Goal: Contribute content: Contribute content

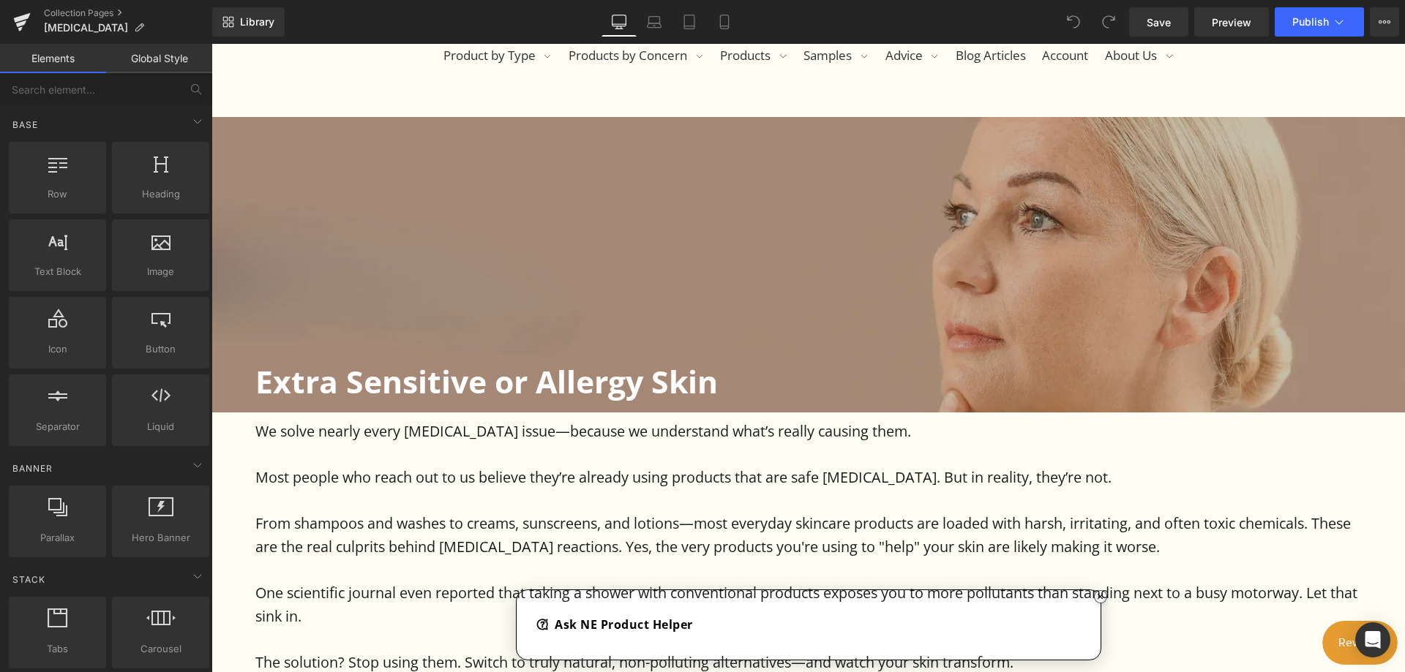
scroll to position [439, 0]
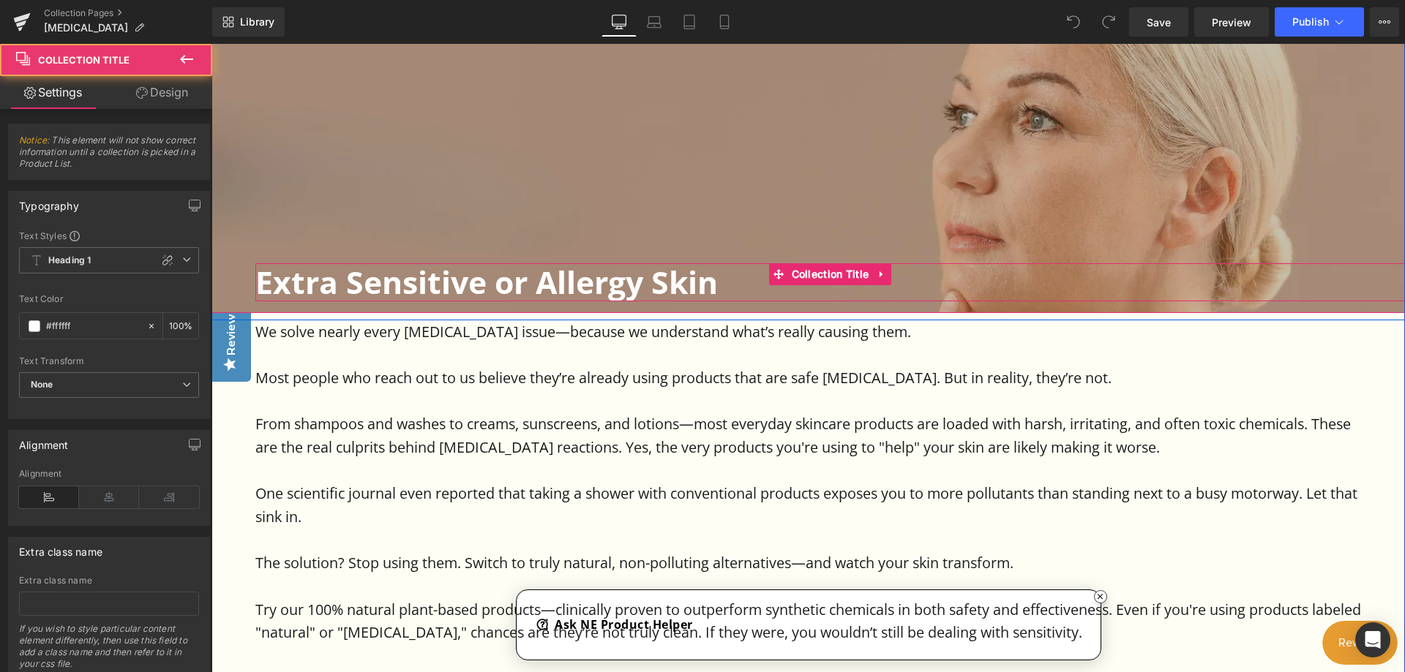
click at [339, 285] on h1 "Extra Sensitive or Allergy Skin" at bounding box center [829, 281] width 1149 height 37
click at [336, 283] on h1 "Extra Sensitive or Allergy Skin" at bounding box center [829, 281] width 1149 height 37
click at [336, 282] on h1 "Extra Sensitive or Allergy Skin" at bounding box center [829, 281] width 1149 height 37
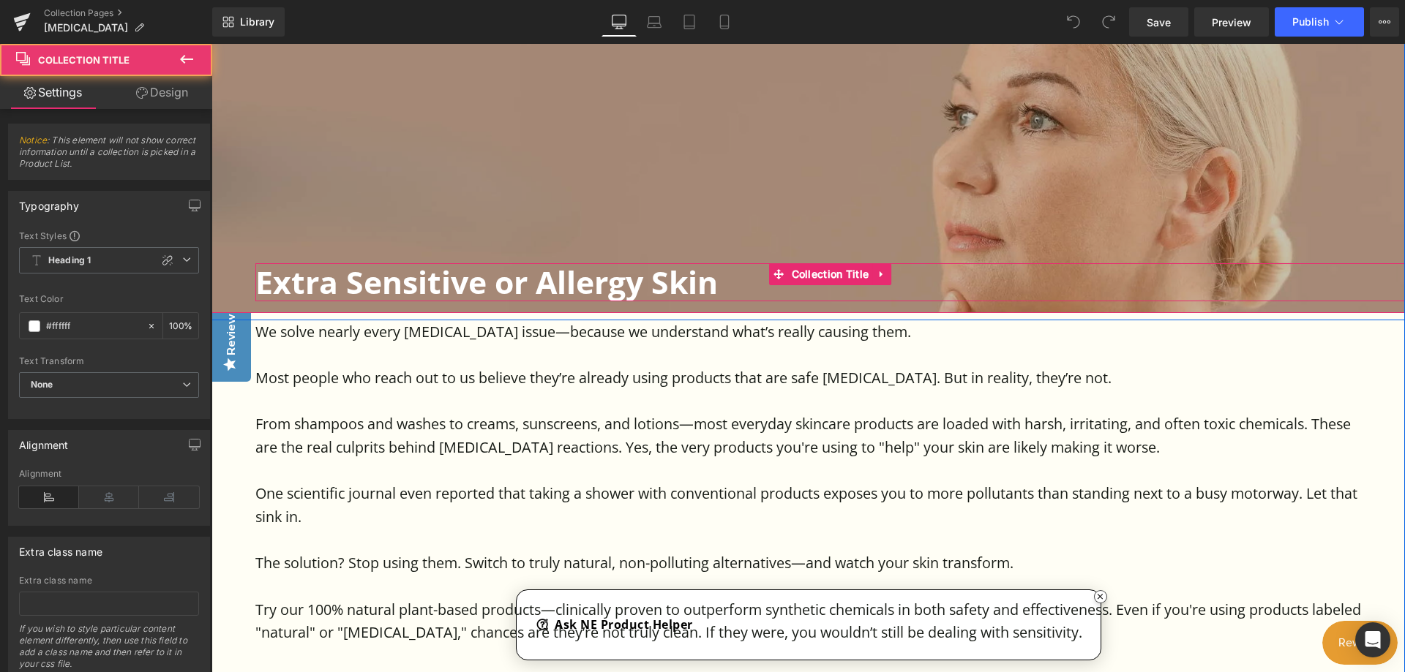
click at [336, 282] on h1 "Extra Sensitive or Allergy Skin" at bounding box center [829, 281] width 1149 height 37
click at [925, 278] on h1 "Extra Sensitive or Allergy Skin" at bounding box center [829, 281] width 1149 height 37
click at [725, 282] on h1 "Extra Sensitive or Allergy Skin" at bounding box center [829, 281] width 1149 height 37
click at [716, 283] on h1 "Extra Sensitive or Allergy Skin" at bounding box center [829, 281] width 1149 height 37
click at [378, 285] on h1 "Extra Sensitive or Allergy Skin" at bounding box center [829, 281] width 1149 height 37
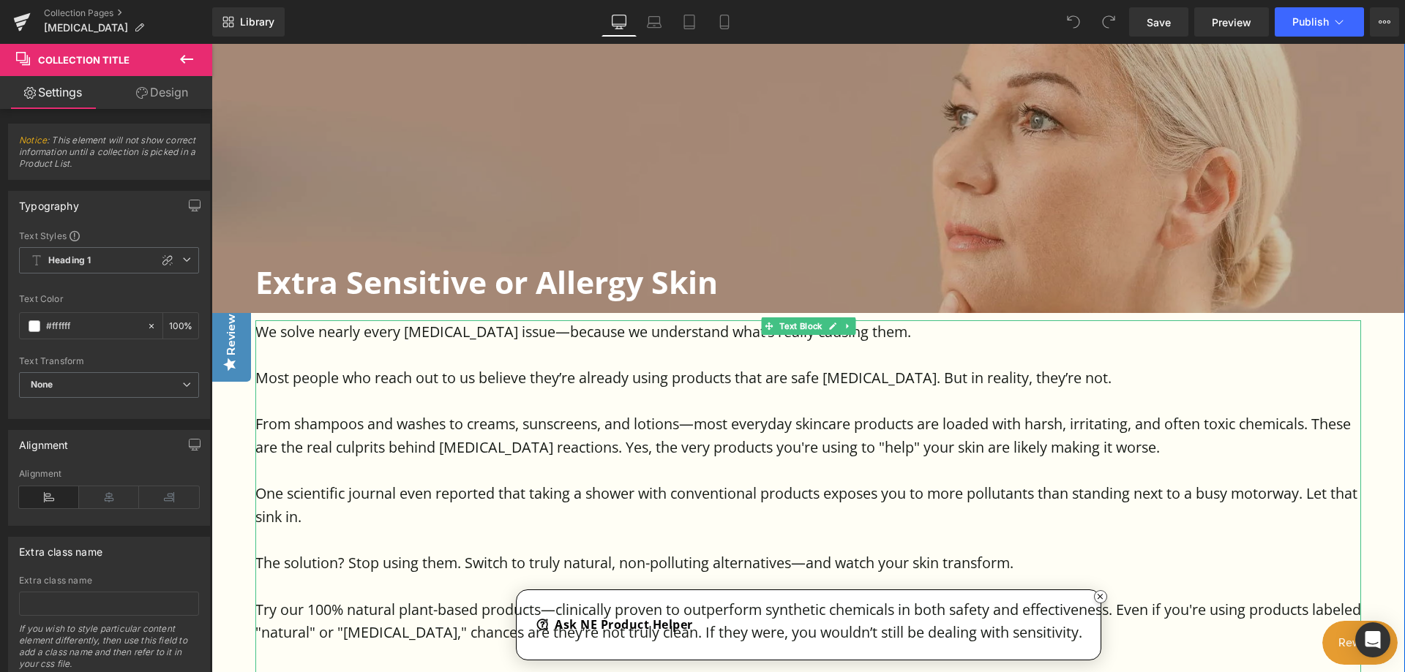
click at [321, 353] on p at bounding box center [808, 354] width 1106 height 23
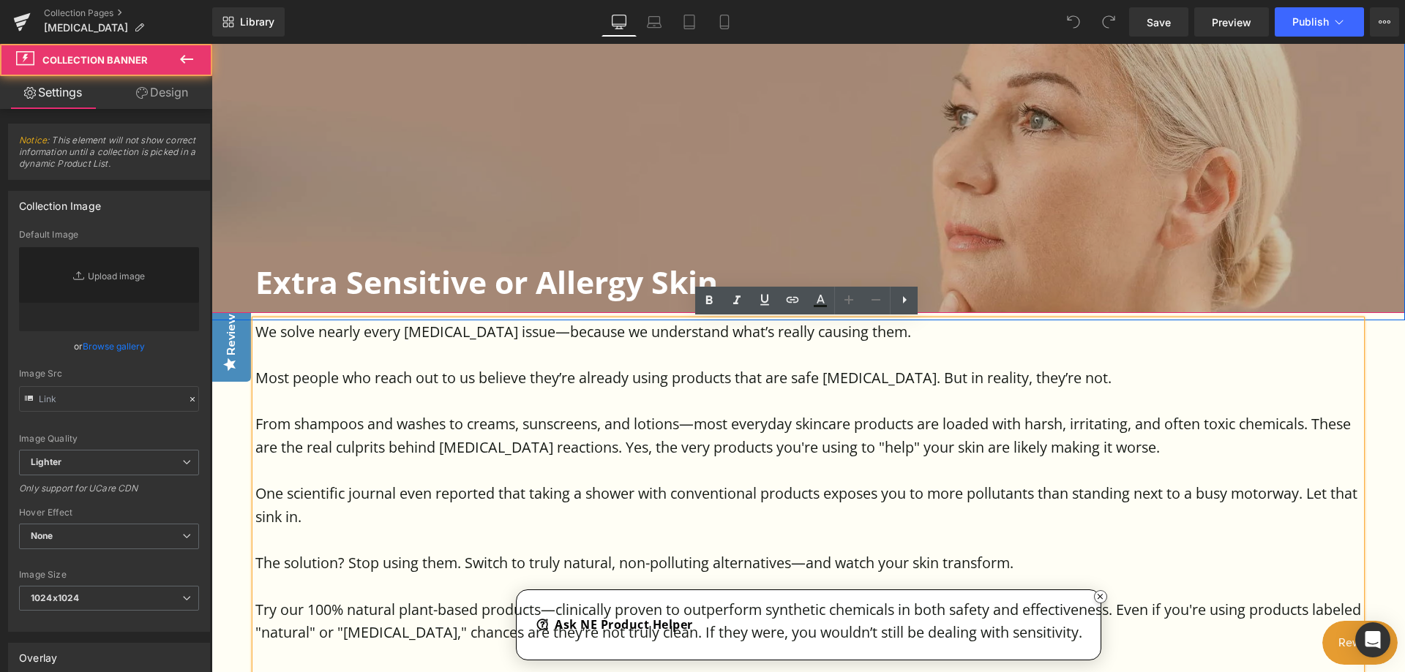
click at [710, 242] on div at bounding box center [807, 165] width 1193 height 295
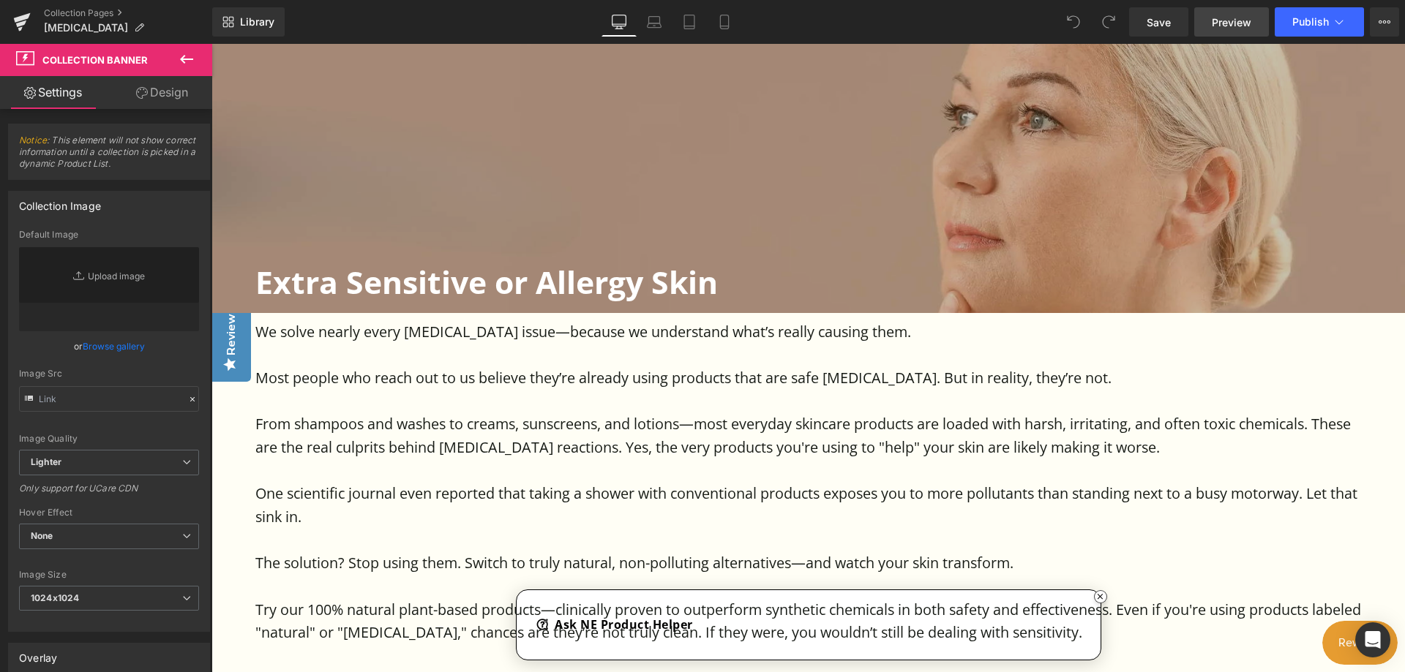
click at [1215, 24] on span "Preview" at bounding box center [1232, 22] width 40 height 15
click at [129, 288] on link "Replace Image" at bounding box center [109, 289] width 180 height 84
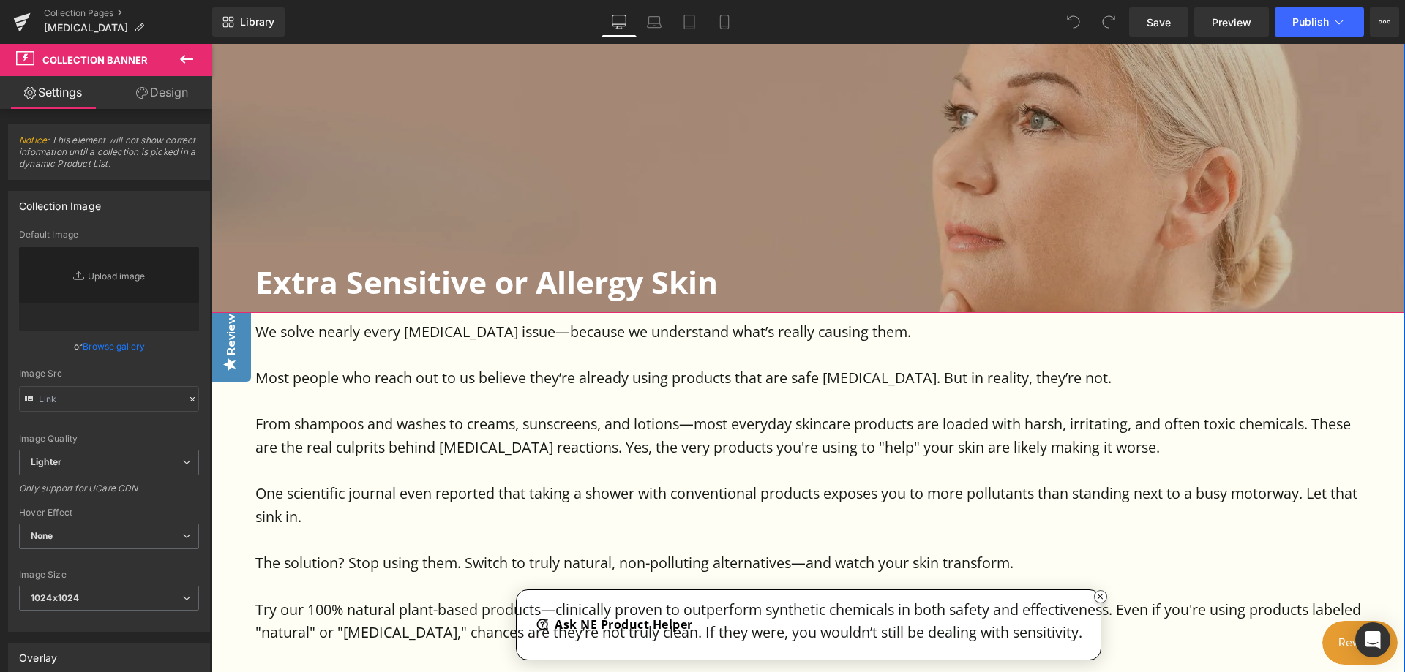
click at [721, 278] on h1 "Extra Sensitive or Allergy Skin" at bounding box center [829, 281] width 1149 height 37
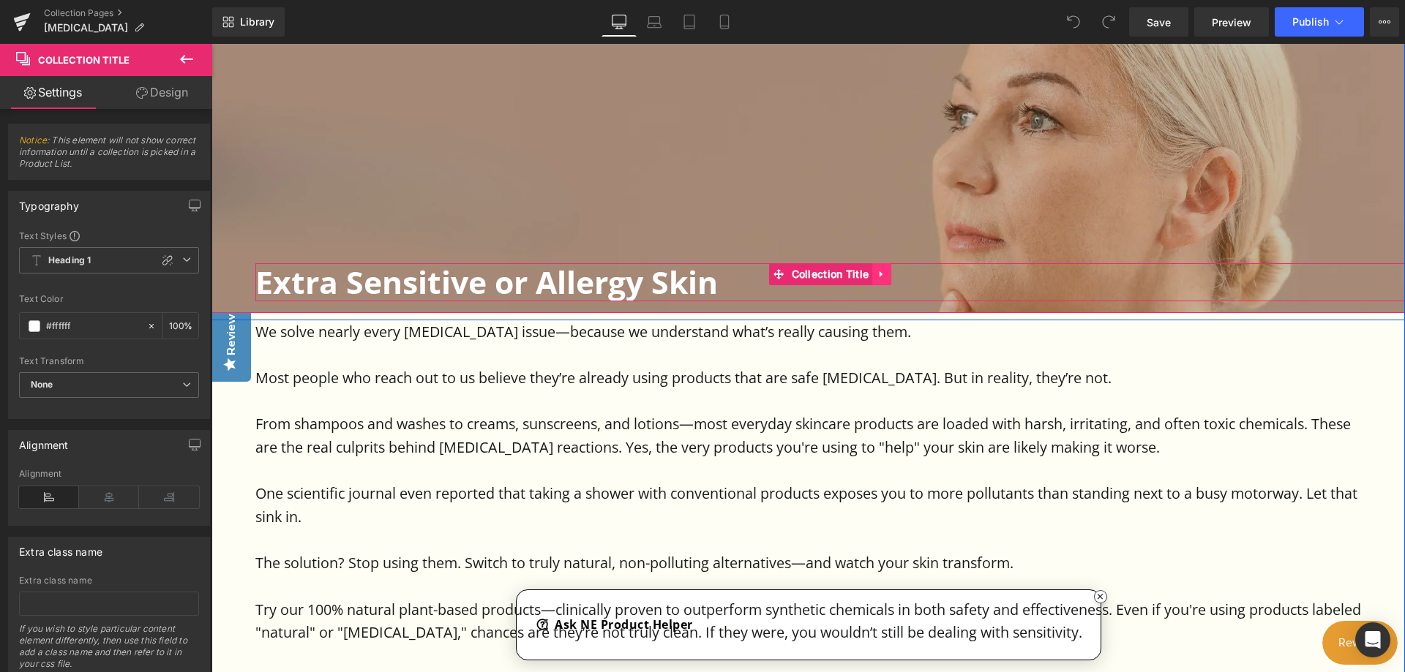
click at [879, 275] on icon at bounding box center [880, 274] width 3 height 7
click at [963, 285] on h1 "Extra Sensitive or Allergy Skin" at bounding box center [829, 281] width 1149 height 37
click at [716, 285] on h1 "Extra Sensitive or Allergy Skin" at bounding box center [829, 281] width 1149 height 37
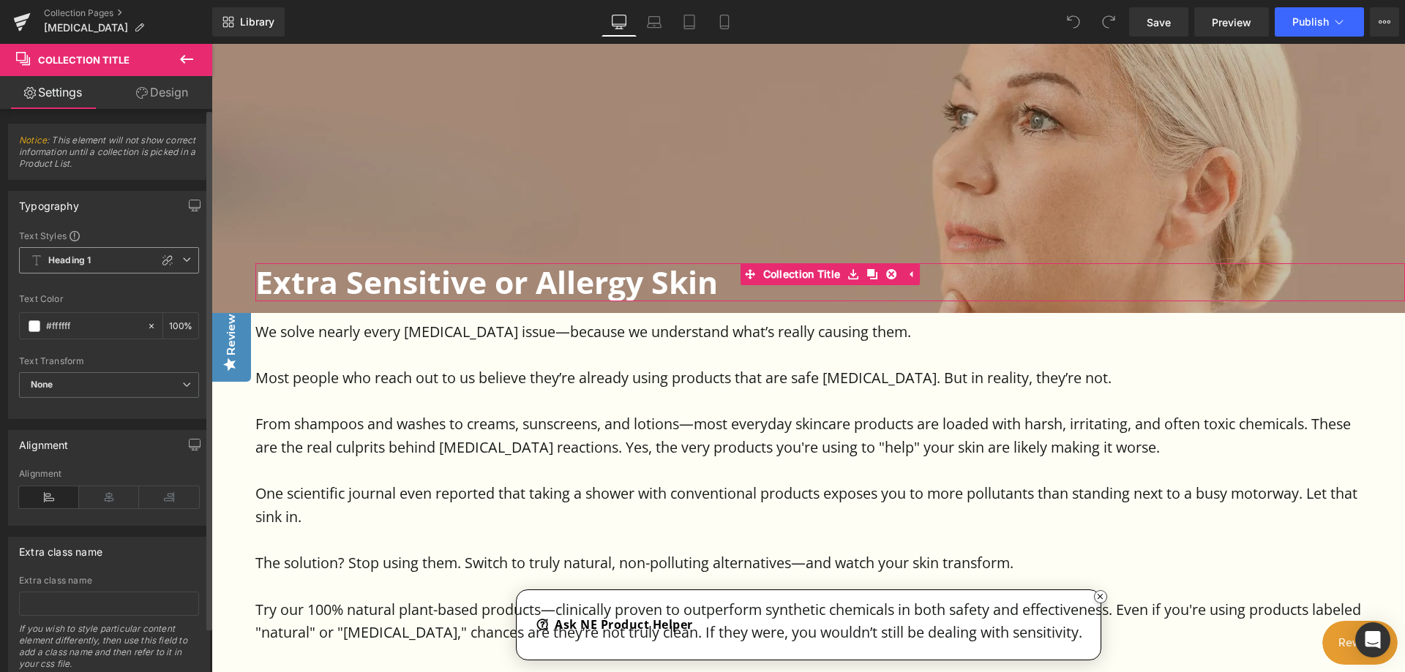
click at [123, 255] on span "Heading 1" at bounding box center [109, 260] width 180 height 26
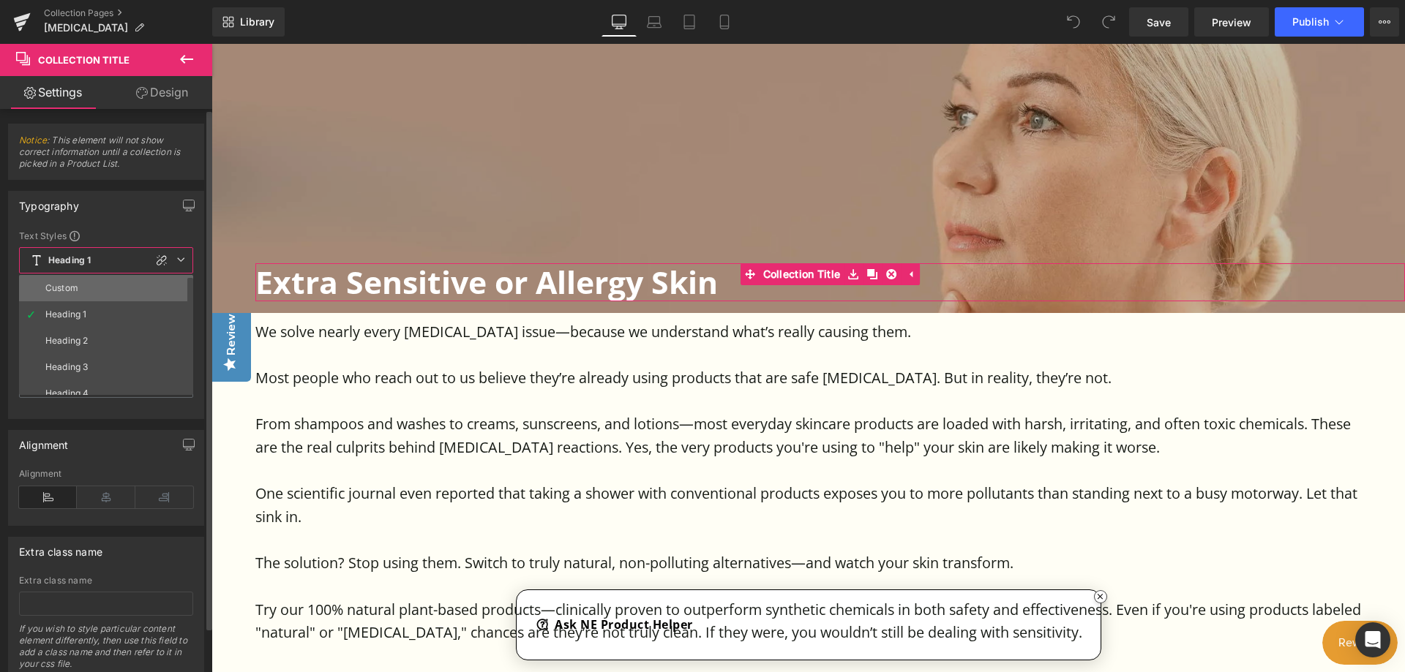
click at [149, 282] on li "Custom" at bounding box center [109, 288] width 181 height 26
type input "10"
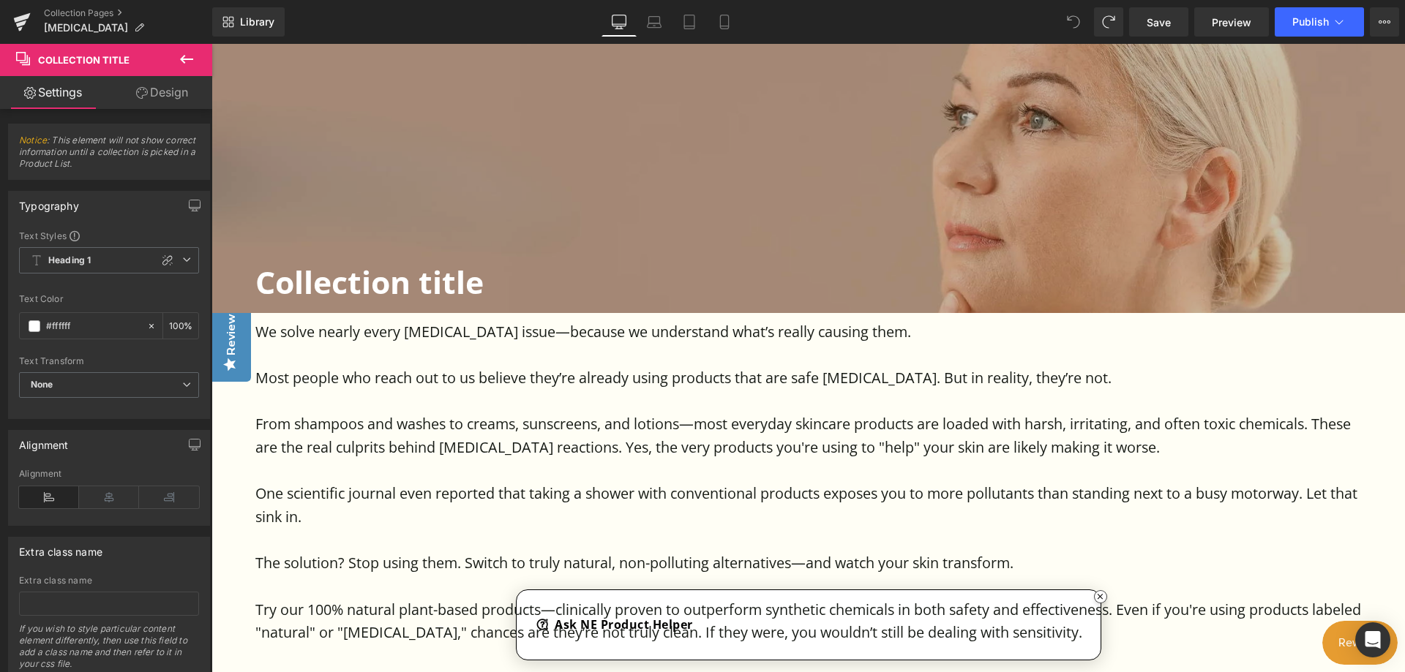
click at [1071, 21] on icon at bounding box center [1073, 21] width 13 height 13
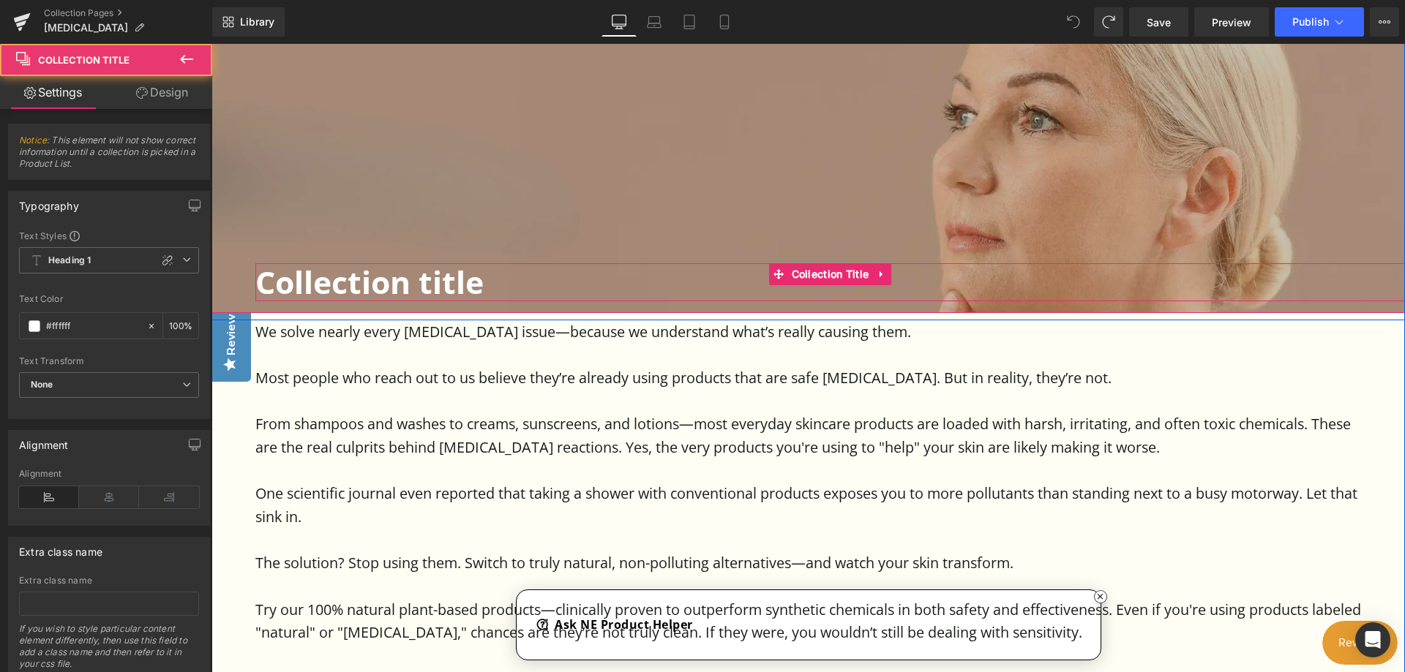
click h1 "Collection title"
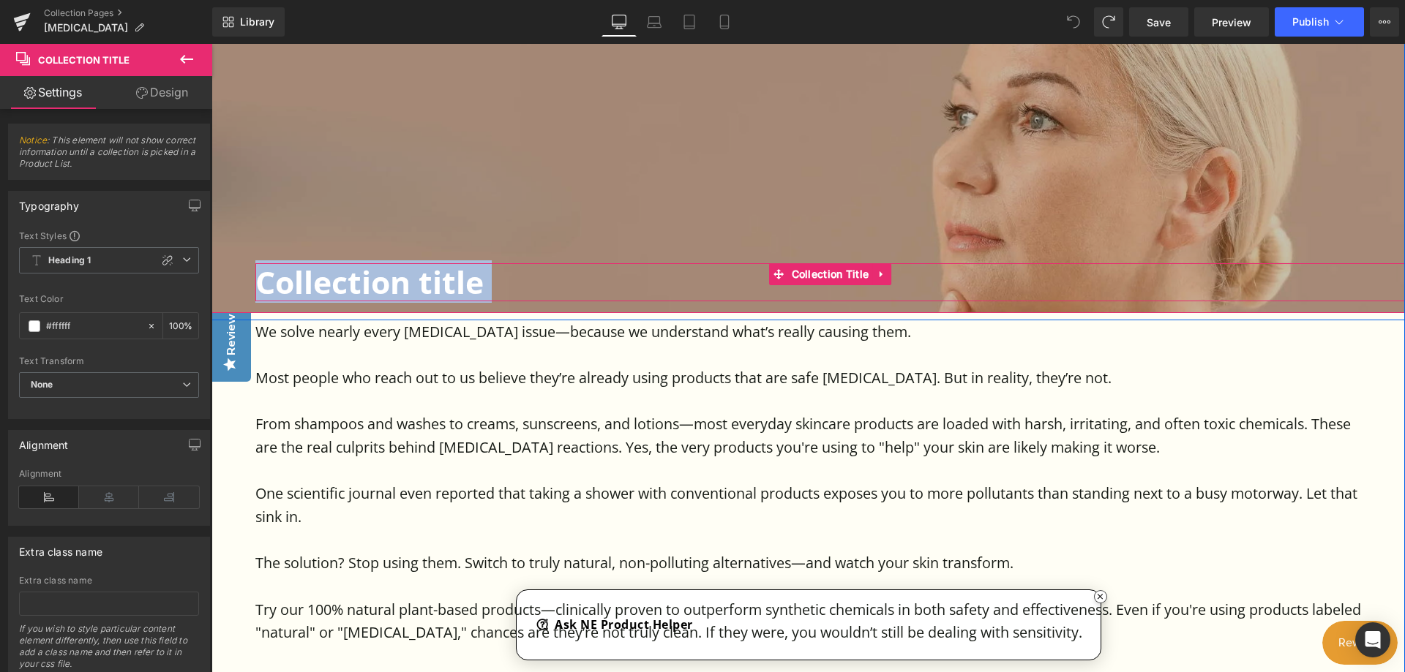
drag, startPoint x: 274, startPoint y: 240, endPoint x: 124, endPoint y: 233, distance: 149.4
click h1 "Collection title"
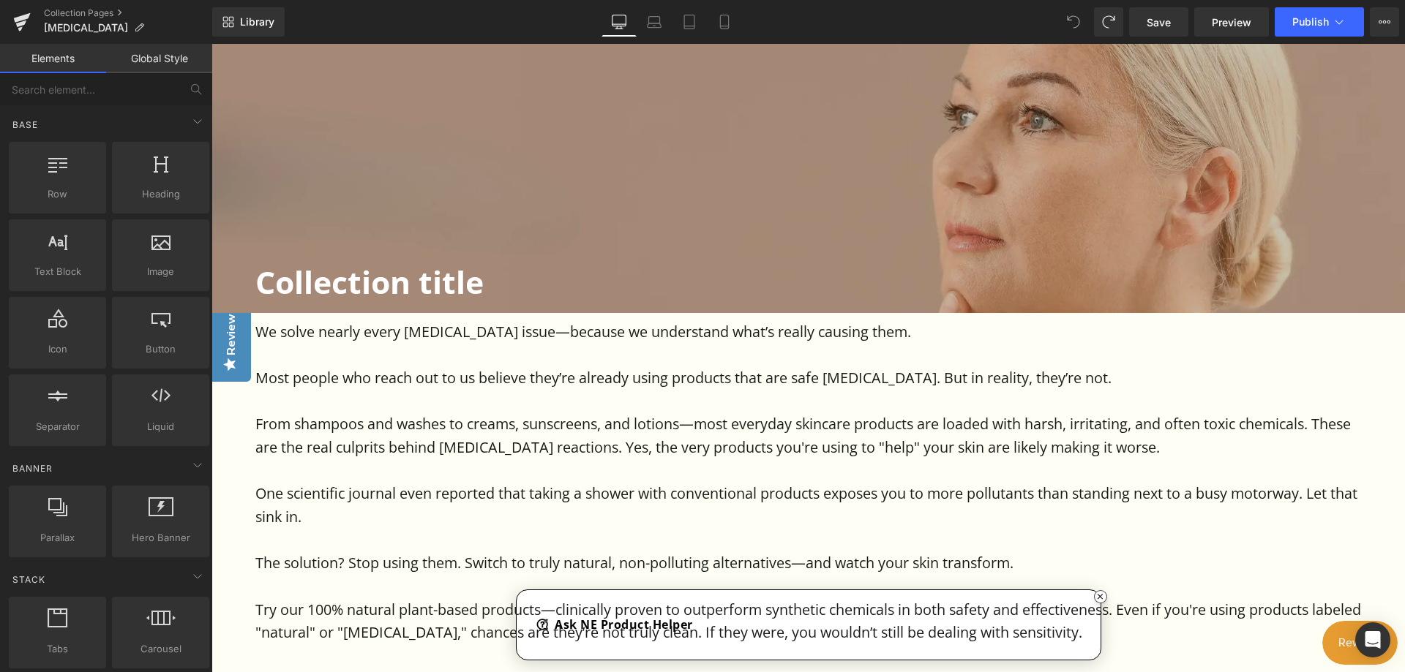
click icon
drag, startPoint x: 1073, startPoint y: 17, endPoint x: 1059, endPoint y: 17, distance: 13.2
click icon
click p "[MEDICAL_DATA]"
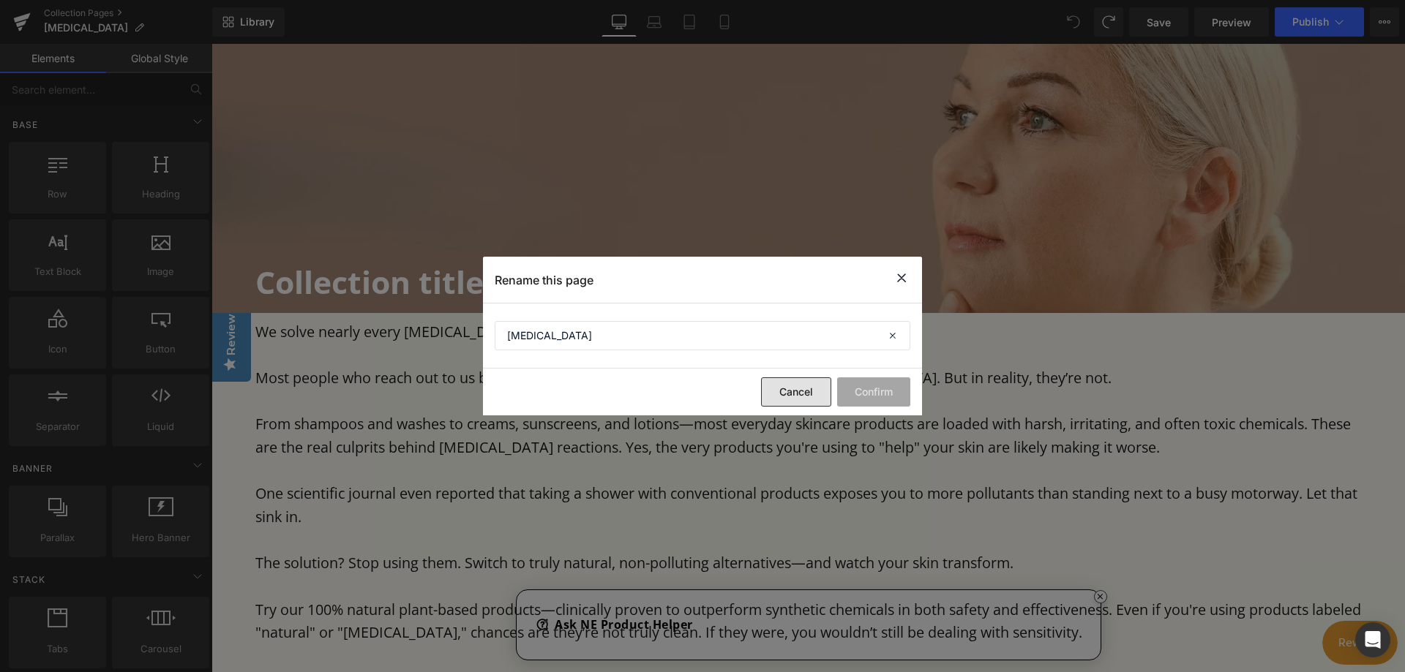
click button "Cancel"
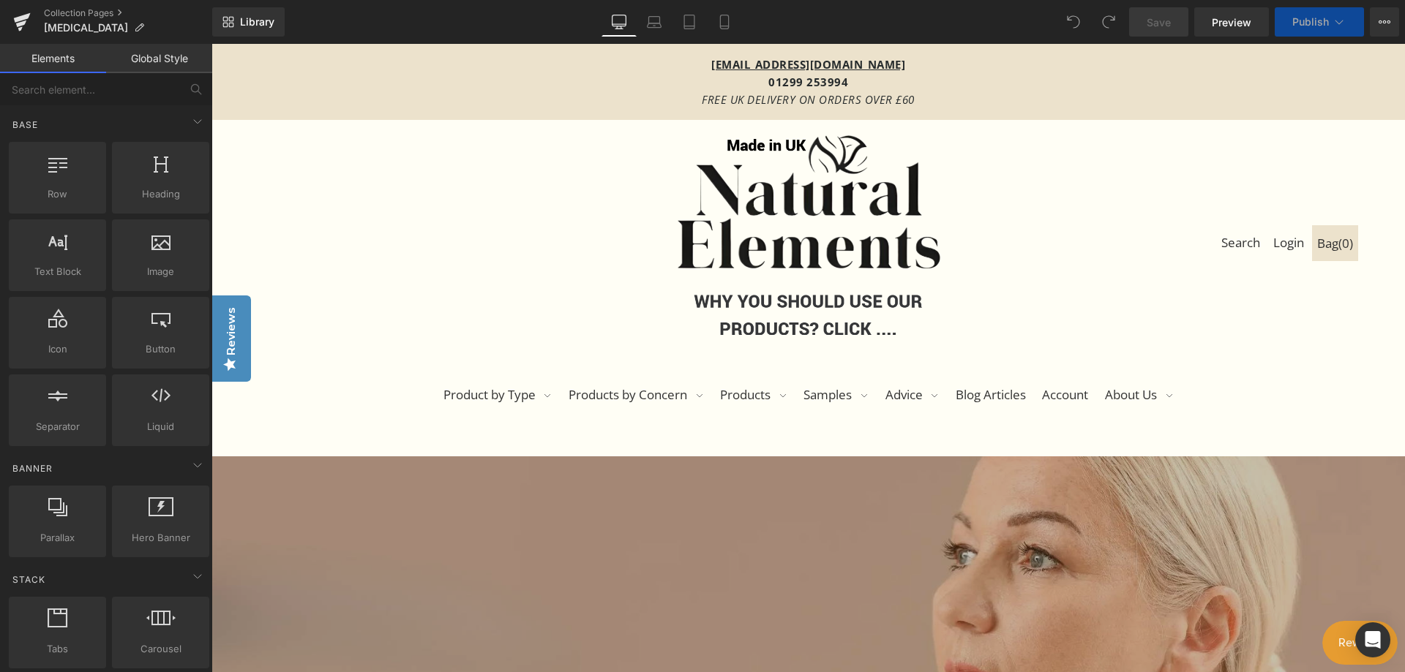
scroll to position [220, 0]
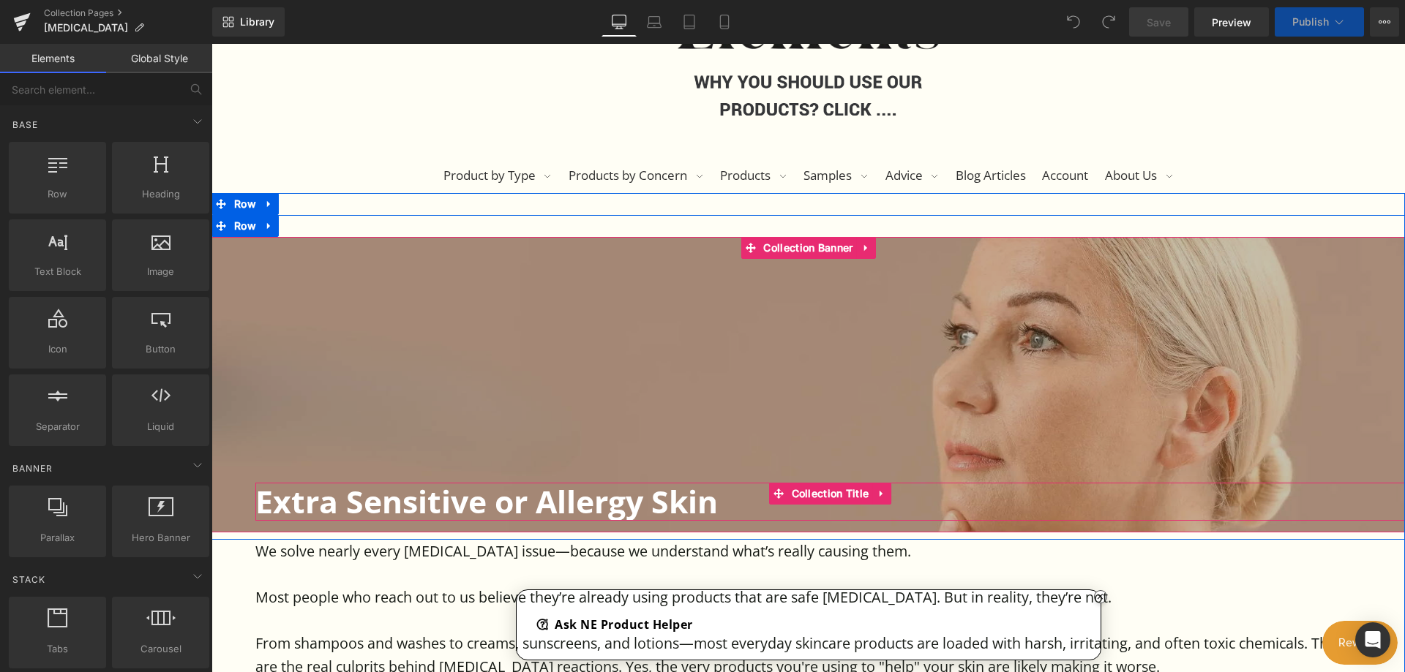
click at [709, 500] on h1 "Extra Sensitive or Allergy Skin" at bounding box center [829, 501] width 1149 height 37
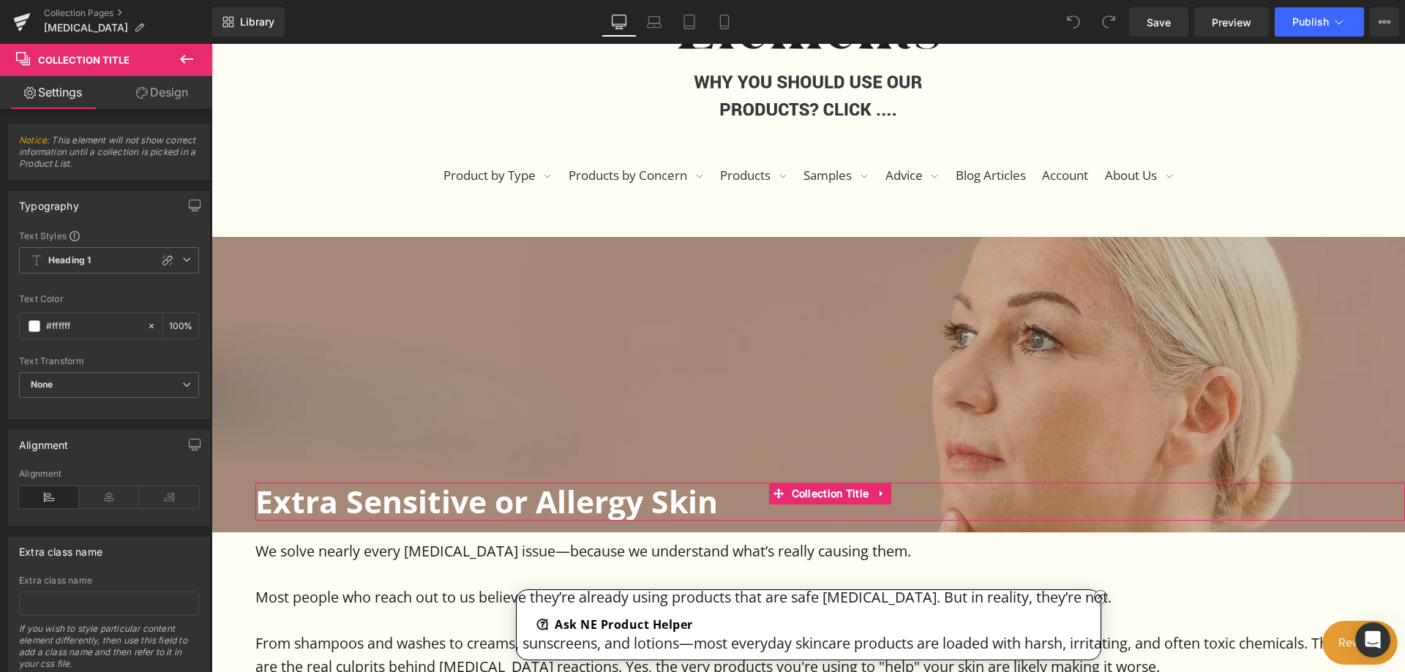
click at [162, 90] on link "Design" at bounding box center [162, 92] width 106 height 33
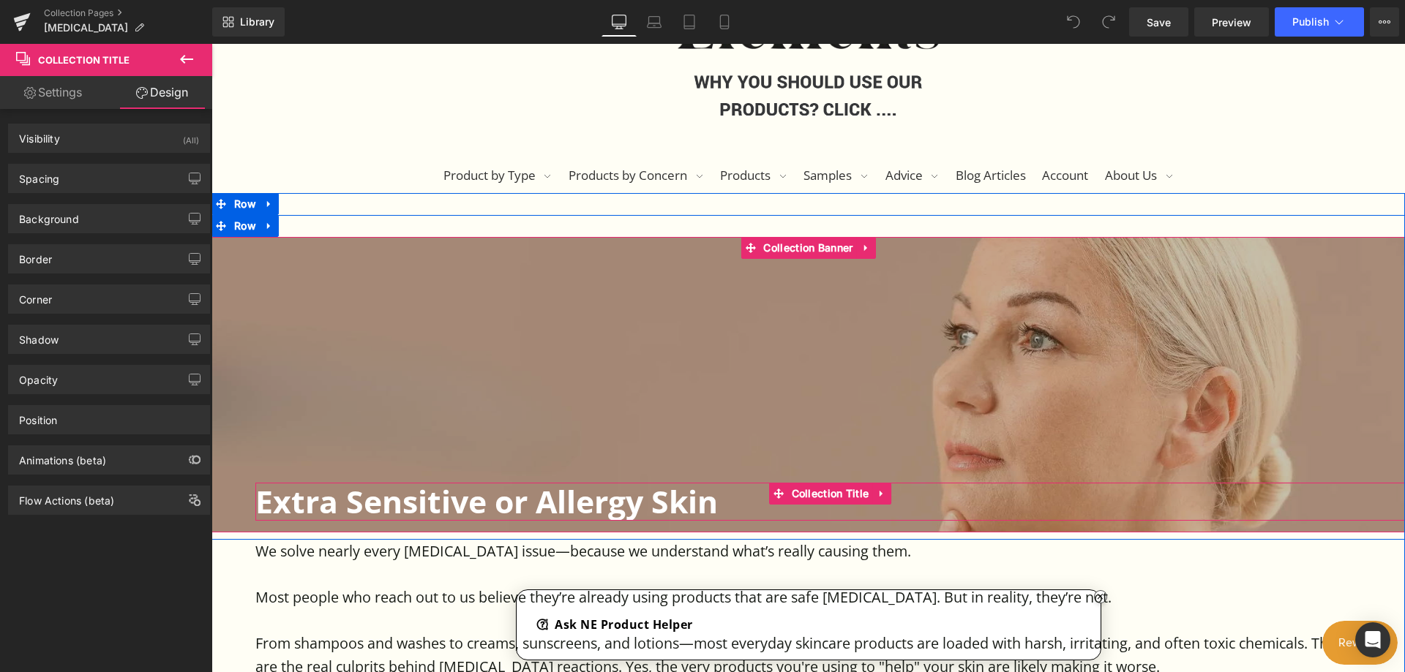
click at [731, 496] on h1 "Extra Sensitive or Allergy Skin" at bounding box center [829, 501] width 1149 height 37
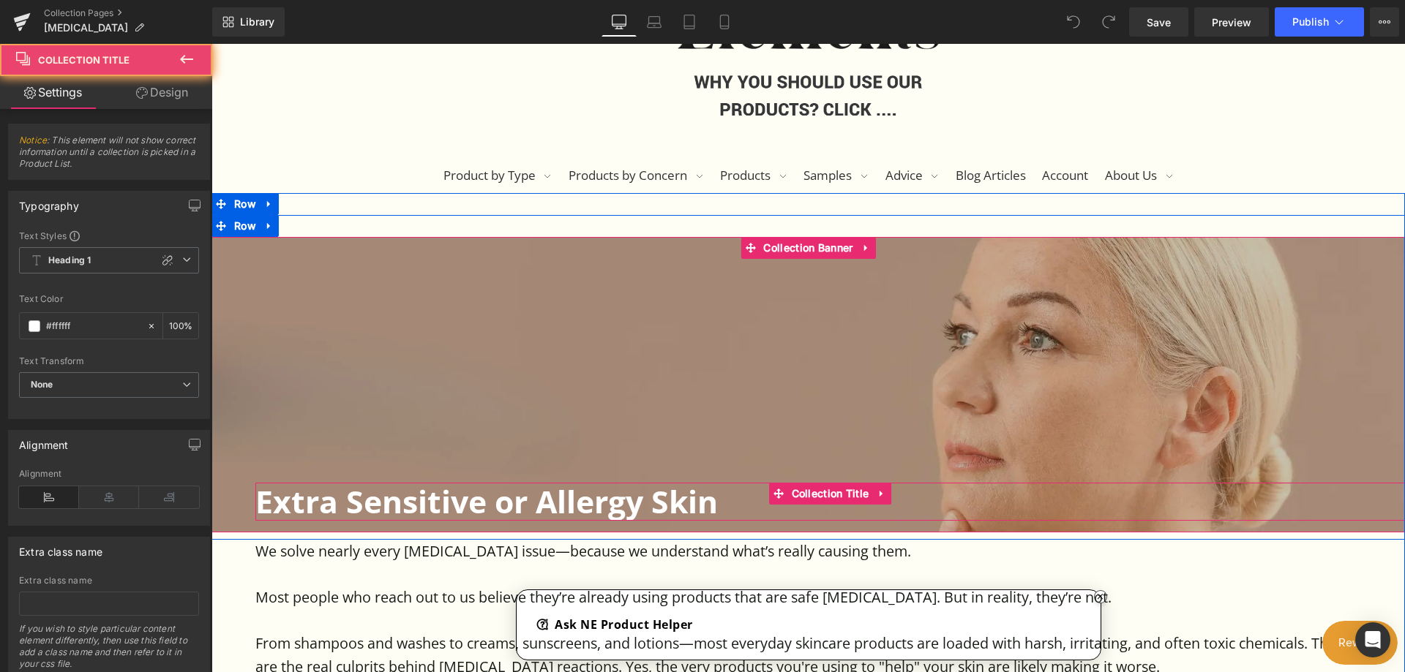
click at [719, 501] on h1 "Extra Sensitive or Allergy Skin" at bounding box center [829, 501] width 1149 height 37
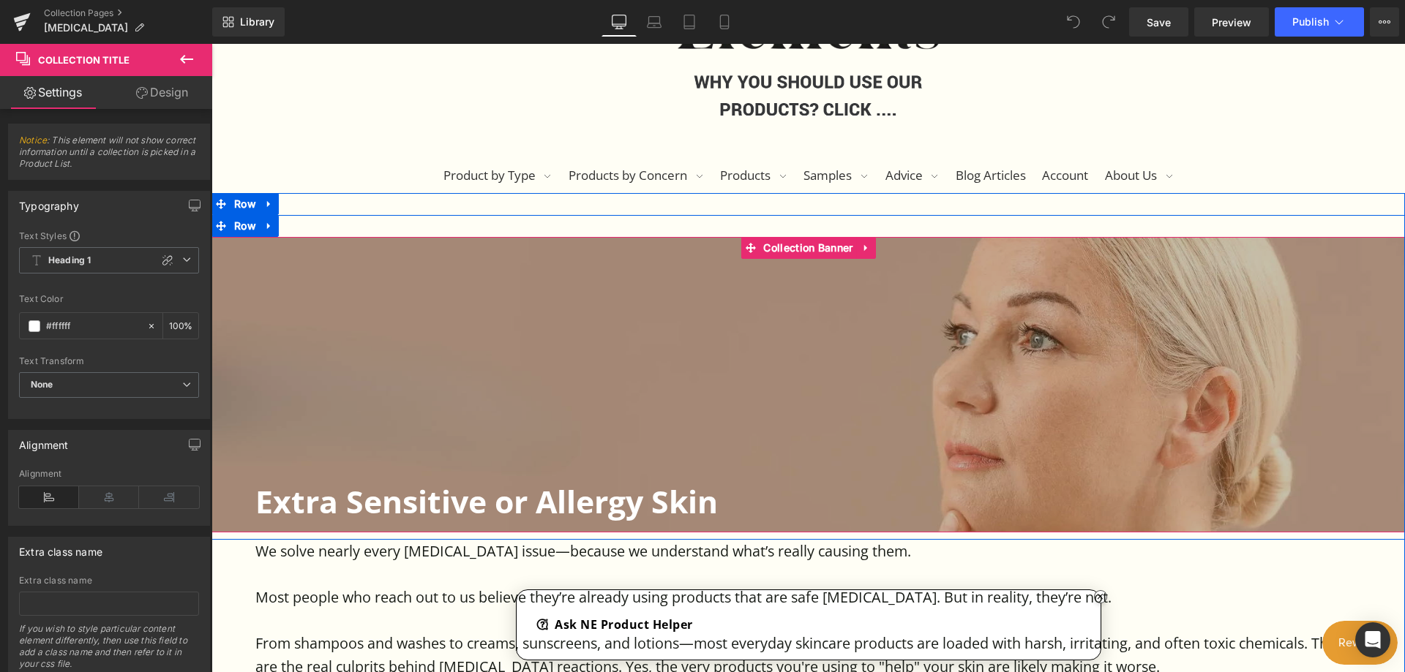
click at [632, 339] on div at bounding box center [807, 384] width 1193 height 295
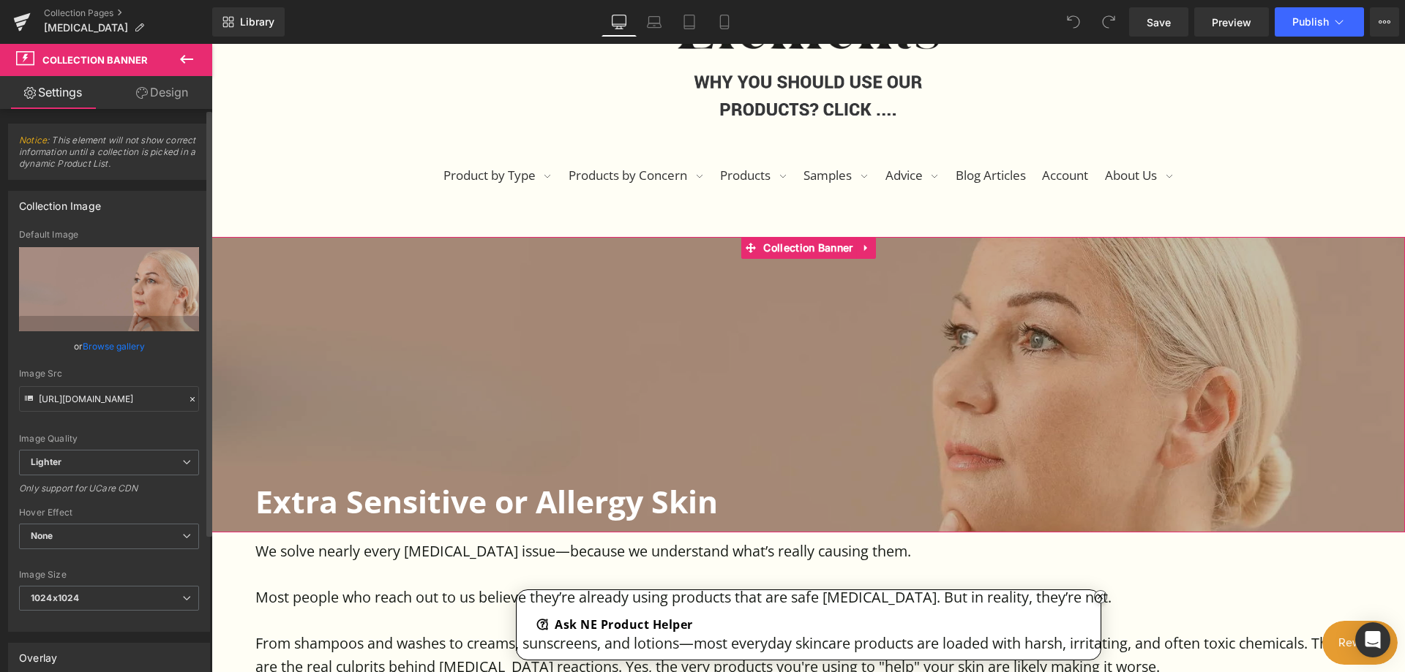
click at [110, 345] on link "Browse gallery" at bounding box center [114, 347] width 62 height 26
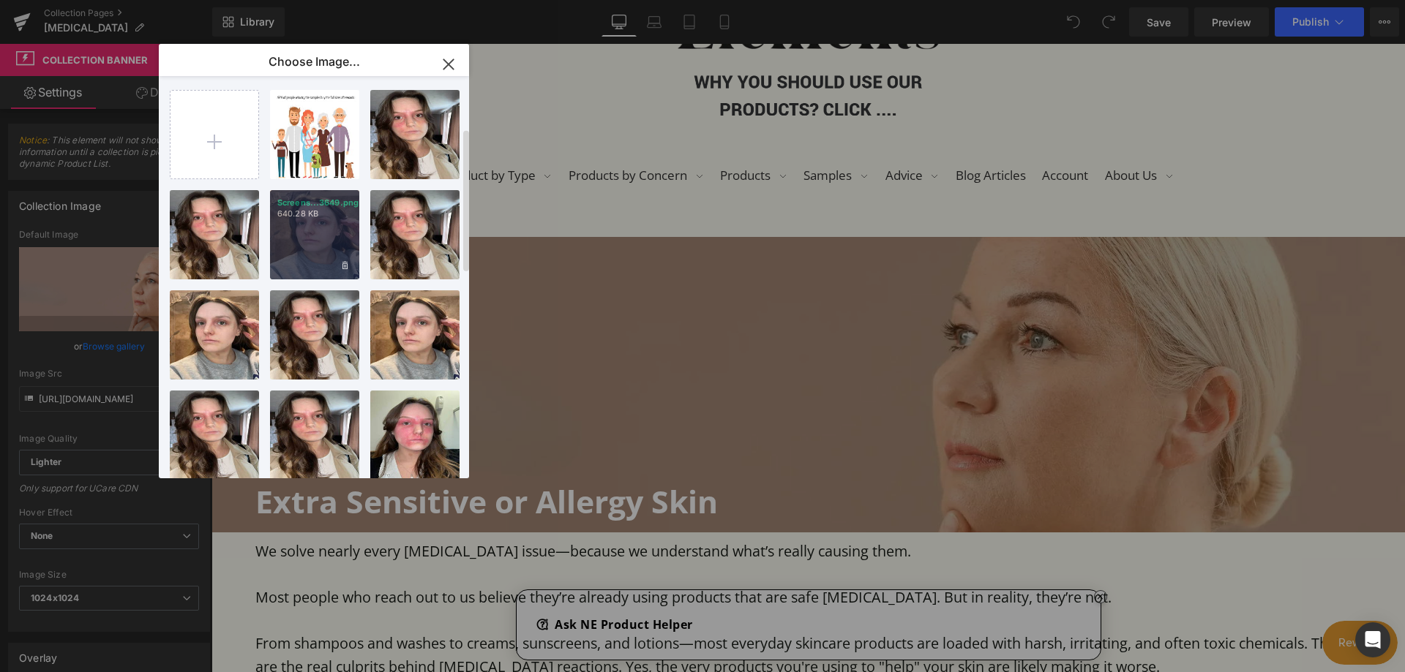
scroll to position [0, 0]
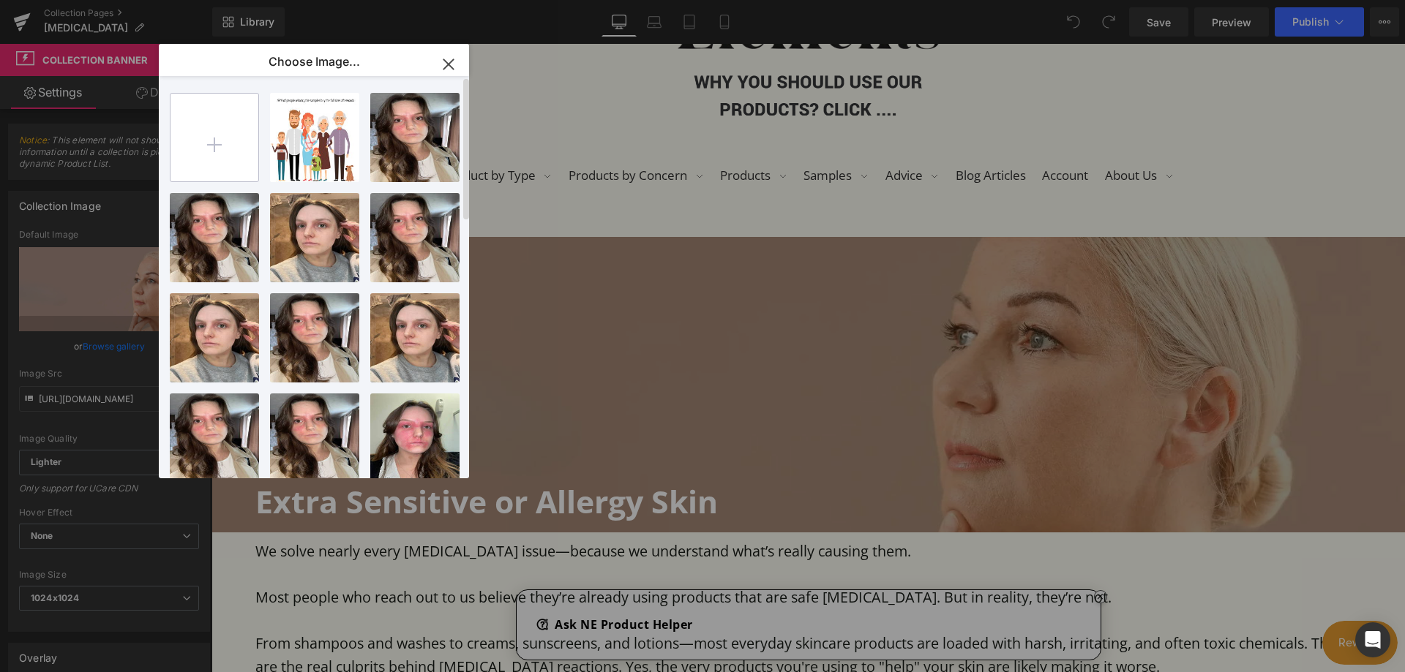
click at [226, 154] on input "file" at bounding box center [214, 138] width 88 height 88
type input "C:\fakepath\logos organic etc .jpg"
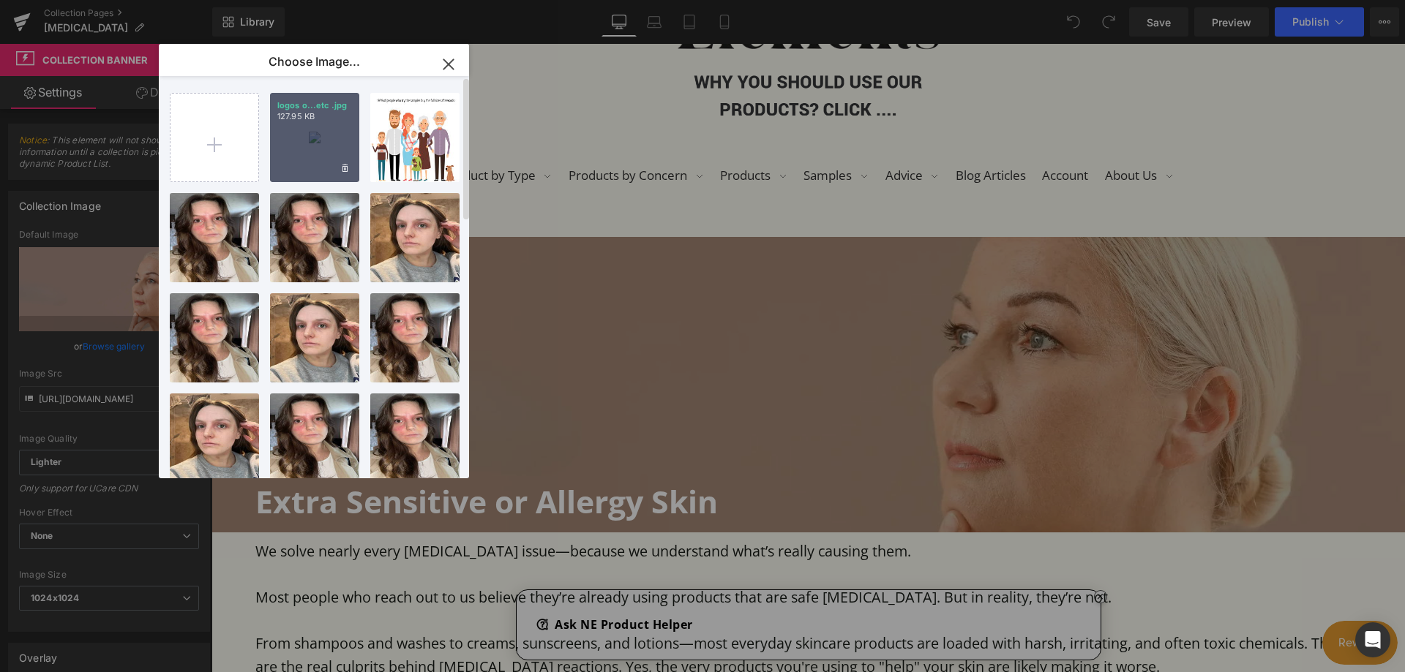
click at [314, 122] on div "logos o...etc .jpg 127.95 KB" at bounding box center [314, 137] width 89 height 89
type input "https://ucarecdn.com/8a697d3f-72f9-40f7-9924-9879259c8f0e/-/format/auto/-/previ…"
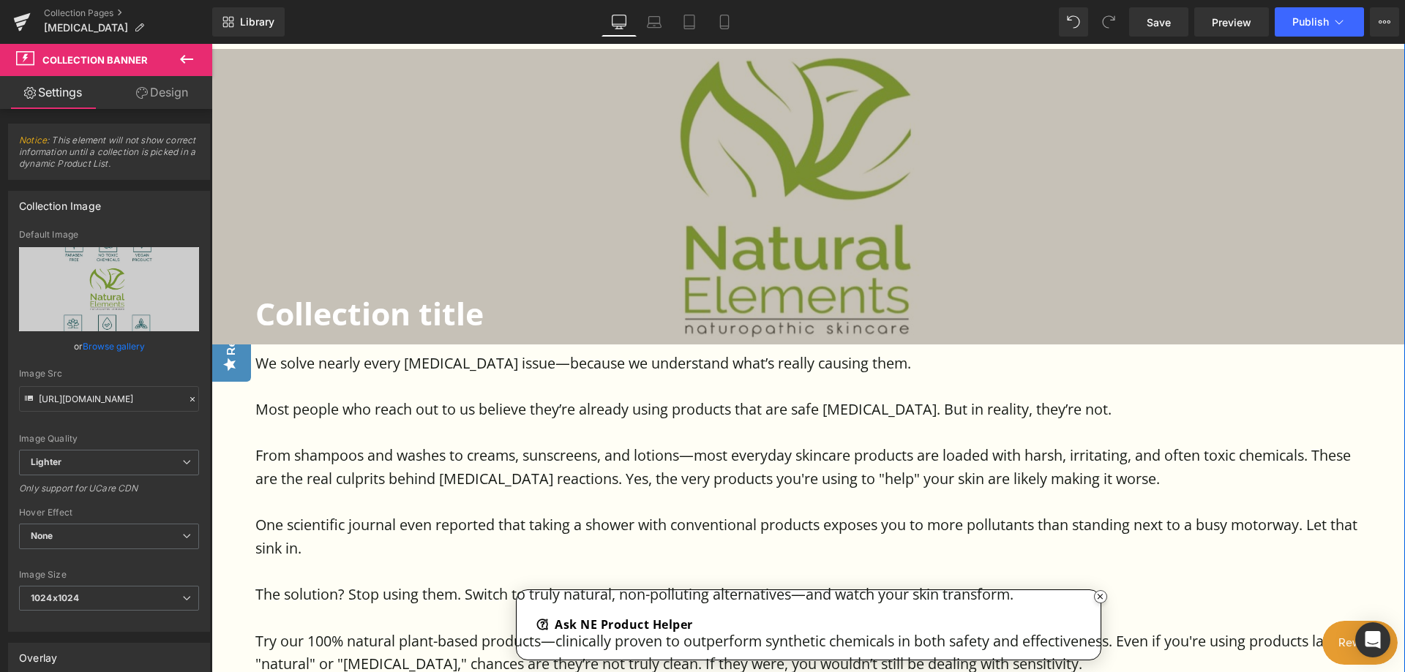
scroll to position [439, 0]
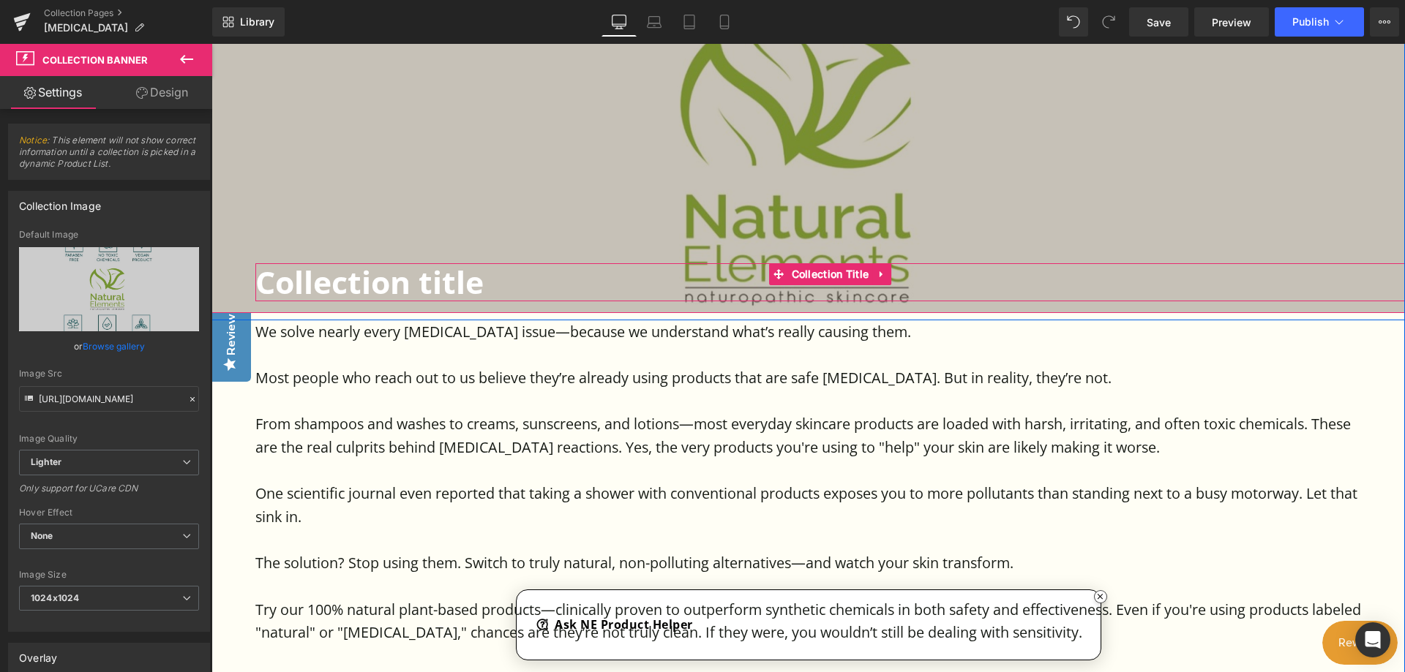
click at [484, 282] on h1 "Collection title" at bounding box center [829, 281] width 1149 height 37
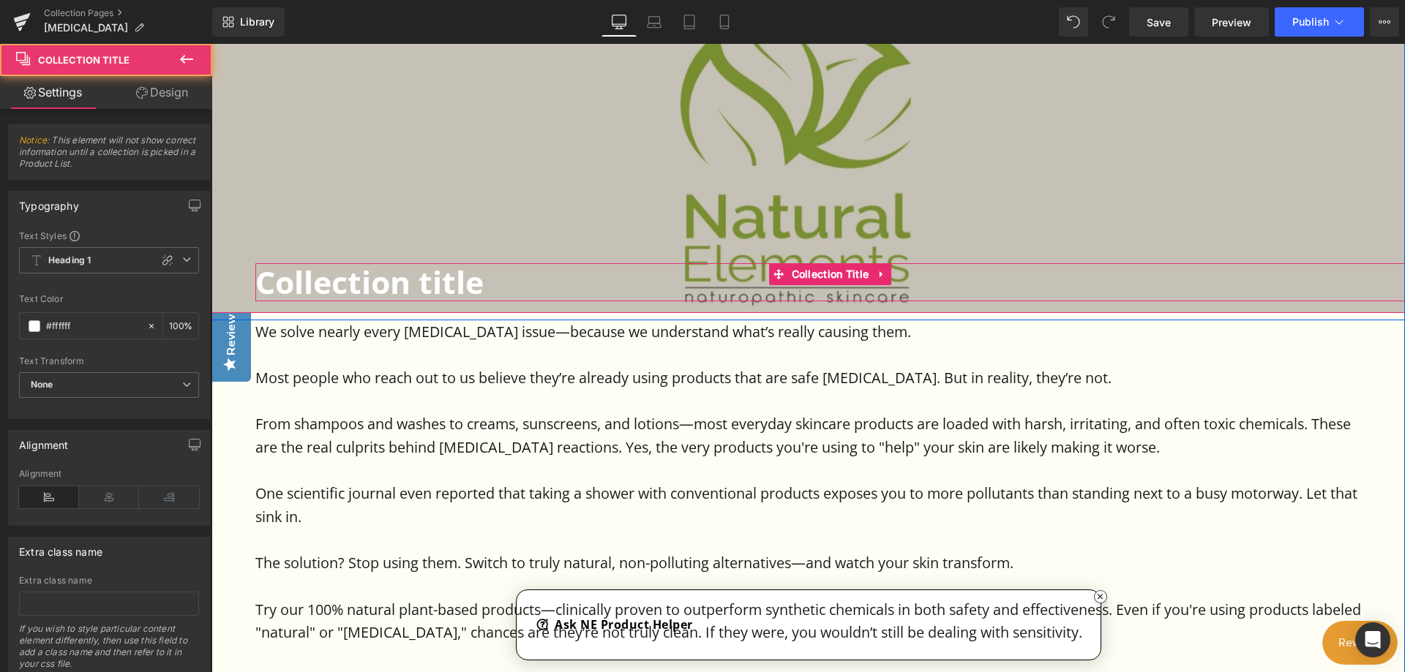
click at [482, 280] on h1 "Collection title" at bounding box center [829, 281] width 1149 height 37
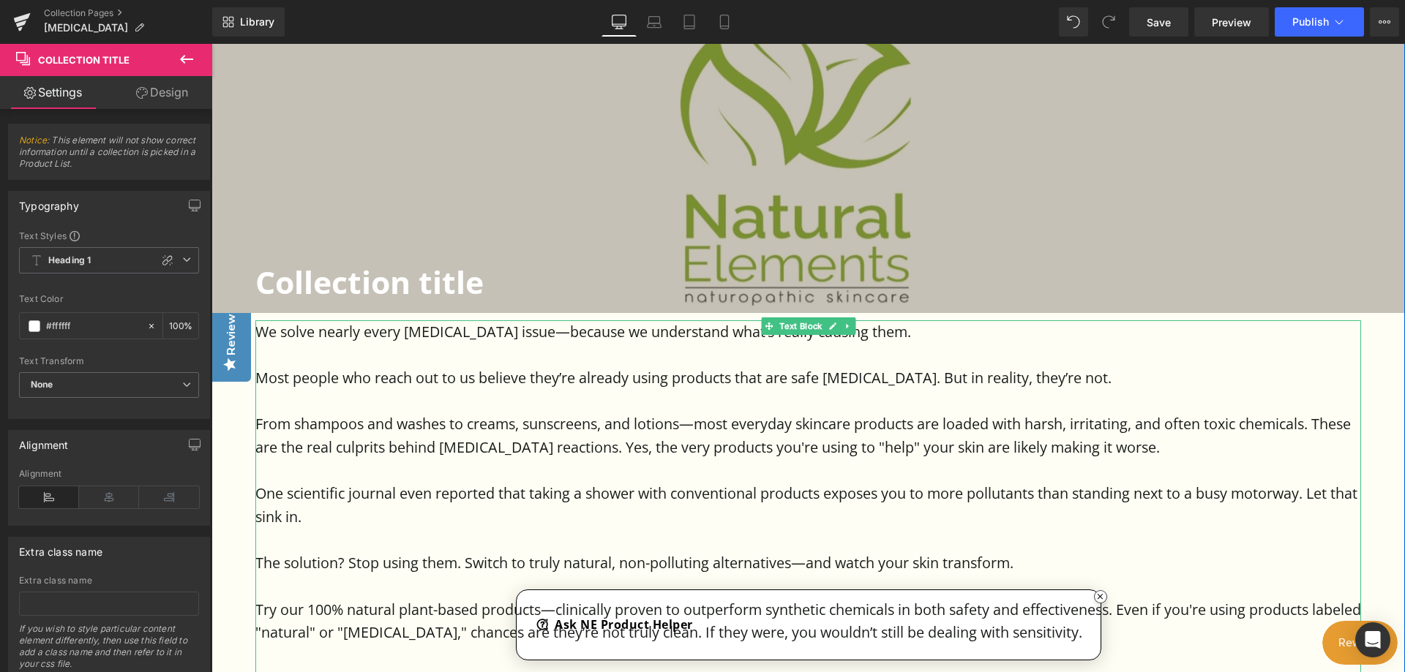
click at [1138, 342] on p "We solve nearly every [MEDICAL_DATA] issue—because we understand what’s really …" at bounding box center [808, 331] width 1106 height 23
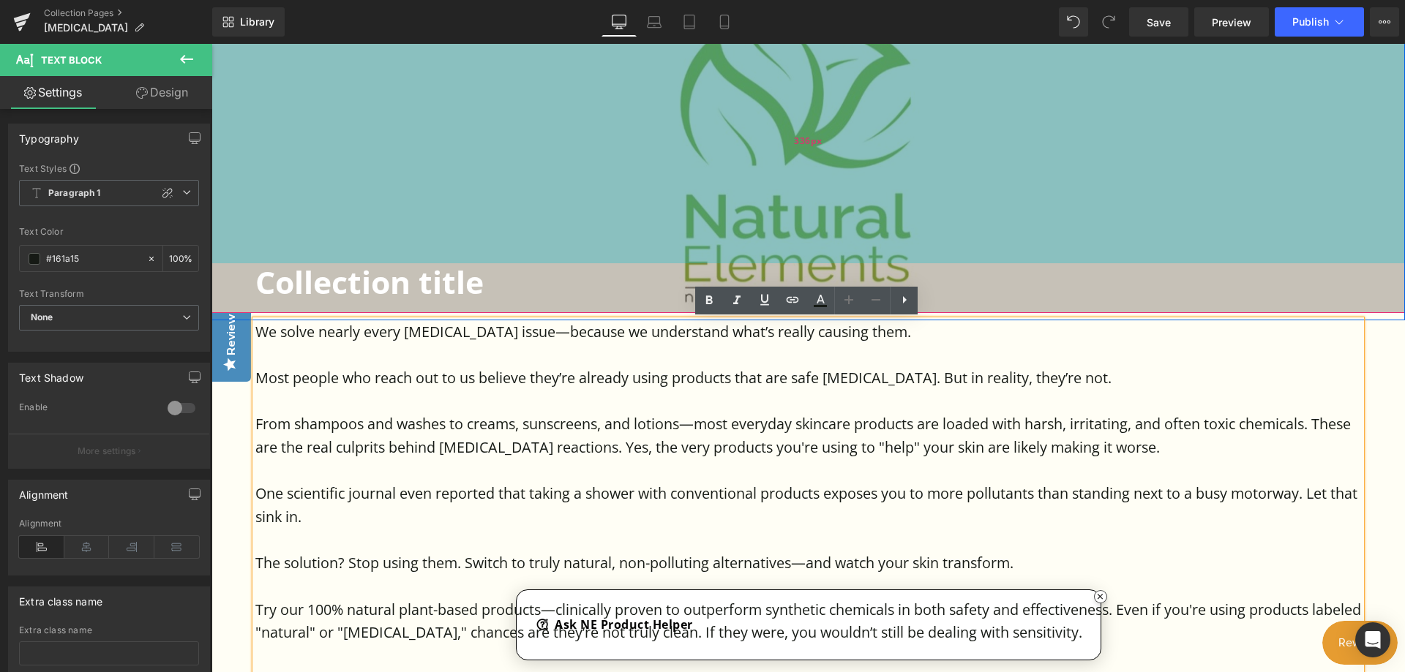
click at [585, 151] on div "336px" at bounding box center [807, 141] width 1193 height 246
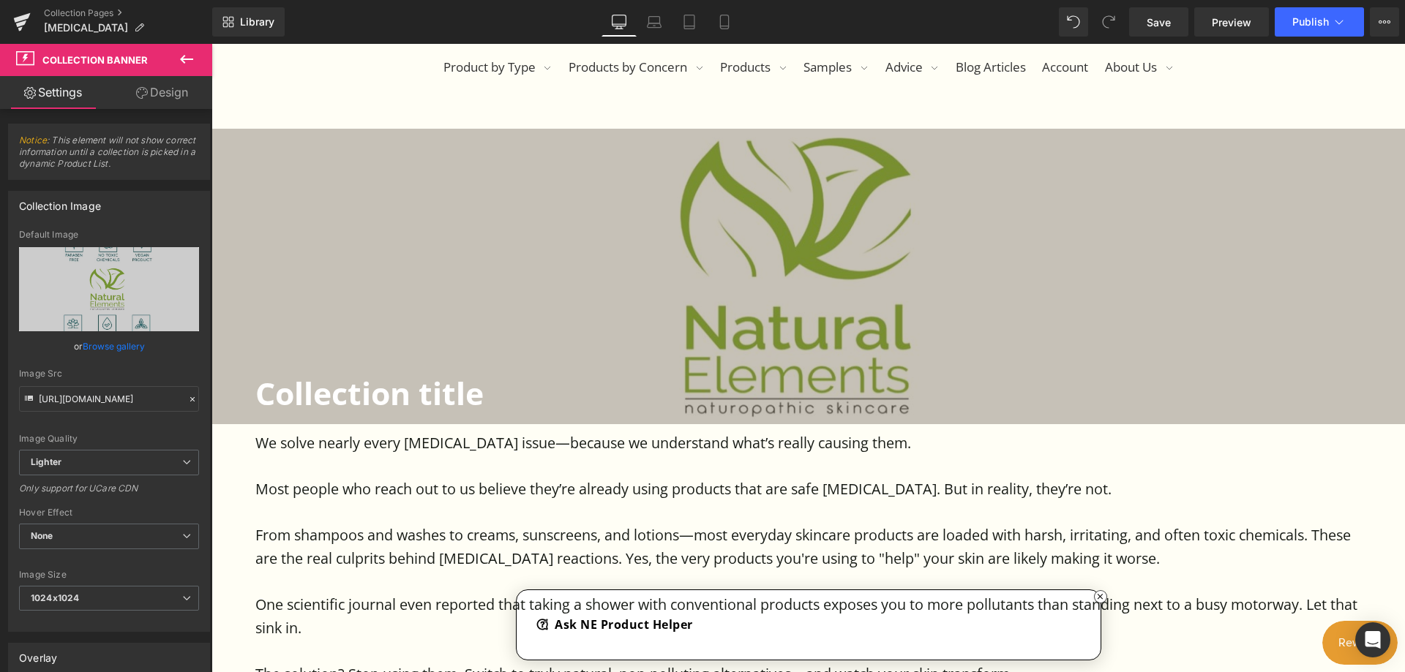
scroll to position [276, 0]
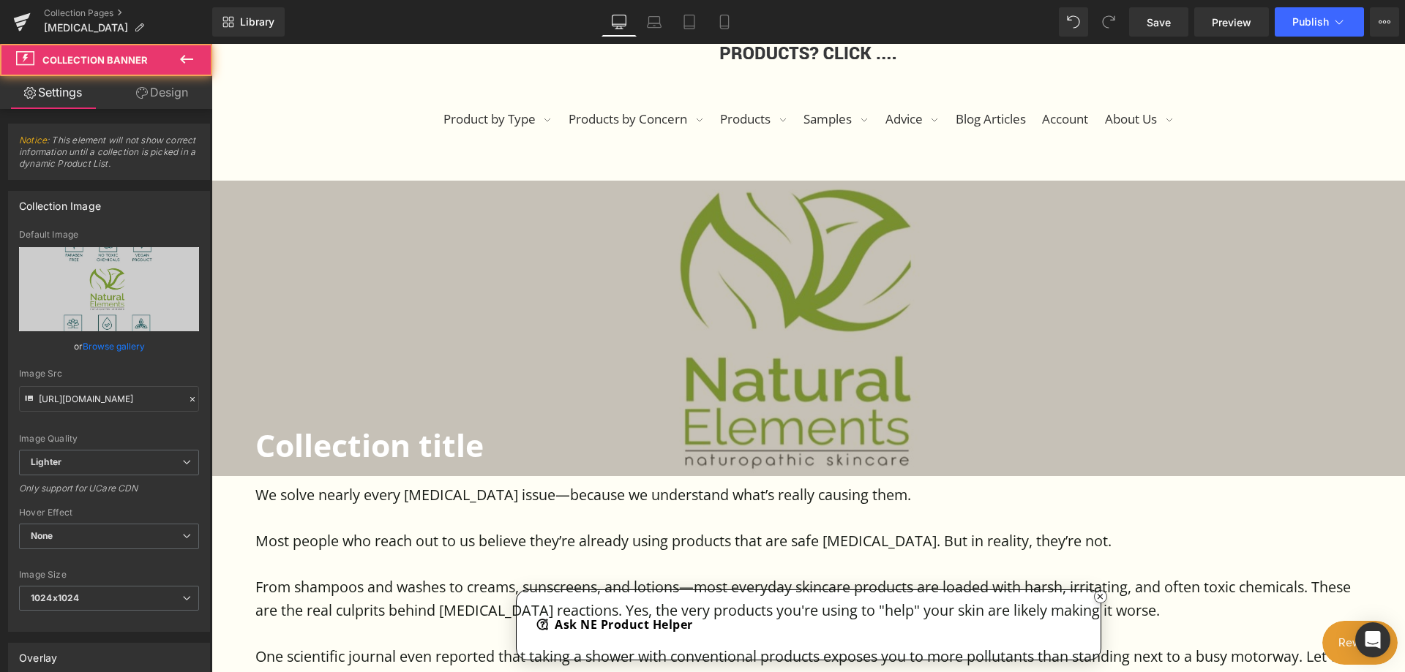
click at [977, 405] on div "Collection title Collection Title Collection Banner 336px" at bounding box center [807, 328] width 1193 height 295
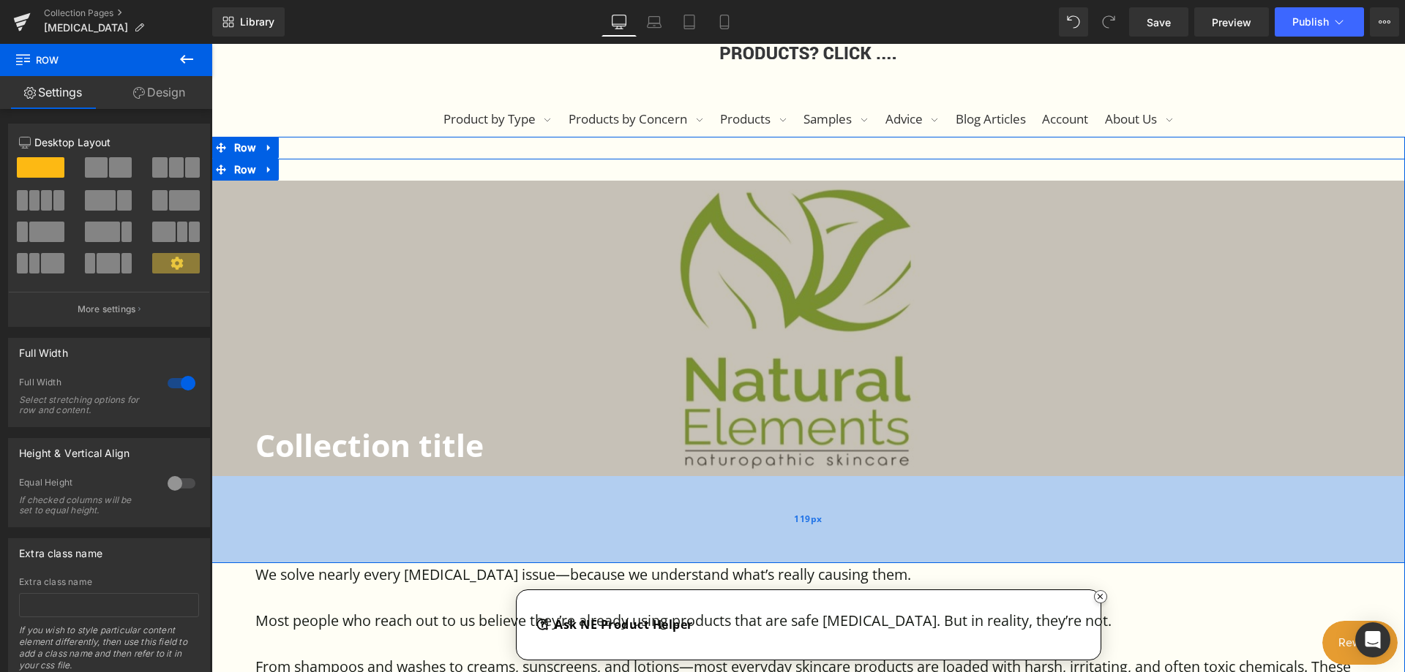
drag, startPoint x: 811, startPoint y: 477, endPoint x: 809, endPoint y: 557, distance: 79.8
click at [809, 557] on div "119px" at bounding box center [807, 519] width 1193 height 87
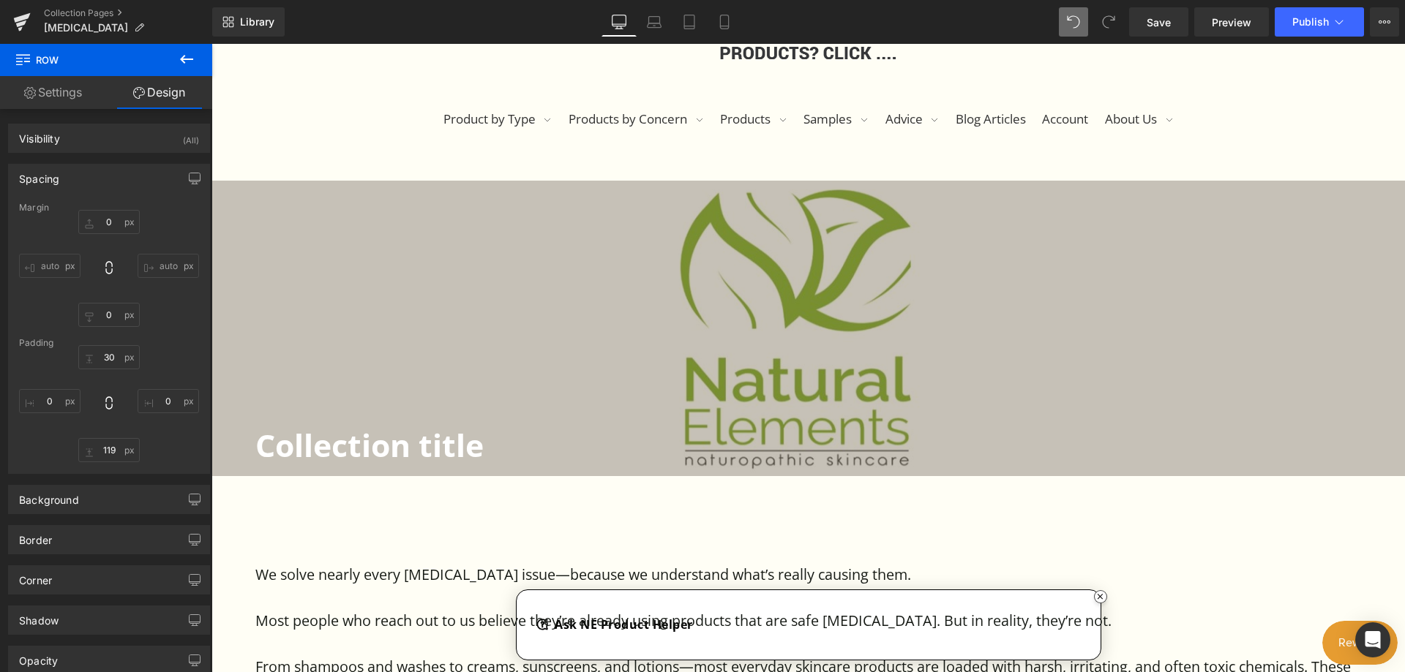
type input "0"
type input "30"
type input "0"
type input "40"
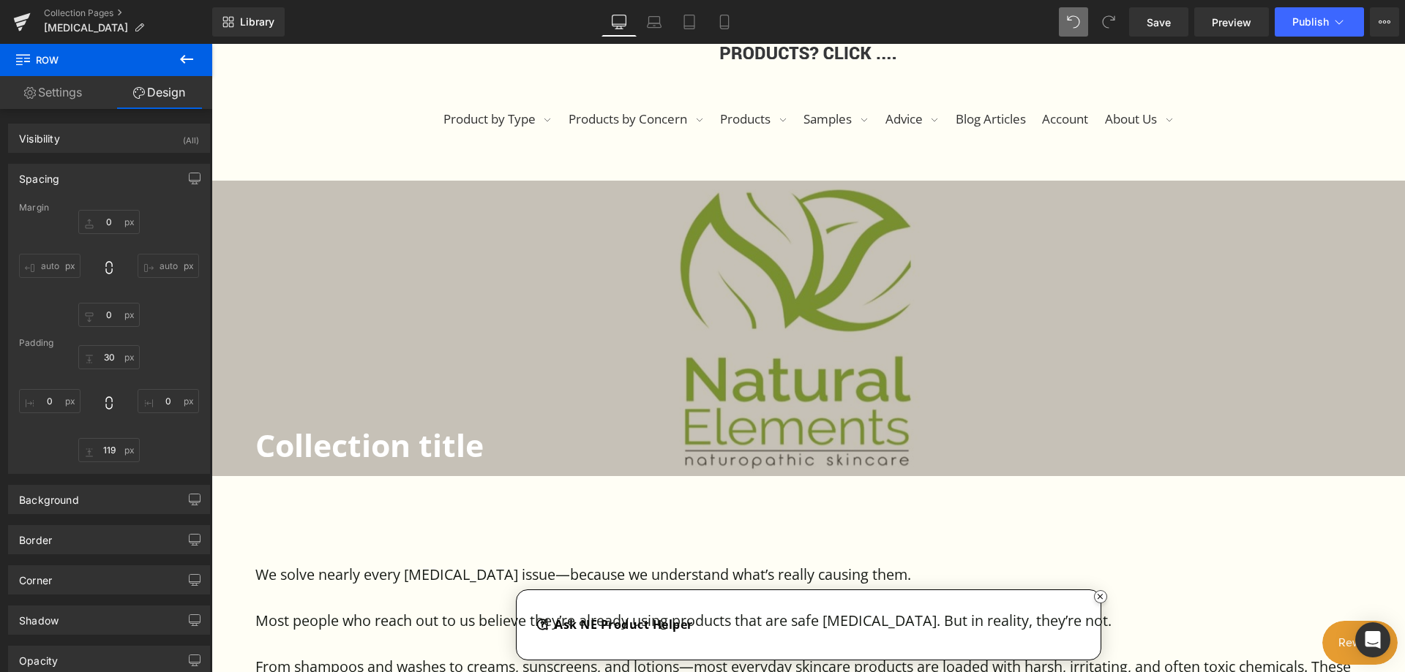
type input "0"
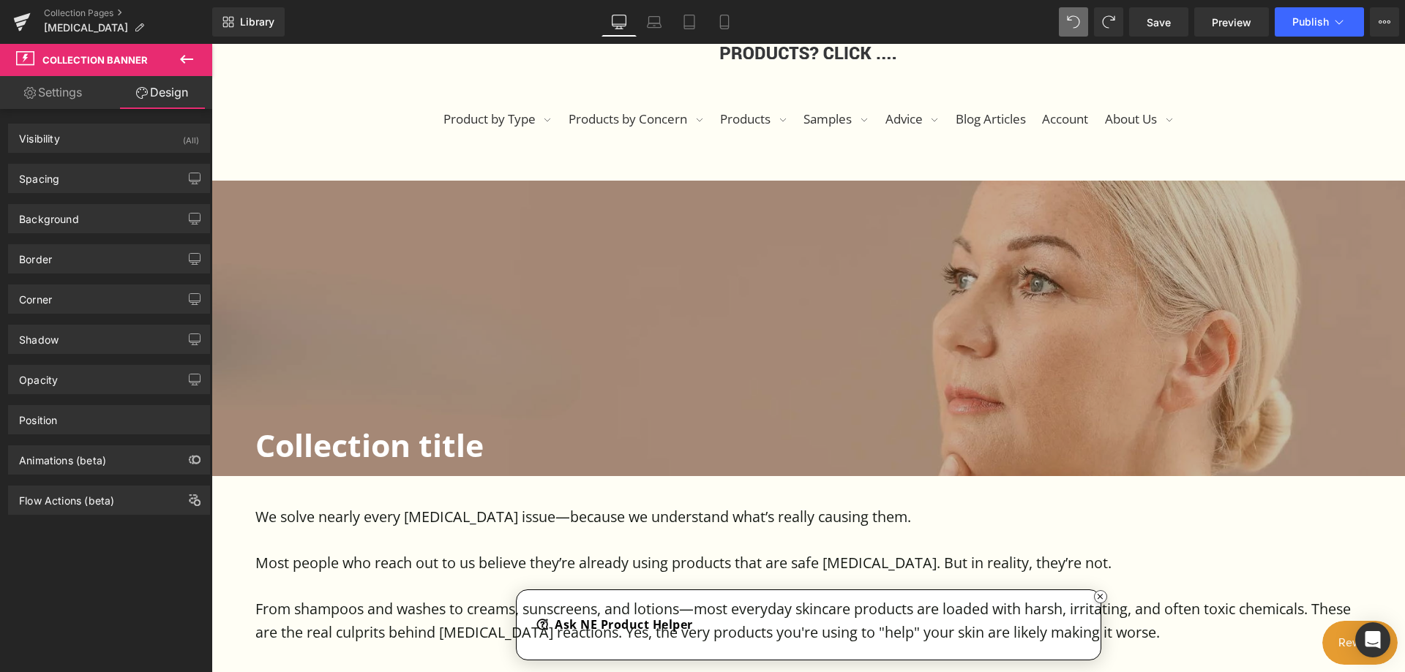
type input "[URL][DOMAIN_NAME]"
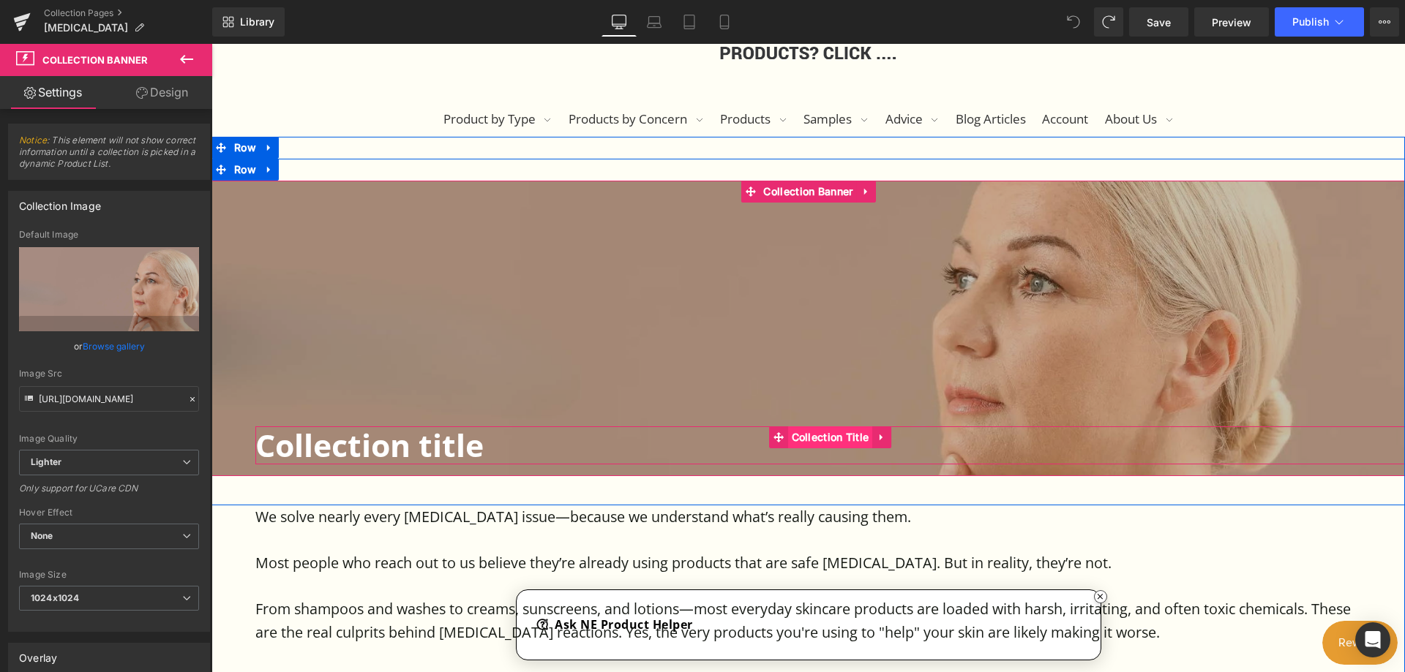
click at [808, 432] on span "Collection Title" at bounding box center [830, 438] width 85 height 22
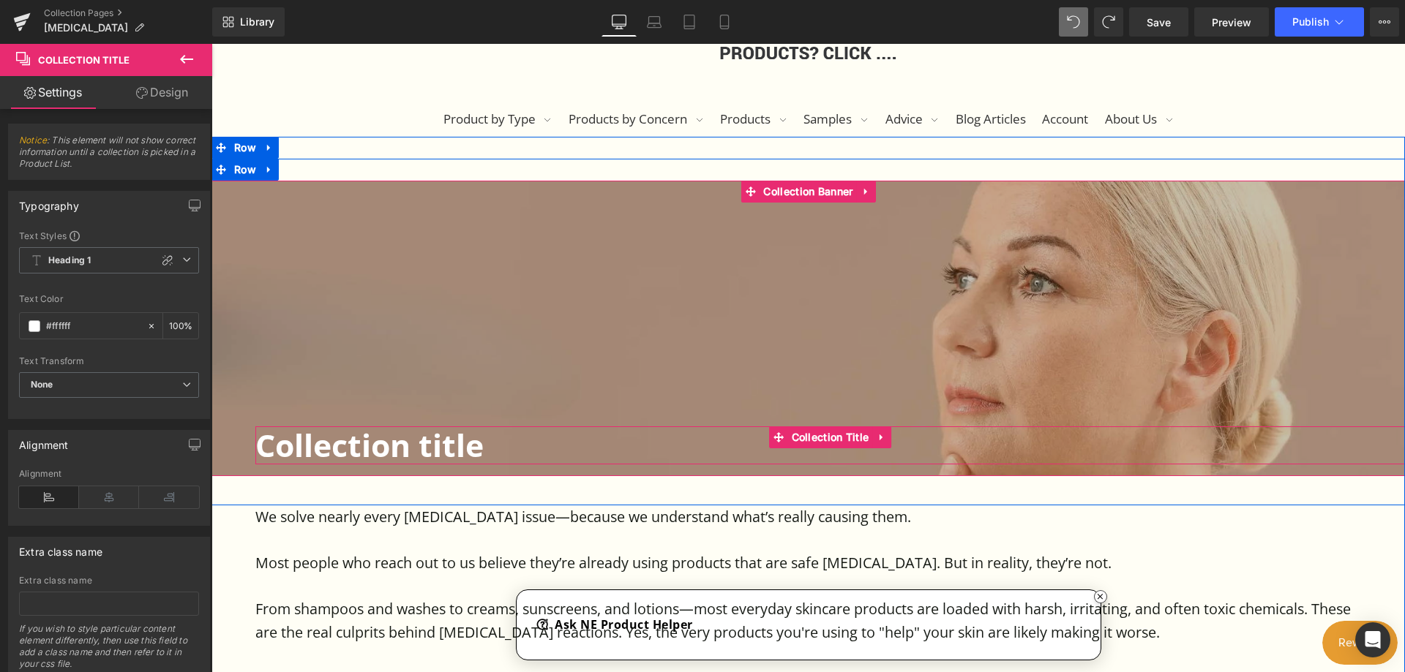
click at [495, 444] on h1 "Collection title" at bounding box center [829, 445] width 1149 height 37
click at [877, 441] on icon at bounding box center [882, 437] width 10 height 11
click at [814, 436] on span "Collection Title" at bounding box center [801, 438] width 85 height 22
click at [868, 436] on span "Collection Title" at bounding box center [830, 438] width 85 height 22
click at [816, 431] on span "Collection Title" at bounding box center [830, 438] width 85 height 22
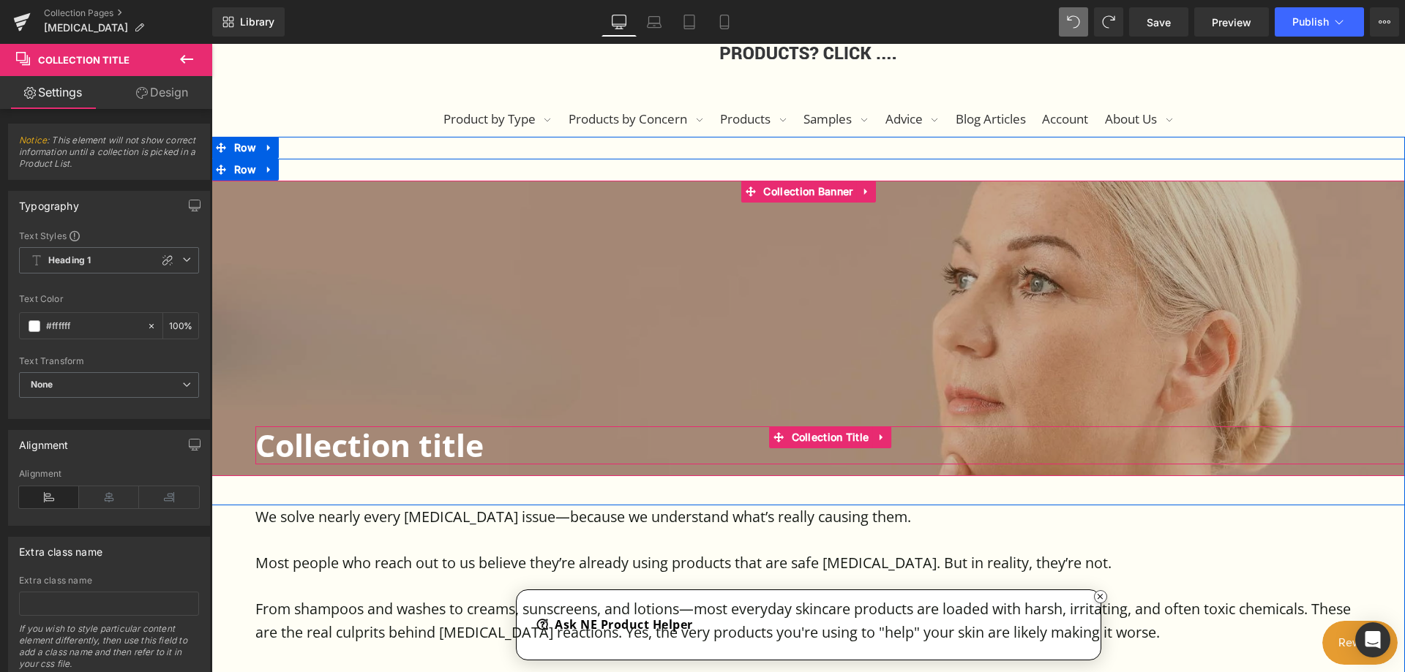
click at [507, 443] on h1 "Collection title" at bounding box center [829, 445] width 1149 height 37
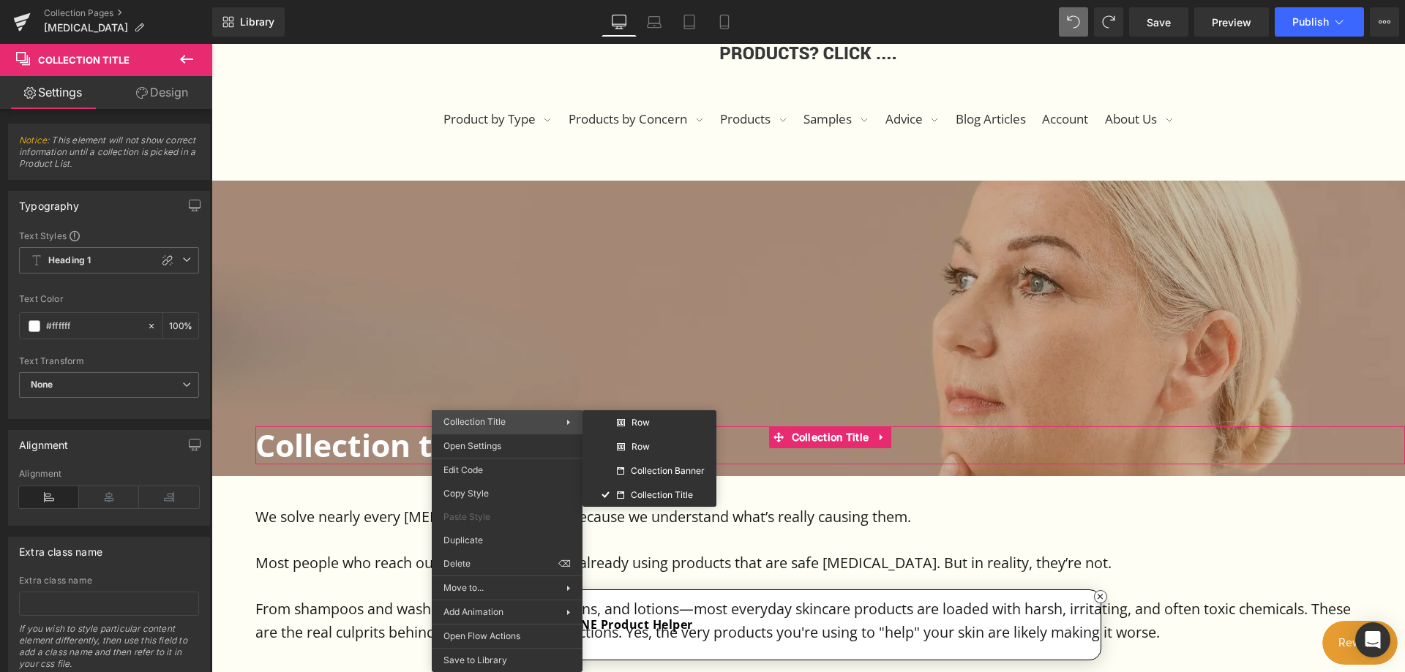
click at [528, 418] on span "Collection Title" at bounding box center [504, 422] width 123 height 13
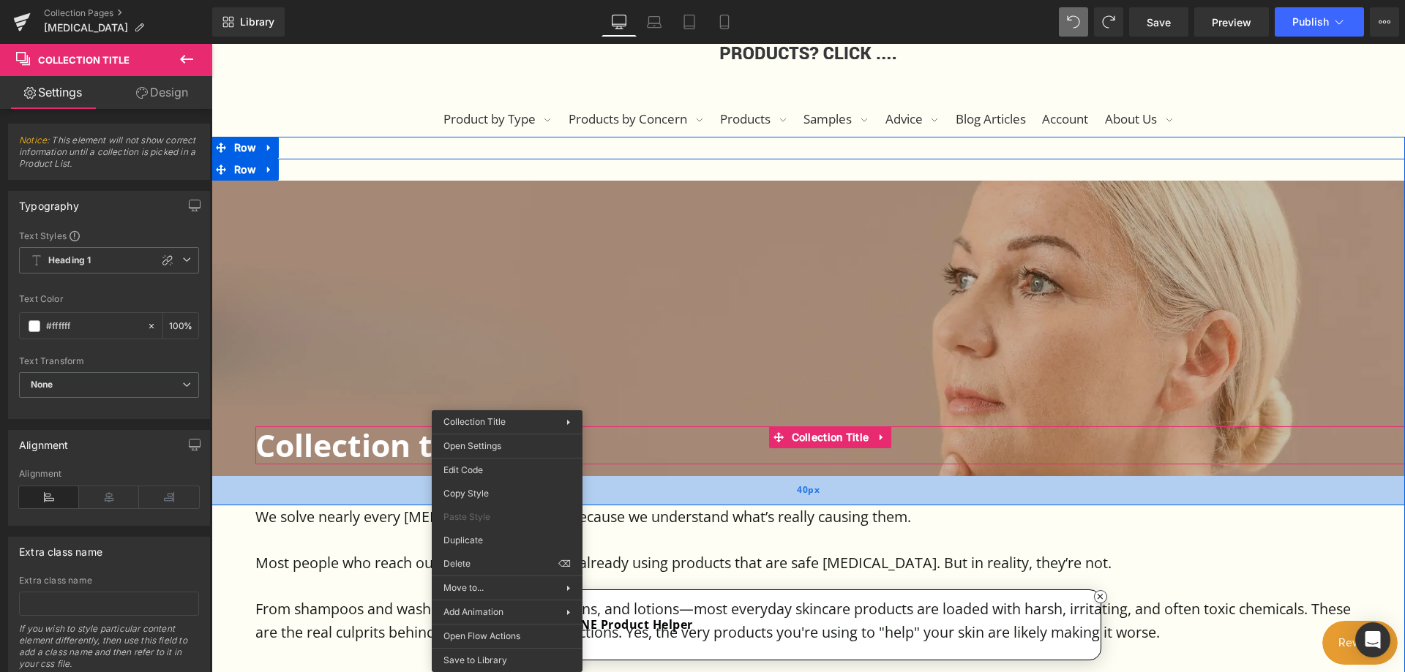
click at [639, 481] on div "40px" at bounding box center [807, 490] width 1193 height 29
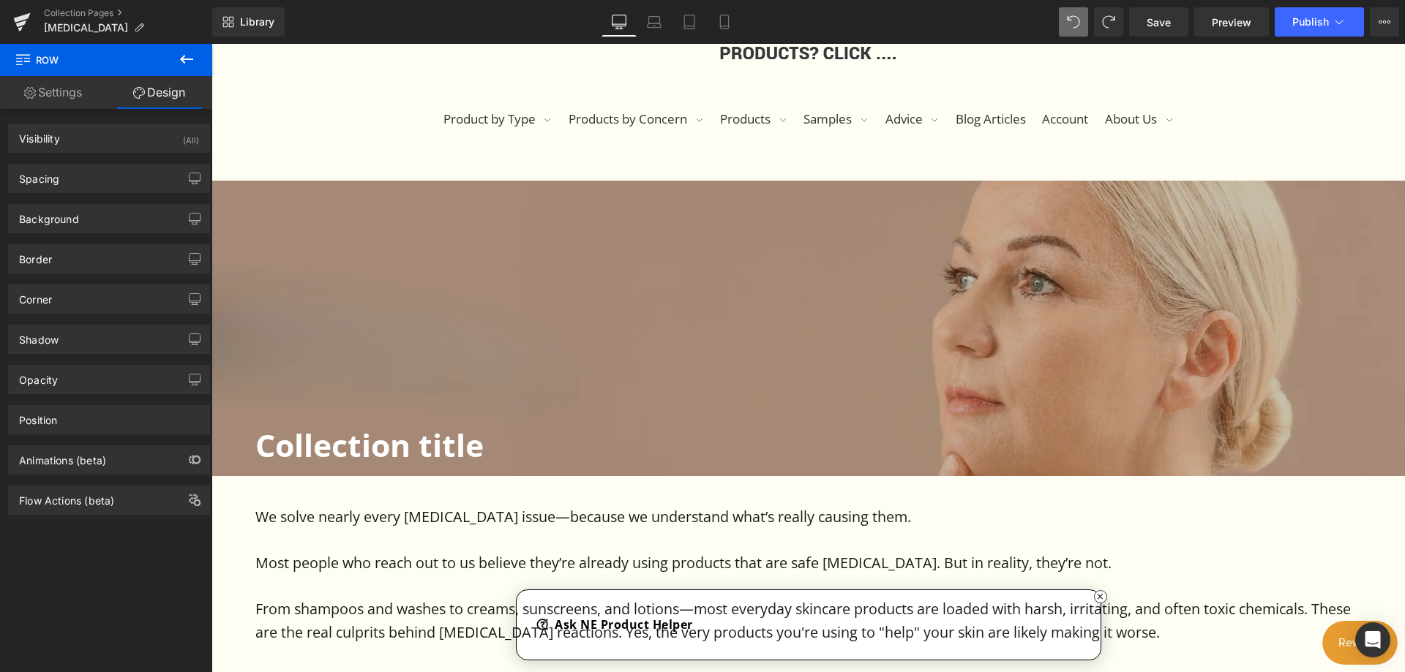
click at [190, 55] on icon at bounding box center [187, 59] width 18 height 18
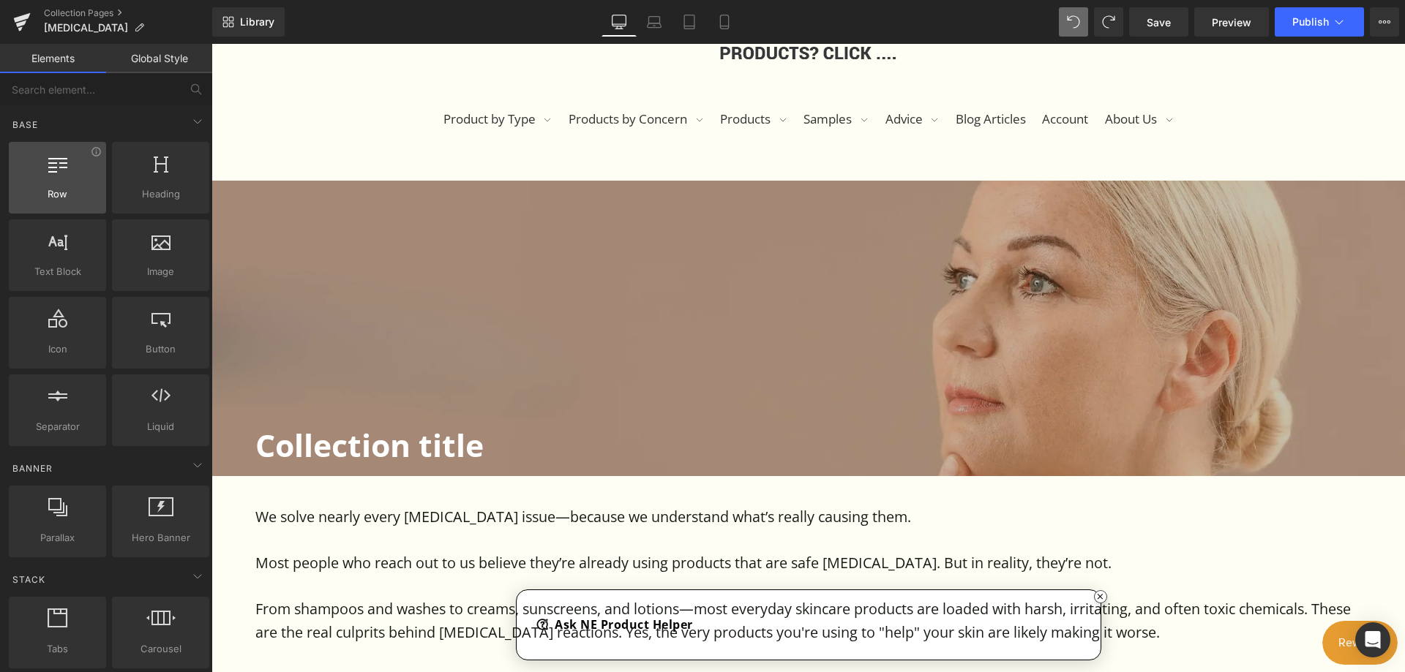
click at [82, 179] on div at bounding box center [57, 170] width 89 height 33
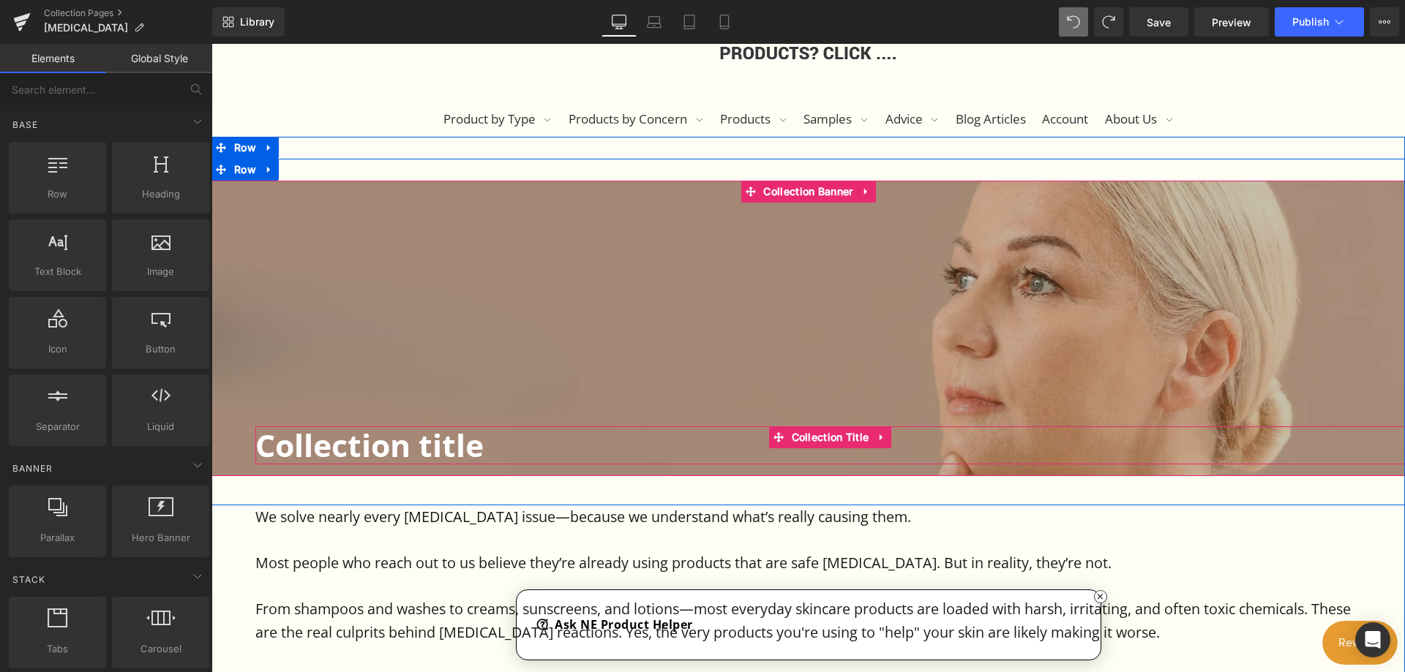
click at [496, 447] on h1 "Collection title" at bounding box center [829, 445] width 1149 height 37
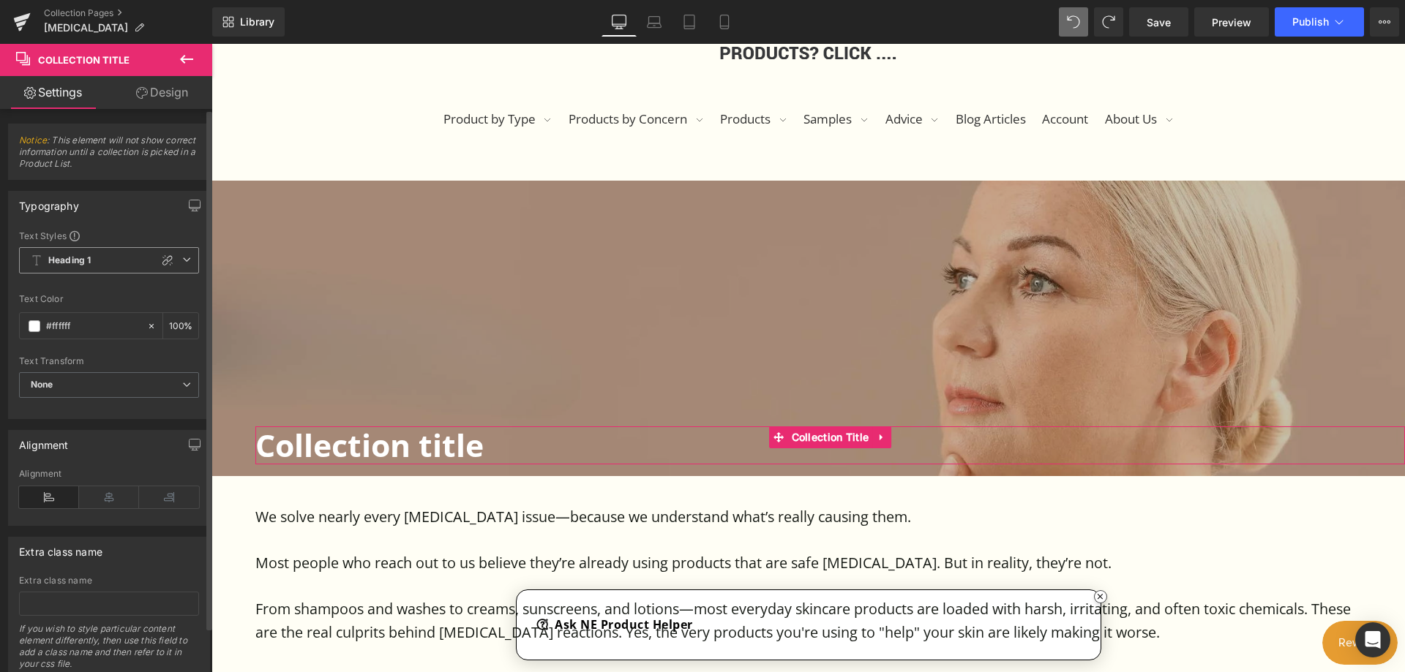
click at [183, 263] on icon at bounding box center [186, 259] width 9 height 9
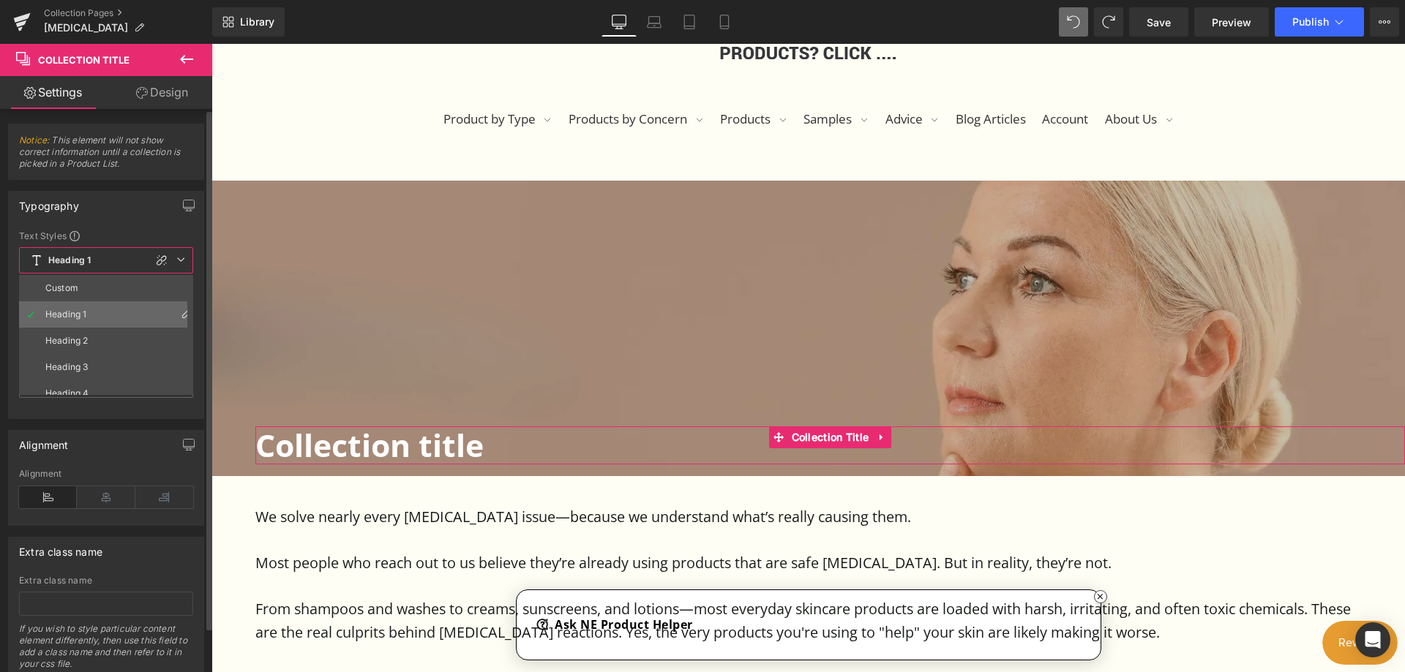
click at [108, 307] on li "Heading 1" at bounding box center [109, 314] width 181 height 26
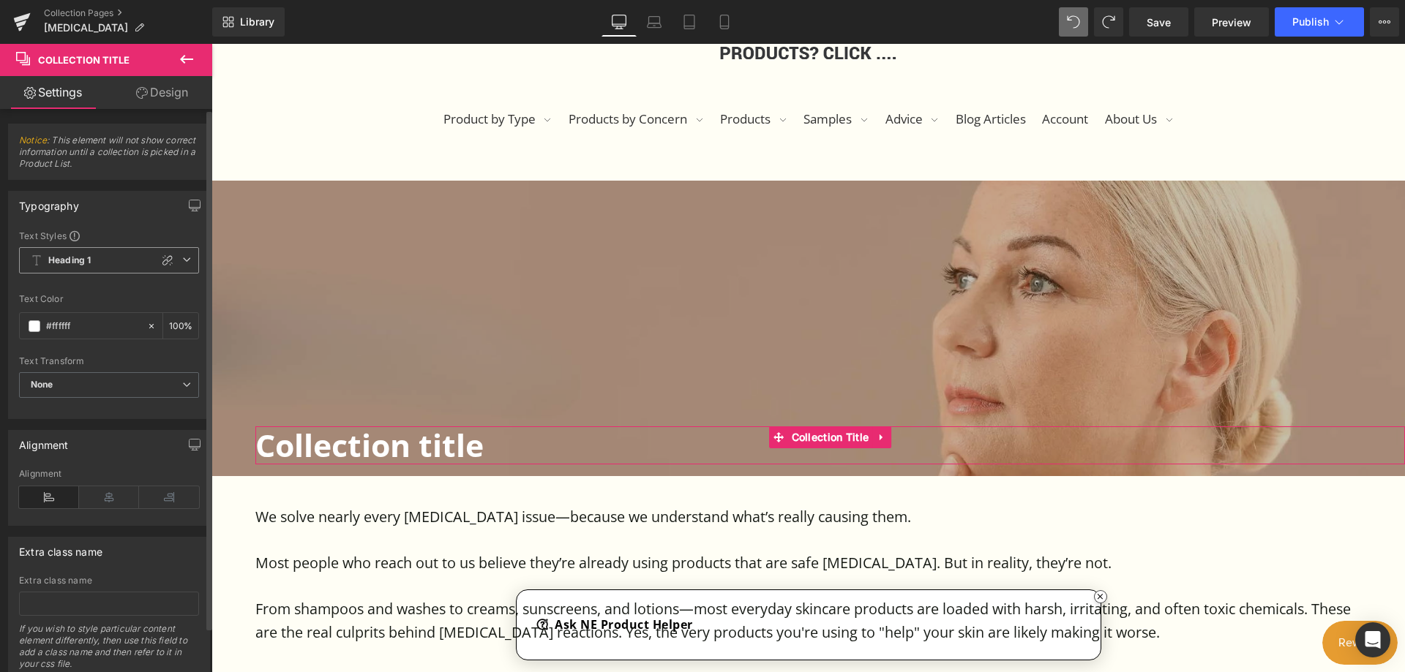
click at [174, 260] on span "Heading 1" at bounding box center [109, 260] width 180 height 26
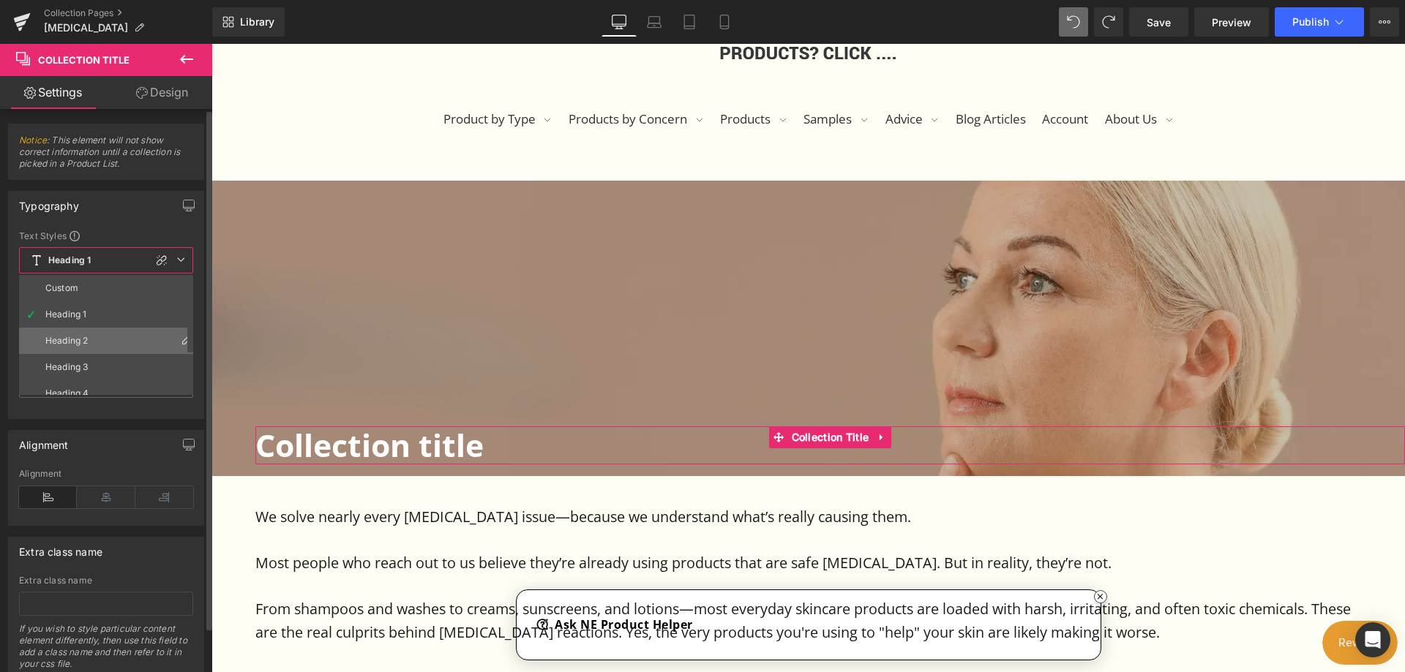
click at [116, 335] on li "Heading 2" at bounding box center [109, 341] width 181 height 26
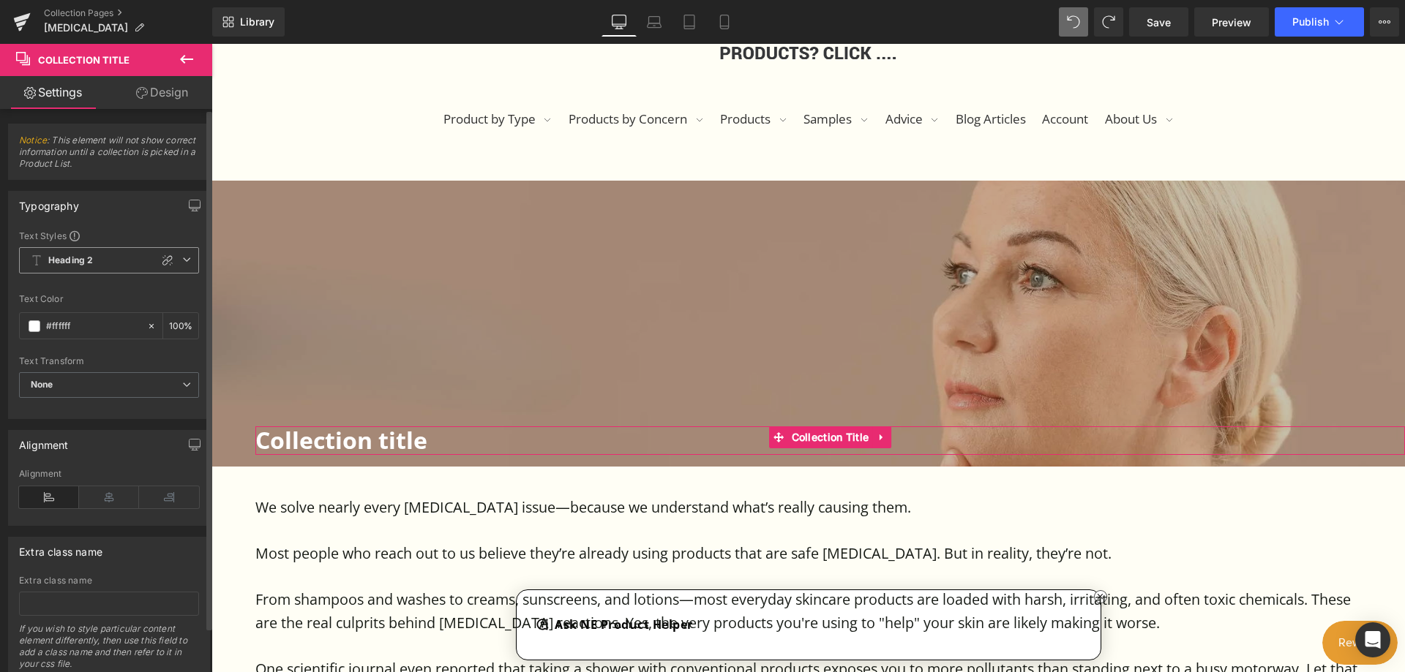
click at [186, 256] on span "Heading 2" at bounding box center [109, 260] width 180 height 26
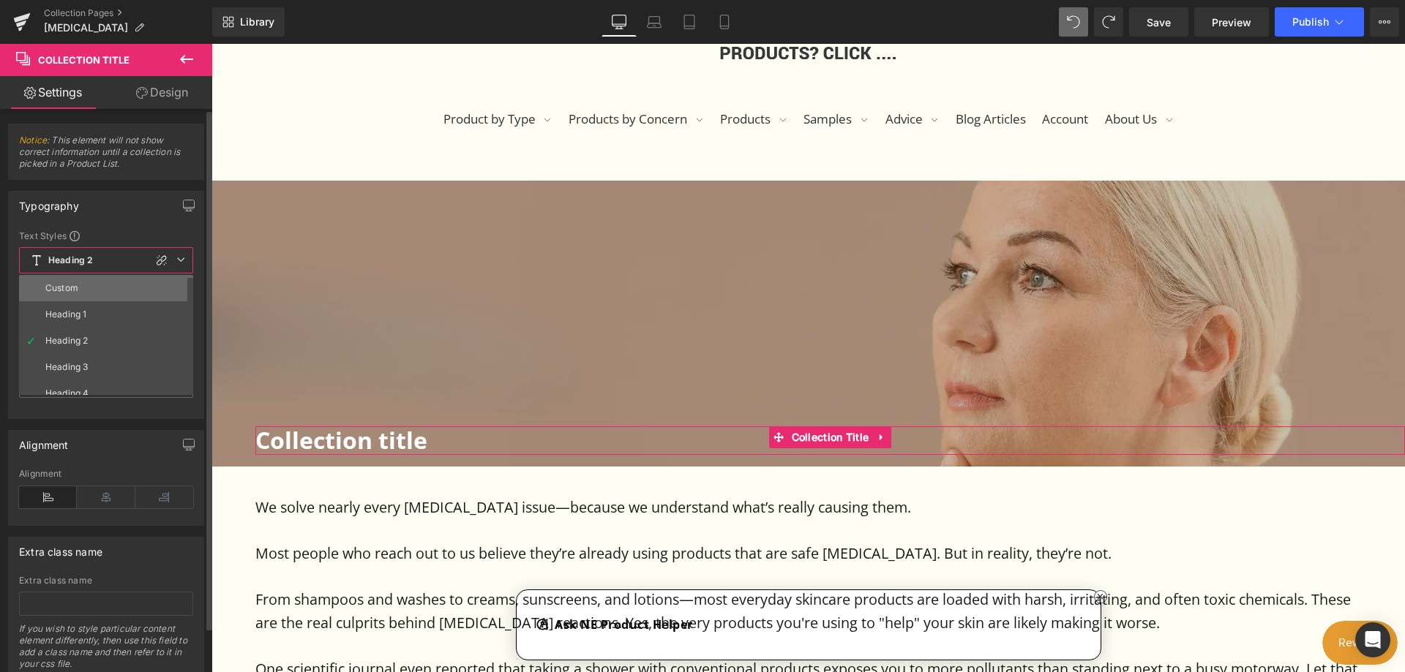
click at [141, 282] on li "Custom" at bounding box center [109, 288] width 181 height 26
type input "32.04"
type input "10"
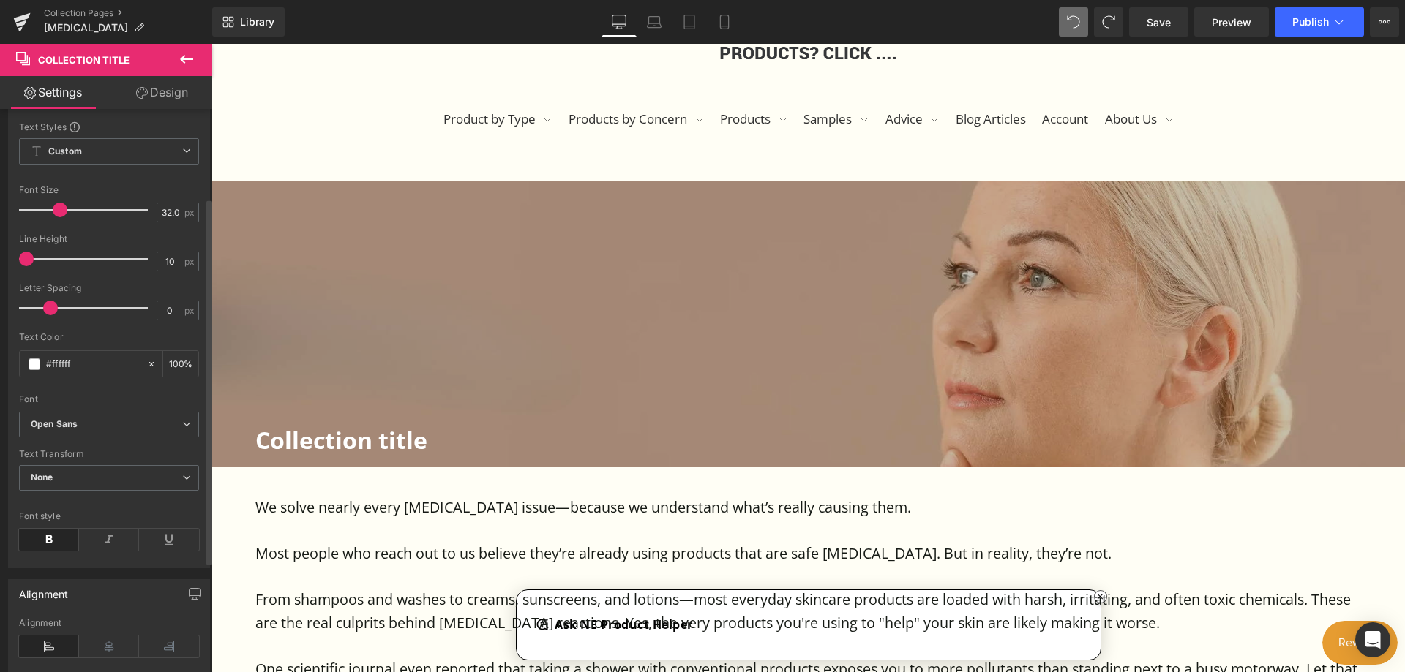
scroll to position [73, 0]
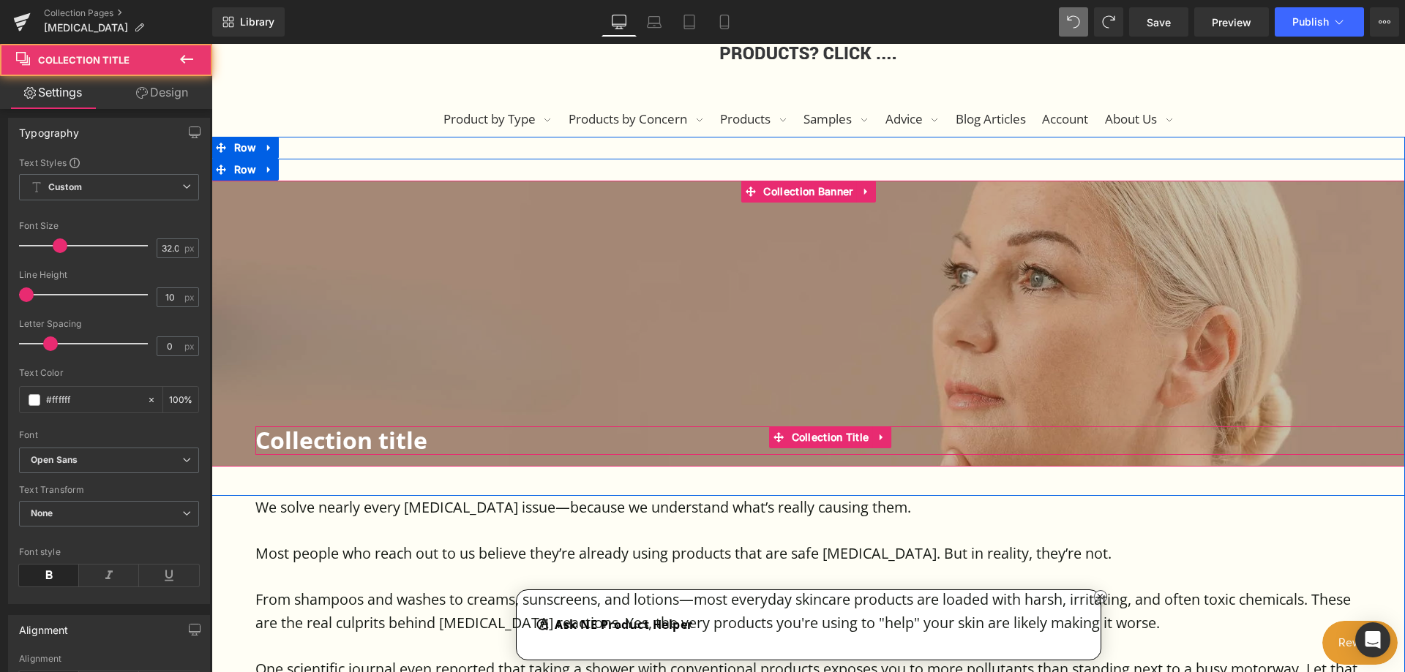
click at [402, 443] on h1 "Collection title" at bounding box center [829, 441] width 1149 height 28
click at [423, 440] on h1 "Collection title" at bounding box center [829, 441] width 1149 height 28
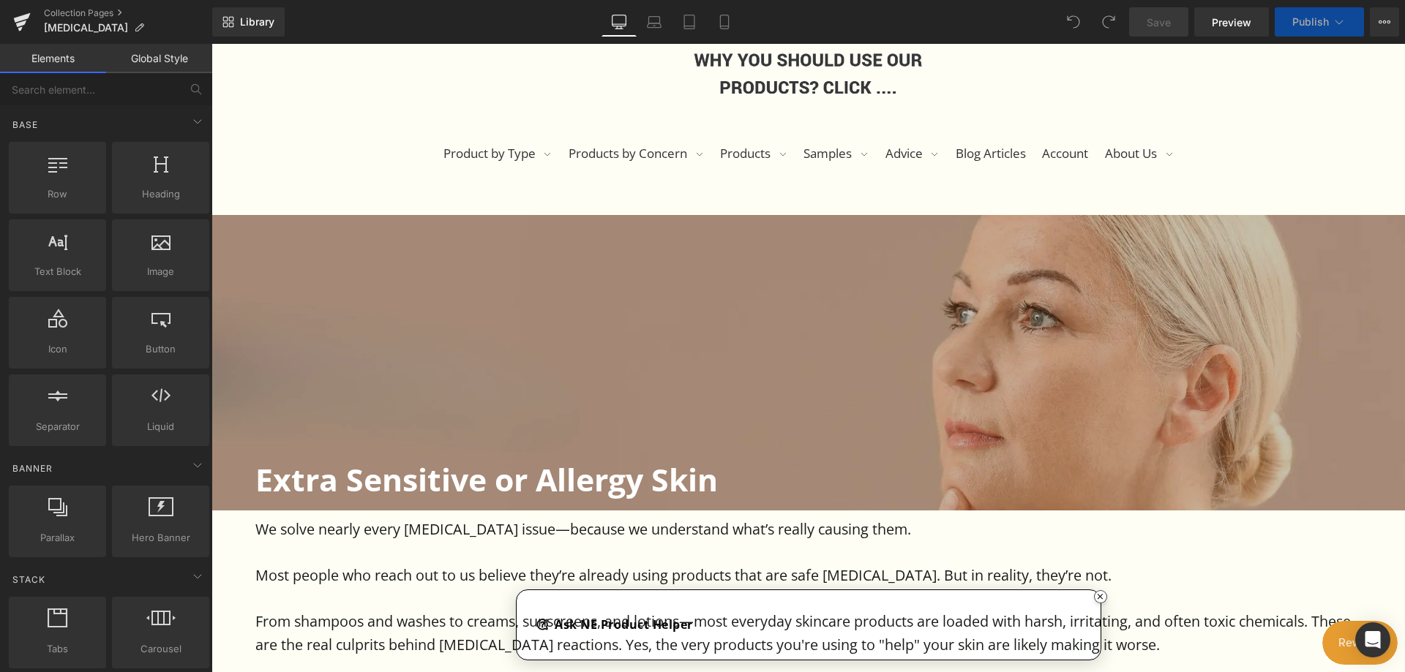
scroll to position [293, 0]
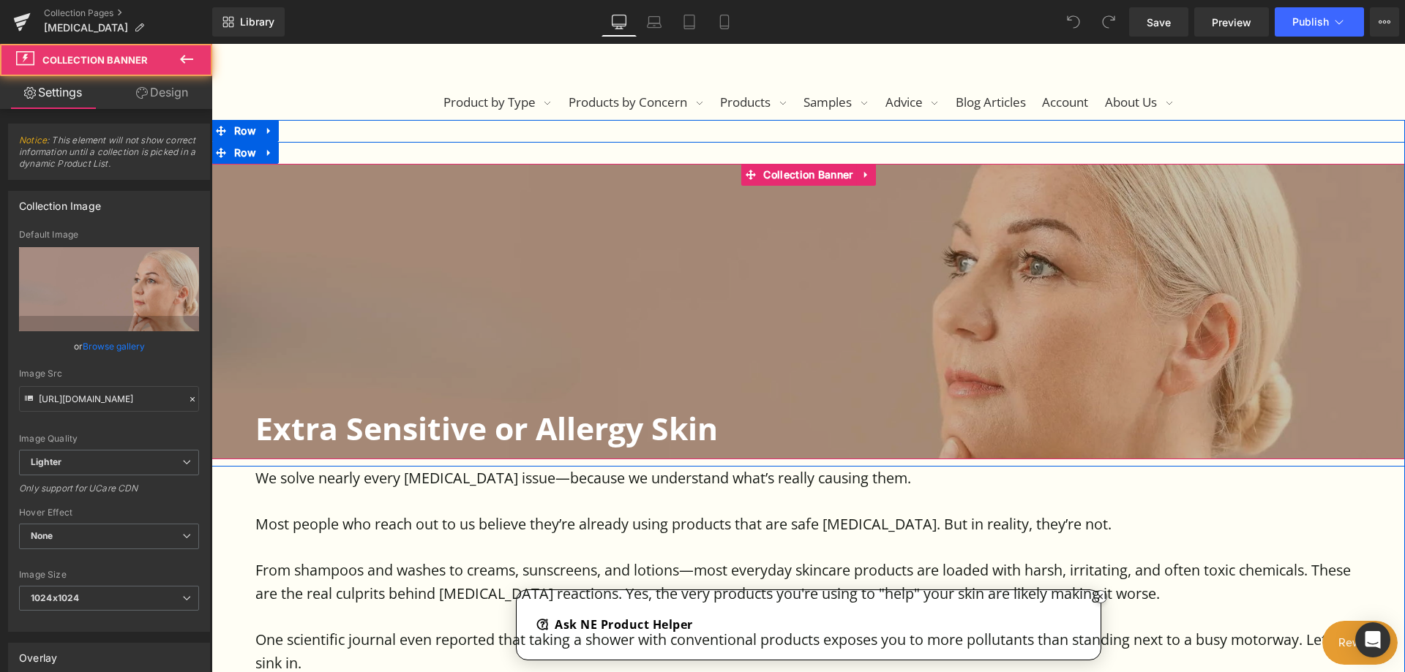
click at [752, 318] on div at bounding box center [807, 311] width 1193 height 295
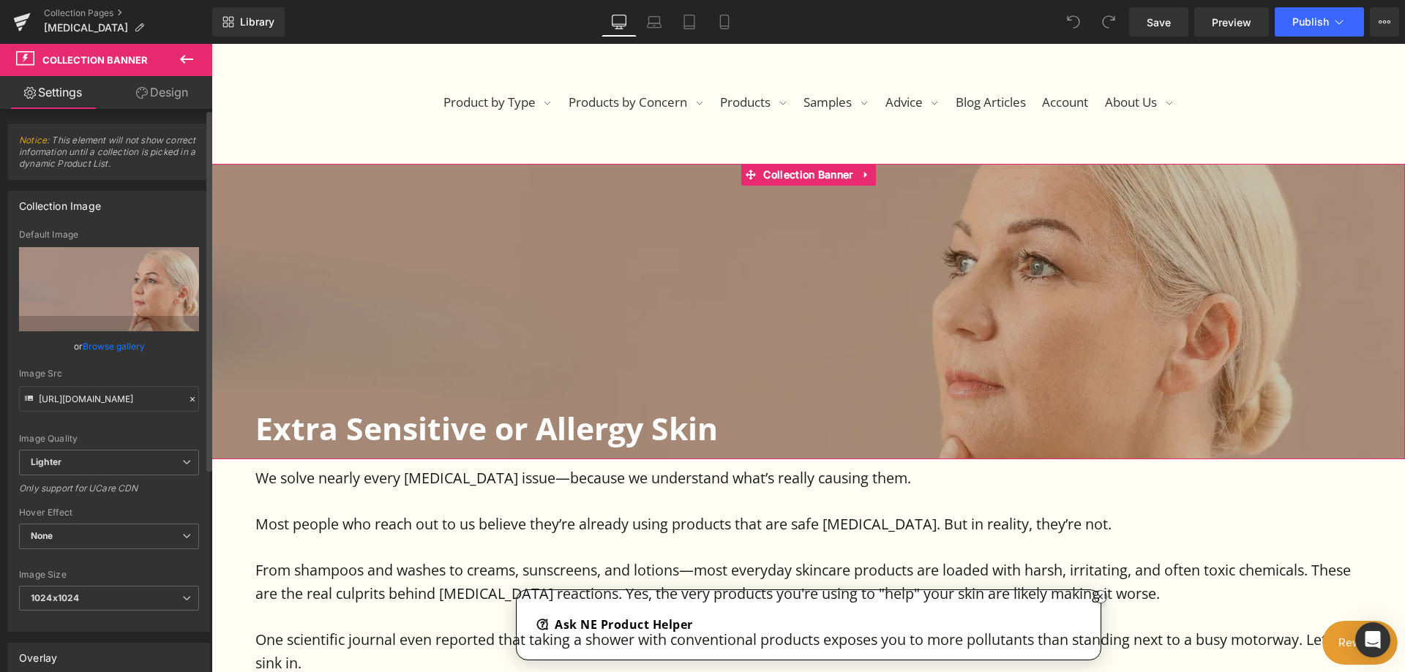
click at [121, 343] on link "Browse gallery" at bounding box center [114, 347] width 62 height 26
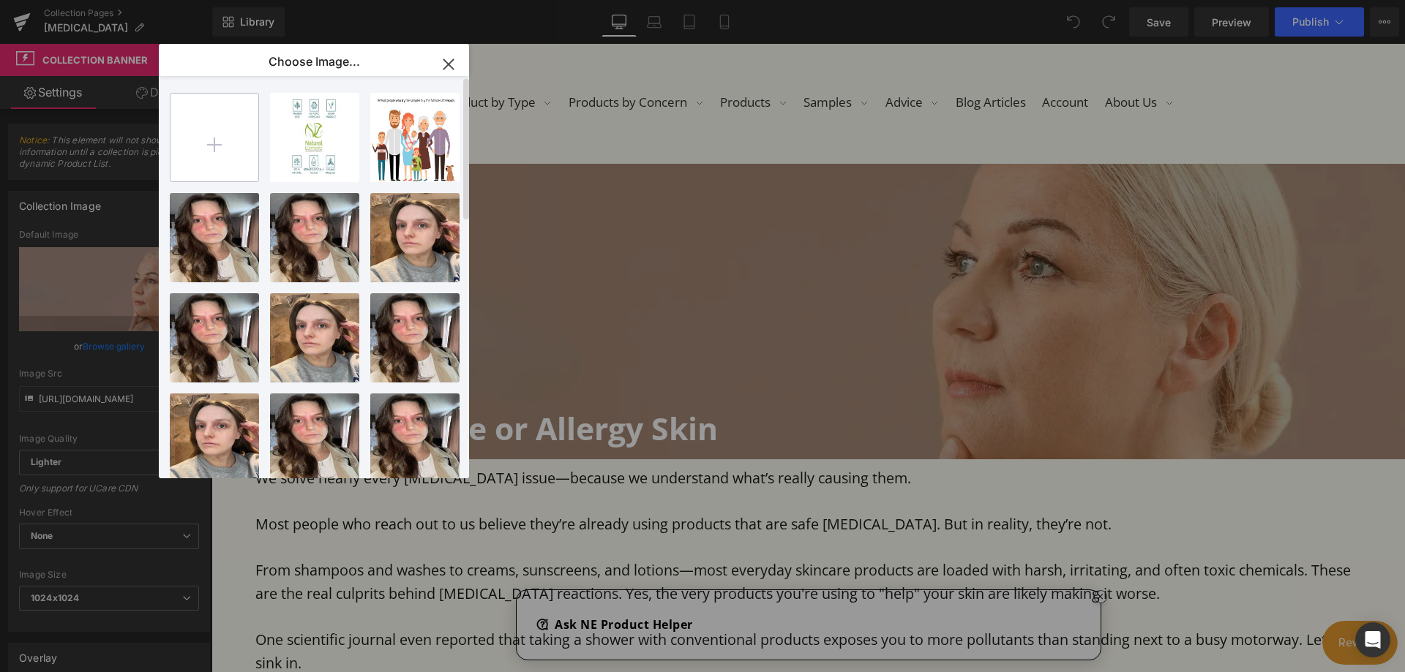
click at [225, 135] on input "file" at bounding box center [214, 138] width 88 height 88
type input "C:\fakepath\eye flaking .jpg"
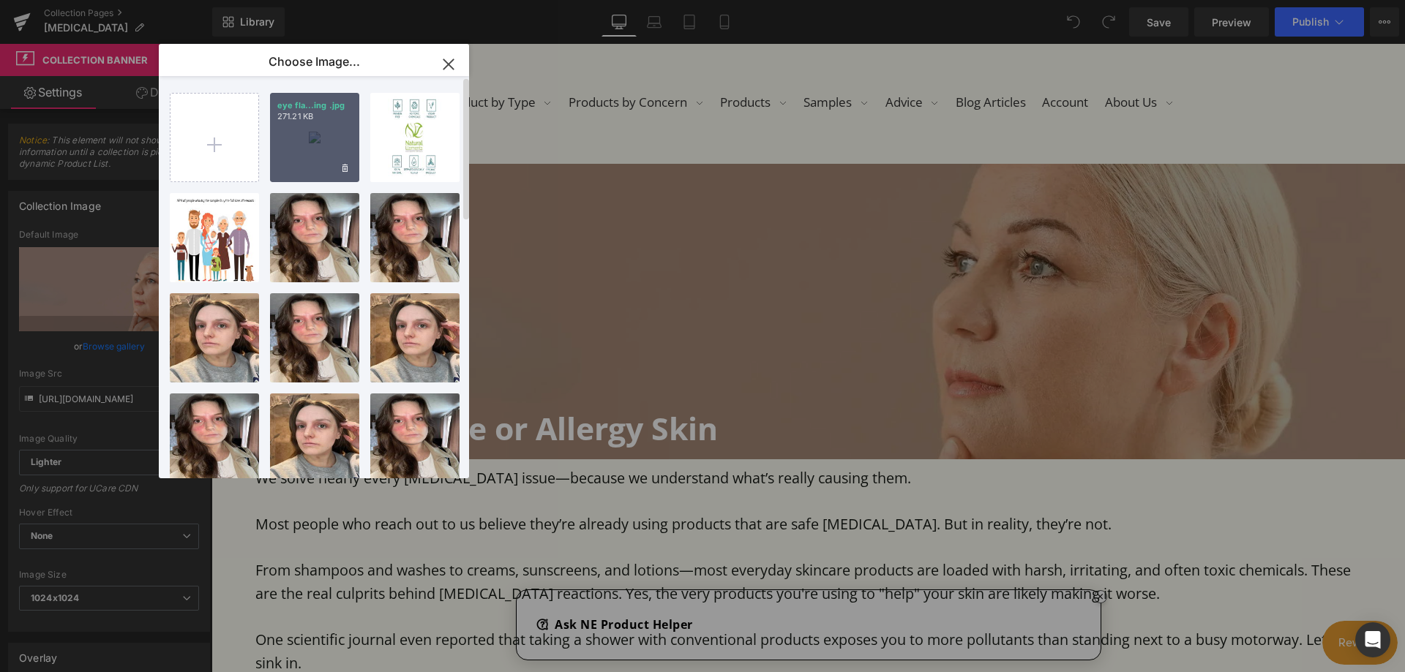
click at [323, 136] on div "eye fla...ing .jpg 271.21 KB" at bounding box center [314, 137] width 89 height 89
type input "https://ucarecdn.com/db7bcde4-c560-4c1d-b8ef-16c9db380d3e/-/format/auto/-/previ…"
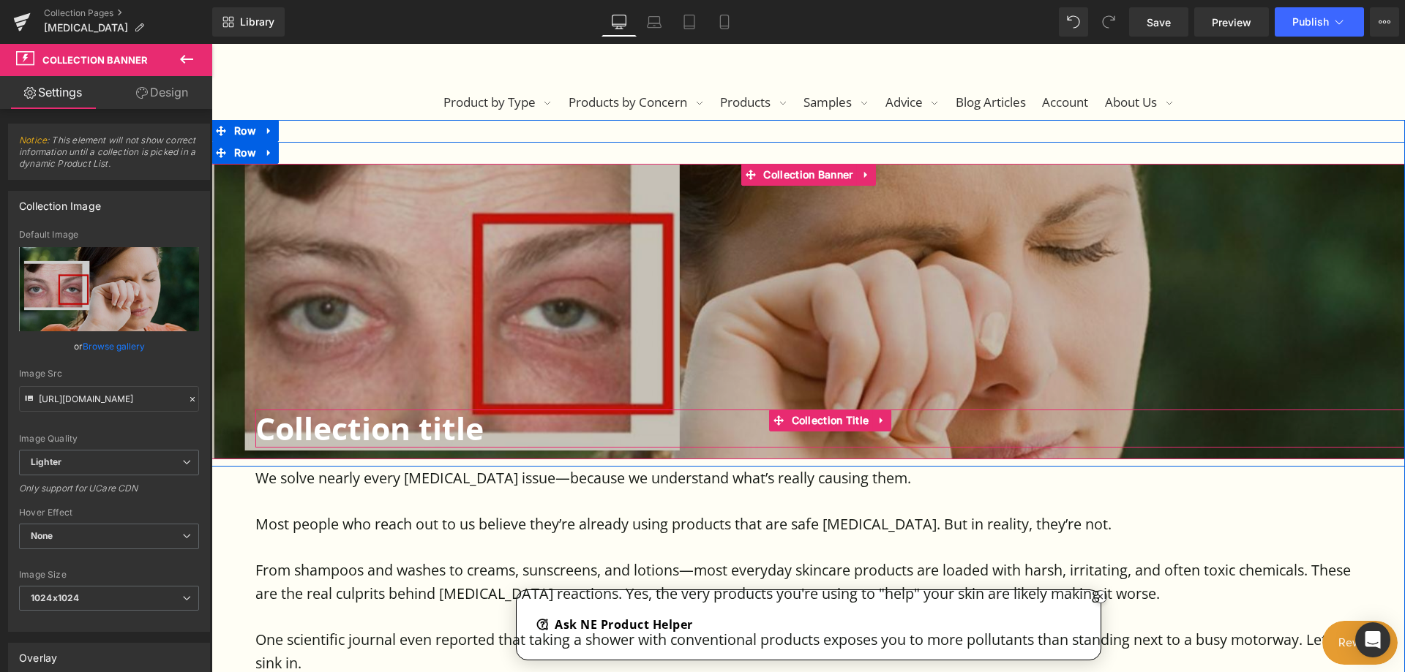
click at [511, 429] on h1 "Collection title" at bounding box center [829, 428] width 1149 height 37
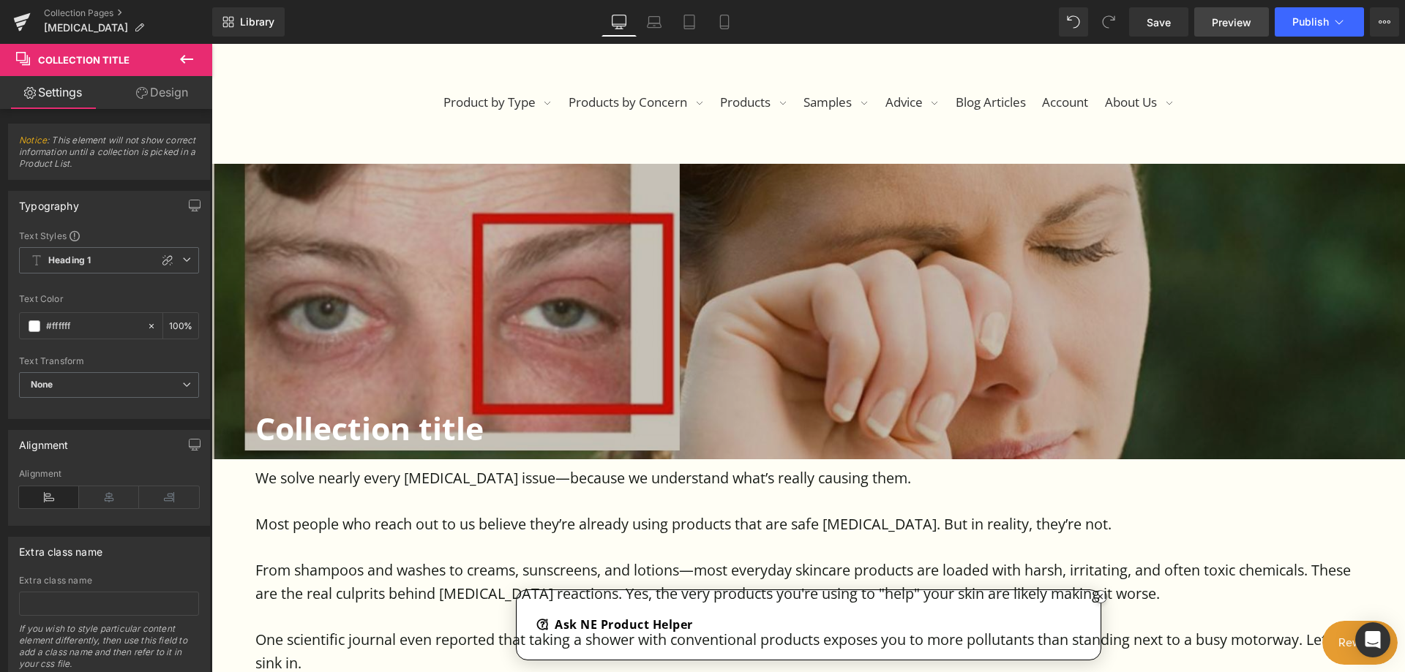
click at [1220, 15] on span "Preview" at bounding box center [1232, 22] width 40 height 15
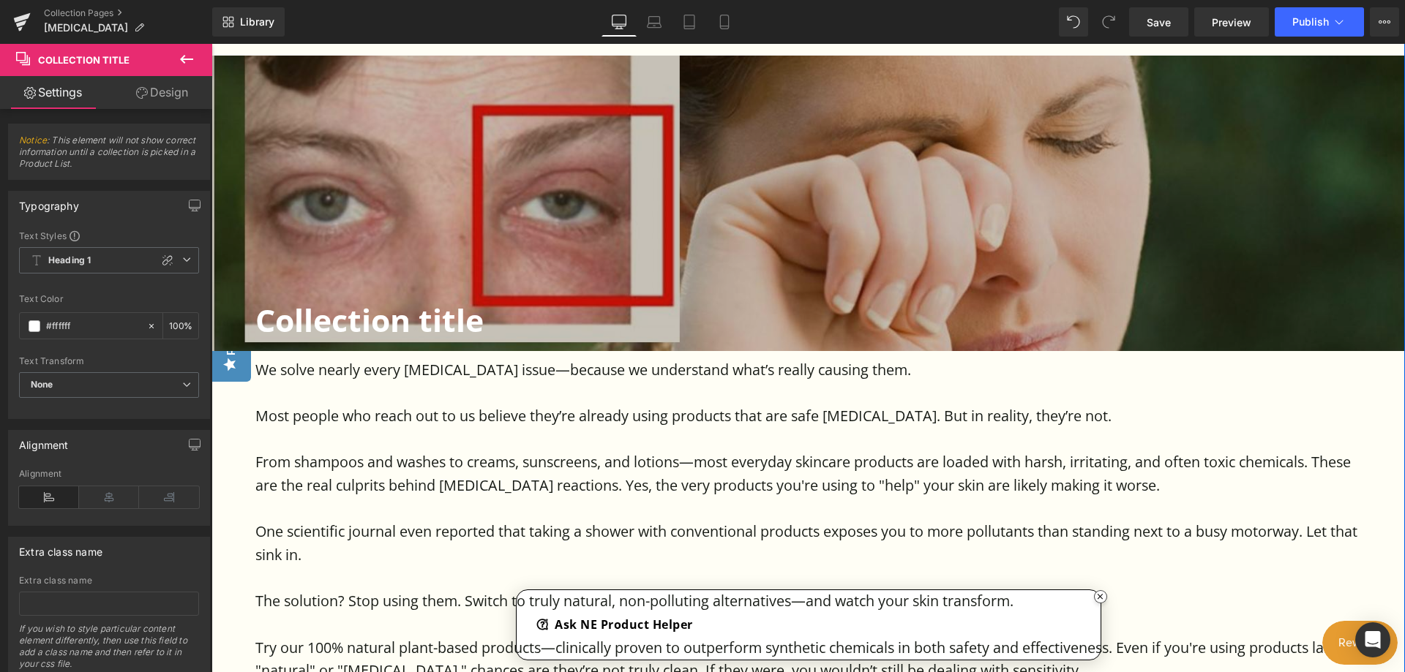
scroll to position [366, 0]
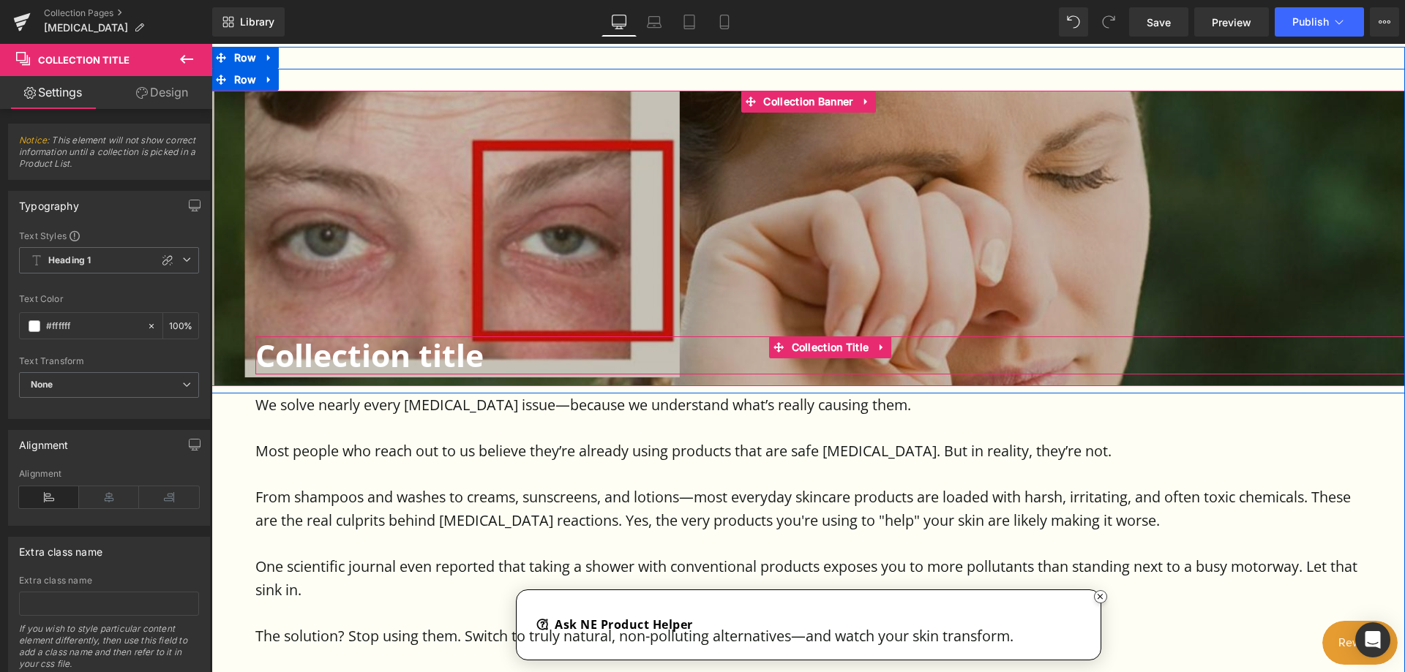
click at [487, 359] on h1 "Collection title" at bounding box center [829, 355] width 1149 height 37
click at [465, 356] on h1 "Collection title" at bounding box center [829, 355] width 1149 height 37
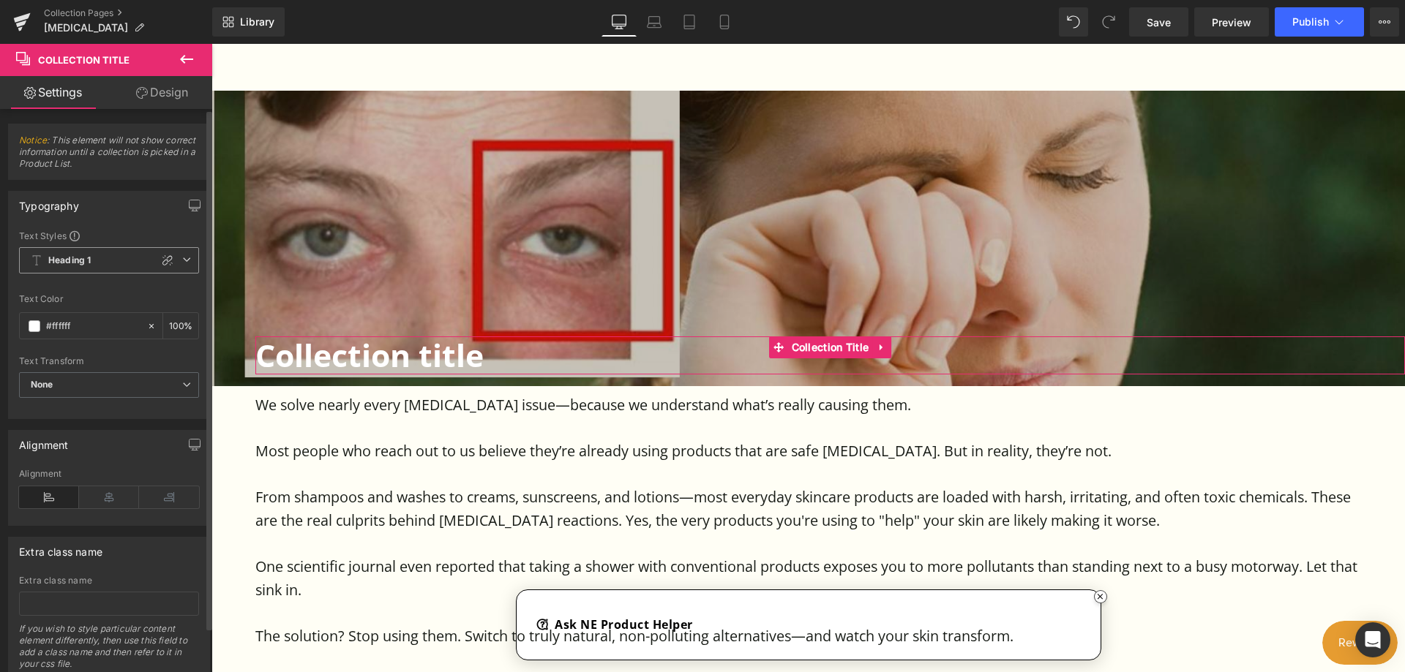
click at [100, 255] on span "Heading 1" at bounding box center [109, 260] width 180 height 26
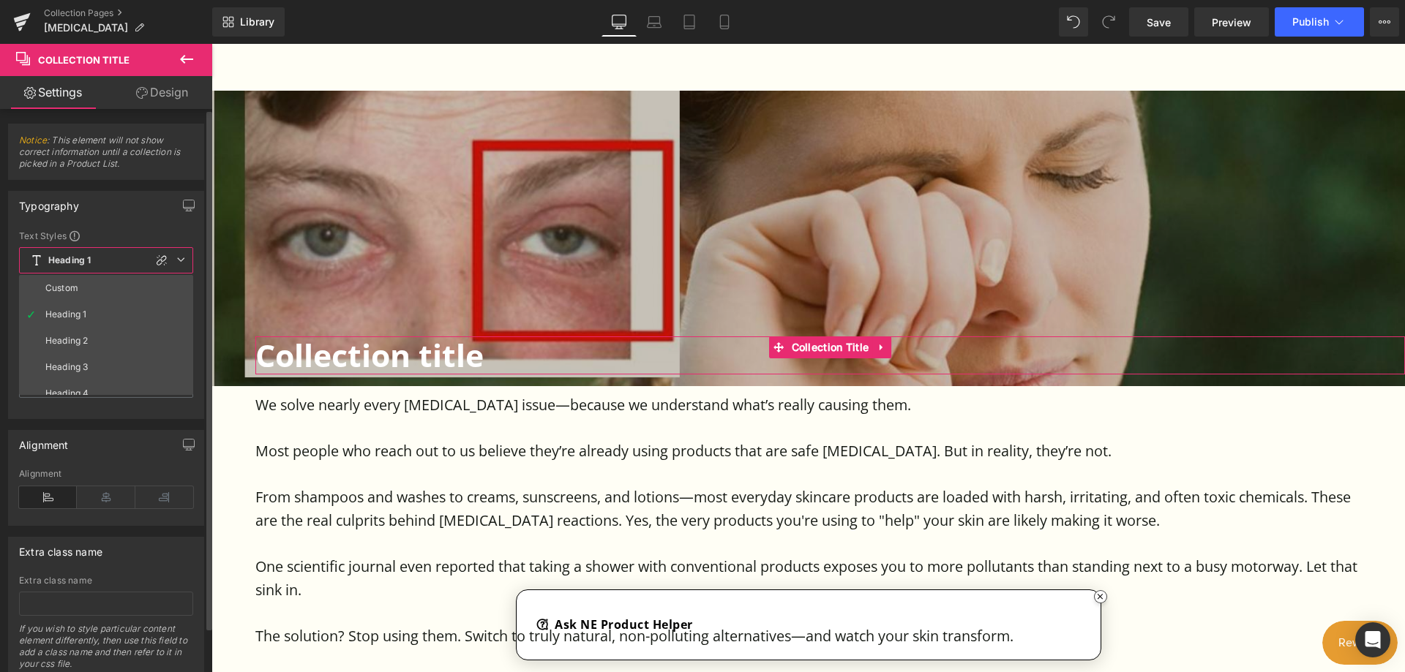
click at [100, 255] on span "Heading 1" at bounding box center [106, 260] width 174 height 26
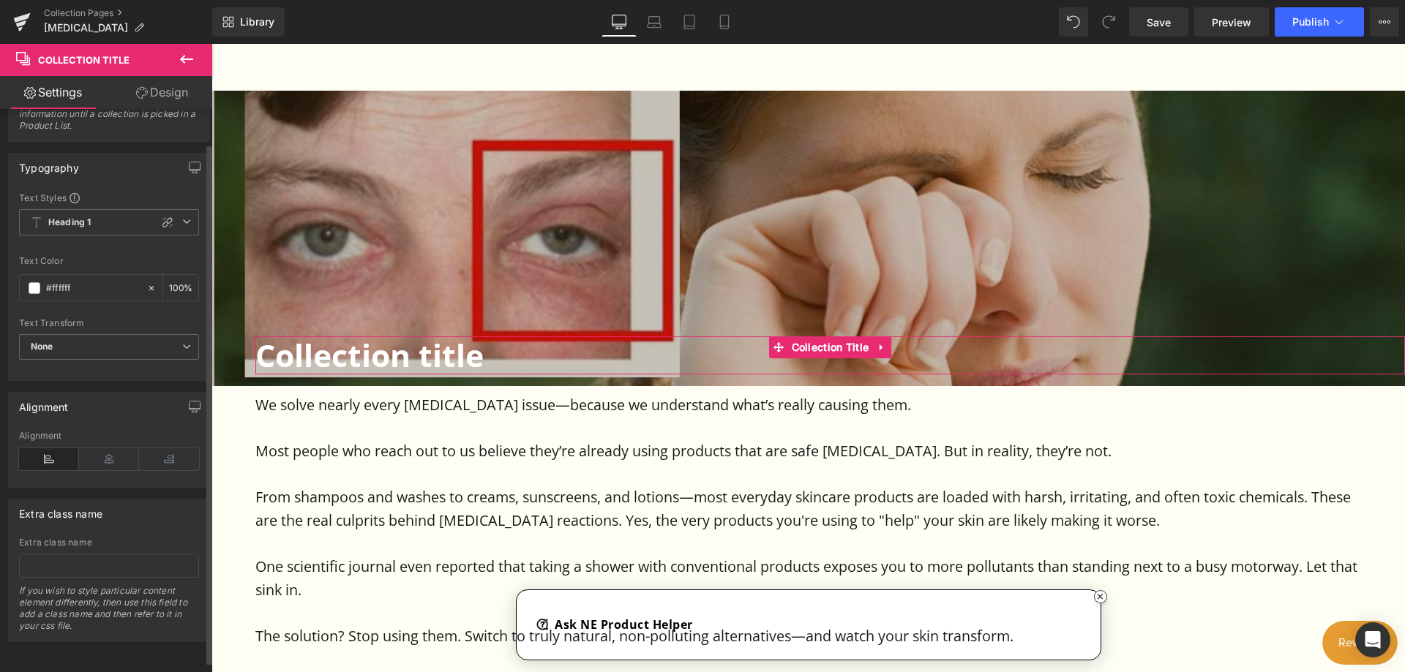
scroll to position [0, 0]
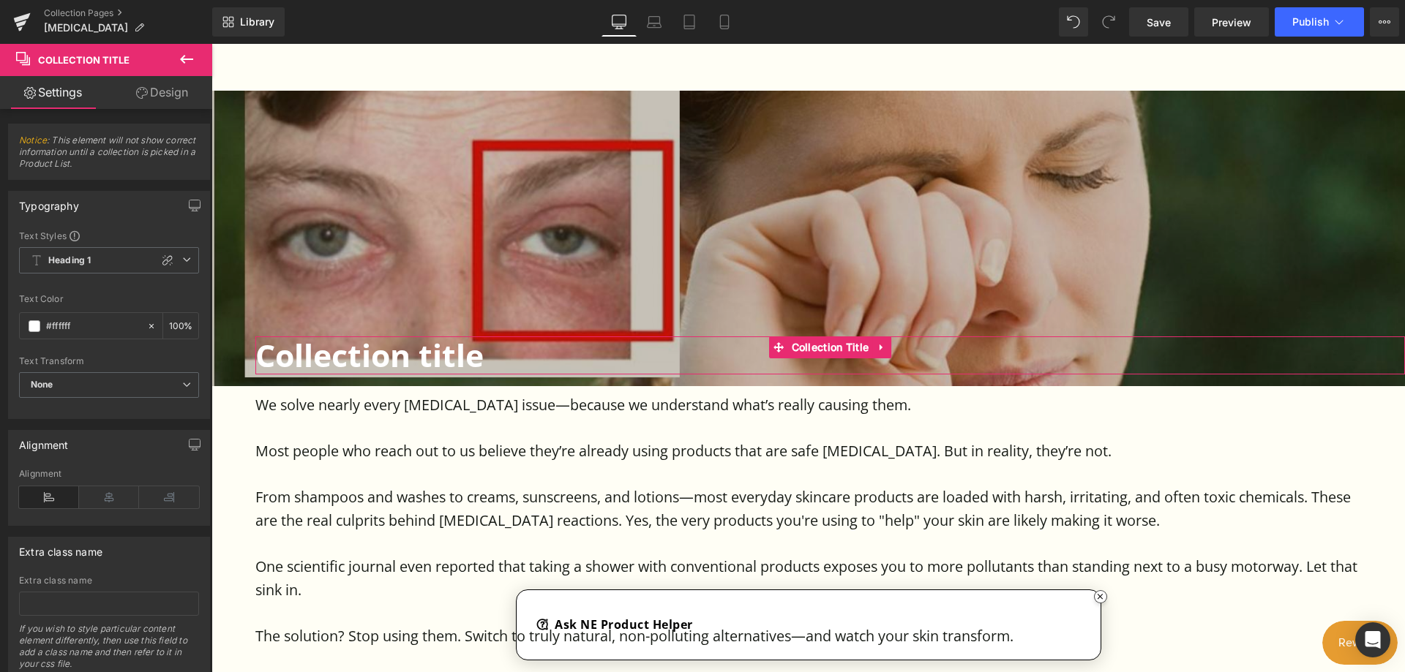
click at [182, 92] on link "Design" at bounding box center [162, 92] width 106 height 33
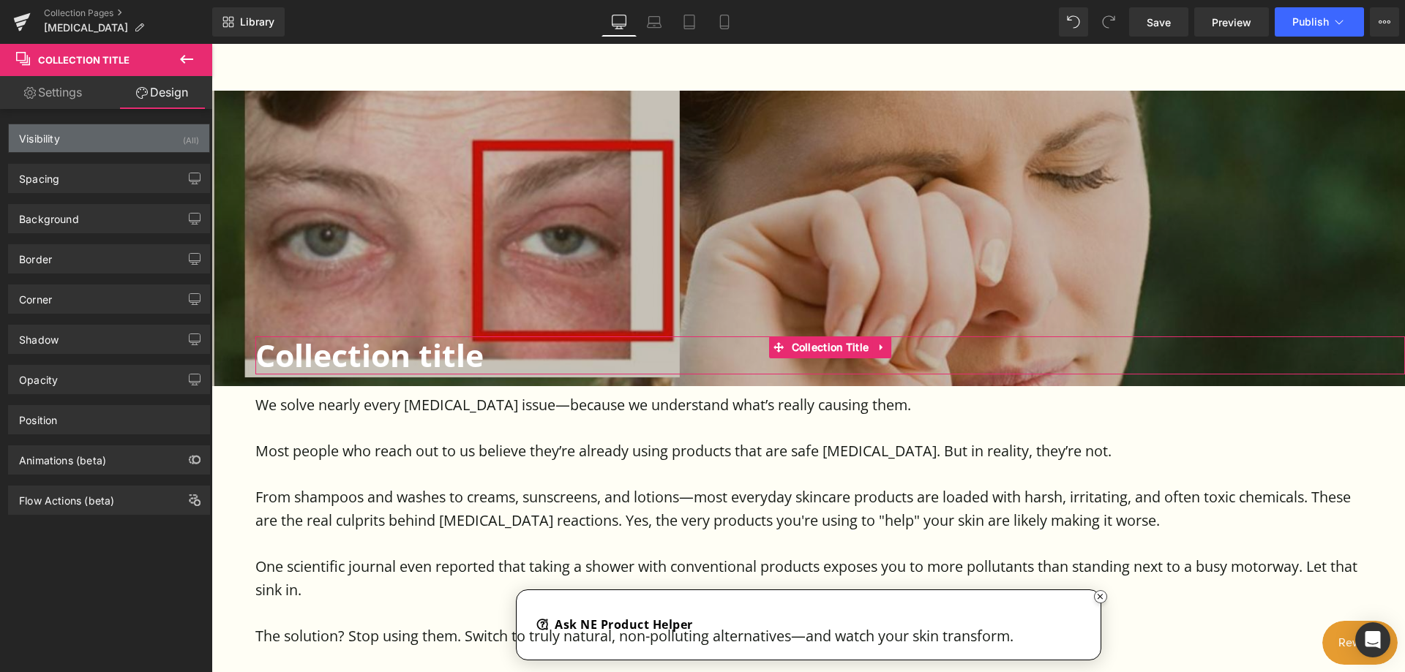
click at [61, 134] on div "Visibility (All)" at bounding box center [109, 138] width 200 height 28
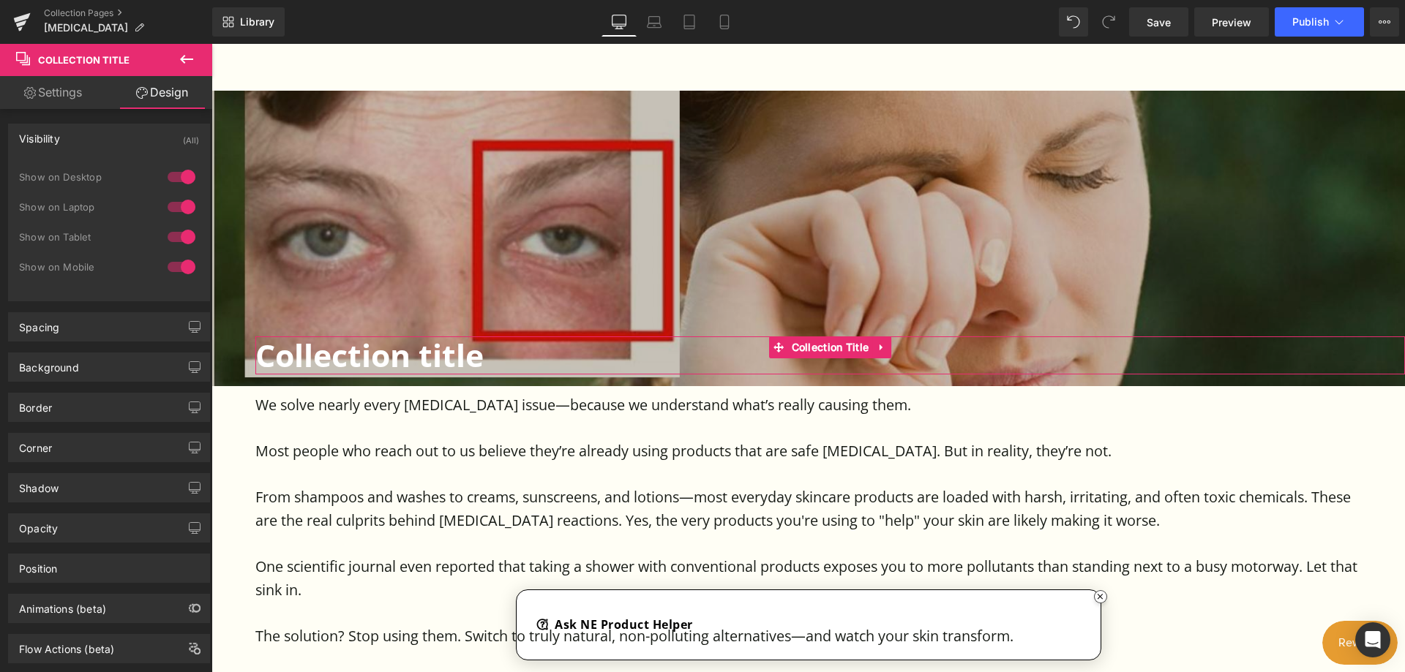
click at [45, 87] on link "Settings" at bounding box center [53, 92] width 106 height 33
type input "100"
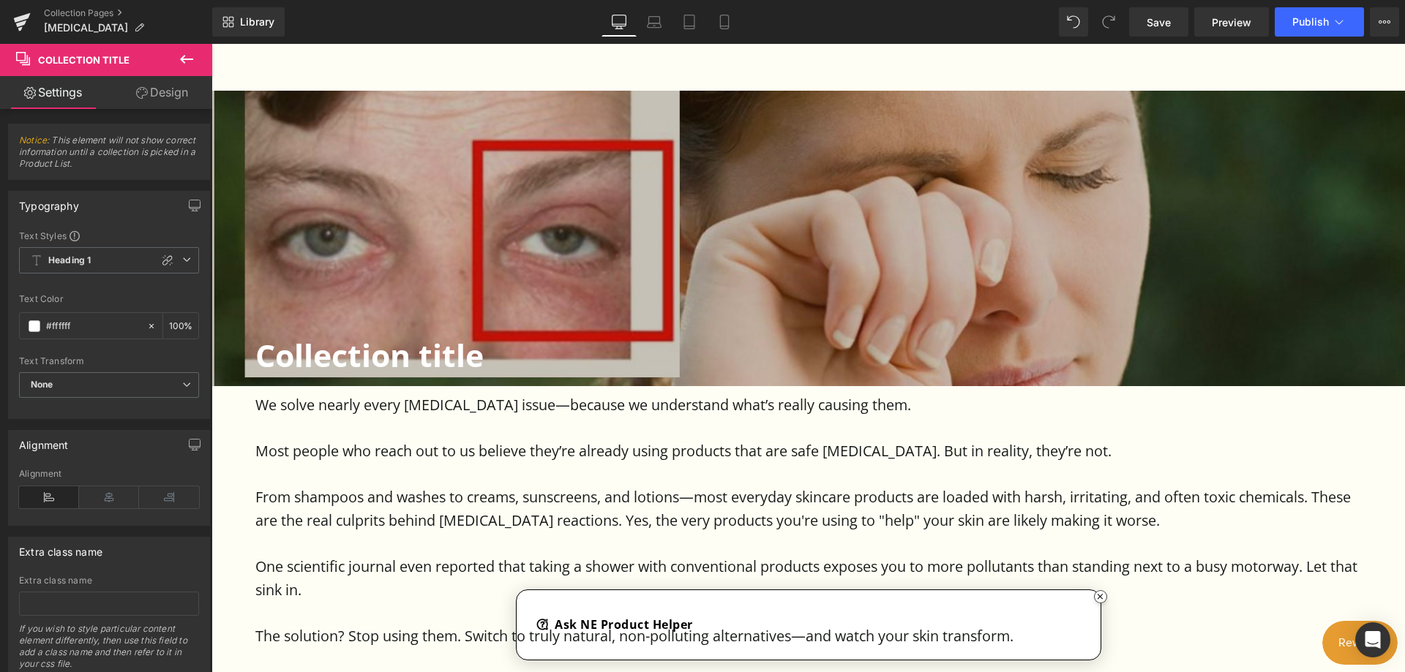
click at [190, 58] on icon at bounding box center [187, 59] width 18 height 18
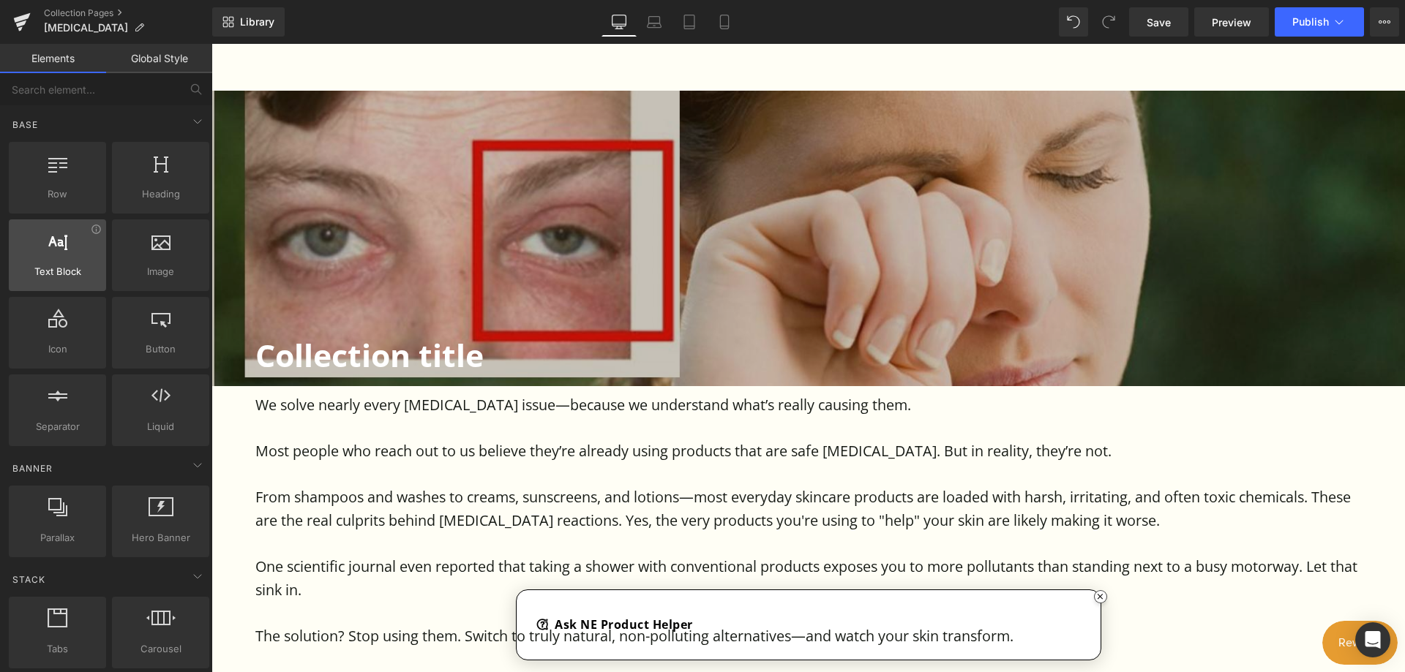
click at [59, 255] on div at bounding box center [57, 247] width 89 height 33
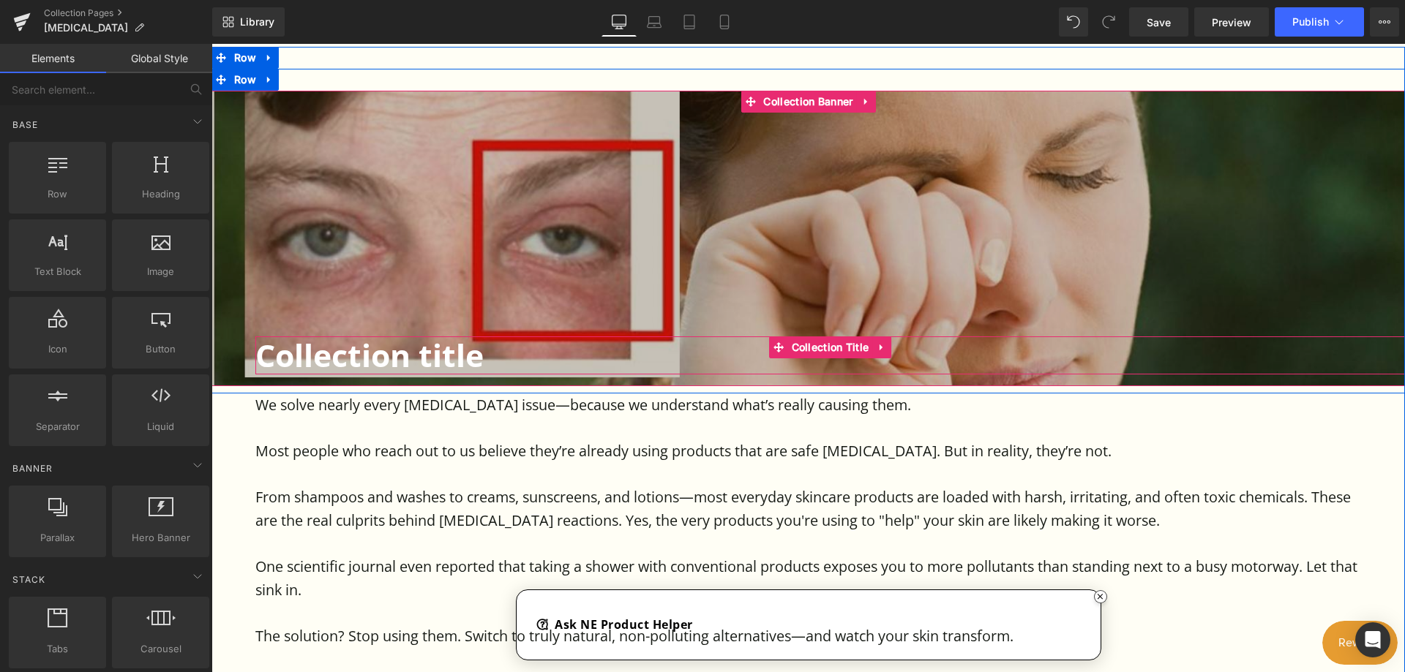
click at [484, 356] on h1 "Collection title" at bounding box center [829, 355] width 1149 height 37
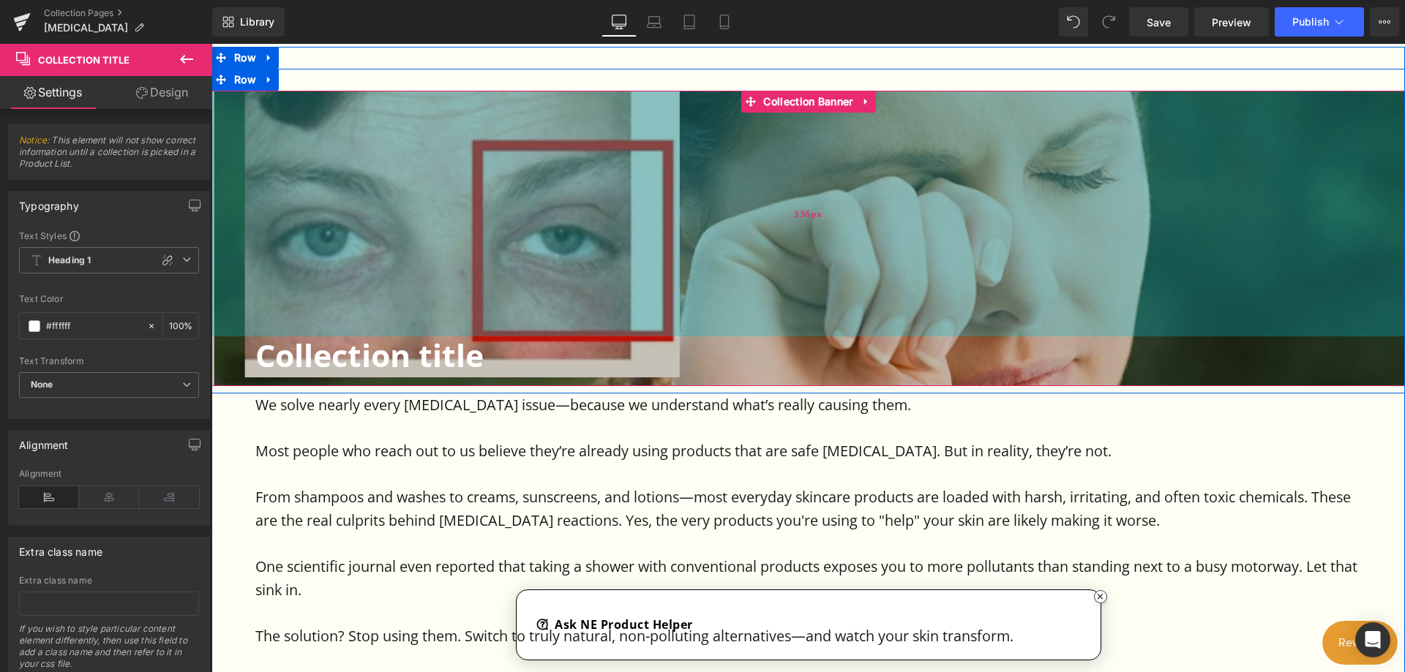
click at [881, 108] on div "336px" at bounding box center [807, 214] width 1193 height 246
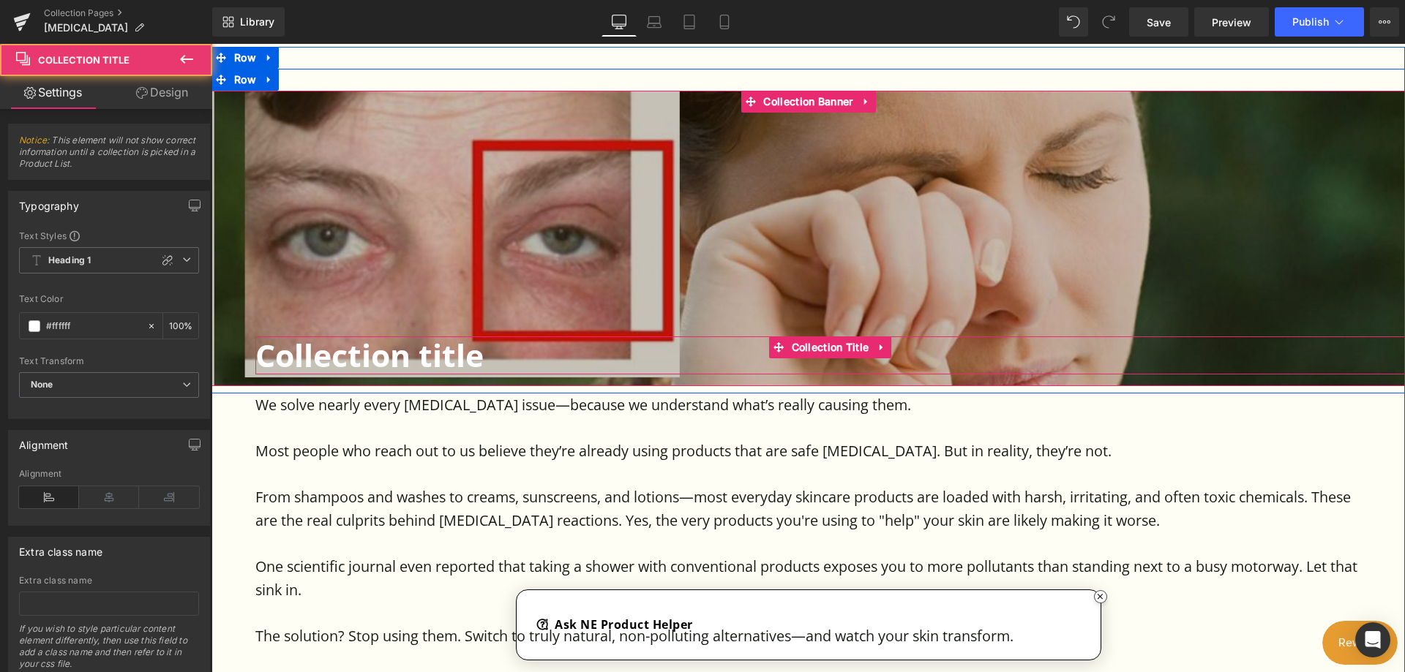
click at [484, 354] on h1 "Collection title" at bounding box center [829, 355] width 1149 height 37
click at [880, 348] on icon at bounding box center [880, 348] width 3 height 7
click at [890, 345] on icon at bounding box center [891, 347] width 10 height 10
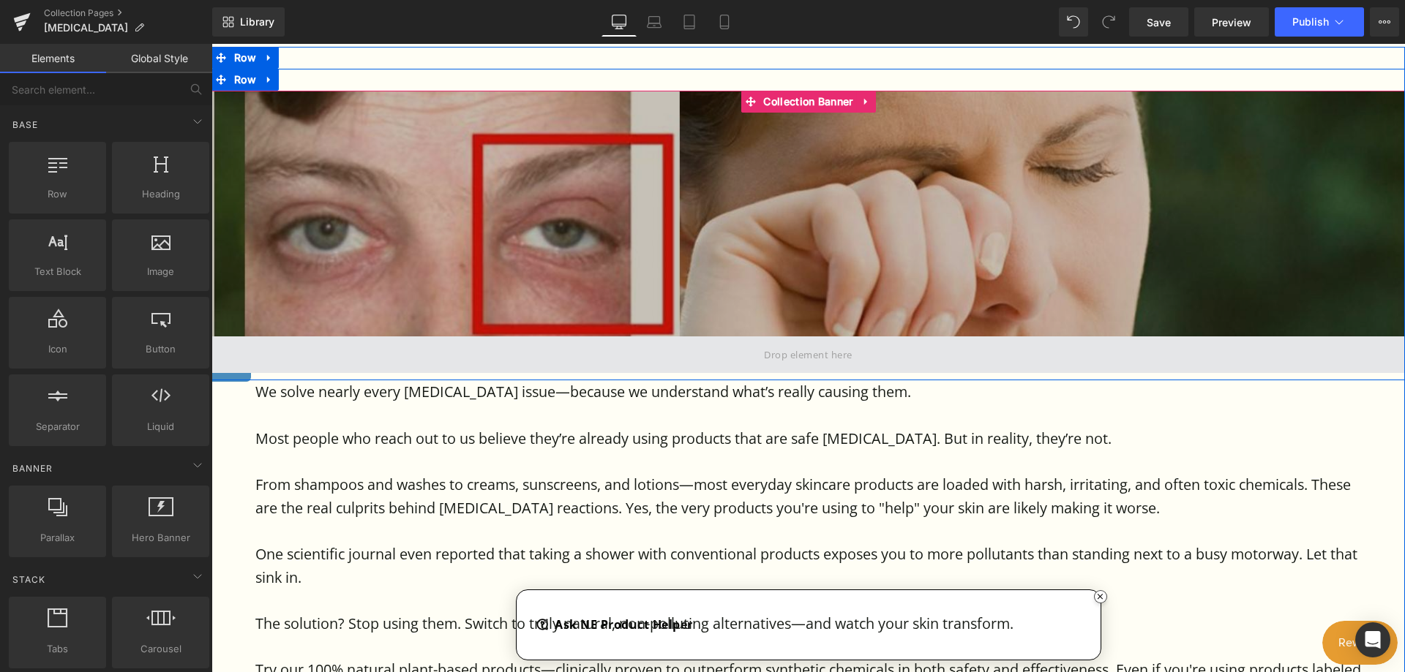
click at [850, 349] on span at bounding box center [808, 355] width 99 height 18
click at [495, 345] on span at bounding box center [807, 355] width 1193 height 37
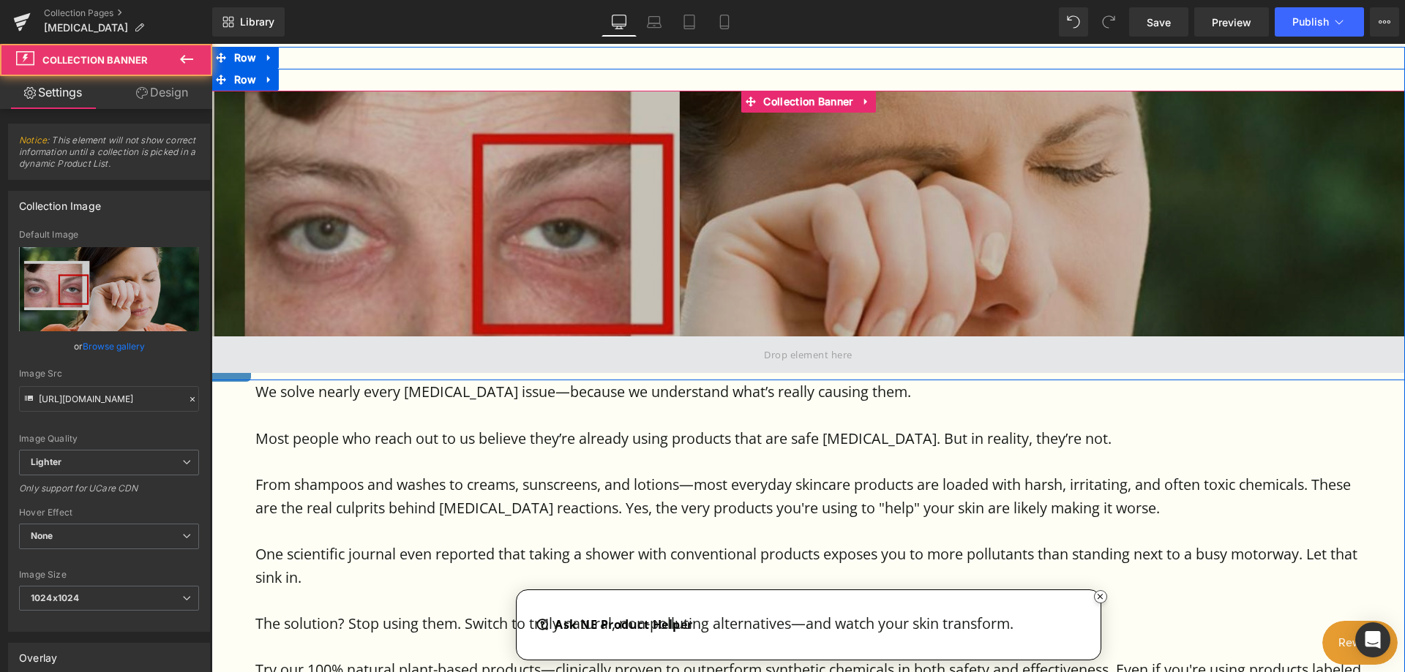
click at [498, 350] on span at bounding box center [807, 355] width 1193 height 37
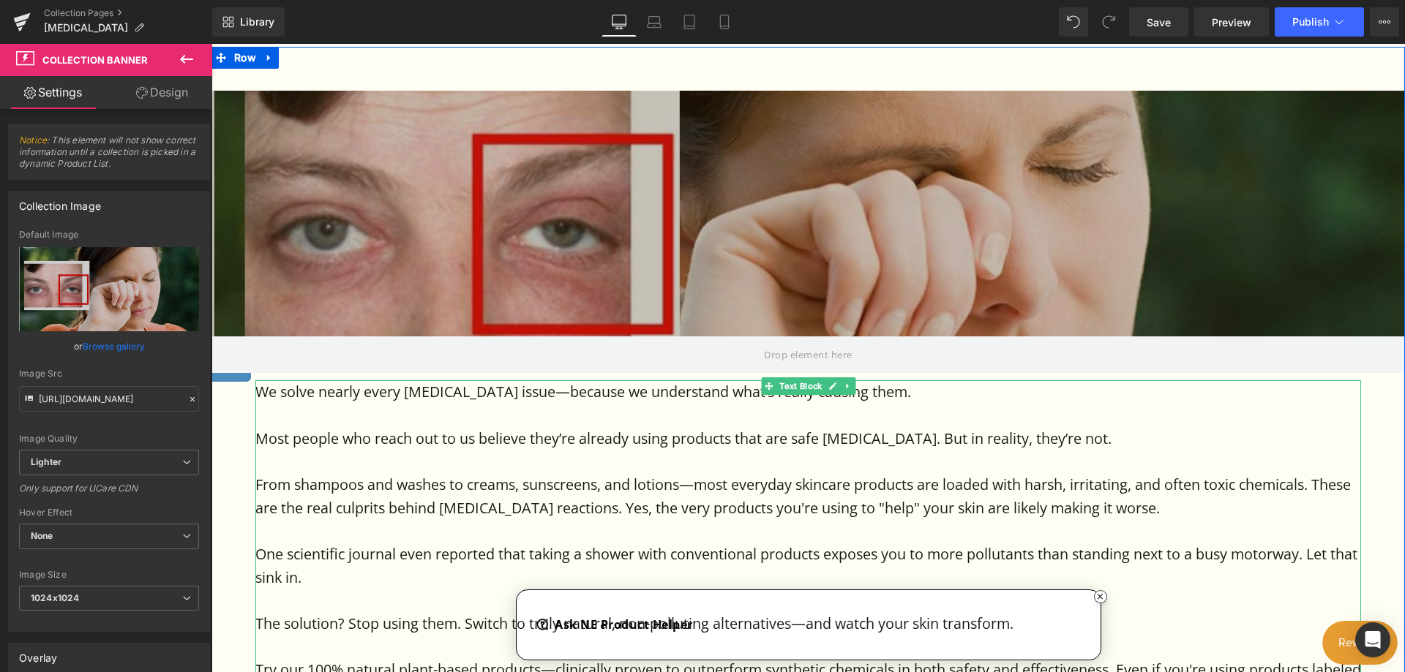
click at [536, 392] on p "We solve nearly every [MEDICAL_DATA] issue—because we understand what’s really …" at bounding box center [808, 391] width 1106 height 23
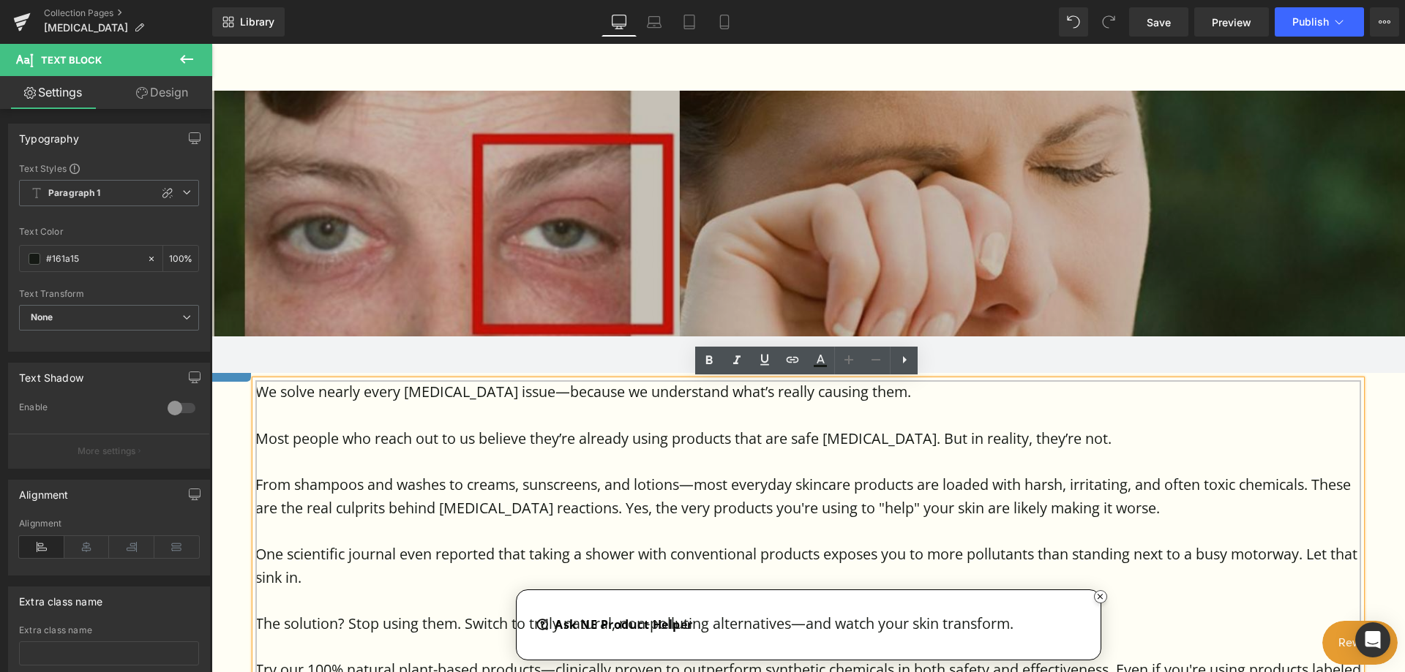
click at [543, 393] on p "We solve nearly every [MEDICAL_DATA] issue—because we understand what’s really …" at bounding box center [808, 391] width 1106 height 23
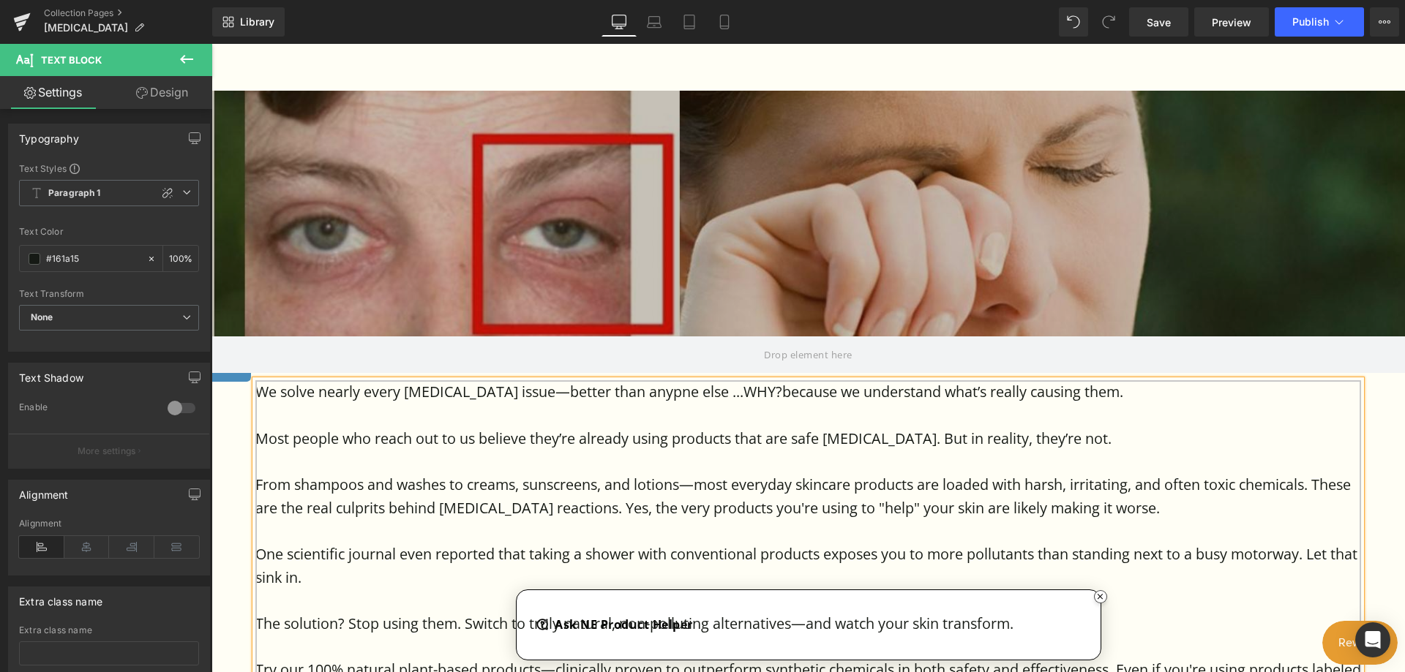
click at [656, 395] on p "We solve nearly every sensitive skin issue—better than anypne else ...WHY?becau…" at bounding box center [808, 391] width 1106 height 23
click at [762, 391] on p "We solve nearly every sensitive skin issue—better than anyone else ...WHY?becau…" at bounding box center [808, 391] width 1106 height 23
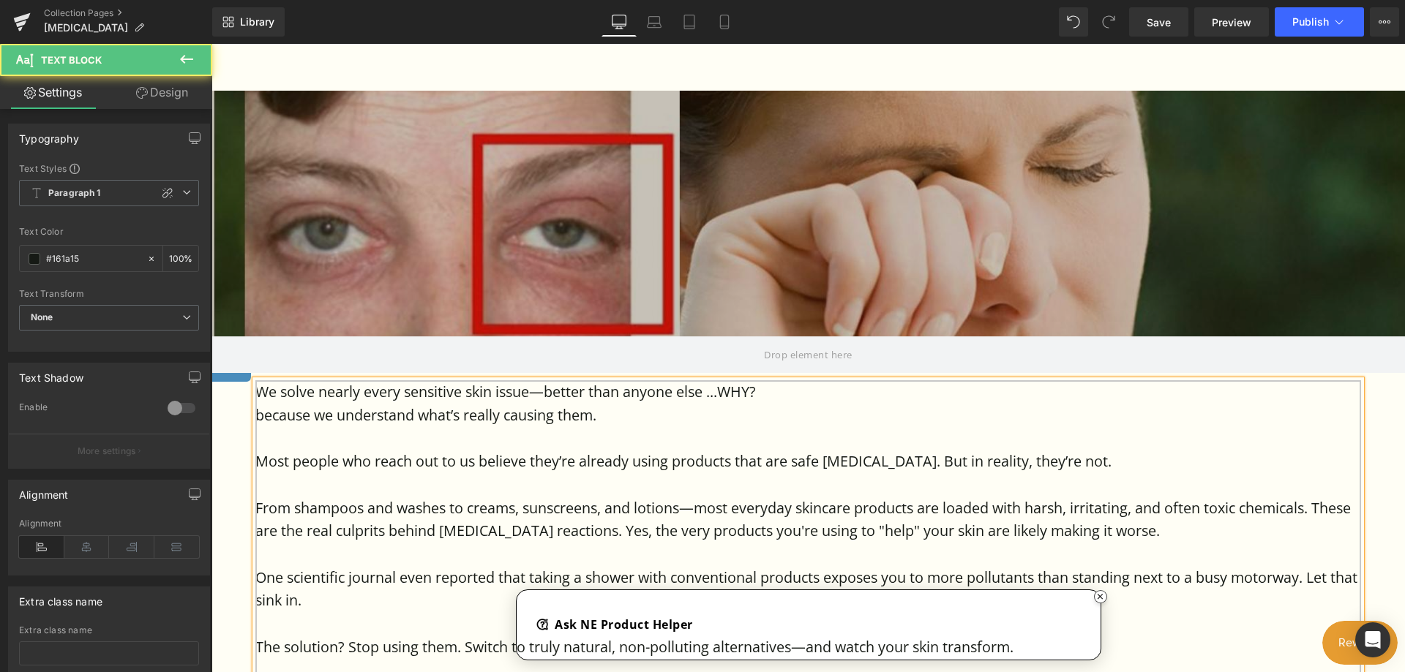
click at [598, 413] on p "because we understand what’s really causing them." at bounding box center [808, 415] width 1106 height 23
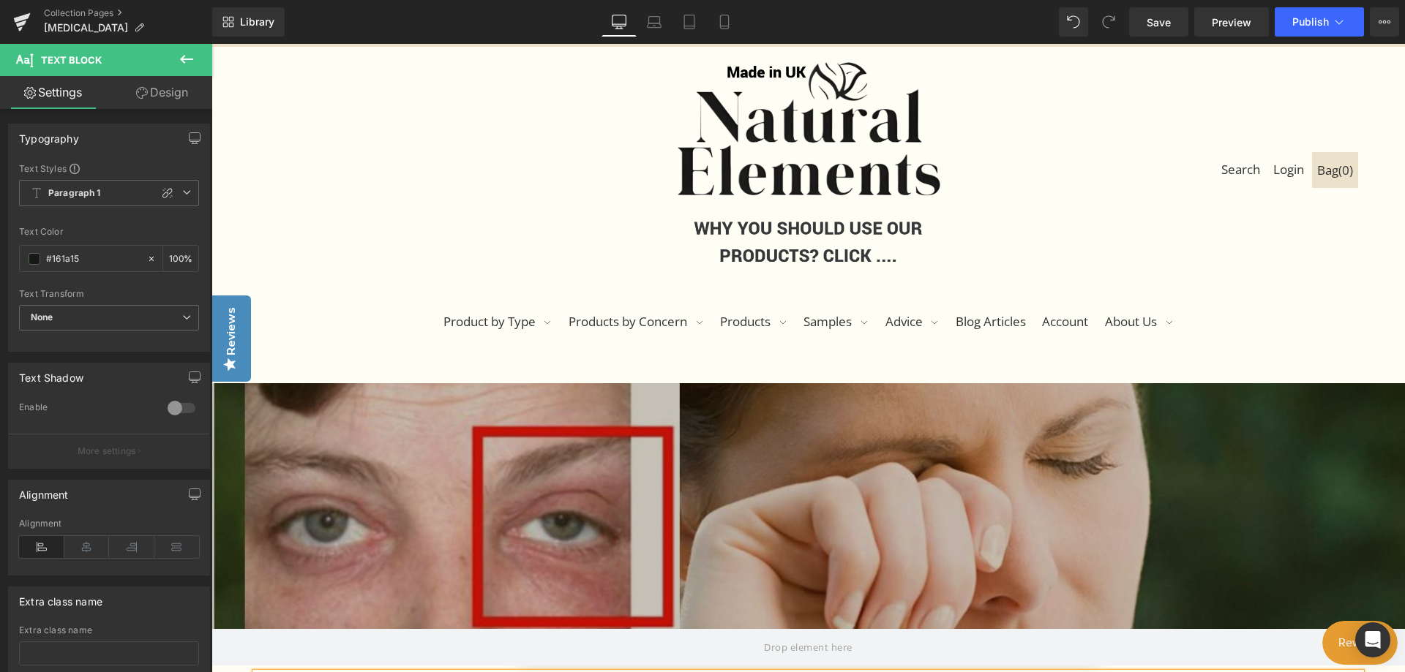
scroll to position [293, 0]
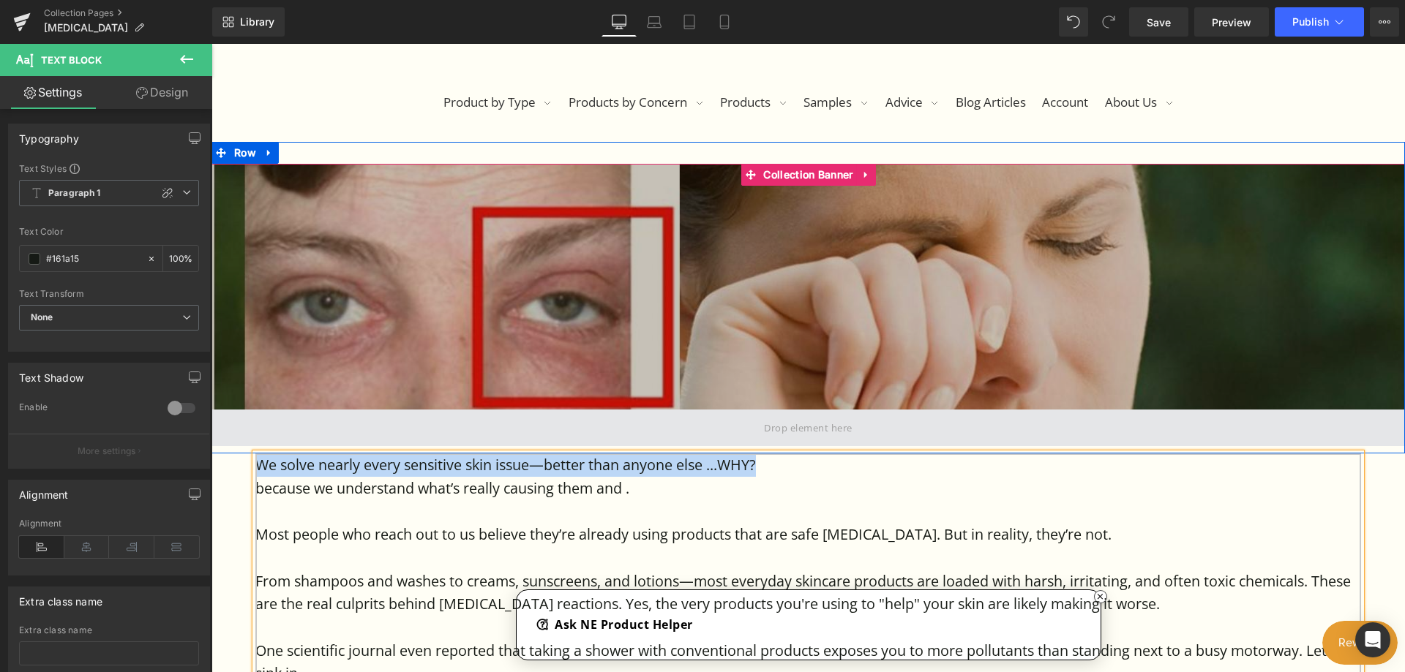
drag, startPoint x: 766, startPoint y: 465, endPoint x: 236, endPoint y: 441, distance: 531.0
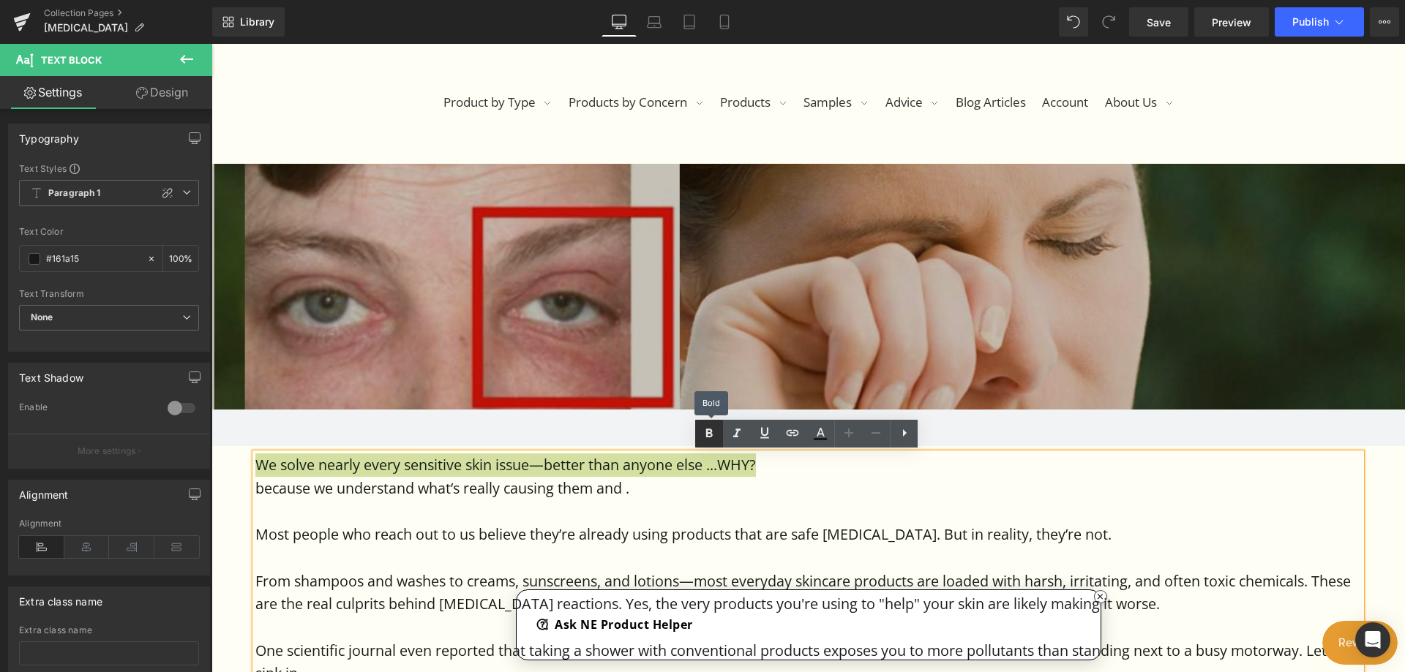
click at [699, 431] on link at bounding box center [709, 434] width 28 height 28
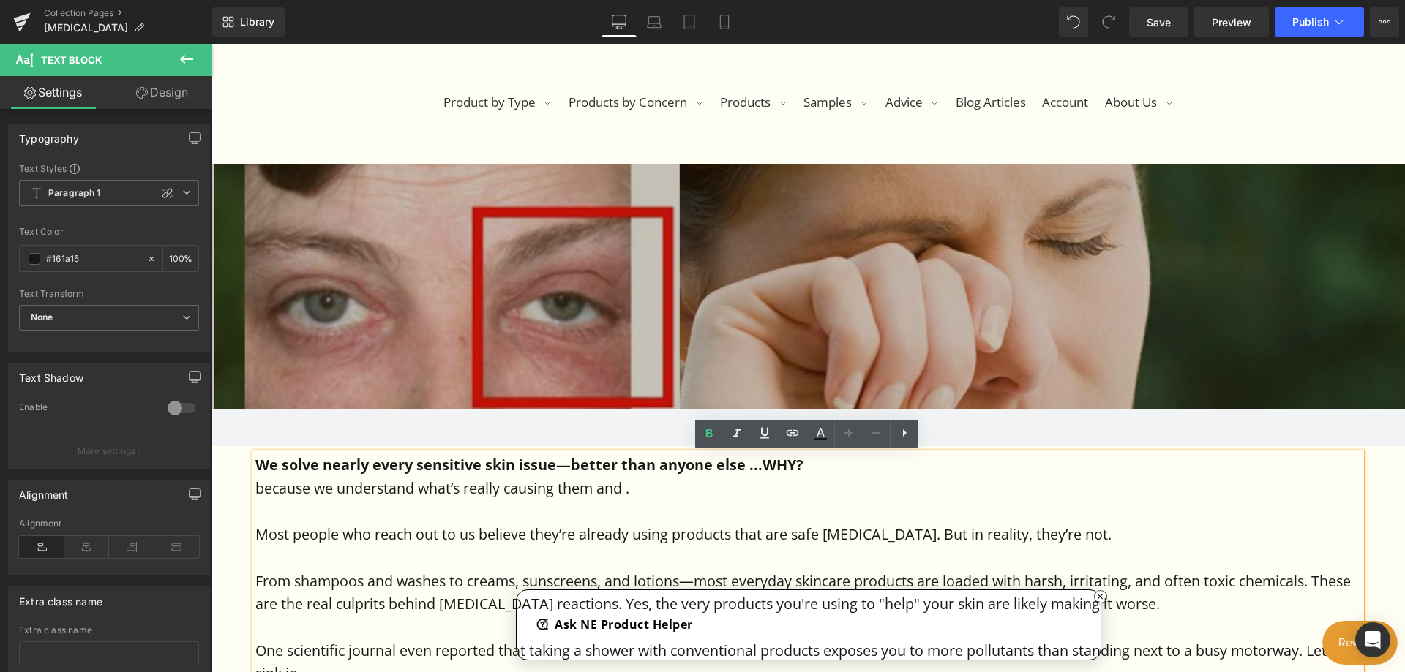
click at [850, 431] on icon at bounding box center [849, 433] width 18 height 18
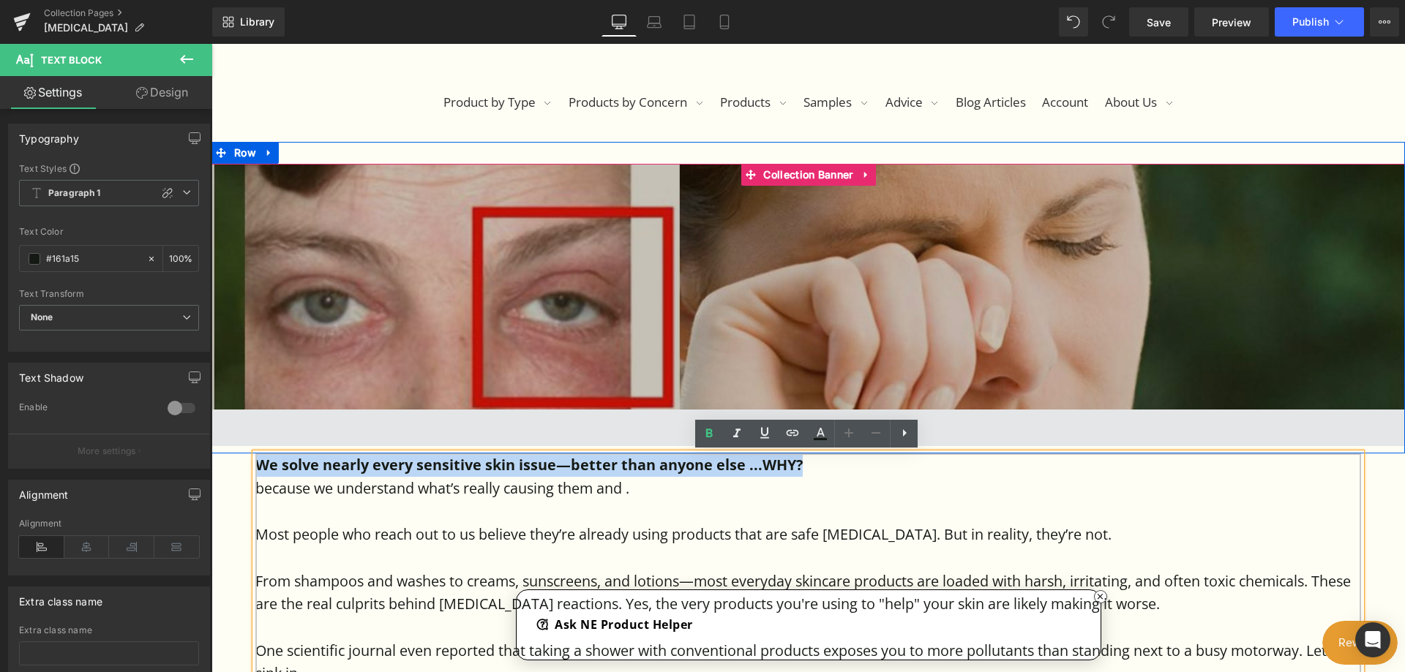
drag, startPoint x: 814, startPoint y: 461, endPoint x: 250, endPoint y: 424, distance: 566.0
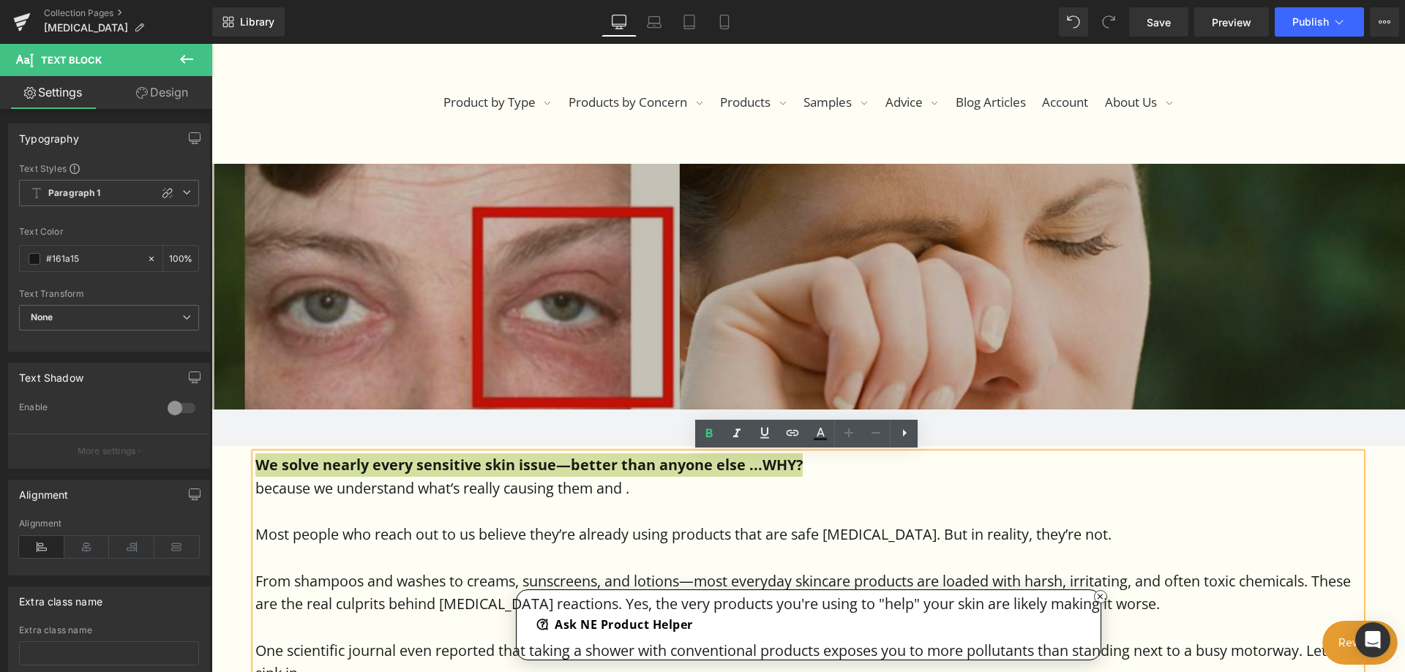
click at [844, 435] on icon at bounding box center [849, 433] width 18 height 18
click at [845, 435] on icon at bounding box center [849, 433] width 18 height 18
click at [901, 437] on icon at bounding box center [905, 433] width 18 height 18
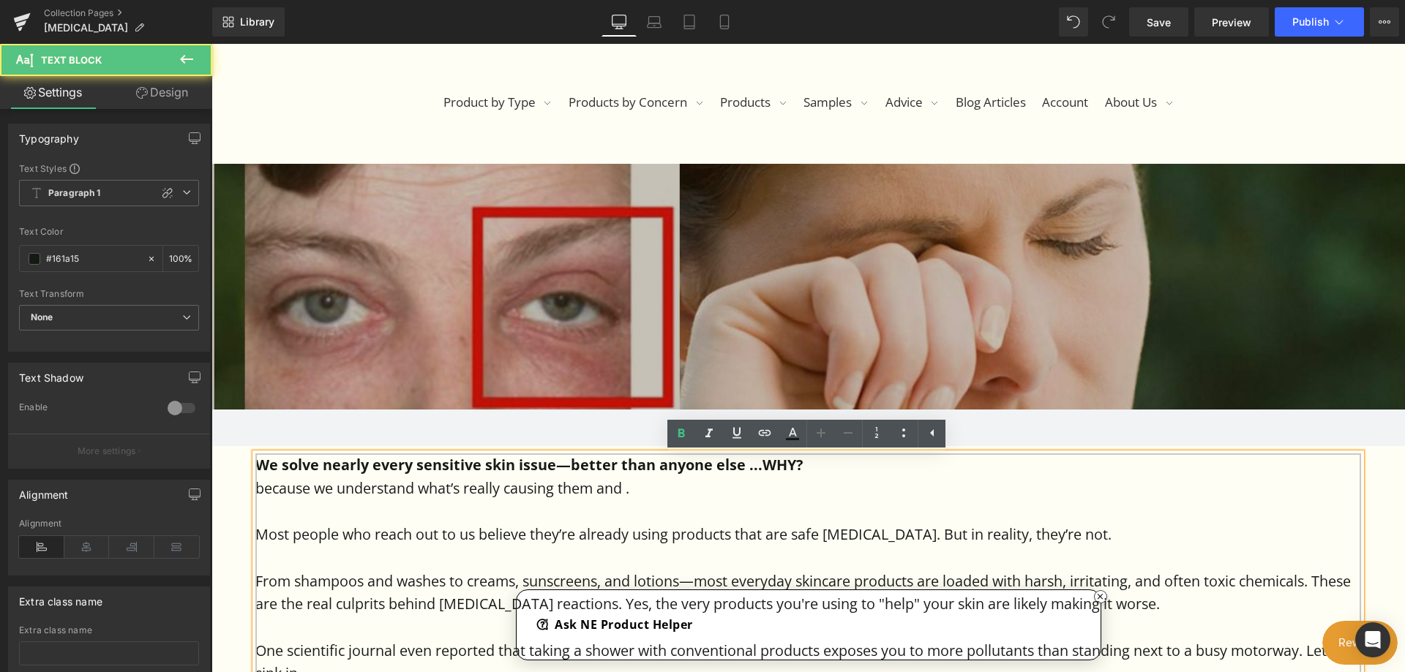
click at [1015, 483] on p "because we understand what’s really causing them and ." at bounding box center [808, 488] width 1106 height 23
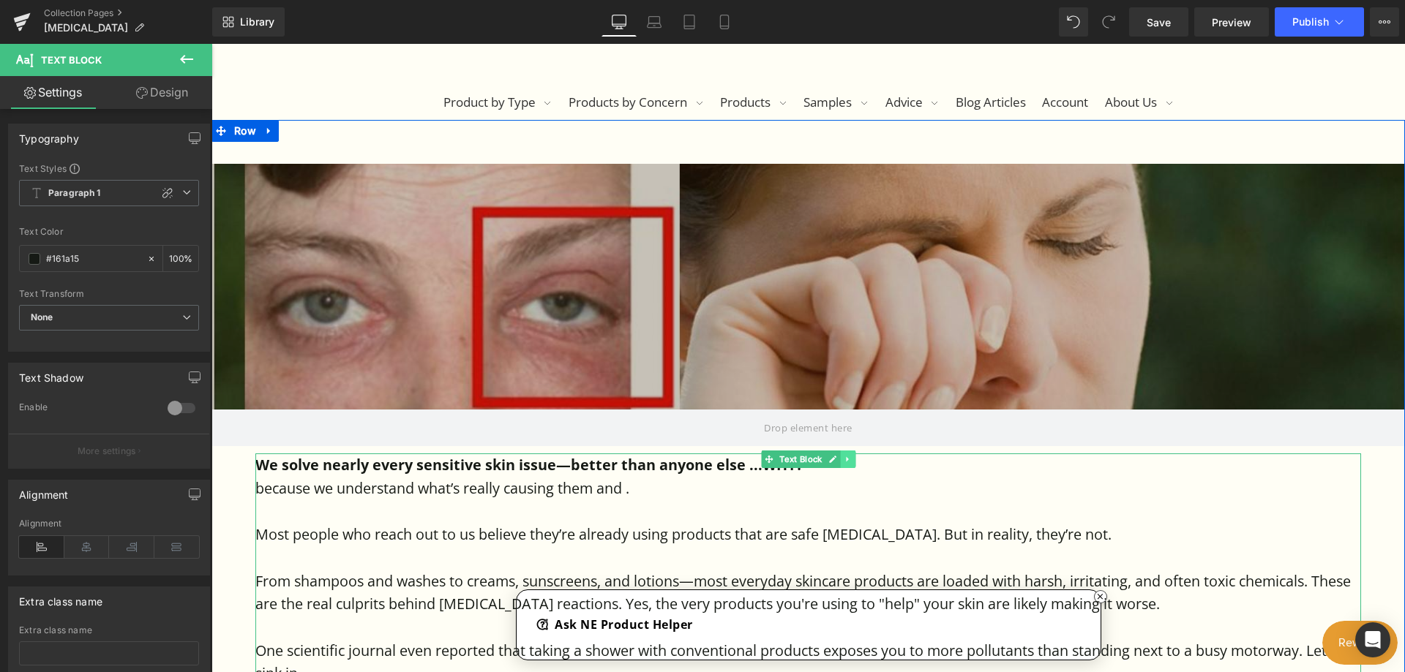
click at [846, 459] on icon at bounding box center [847, 459] width 2 height 5
click at [844, 476] on p "We solve nearly every sensitive skin issue—better than anyone else ...WHY?" at bounding box center [808, 465] width 1106 height 23
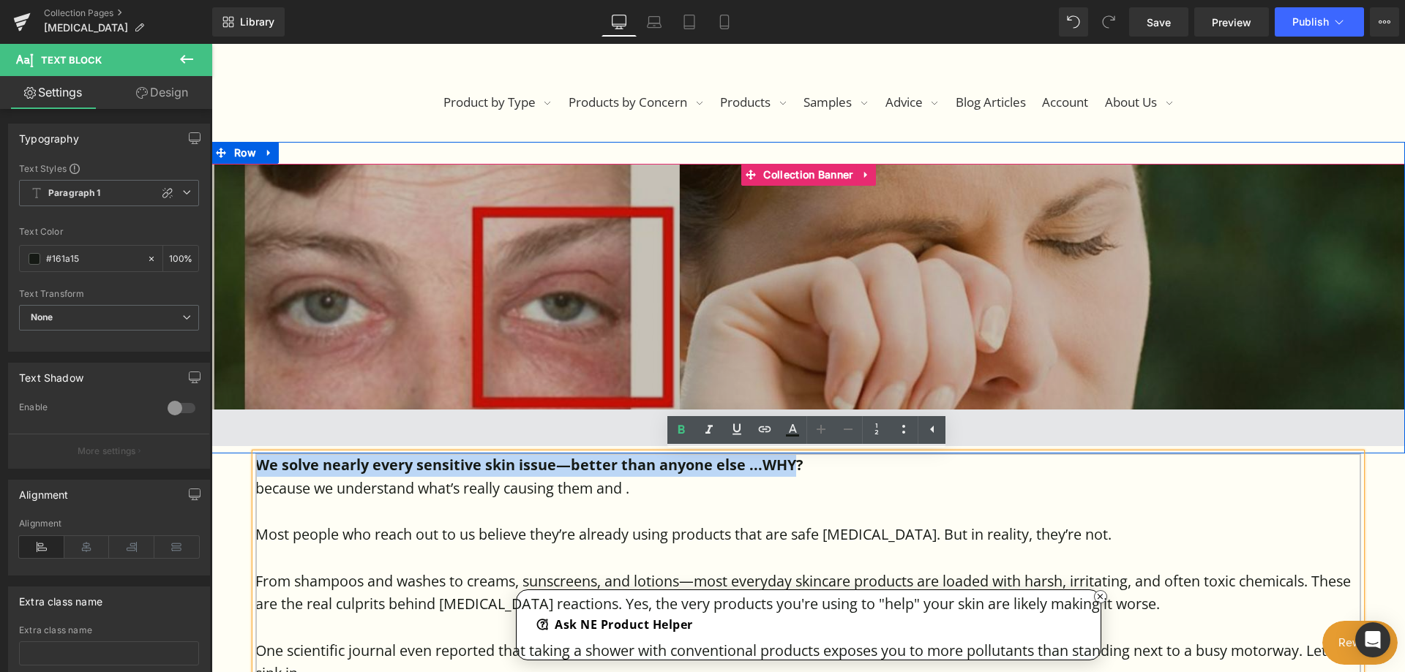
drag, startPoint x: 798, startPoint y: 462, endPoint x: 259, endPoint y: 429, distance: 539.6
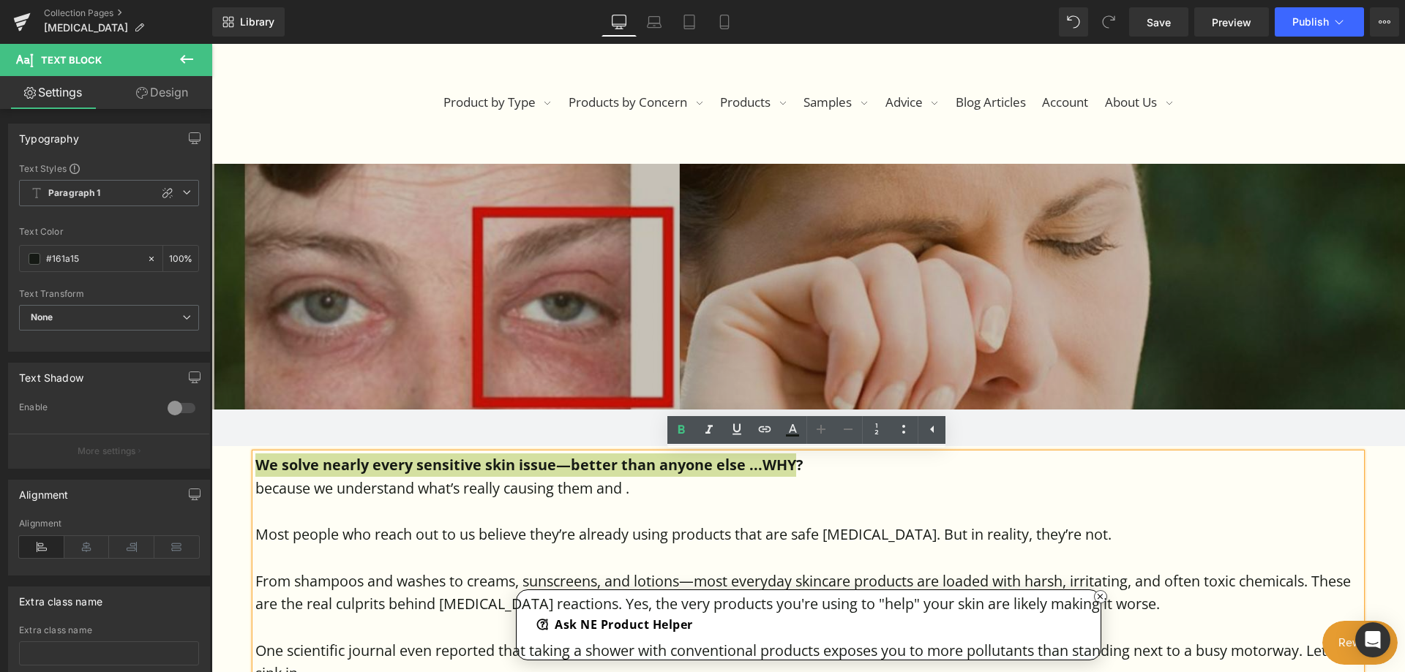
click at [825, 430] on icon at bounding box center [821, 429] width 9 height 9
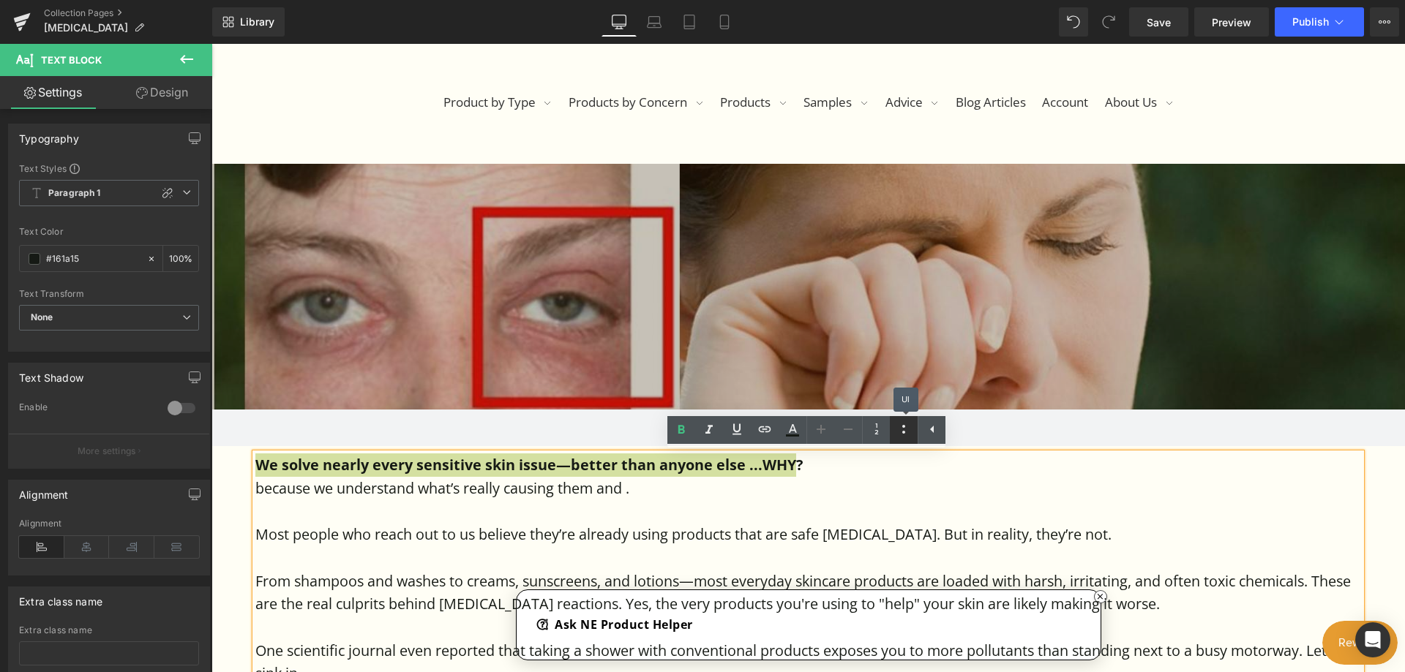
click at [897, 435] on icon at bounding box center [904, 430] width 18 height 18
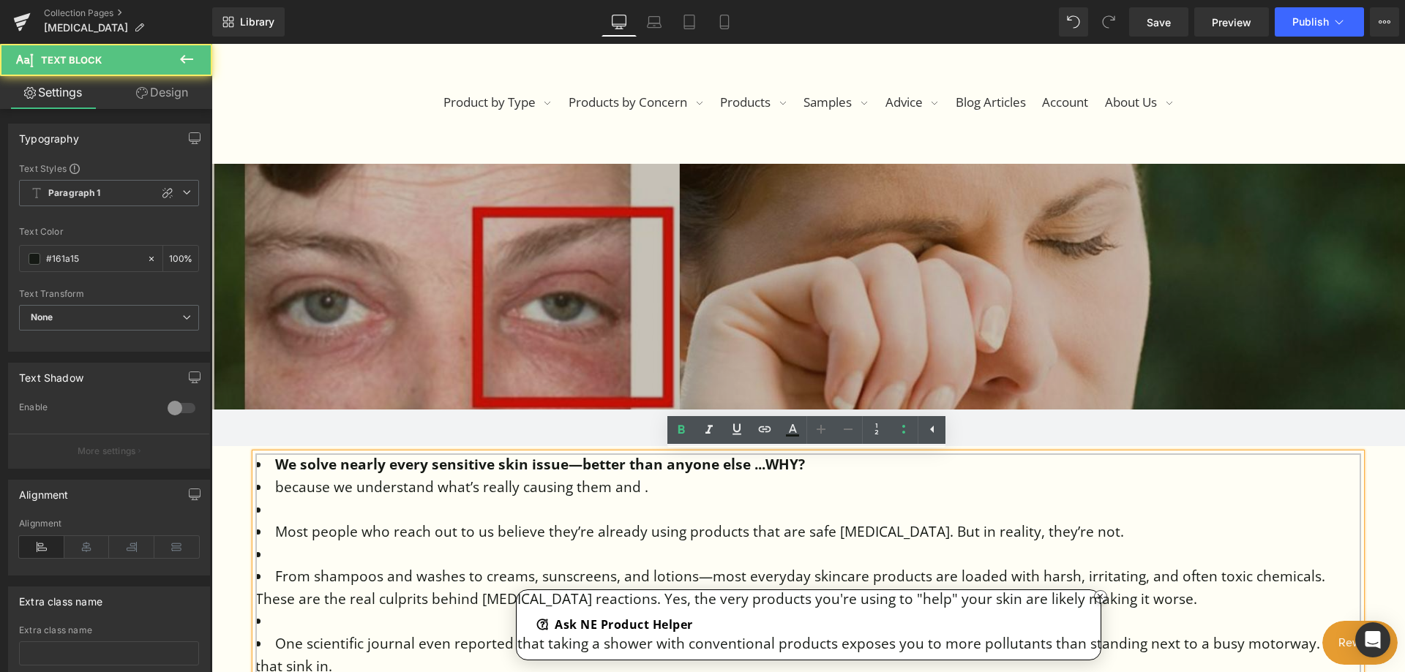
click at [907, 457] on li "We solve nearly every sensitive skin issue—better than anyone else ...WHY?" at bounding box center [808, 465] width 1106 height 23
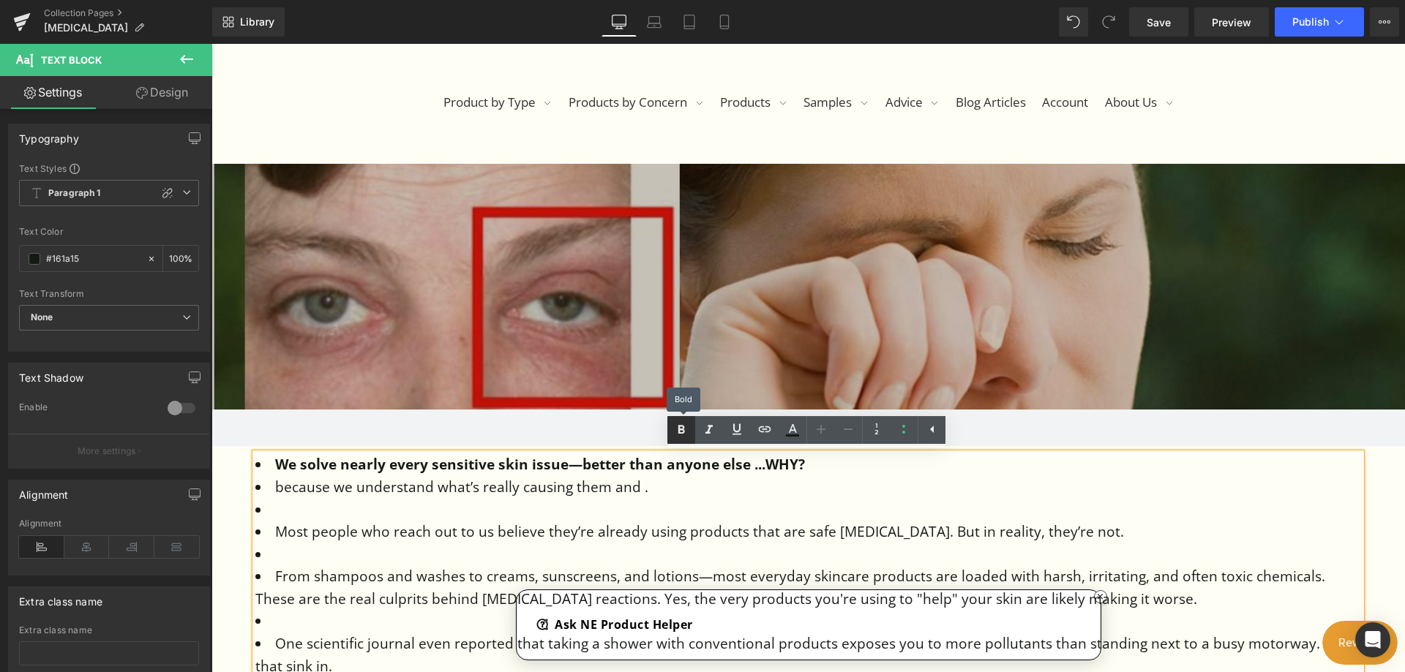
click at [678, 427] on icon at bounding box center [681, 430] width 7 height 9
click at [795, 437] on icon at bounding box center [792, 436] width 13 height 2
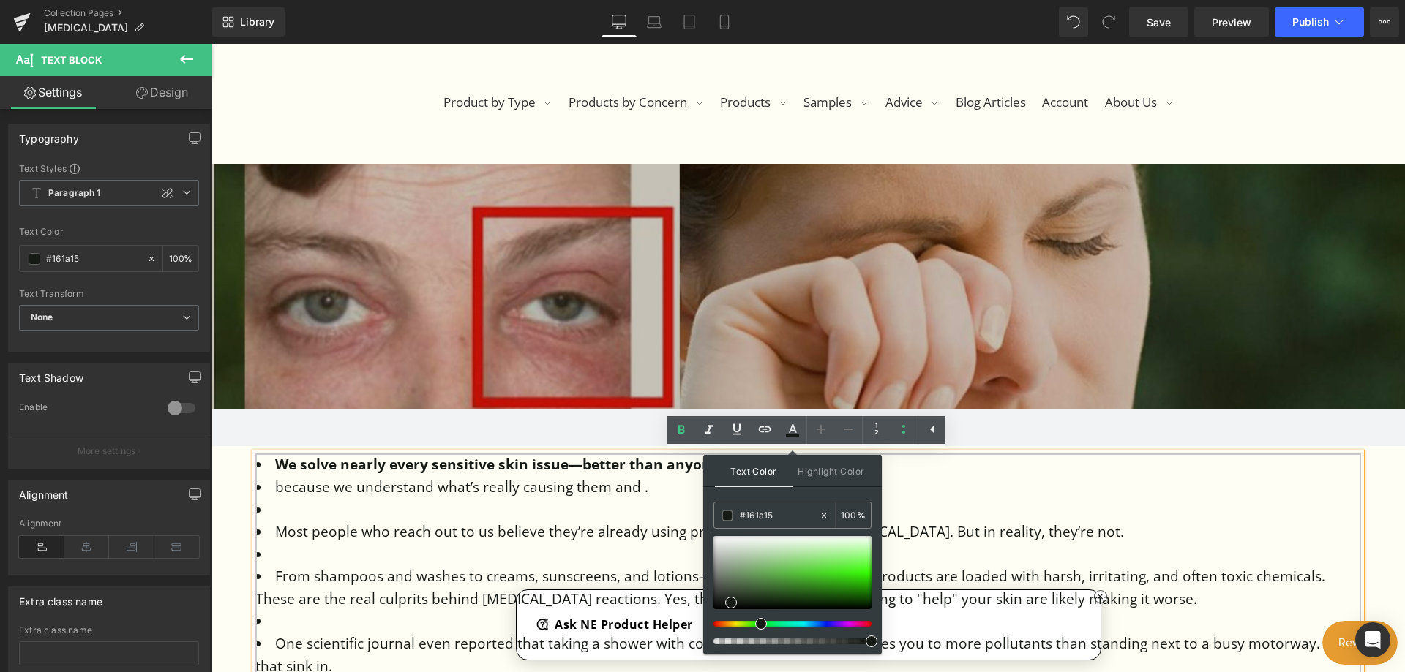
click at [915, 473] on li "We solve nearly every sensitive skin issue—better than anyone else ...WHY?" at bounding box center [808, 465] width 1106 height 23
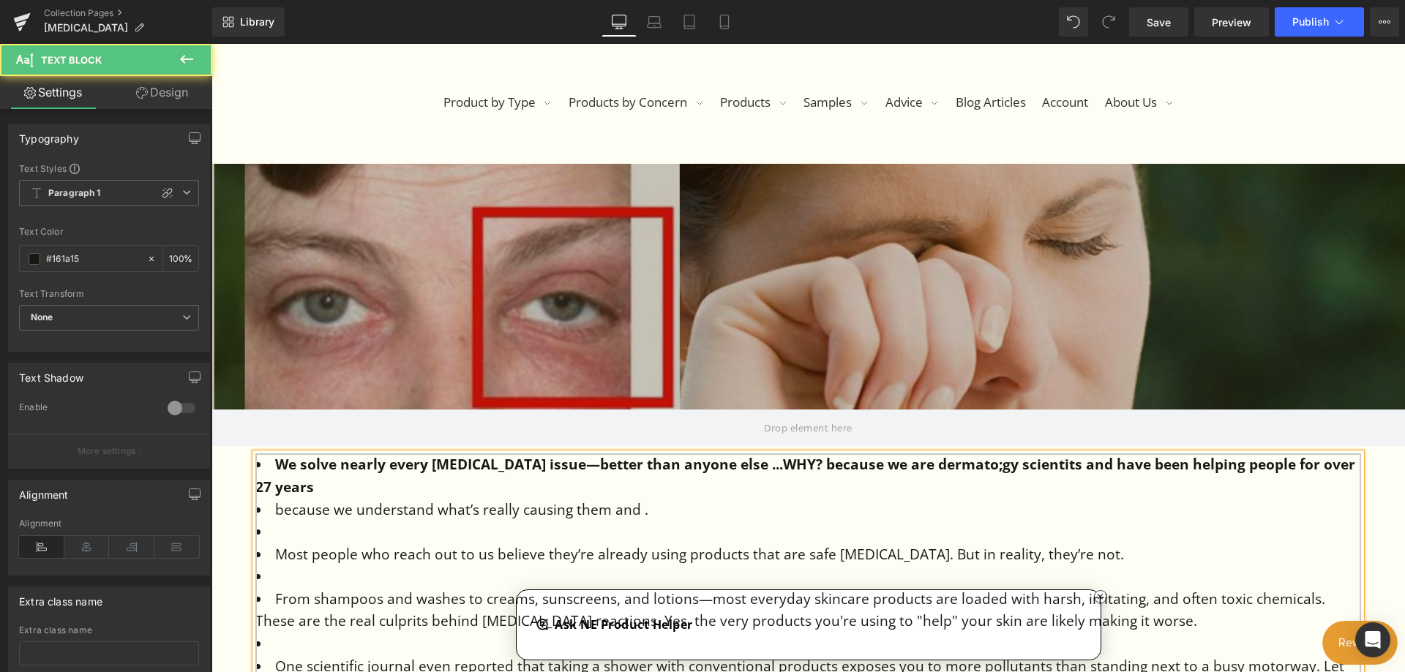
click at [967, 459] on strong "We solve nearly every sensitive skin issue—better than anyone else ...WHY? beca…" at bounding box center [805, 476] width 1100 height 42
click at [297, 487] on li "We solve nearly every sensitive skin issue—better than anyone else ...WHY? beca…" at bounding box center [808, 476] width 1106 height 45
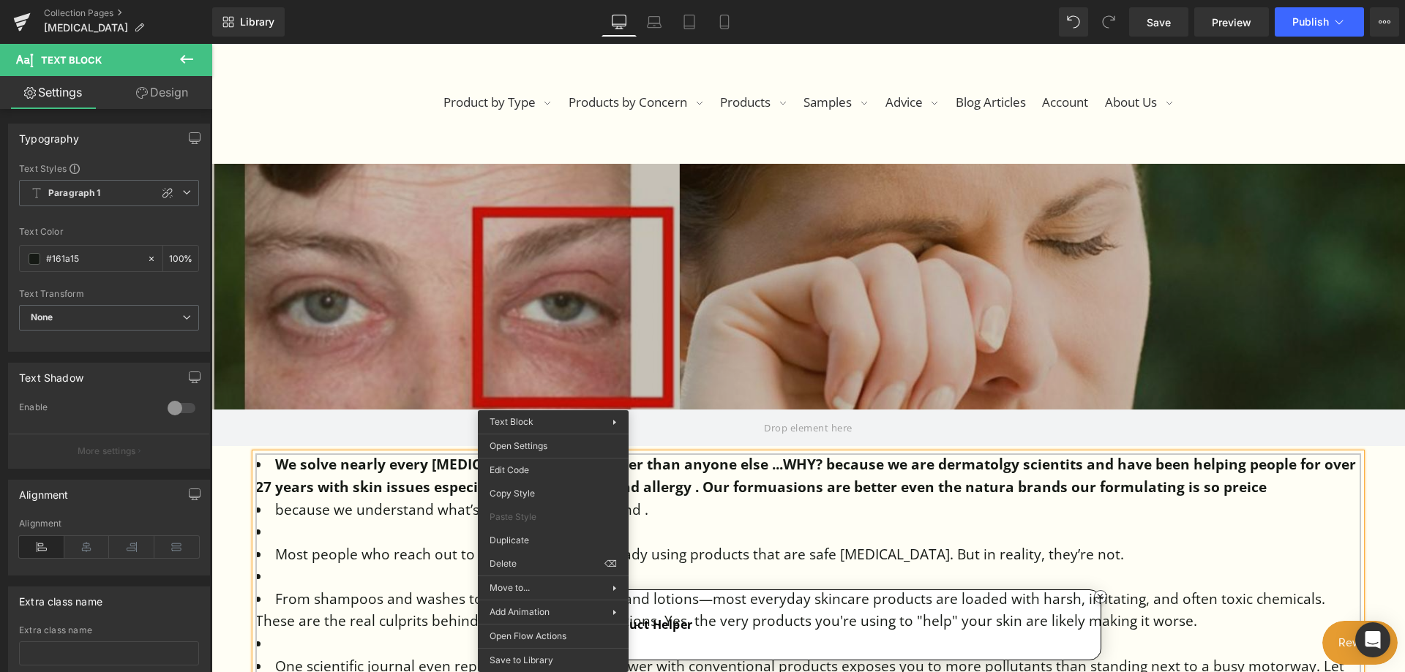
click at [727, 498] on li "We solve nearly every sensitive skin issue—better than anyone else ...WHY? beca…" at bounding box center [808, 476] width 1106 height 45
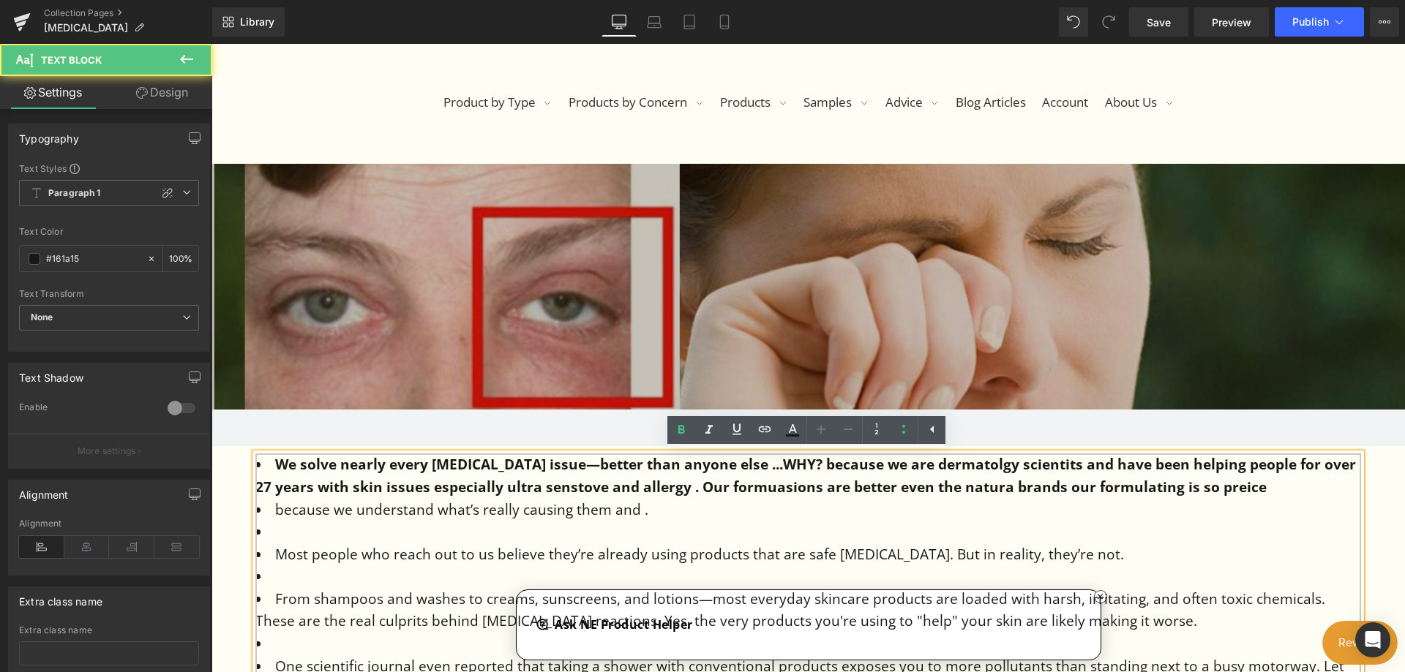
click at [656, 487] on strong "We solve nearly every sensitive skin issue—better than anyone else ...WHY? beca…" at bounding box center [805, 476] width 1100 height 42
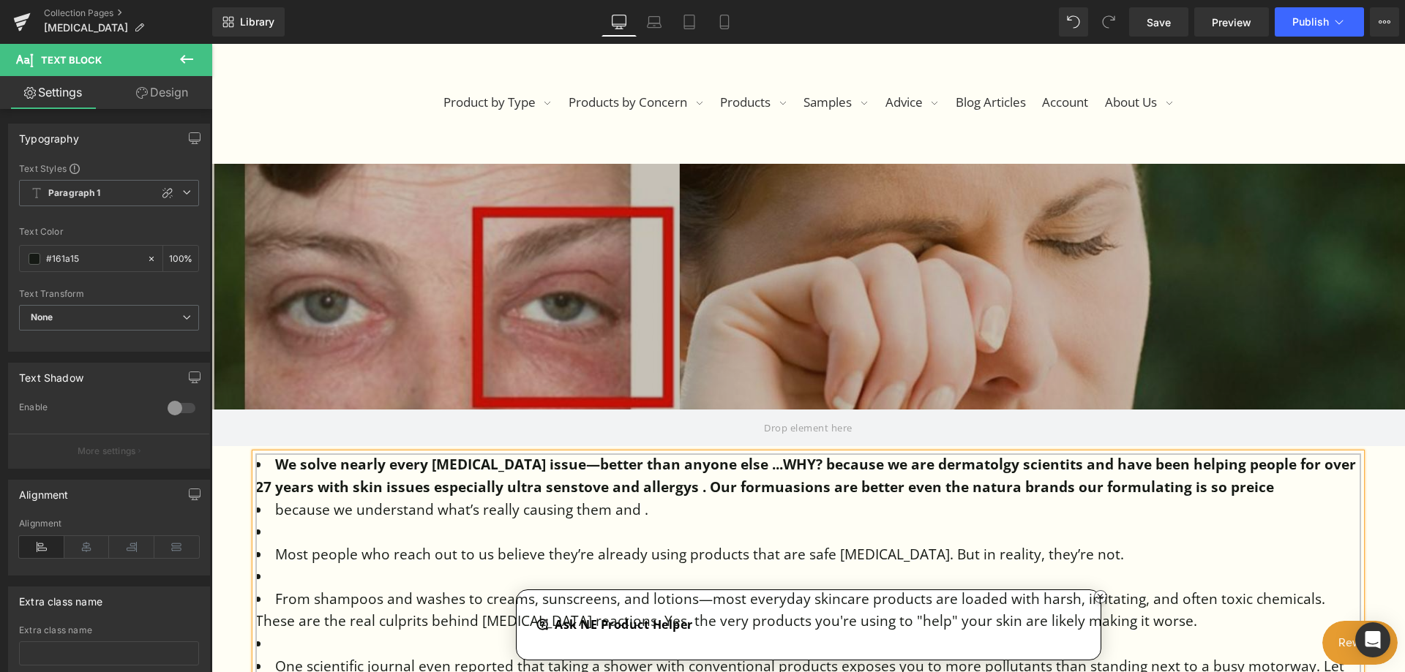
click at [924, 484] on strong "We solve nearly every sensitive skin issue—better than anyone else ...WHY? beca…" at bounding box center [805, 476] width 1100 height 42
click at [1278, 487] on li "We solve nearly every sensitive skin issue—better than anyone else ...WHY? beca…" at bounding box center [808, 476] width 1106 height 45
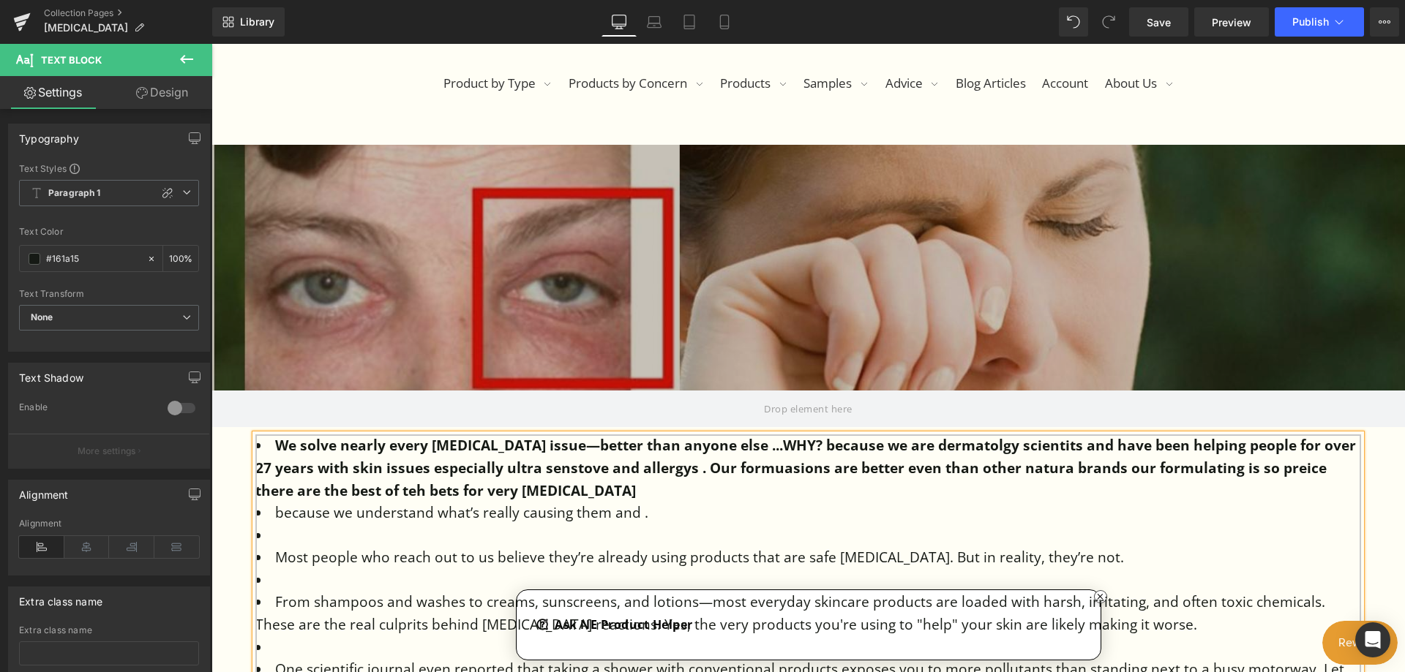
scroll to position [366, 0]
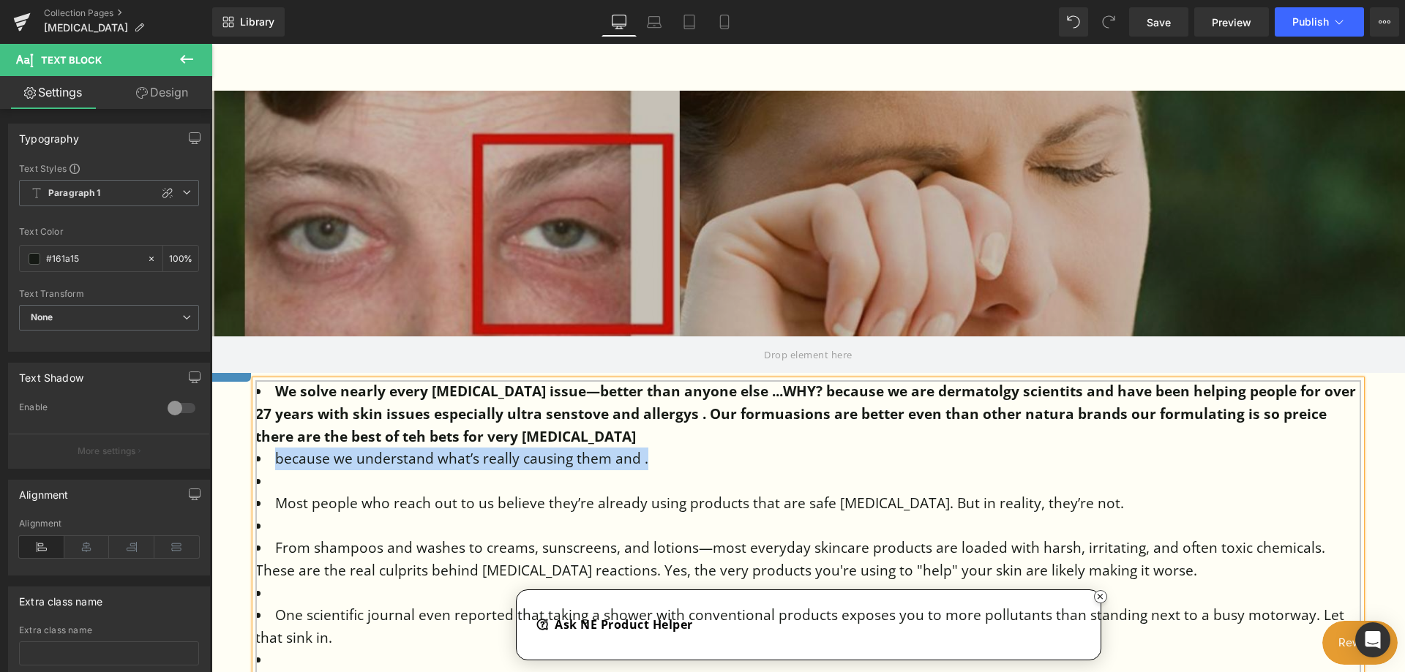
drag, startPoint x: 648, startPoint y: 461, endPoint x: 263, endPoint y: 457, distance: 384.9
click at [263, 457] on li "because we understand what’s really causing them and ." at bounding box center [808, 459] width 1106 height 23
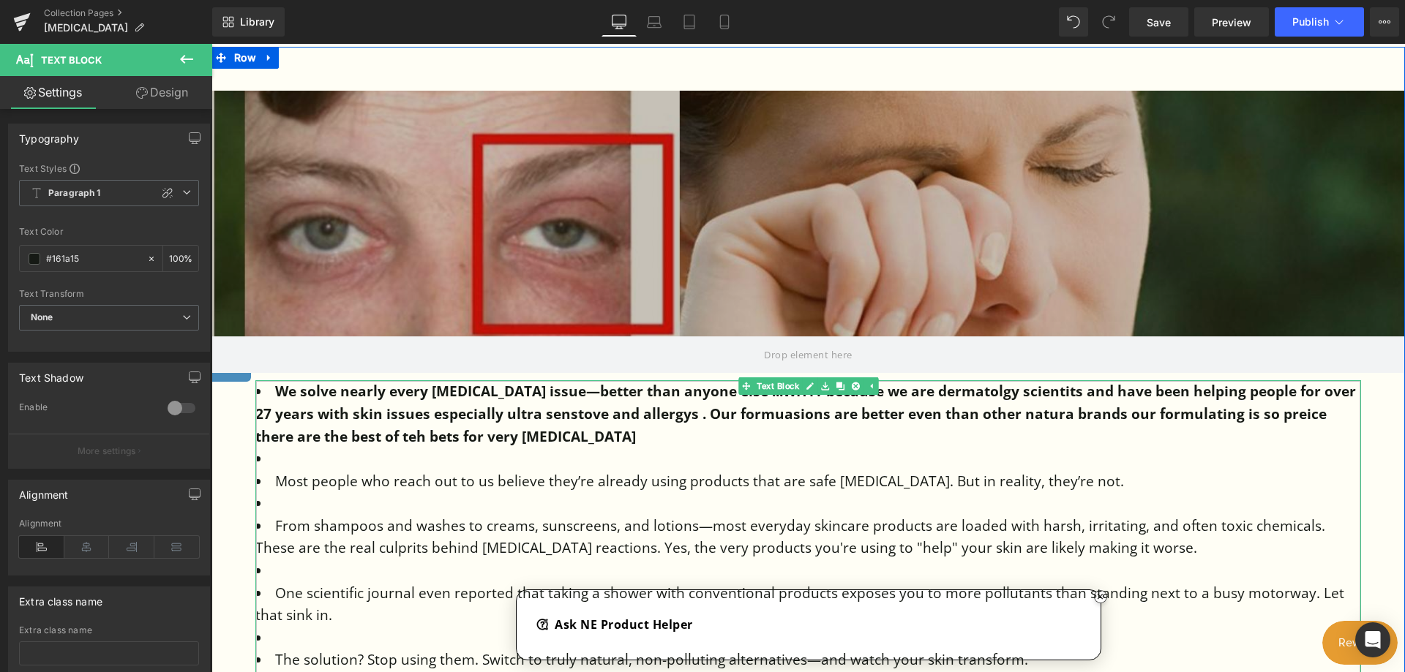
click at [1026, 416] on strong "We solve nearly every sensitive skin issue—better than anyone else ...WHY? beca…" at bounding box center [805, 414] width 1100 height 64
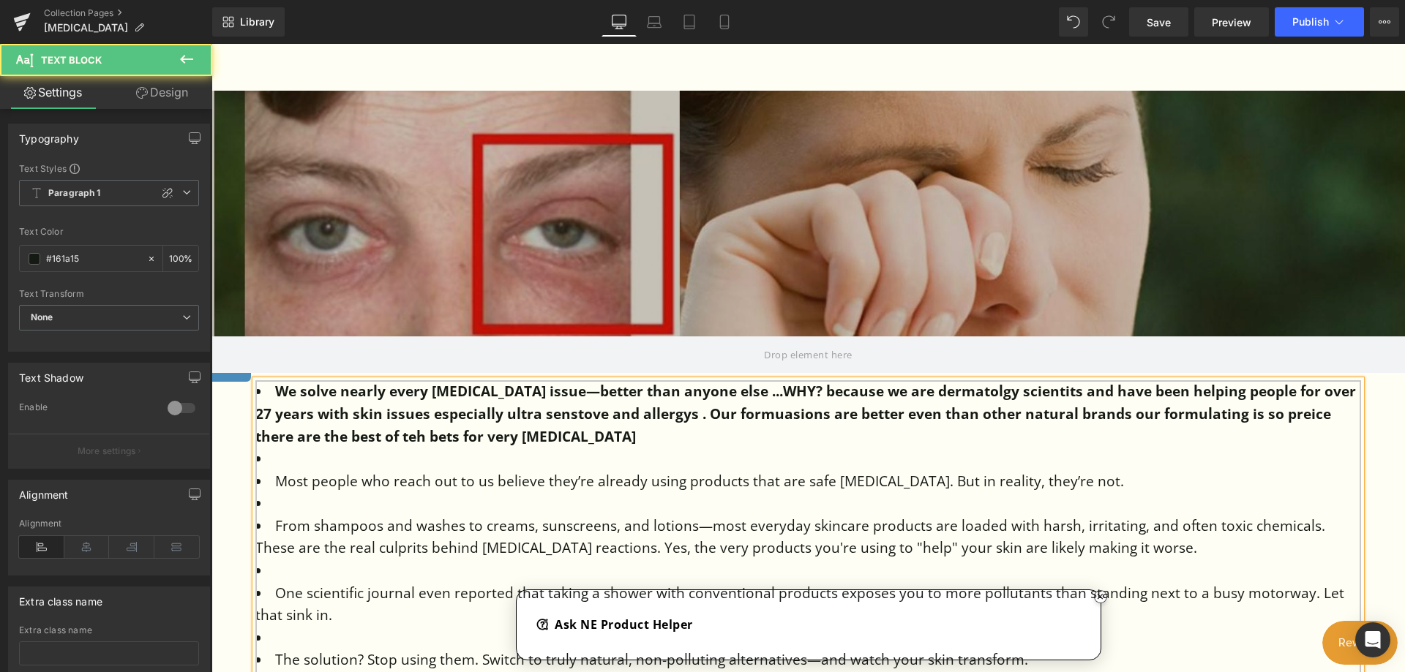
click at [1081, 415] on strong "We solve nearly every sensitive skin issue—better than anyone else ...WHY? beca…" at bounding box center [805, 414] width 1100 height 64
click at [656, 439] on strong "We solve nearly every sensitive skin issue—better than anyone else ...WHY? beca…" at bounding box center [805, 414] width 1100 height 64
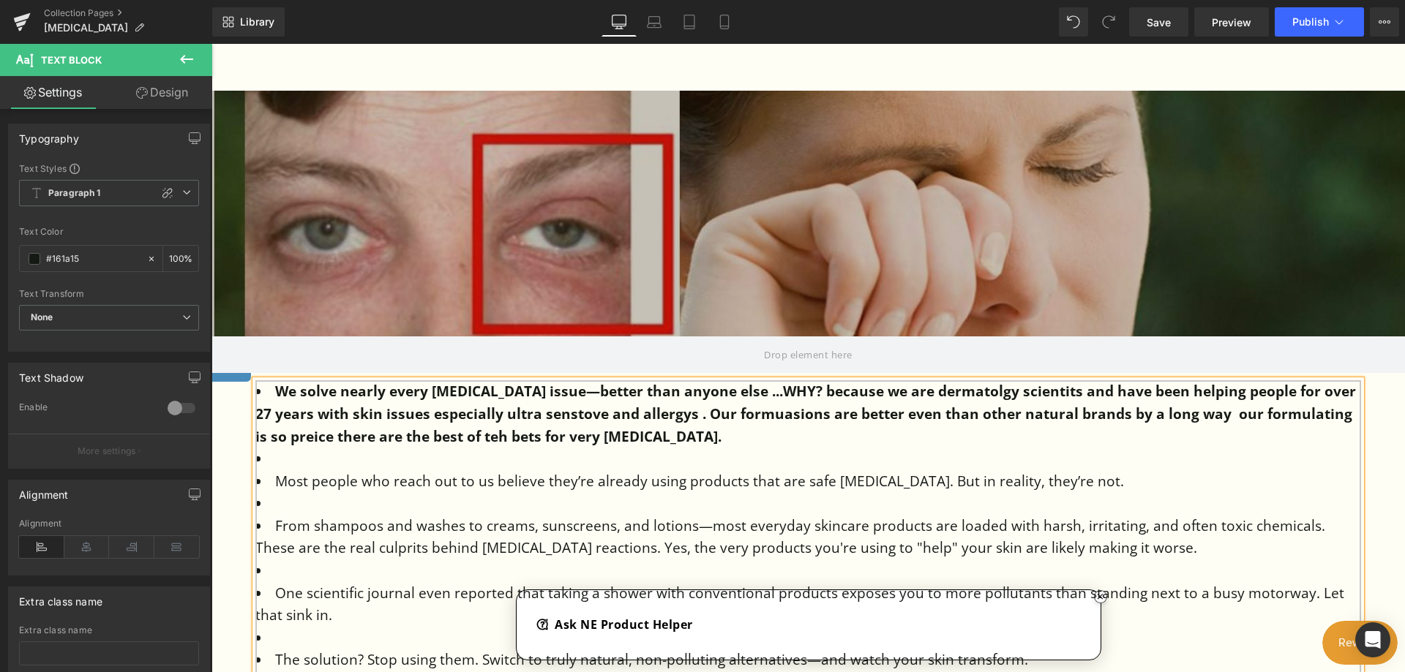
drag, startPoint x: 1123, startPoint y: 481, endPoint x: 349, endPoint y: 455, distance: 774.5
click at [349, 455] on ul "We solve nearly every sensitive skin issue—better than anyone else ...WHY? beca…" at bounding box center [808, 626] width 1106 height 492
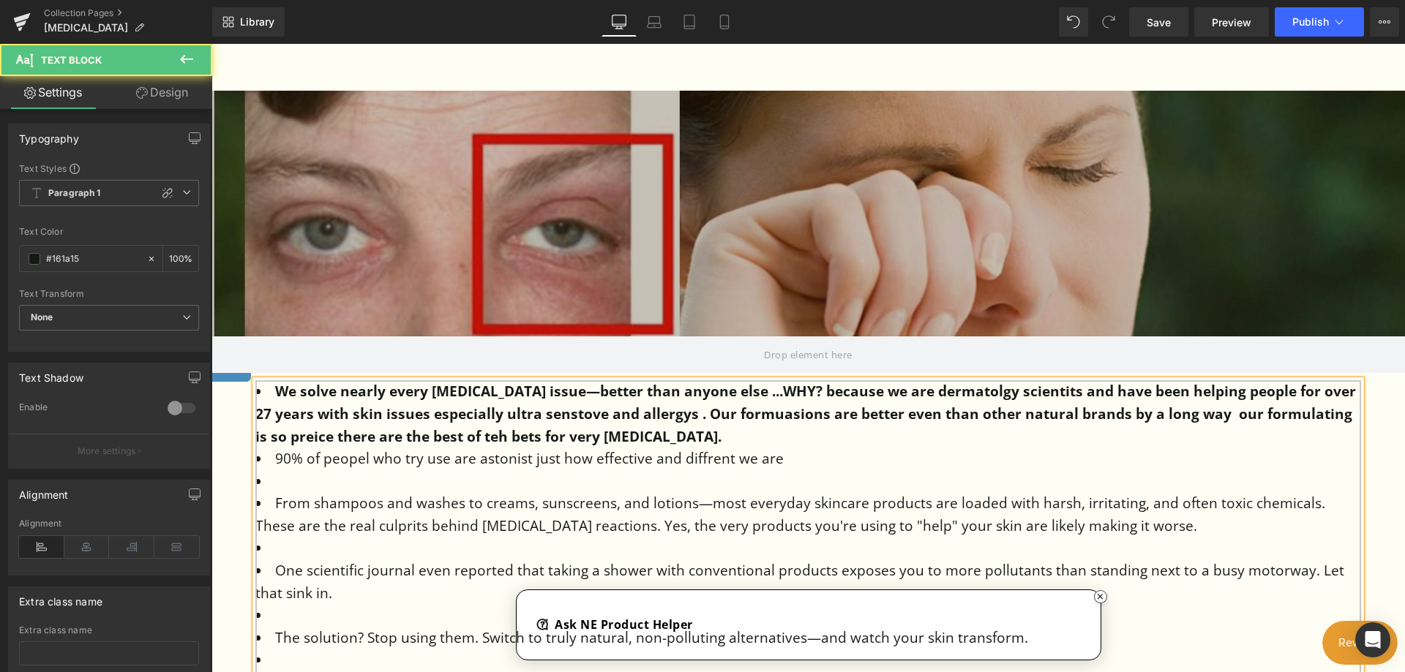
click at [767, 462] on li "90% of peopel who try use are astonist just how effective and diffrent we are" at bounding box center [808, 459] width 1106 height 23
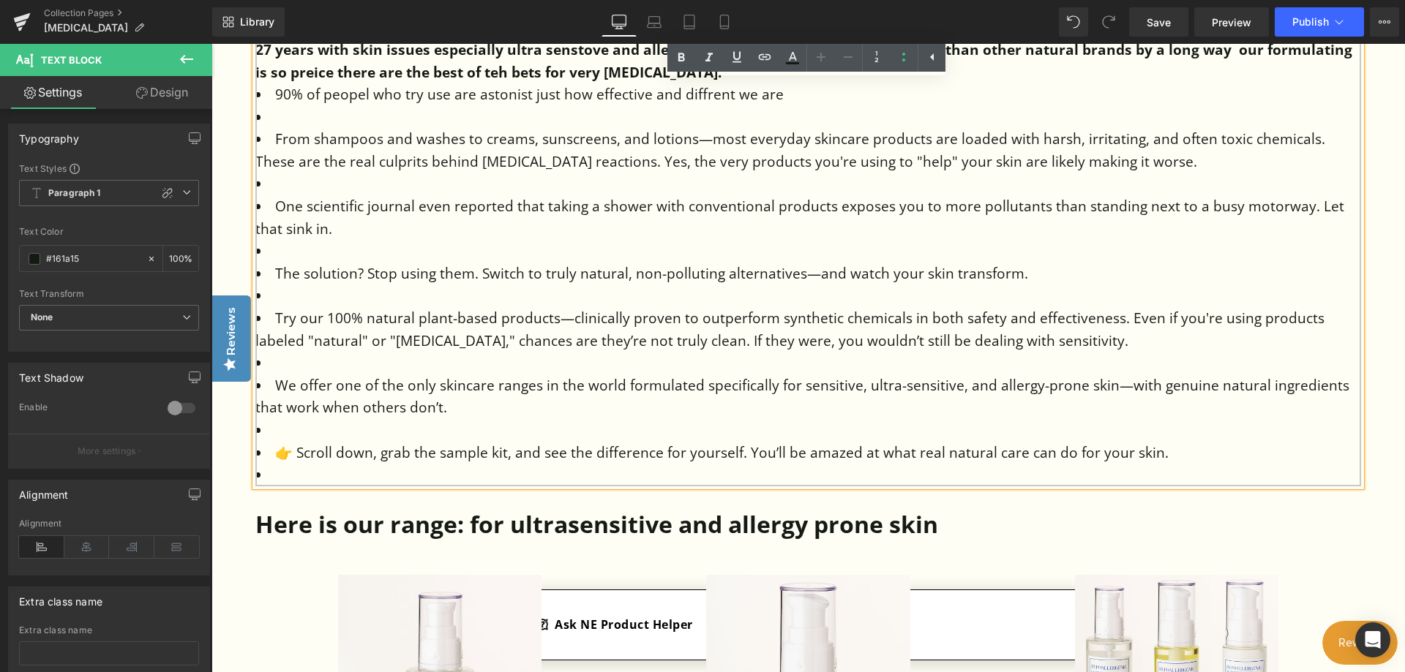
scroll to position [732, 0]
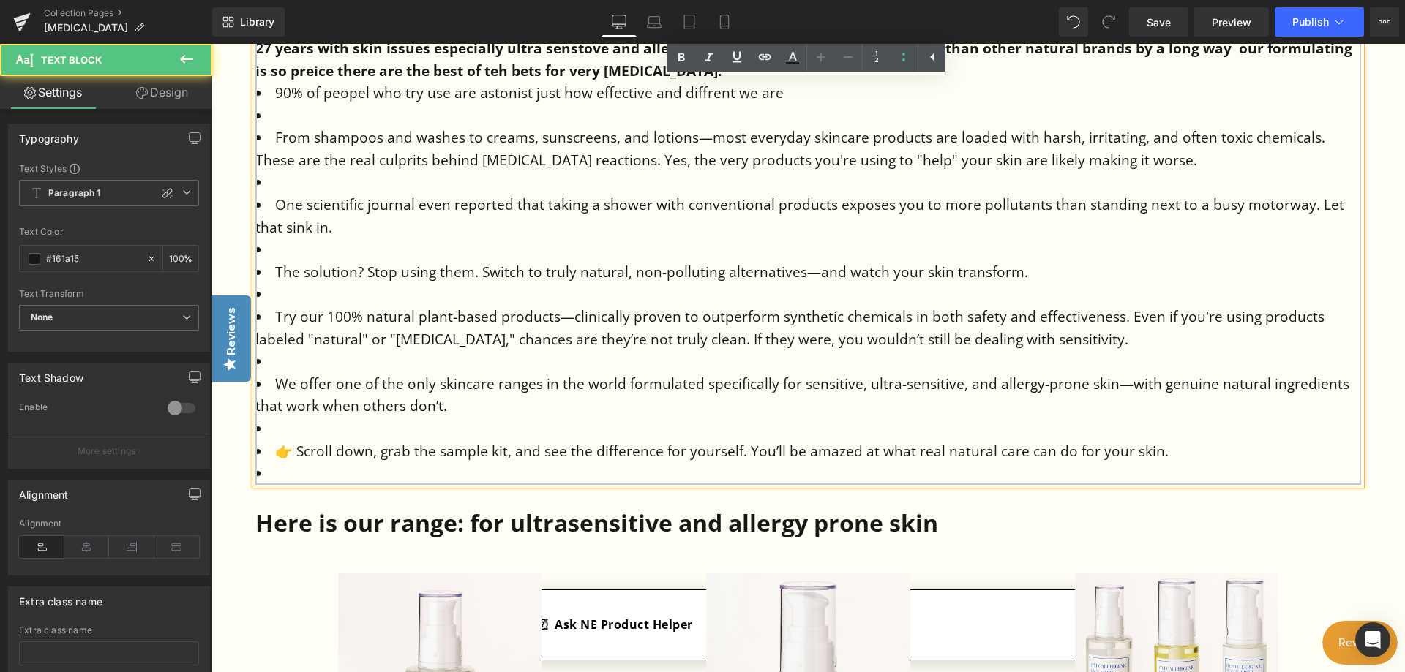
click at [571, 272] on li "The solution? Stop using them. Switch to truly natural, non-polluting alternati…" at bounding box center [808, 272] width 1106 height 23
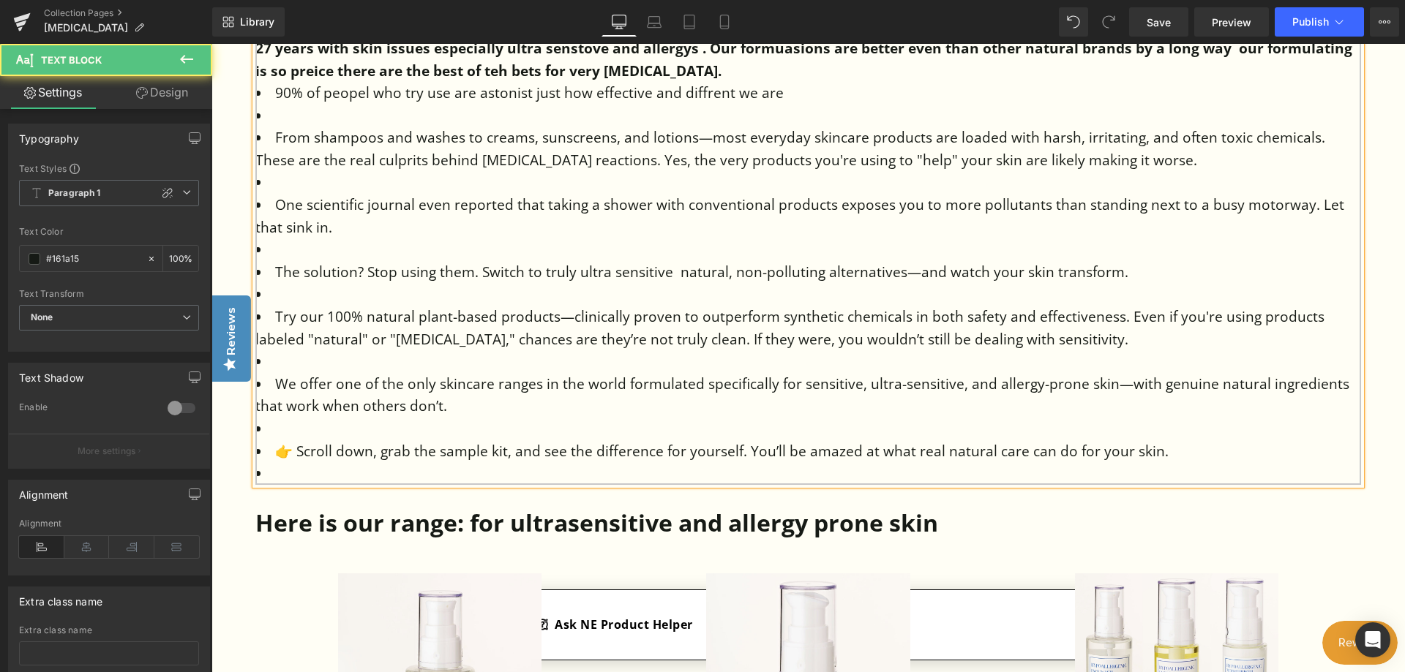
click at [721, 268] on li "The solution? Stop using them. Switch to truly ultra sensitive natural, non-pol…" at bounding box center [808, 272] width 1106 height 23
click at [287, 286] on li at bounding box center [808, 294] width 1106 height 23
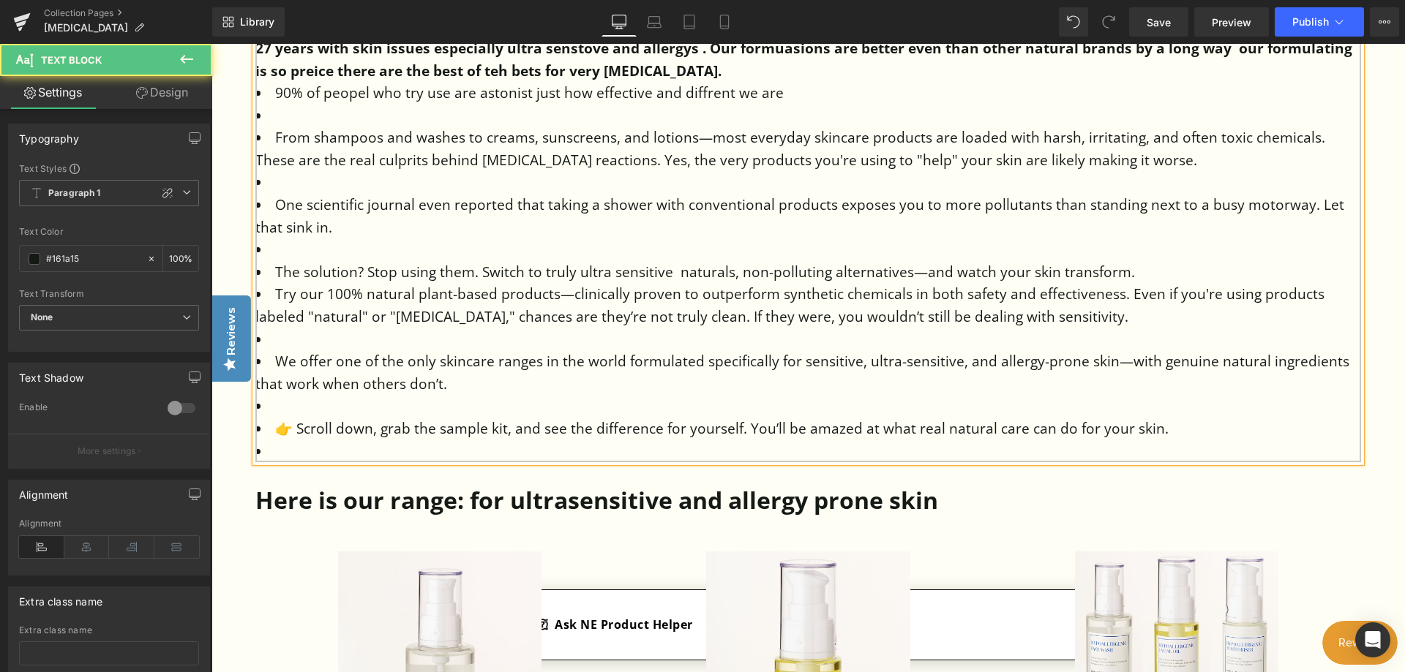
click at [293, 252] on li at bounding box center [808, 250] width 1106 height 23
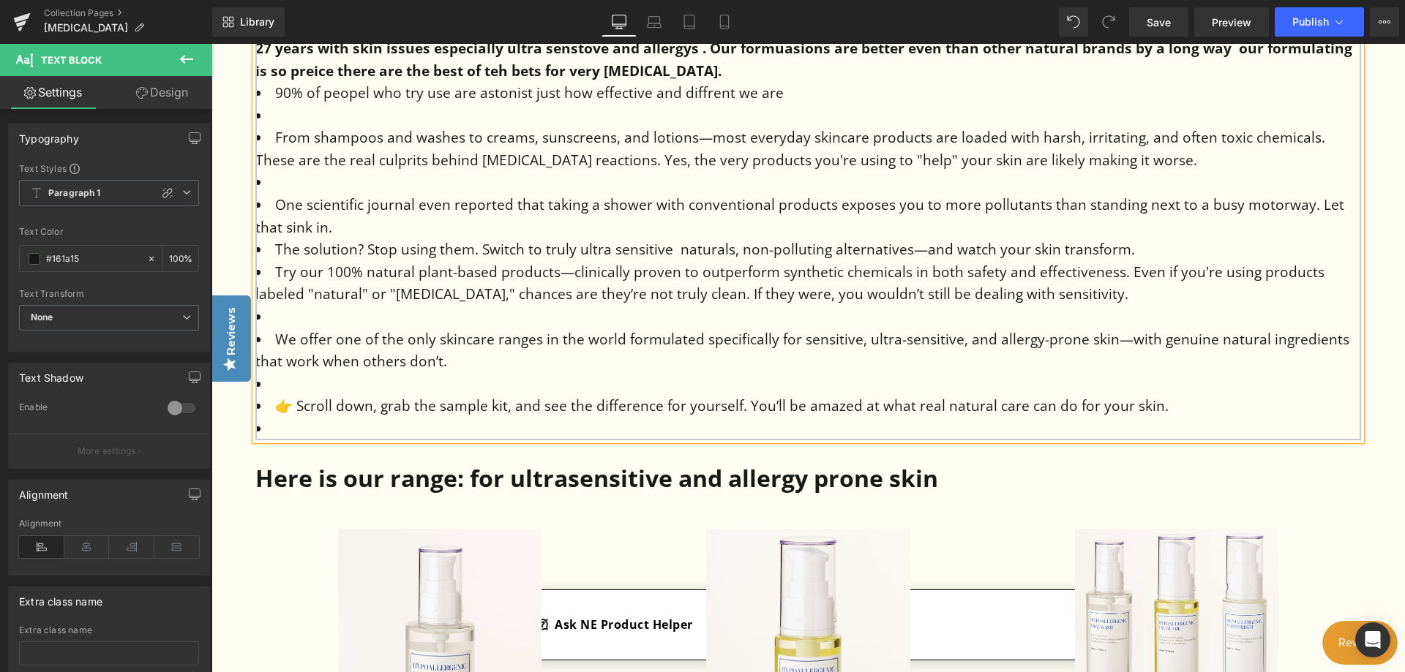
click at [291, 190] on li at bounding box center [808, 182] width 1106 height 23
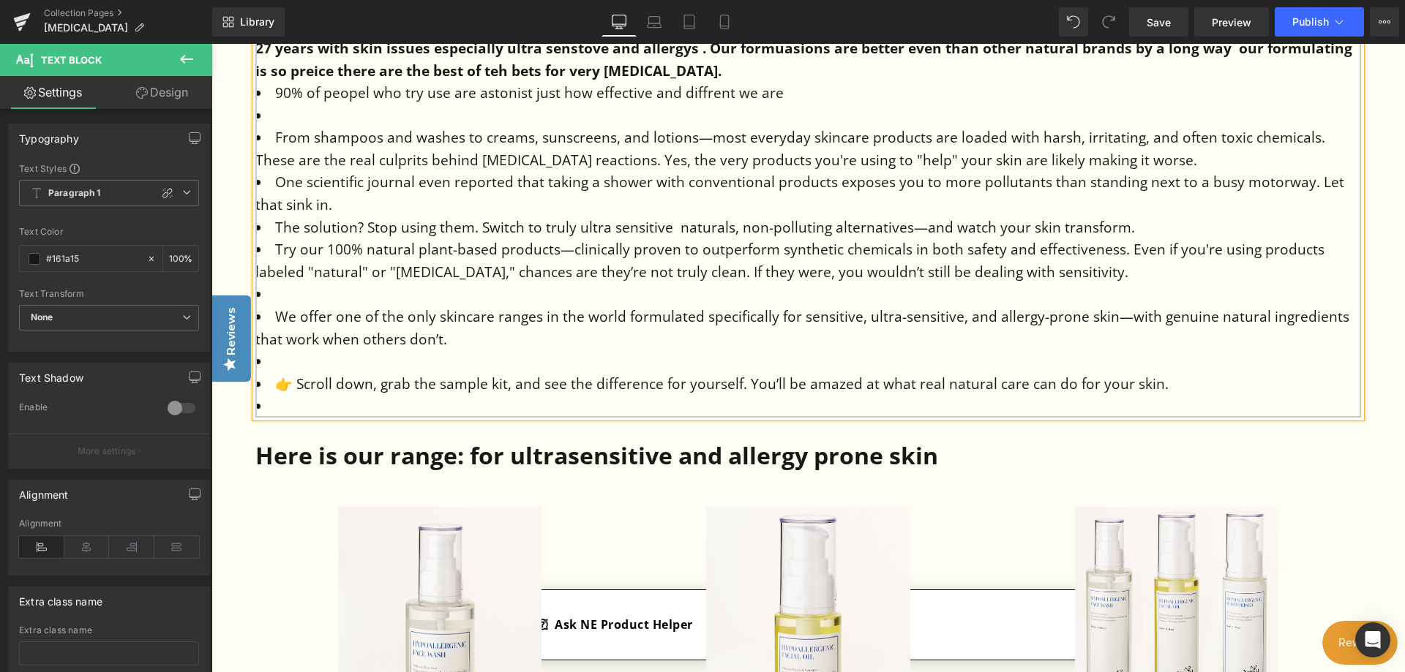
click at [278, 294] on li at bounding box center [808, 294] width 1106 height 23
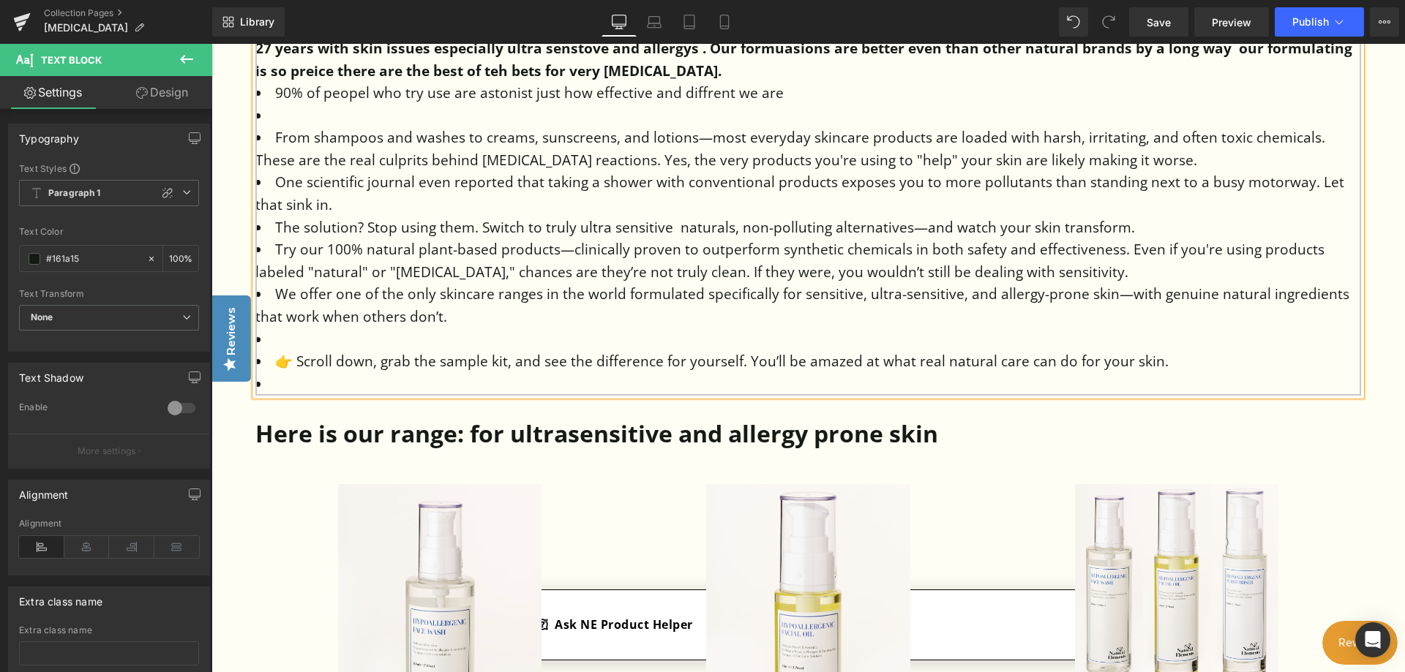
scroll to position [585, 0]
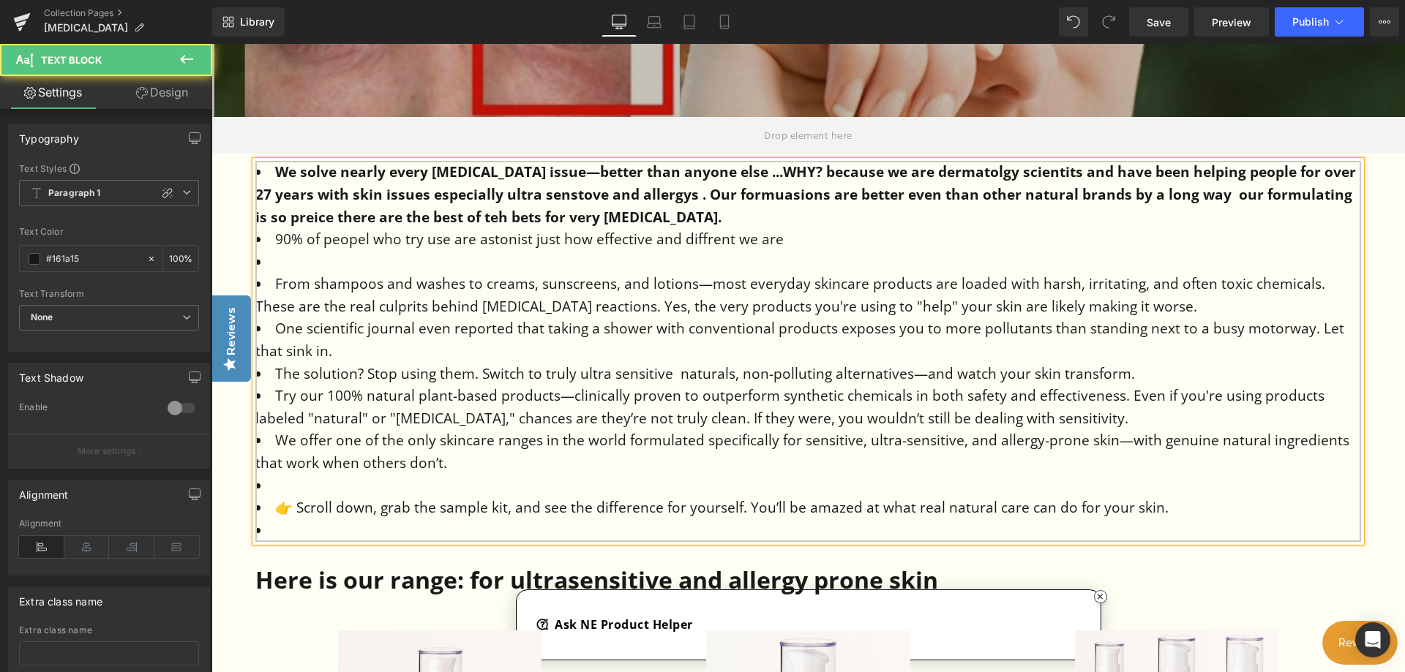
click at [1046, 170] on strong "We solve nearly every sensitive skin issue—better than anyone else ...WHY? beca…" at bounding box center [805, 194] width 1100 height 64
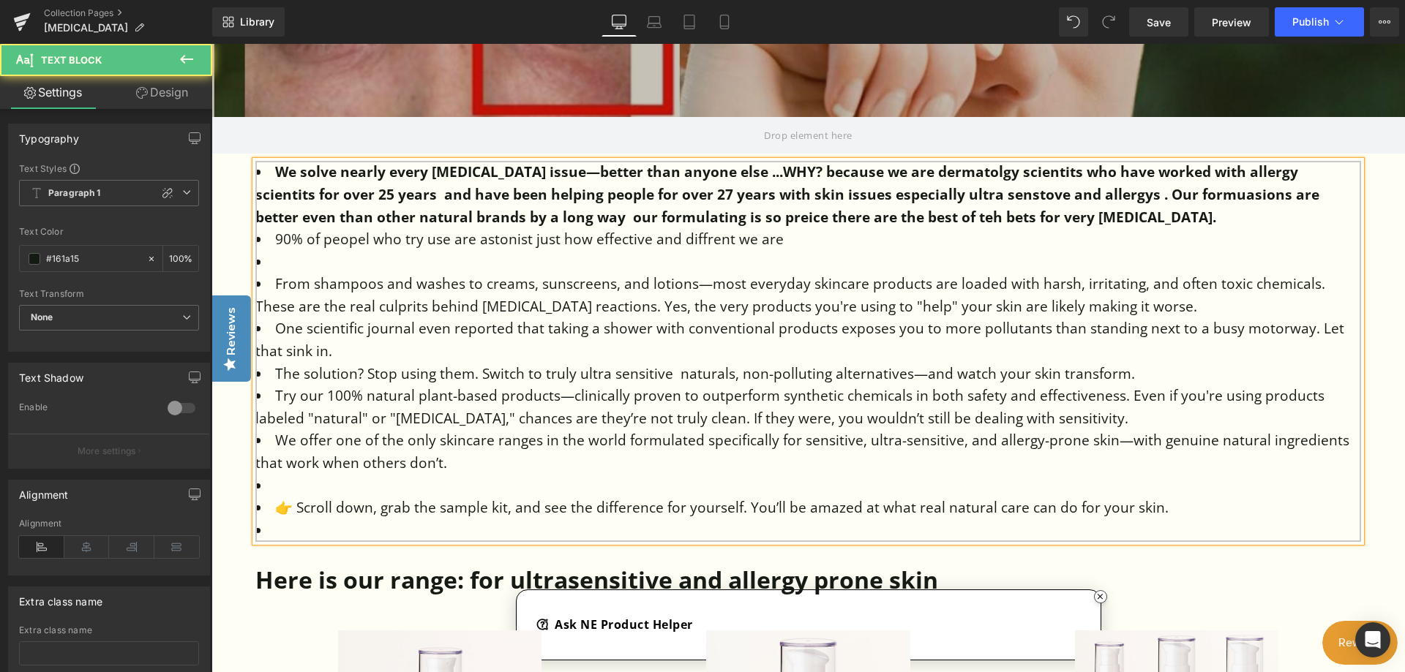
click at [1049, 192] on strong "We solve nearly every sensitive skin issue—better than anyone else ...WHY? beca…" at bounding box center [787, 194] width 1064 height 64
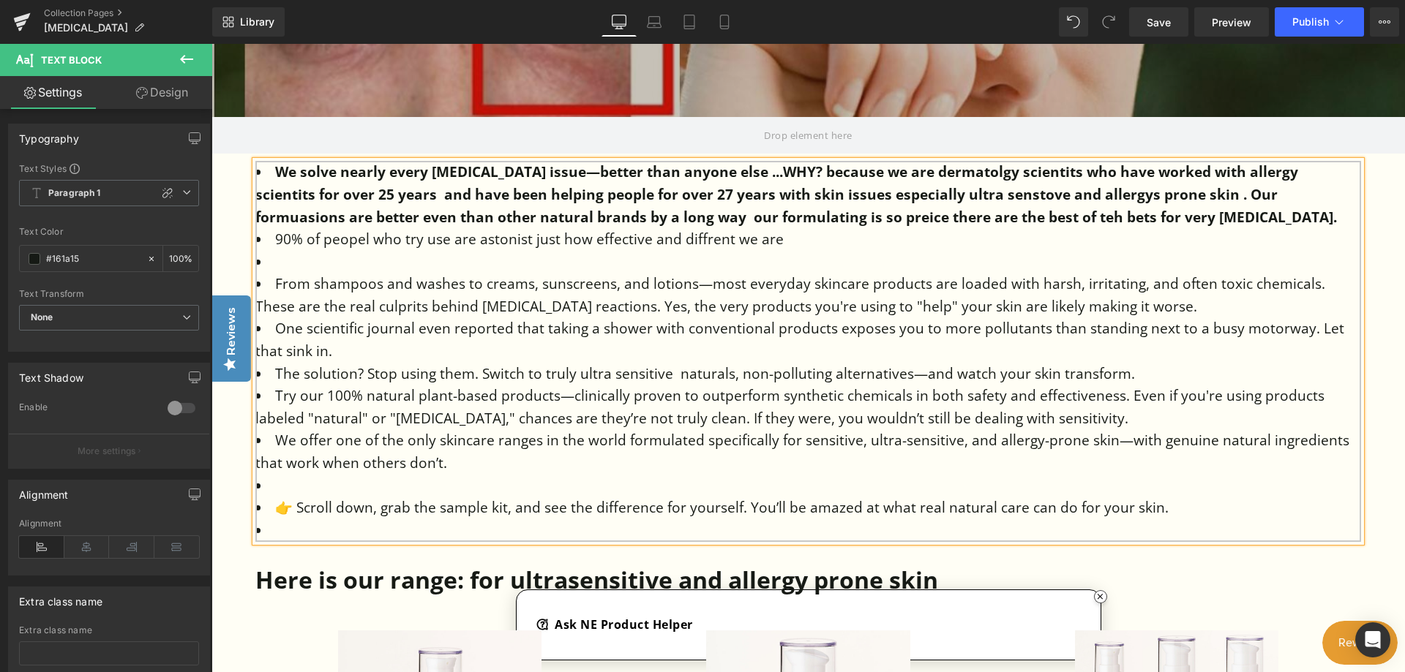
click at [932, 217] on strong "We solve nearly every sensitive skin issue—better than anyone else ...WHY? beca…" at bounding box center [795, 194] width 1081 height 64
click at [1174, 501] on li "👉 Scroll down, grab the sample kit, and see the difference for yourself. You’ll…" at bounding box center [808, 508] width 1106 height 23
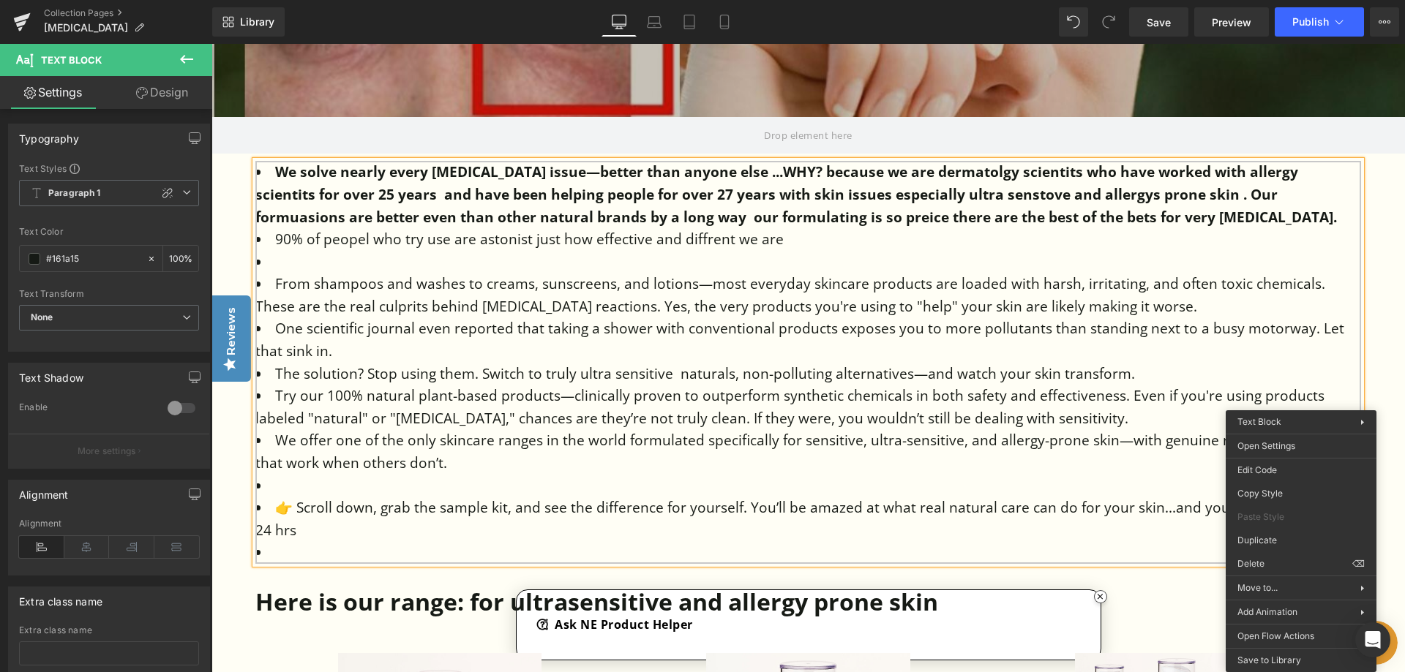
drag, startPoint x: 1190, startPoint y: 532, endPoint x: 1202, endPoint y: 533, distance: 11.8
click at [1194, 533] on li "👉 Scroll down, grab the sample kit, and see the difference for yourself. You’ll…" at bounding box center [808, 519] width 1106 height 45
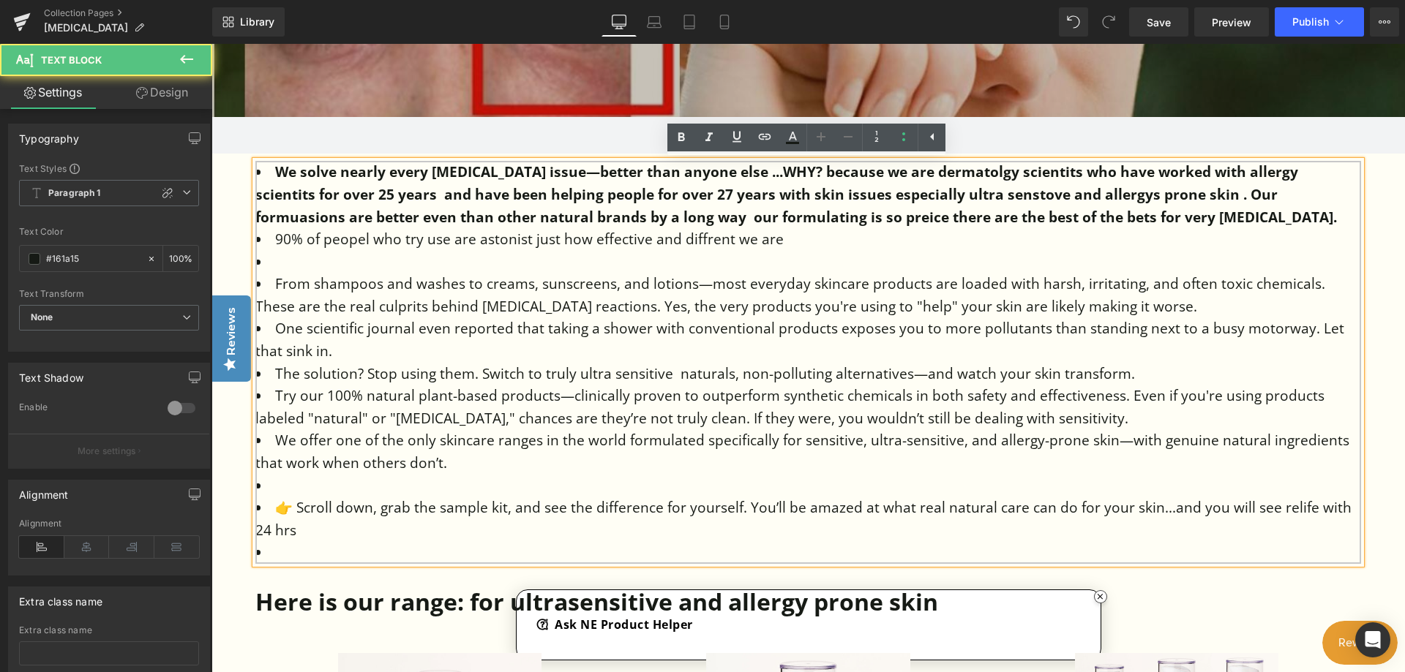
click at [1313, 509] on li "👉 Scroll down, grab the sample kit, and see the difference for yourself. You’ll…" at bounding box center [808, 519] width 1106 height 45
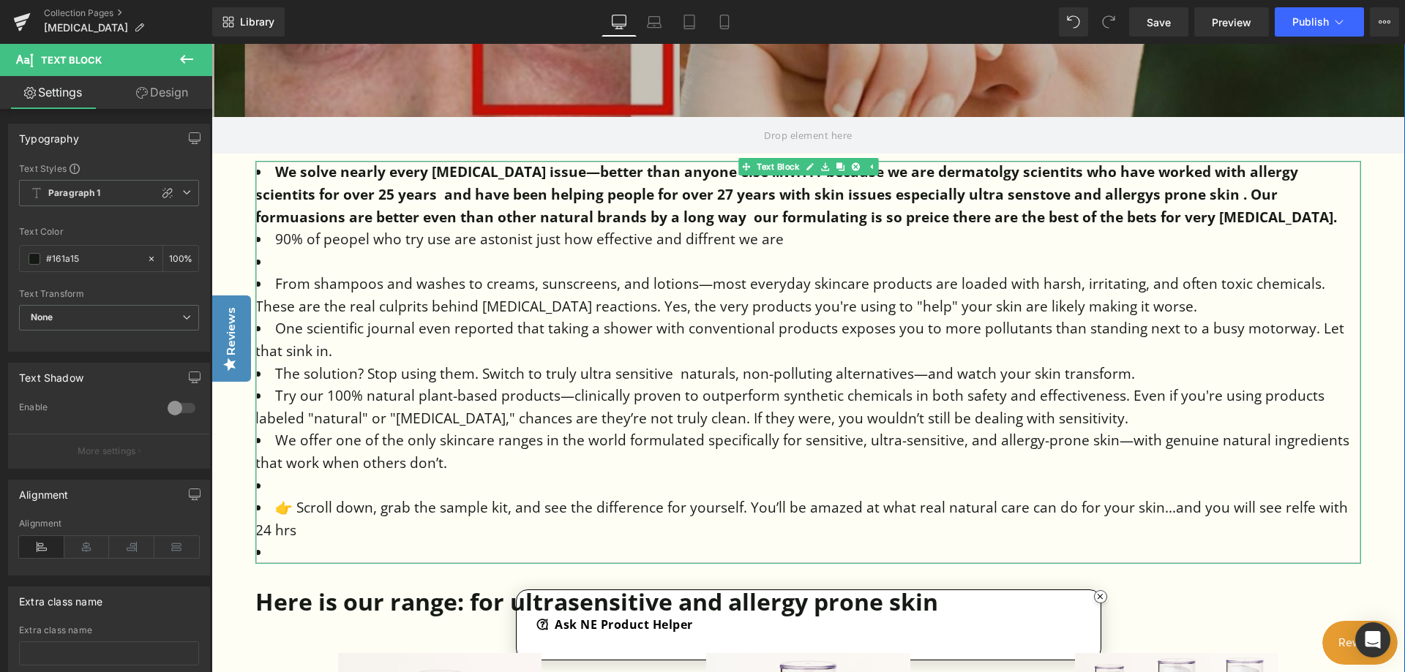
click at [1310, 509] on li "👉 Scroll down, grab the sample kit, and see the difference for yourself. You’ll…" at bounding box center [808, 519] width 1106 height 45
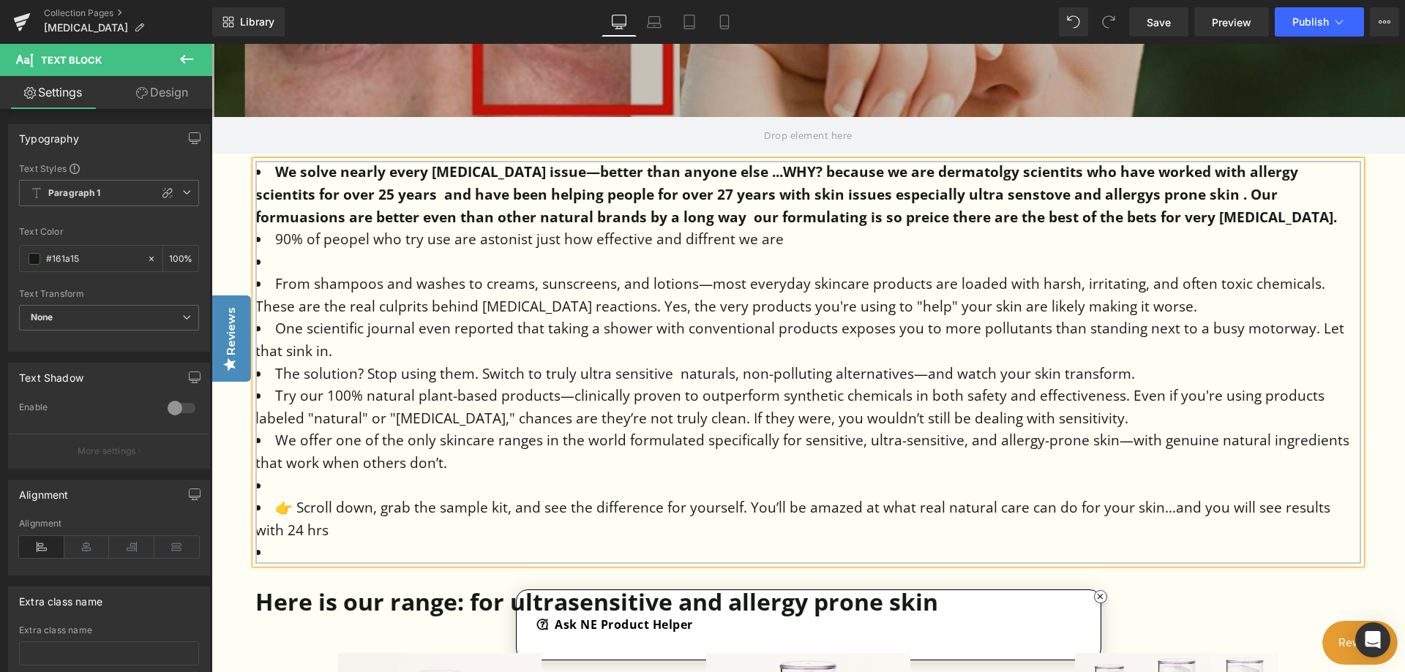
click at [1357, 506] on li "👉 Scroll down, grab the sample kit, and see the difference for yourself. You’ll…" at bounding box center [808, 519] width 1106 height 45
drag, startPoint x: 807, startPoint y: 235, endPoint x: 200, endPoint y: 157, distance: 611.6
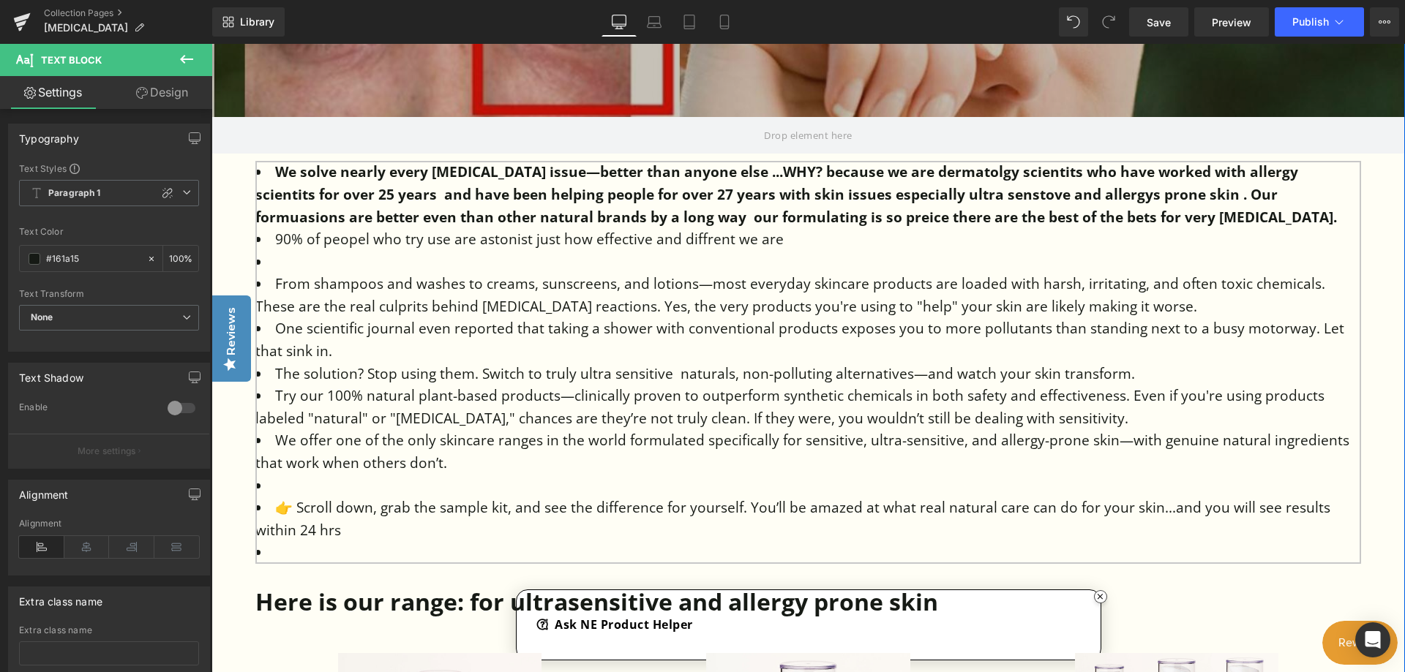
copy ul "We solve nearly every sensitive skin issue—better than anyone else ...WHY? beca…"
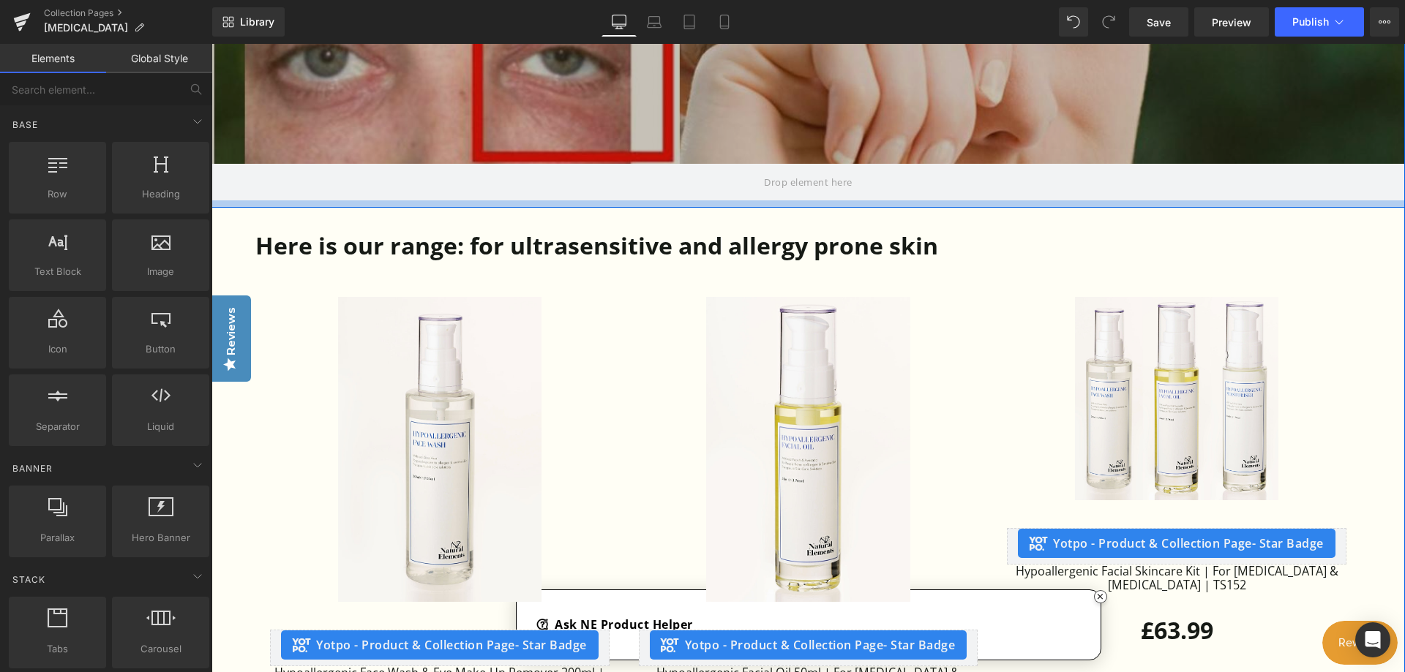
scroll to position [512, 0]
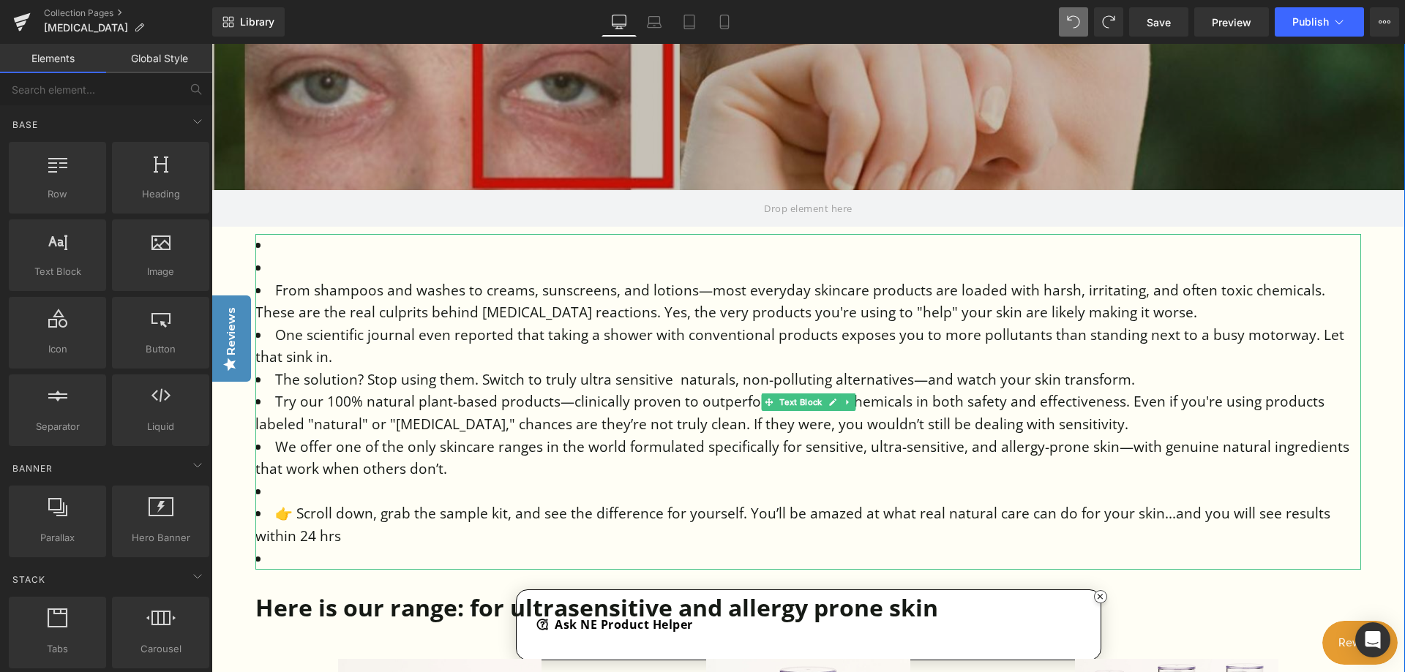
click at [290, 244] on li at bounding box center [808, 245] width 1106 height 23
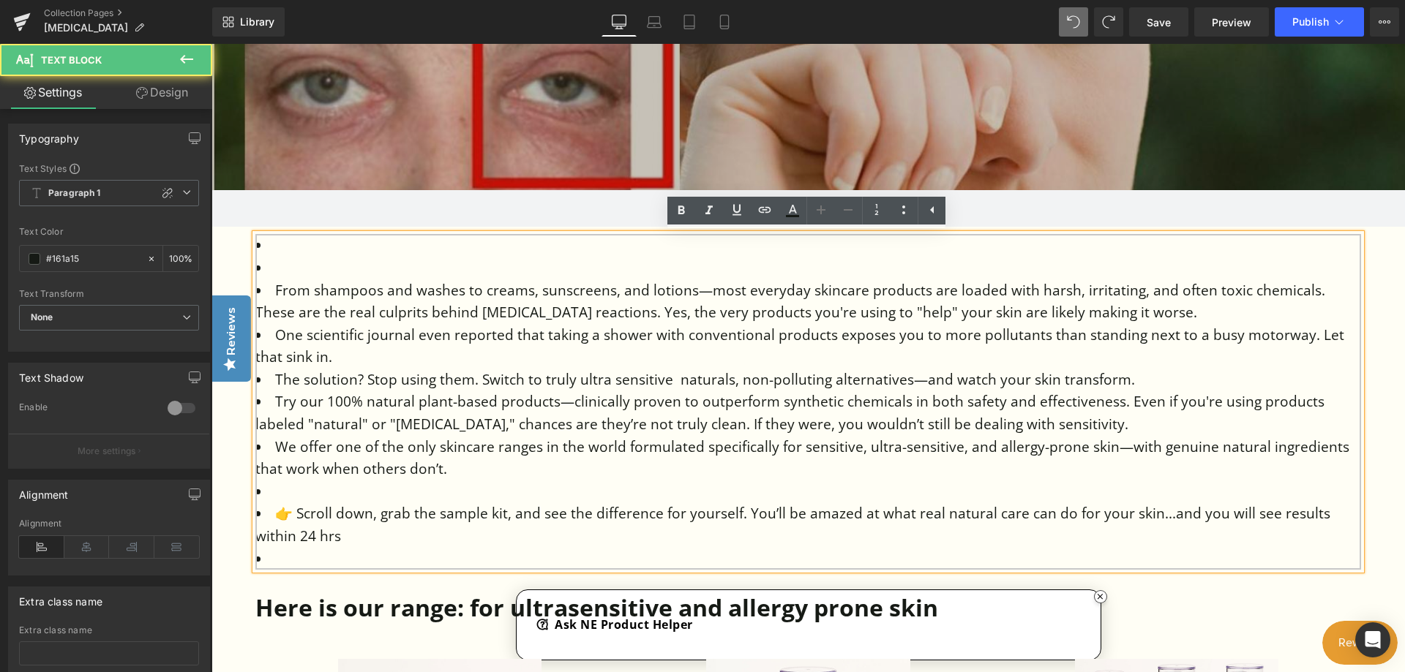
click at [278, 246] on li at bounding box center [808, 245] width 1106 height 23
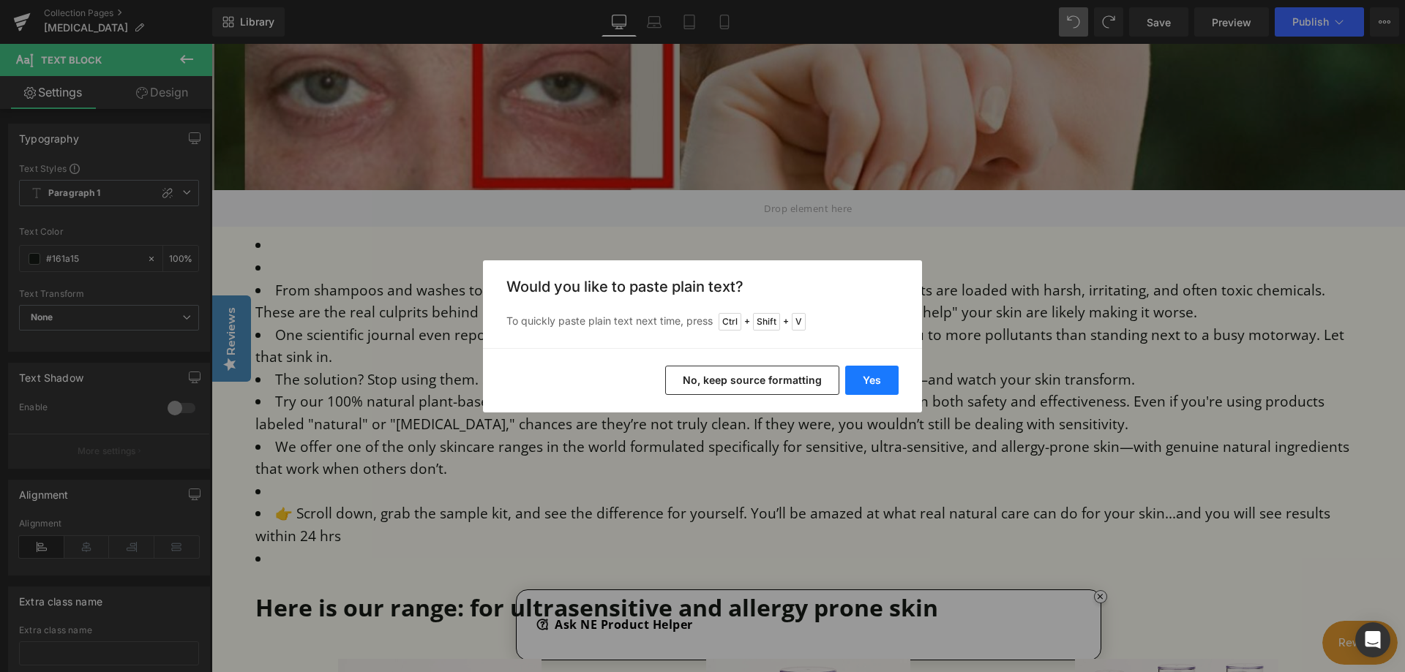
click at [890, 382] on button "Yes" at bounding box center [871, 380] width 53 height 29
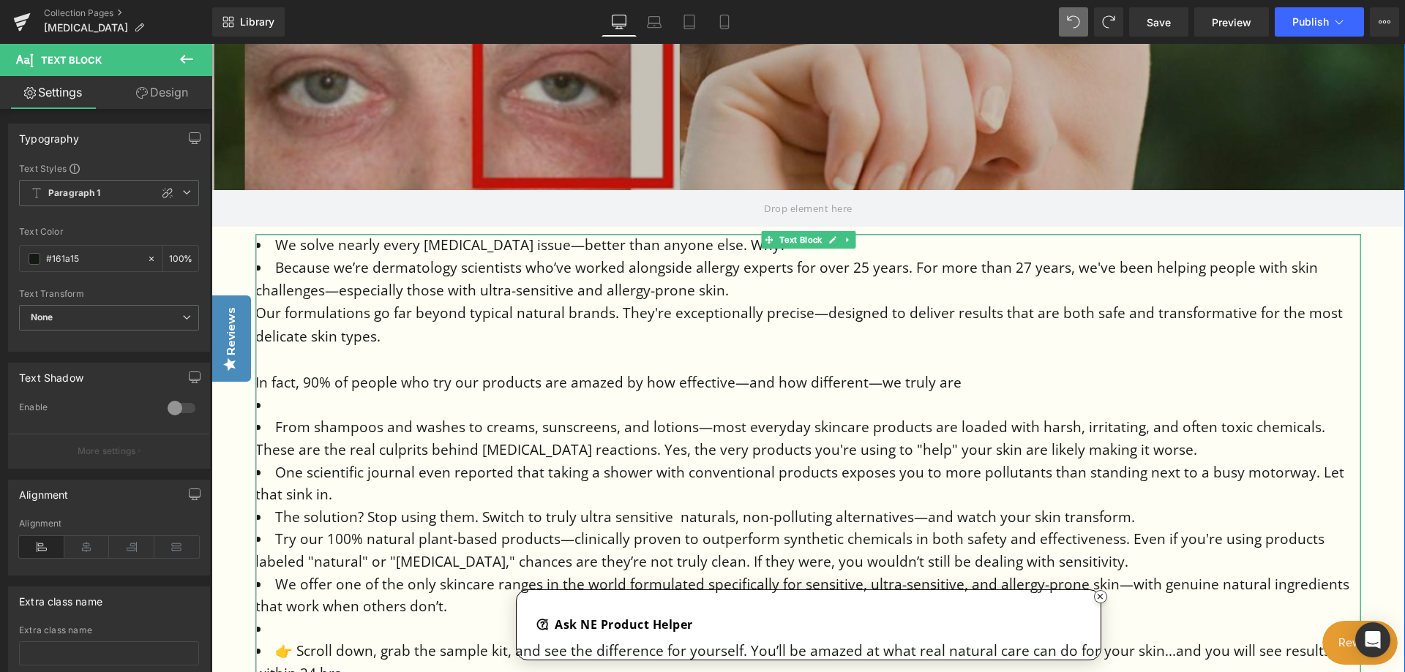
click at [884, 244] on li "We solve nearly every sensitive skin issue—better than anyone else. Why?" at bounding box center [808, 245] width 1106 height 23
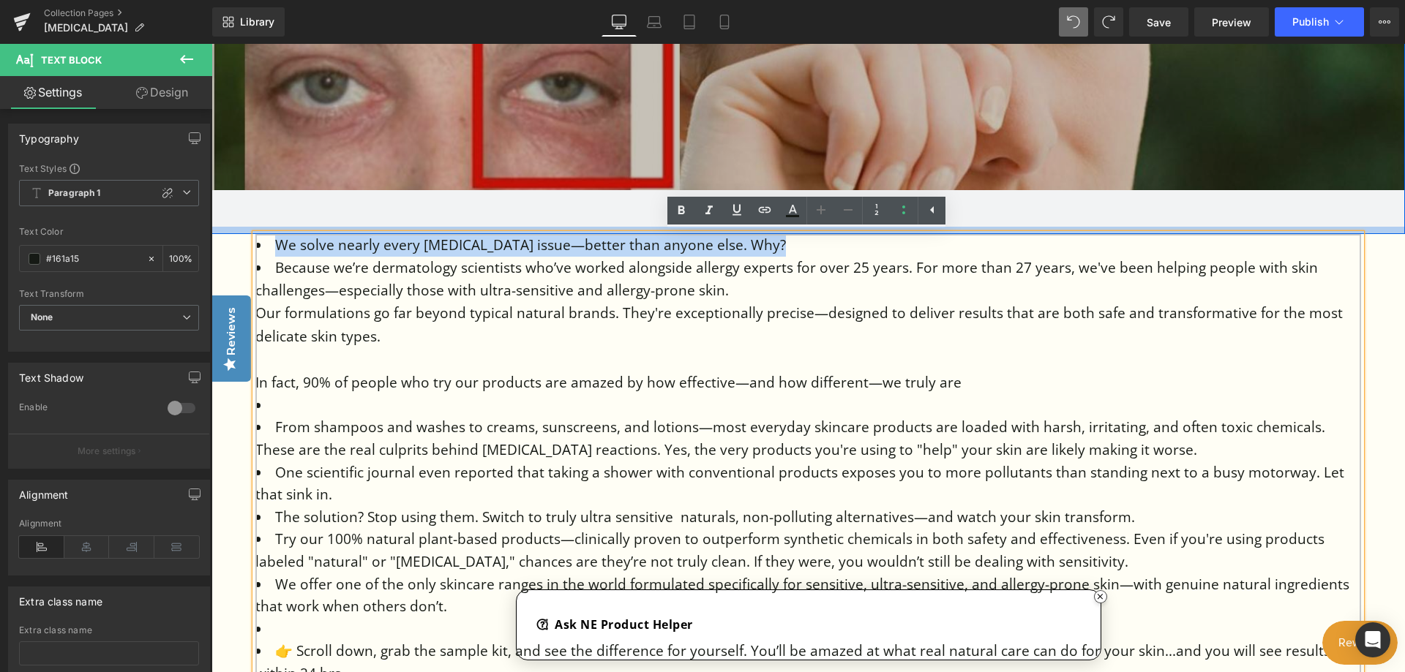
drag, startPoint x: 781, startPoint y: 247, endPoint x: 277, endPoint y: 229, distance: 504.4
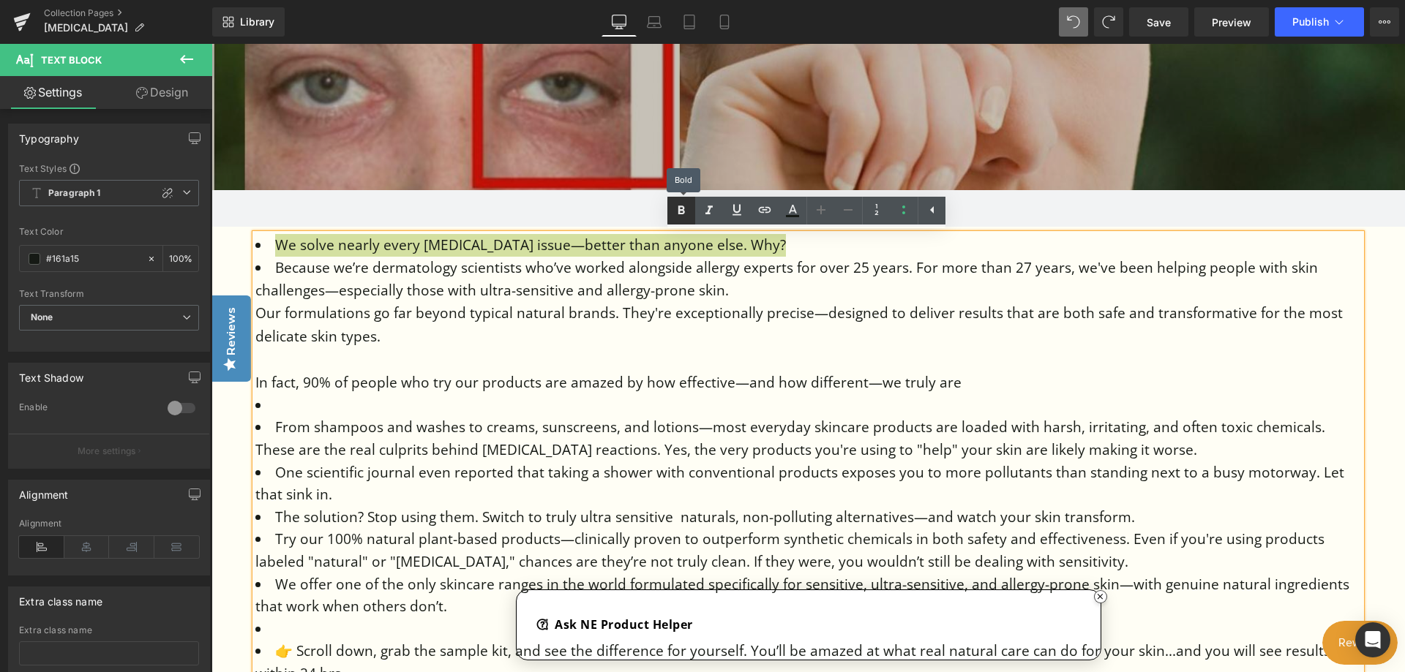
click at [683, 209] on icon at bounding box center [681, 210] width 7 height 9
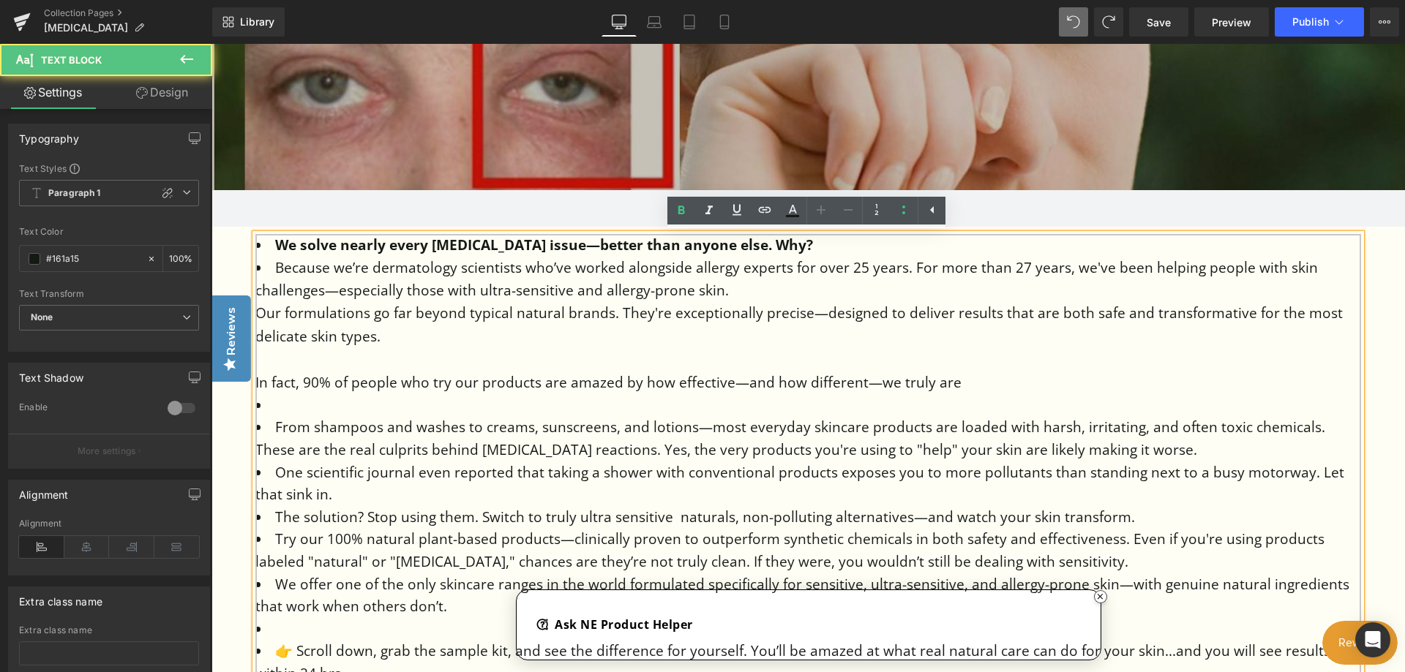
click at [275, 244] on strong "We solve nearly every sensitive skin issue—better than anyone else. Why?" at bounding box center [544, 245] width 538 height 19
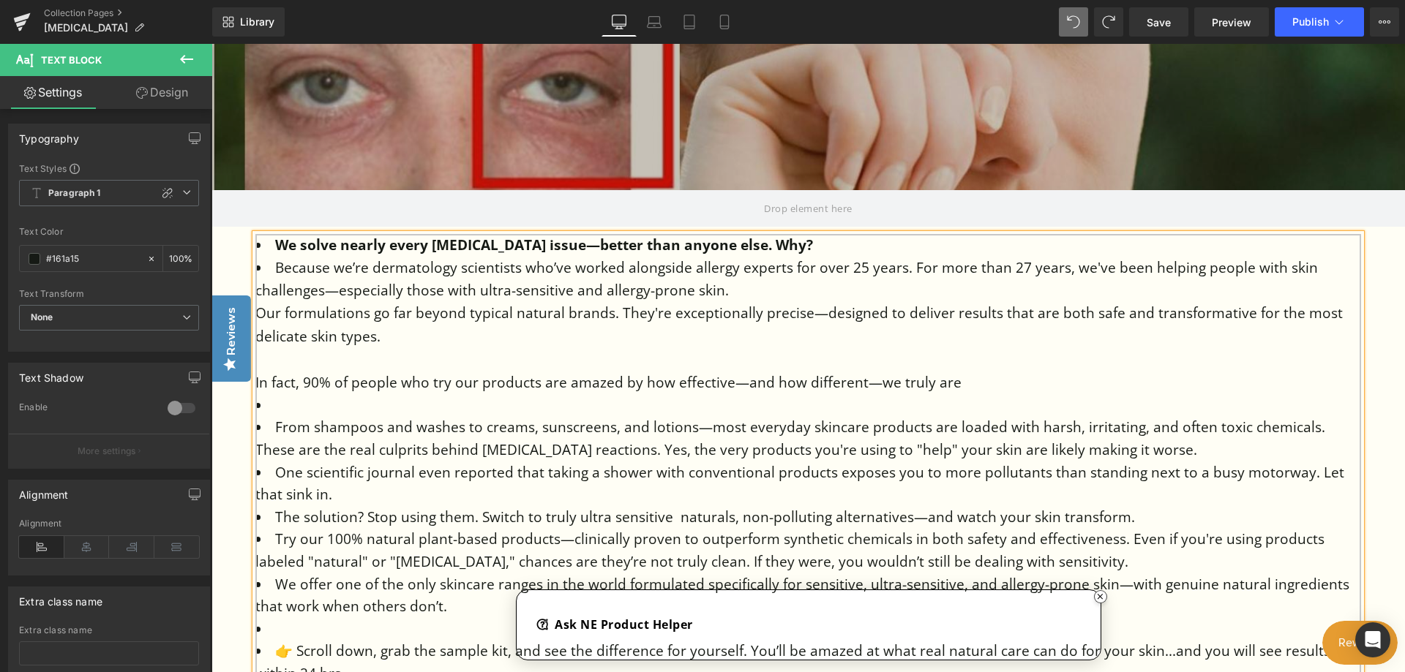
click at [260, 244] on li "We solve nearly every sensitive skin issue—better than anyone else. Why?" at bounding box center [808, 245] width 1106 height 23
click at [724, 290] on li "Because we’re dermatology scientists who’ve worked alongside allergy experts fo…" at bounding box center [808, 279] width 1106 height 45
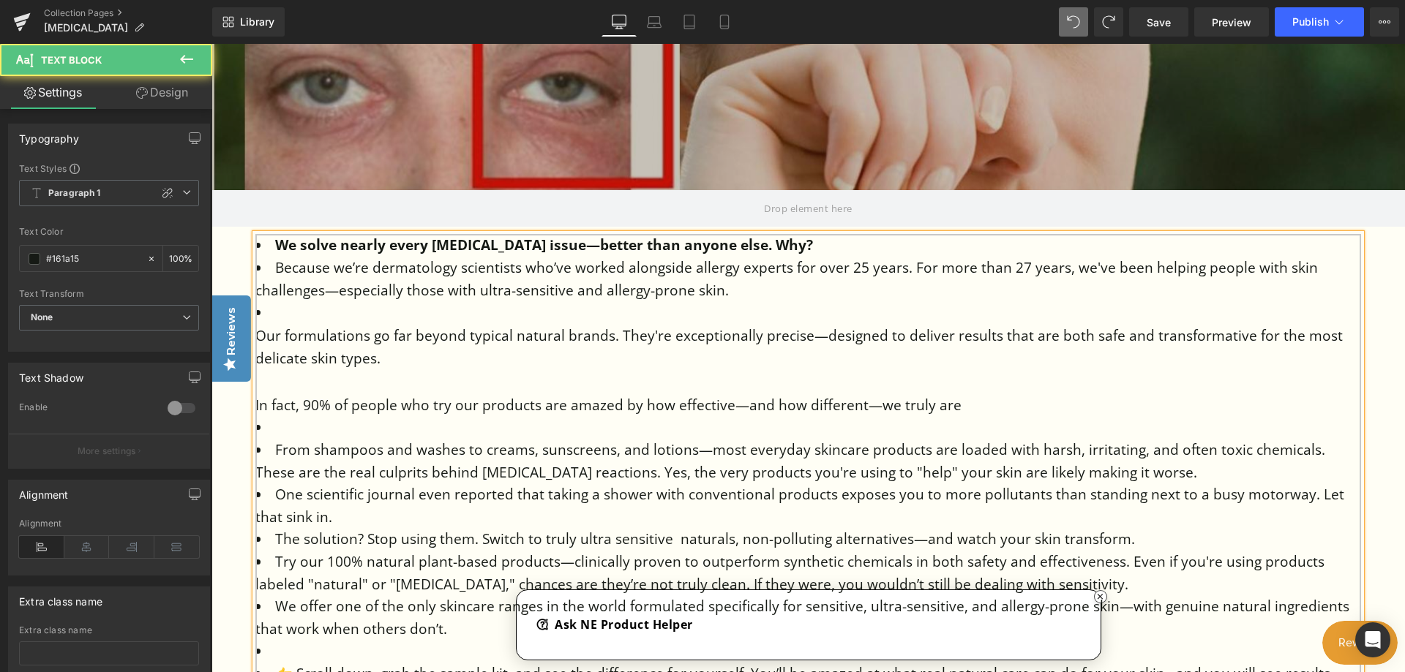
click at [260, 269] on li "Because we’re dermatology scientists who’ve worked alongside allergy experts fo…" at bounding box center [808, 279] width 1106 height 45
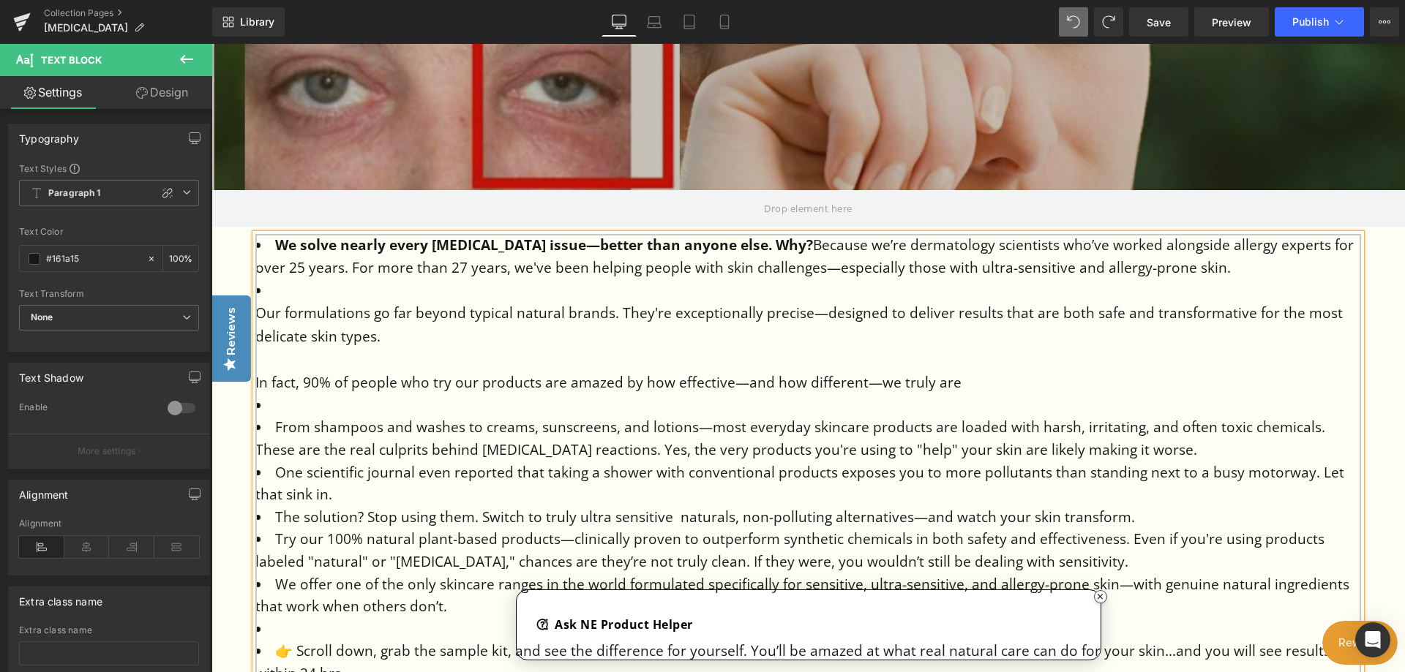
click at [277, 247] on strong "We solve nearly every sensitive skin issue—better than anyone else. Why?" at bounding box center [544, 245] width 538 height 19
click at [266, 241] on li "We solve nearly every sensitive skin issue—better than anyone else. Why? Becaus…" at bounding box center [808, 256] width 1106 height 45
click at [258, 244] on li "We solve nearly every sensitive skin issue—better than anyone else. Why? Becaus…" at bounding box center [808, 256] width 1106 height 45
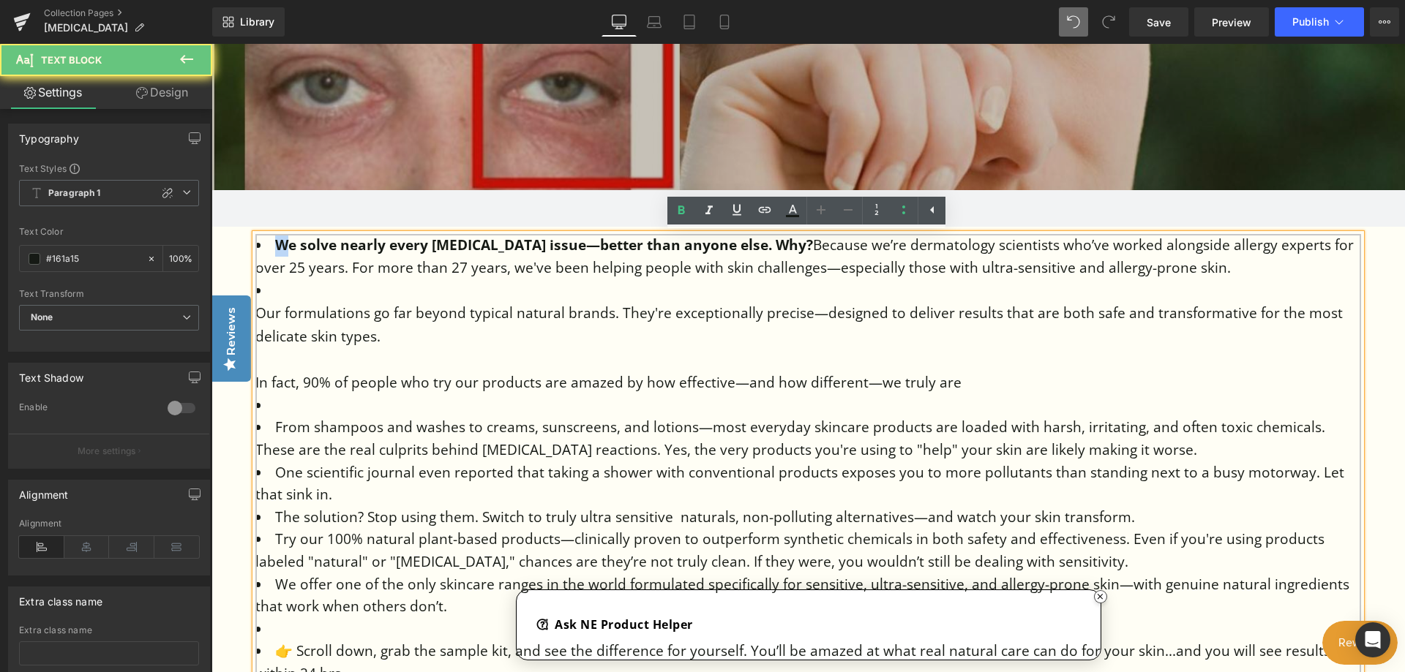
drag, startPoint x: 258, startPoint y: 244, endPoint x: 249, endPoint y: 244, distance: 9.5
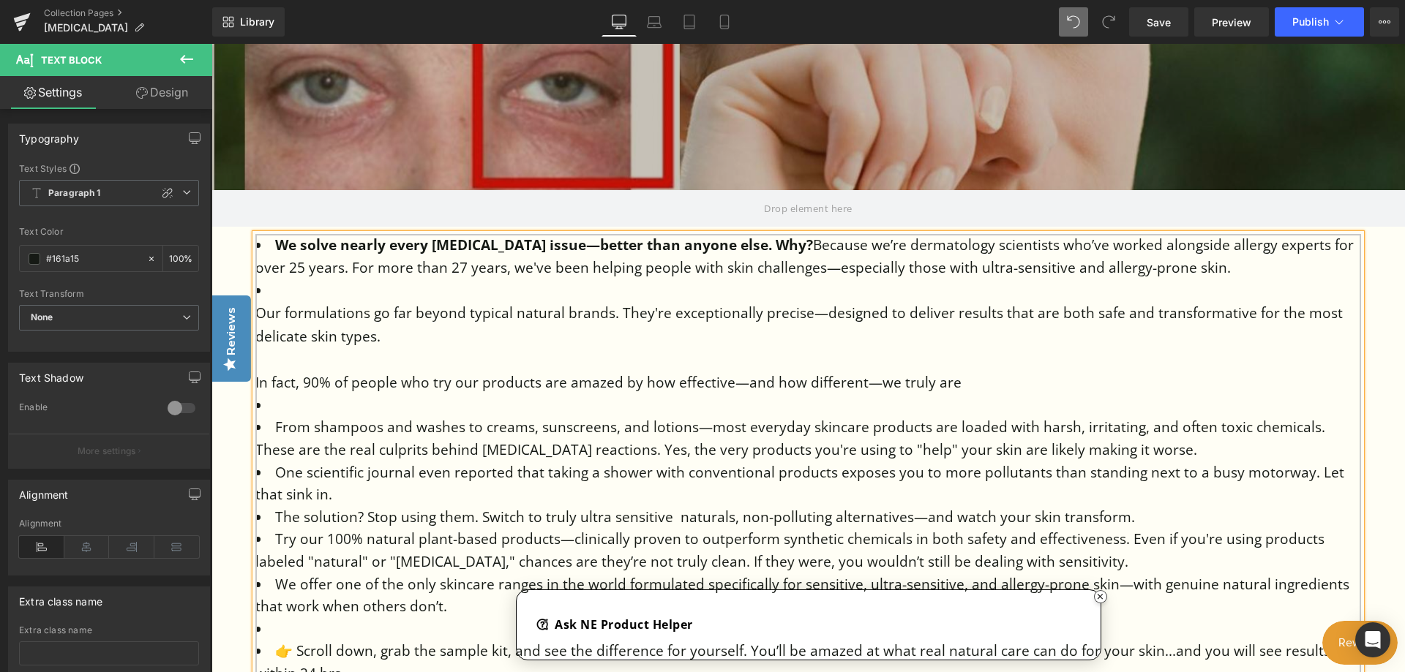
click at [813, 245] on strong "We solve nearly every sensitive skin issue—better than anyone else. Why?" at bounding box center [544, 245] width 538 height 19
click at [1096, 245] on li "We solve nearly every sensitive skin issue—better than anyone else. Why? Becaus…" at bounding box center [808, 256] width 1106 height 45
click at [1181, 241] on li "We solve nearly every sensitive skin issue—better than anyone else. Why? Becaus…" at bounding box center [808, 256] width 1106 height 45
click at [259, 302] on li at bounding box center [808, 291] width 1106 height 23
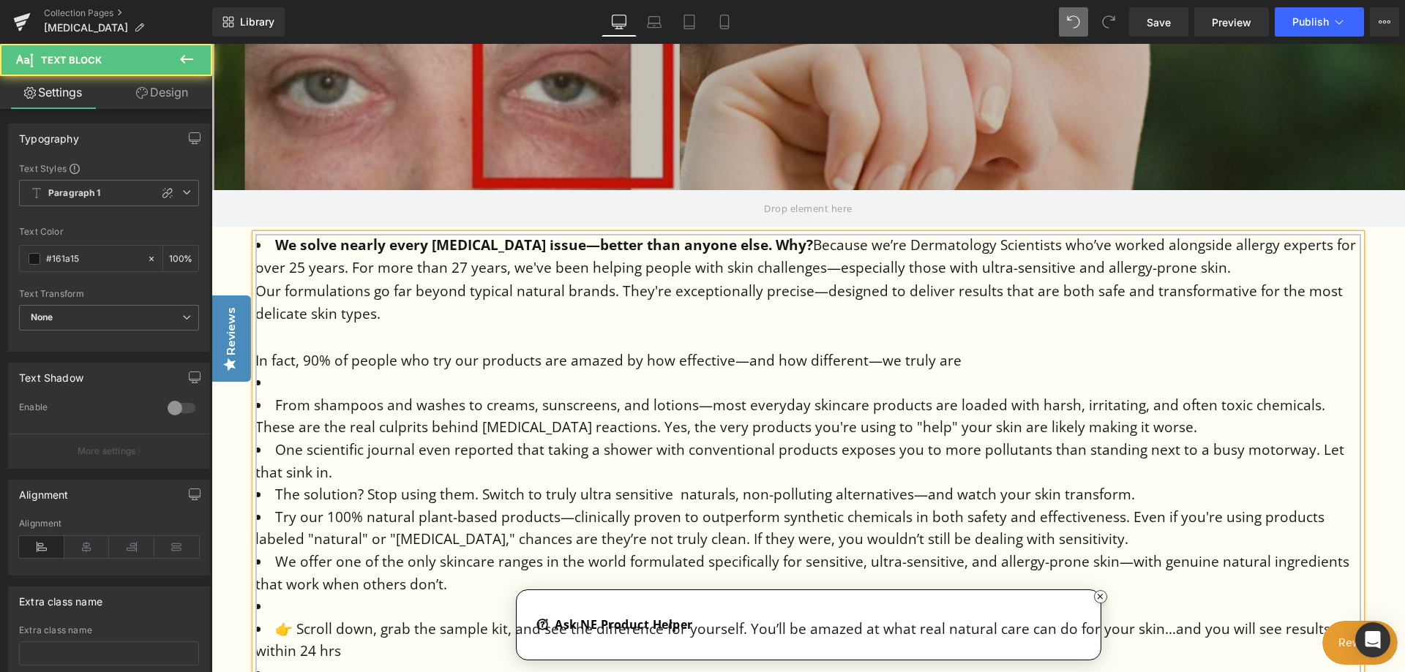
click at [408, 326] on div "Our formulations go far beyond typical natural brands. They're exceptionally pr…" at bounding box center [808, 303] width 1106 height 46
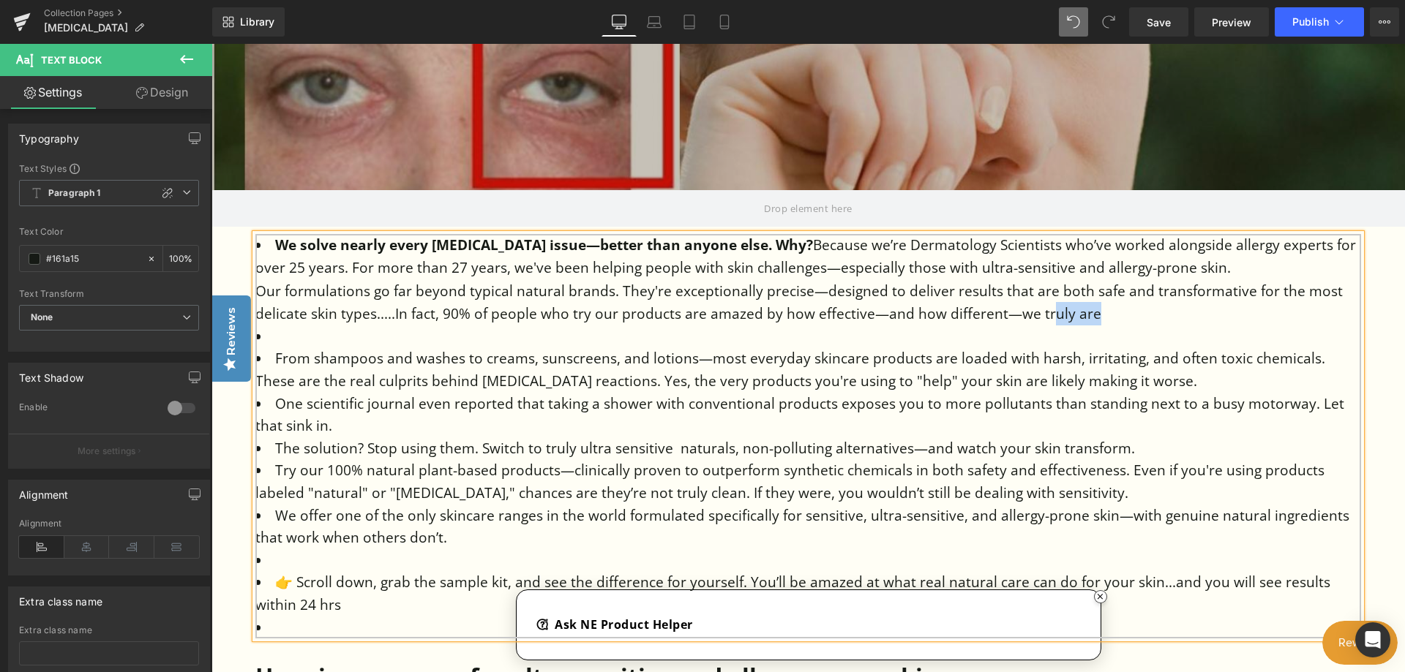
drag, startPoint x: 1099, startPoint y: 333, endPoint x: 1050, endPoint y: 333, distance: 49.0
click at [1050, 326] on div "Our formulations go far beyond typical natural brands. They're exceptionally pr…" at bounding box center [808, 303] width 1106 height 46
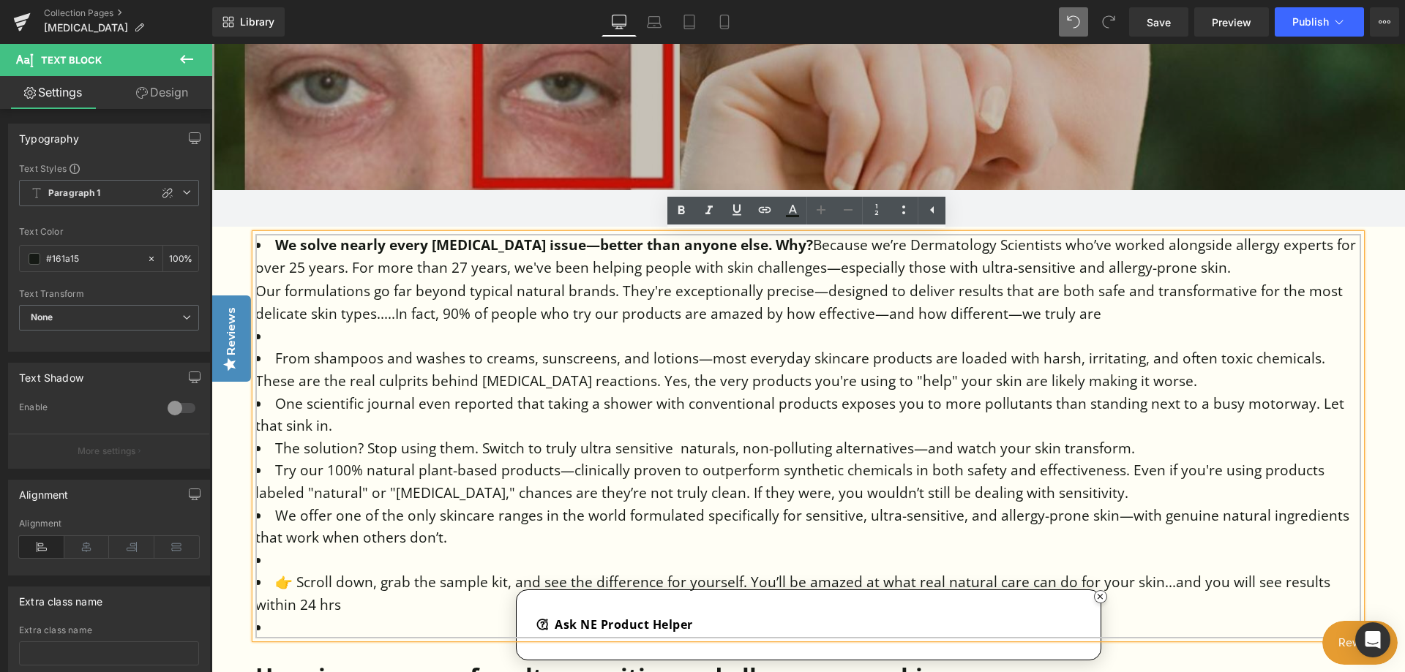
click at [1171, 348] on li at bounding box center [808, 337] width 1106 height 23
click at [1123, 326] on div "Our formulations go far beyond typical natural brands. They're exceptionally pr…" at bounding box center [808, 303] width 1106 height 46
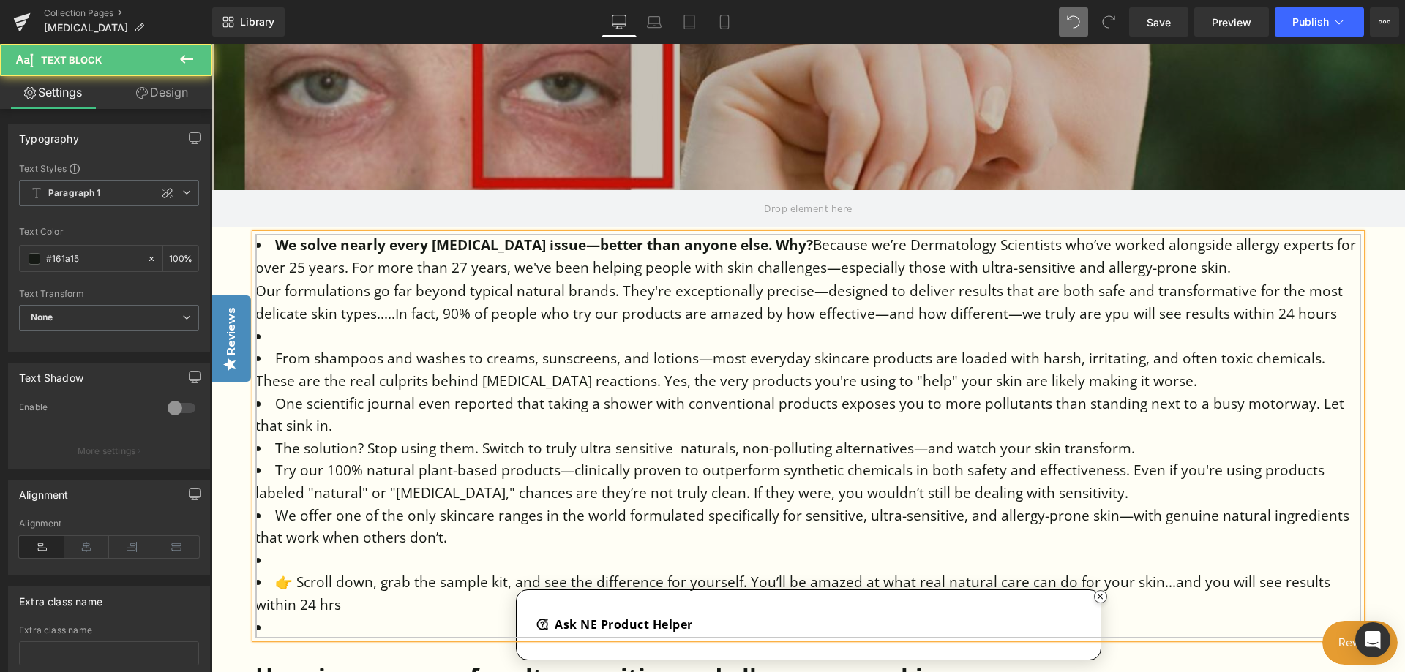
click at [1120, 323] on span "In fact, 90% of people who try our products are amazed by how effective—and how…" at bounding box center [866, 313] width 942 height 19
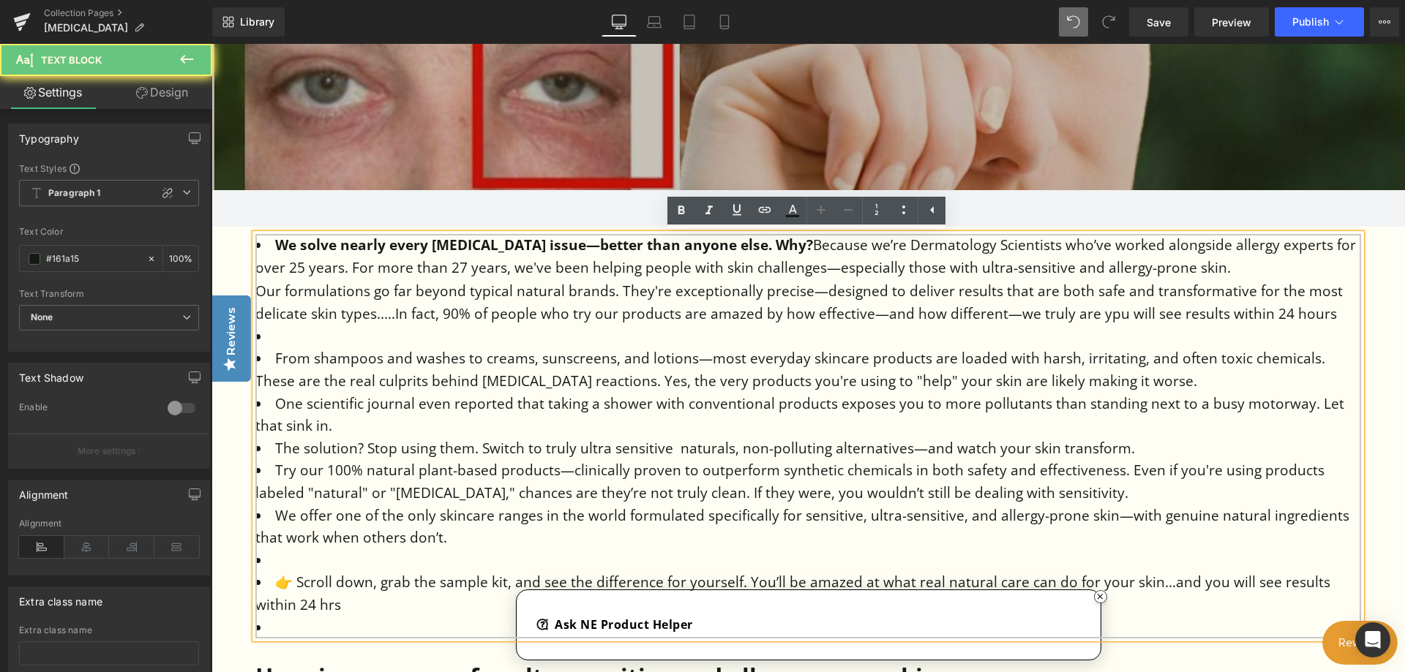
click at [1125, 323] on span "In fact, 90% of people who try our products are amazed by how effective—and how…" at bounding box center [866, 313] width 942 height 19
click at [1123, 323] on span "In fact, 90% of people who try our products are amazed by how effective—and how…" at bounding box center [866, 313] width 942 height 19
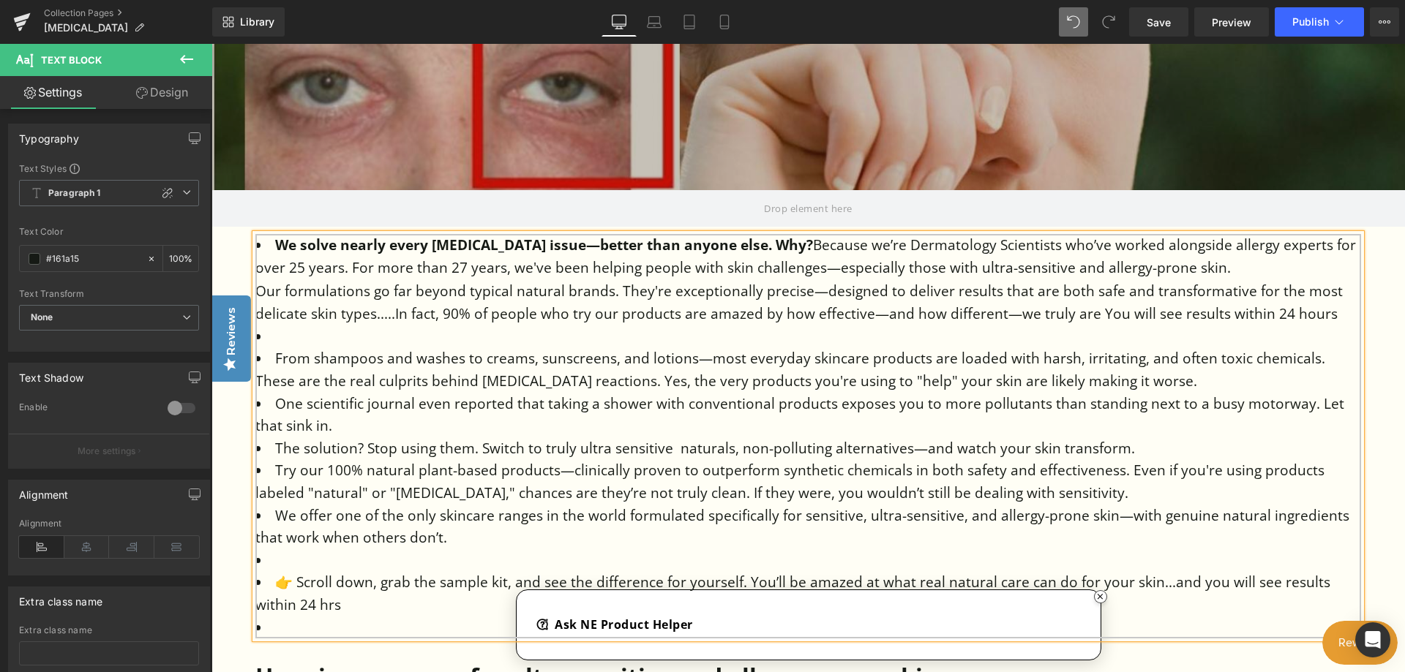
click at [1095, 323] on span "In fact, 90% of people who try our products are amazed by how effective—and how…" at bounding box center [866, 313] width 942 height 19
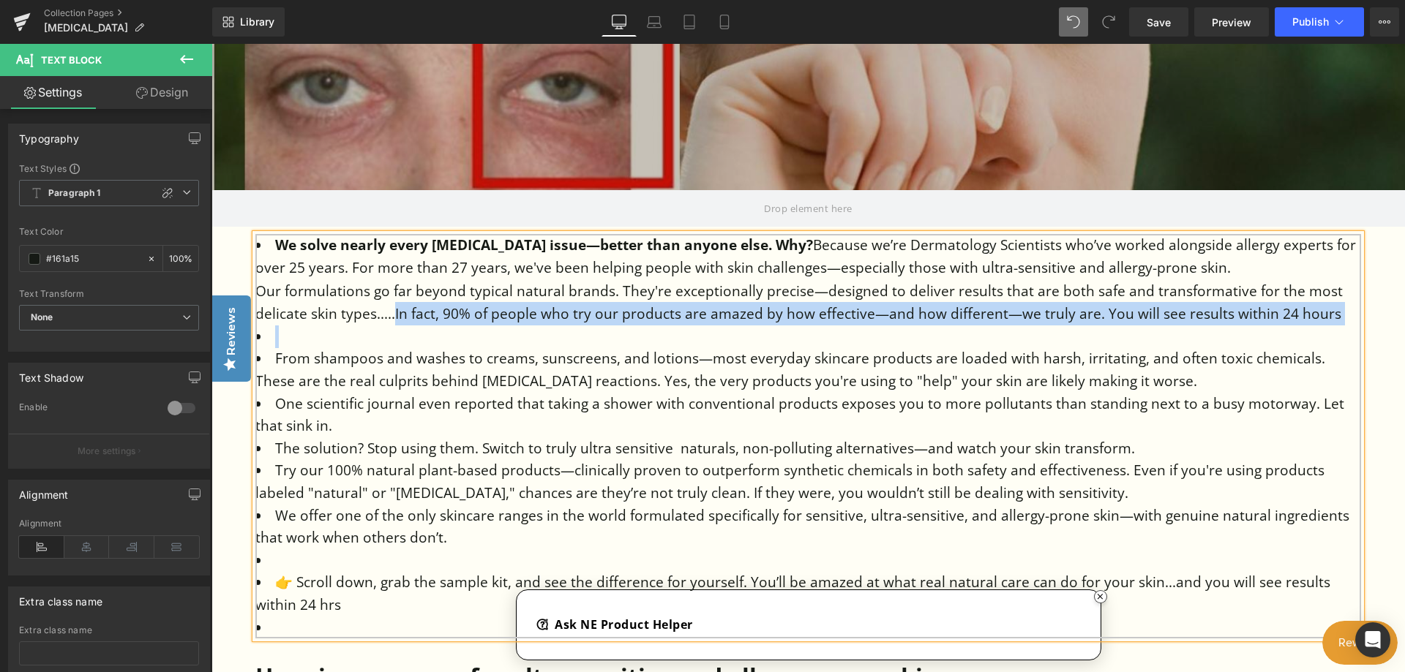
drag, startPoint x: 393, startPoint y: 335, endPoint x: 761, endPoint y: 356, distance: 368.6
click at [761, 356] on div "We solve nearly every sensitive skin issue—better than anyone else. Why? Becaus…" at bounding box center [808, 436] width 1106 height 405
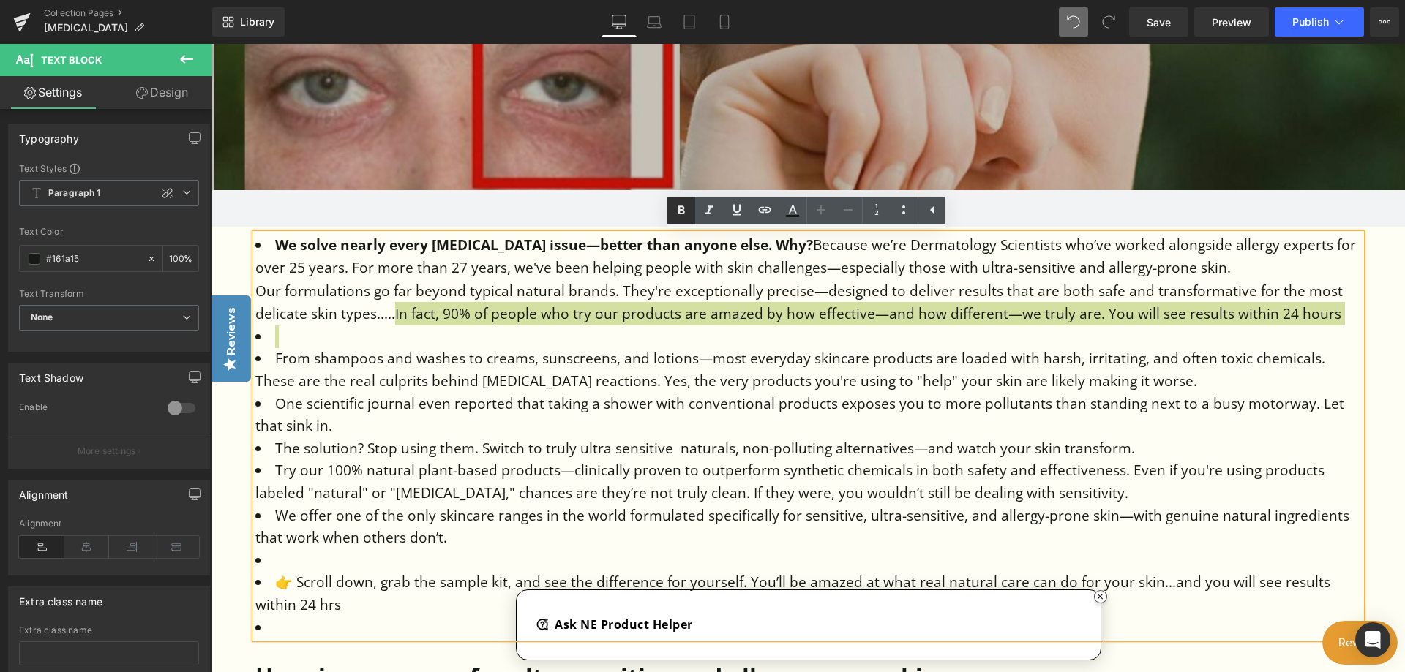
click at [678, 206] on icon at bounding box center [681, 211] width 18 height 18
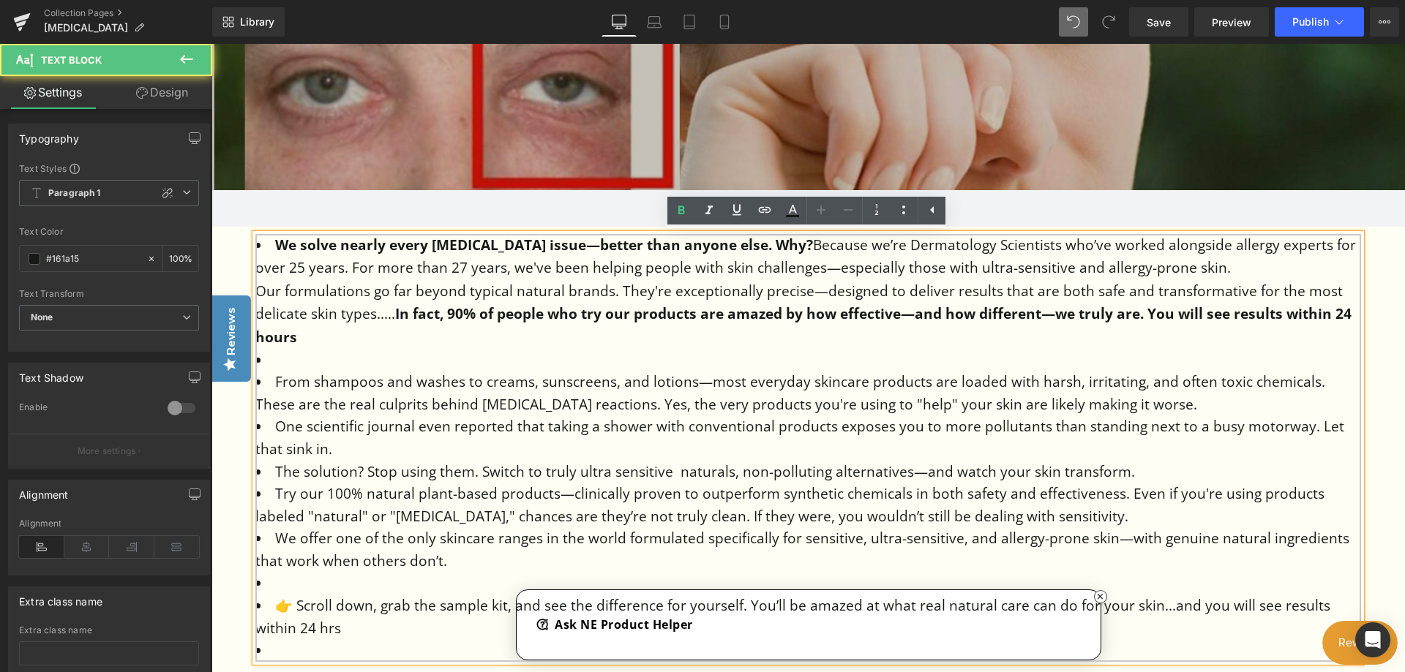
click at [309, 372] on li at bounding box center [808, 360] width 1106 height 23
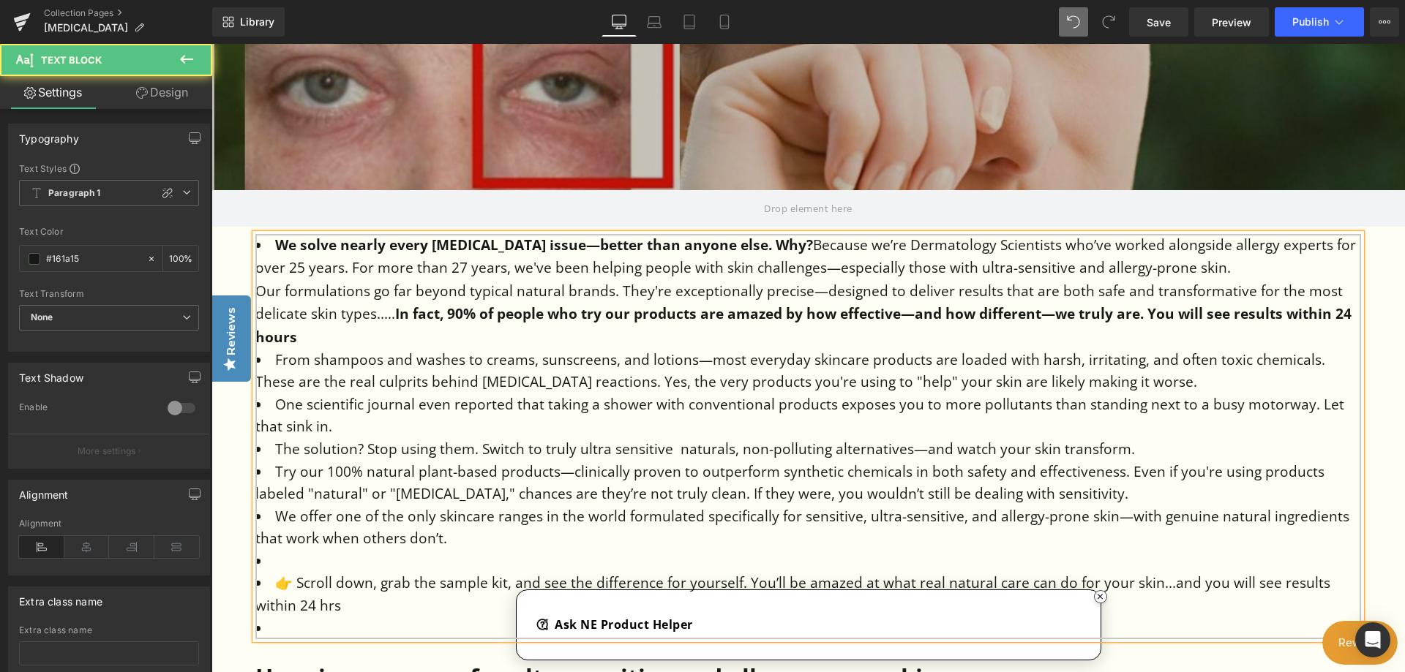
click at [694, 382] on li "From shampoos and washes to creams, sunscreens, and lotions—most everyday skinc…" at bounding box center [808, 371] width 1106 height 45
click at [785, 381] on li "From shampoos and washes to creams, sunscreens, and lotions cleansers mosturser…" at bounding box center [808, 371] width 1106 height 45
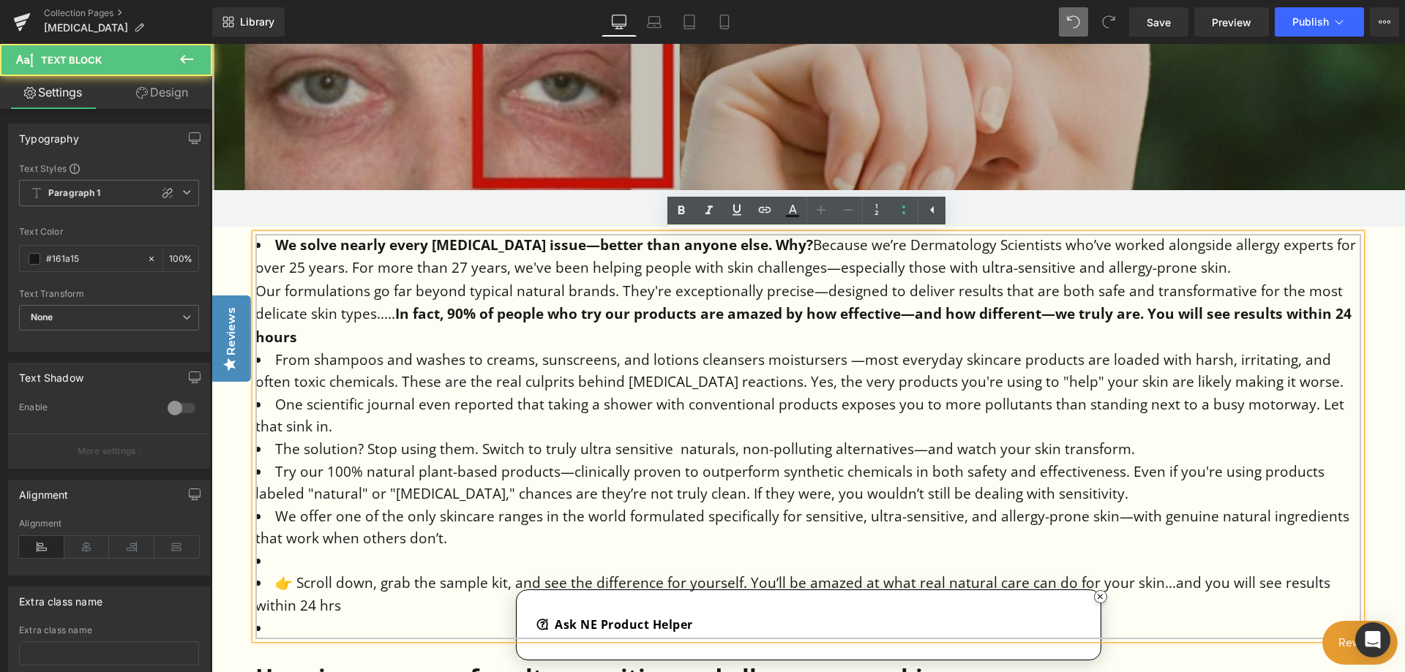
click at [839, 380] on li "From shampoos and washes to creams, sunscreens, and lotions cleansers moisturse…" at bounding box center [808, 371] width 1106 height 45
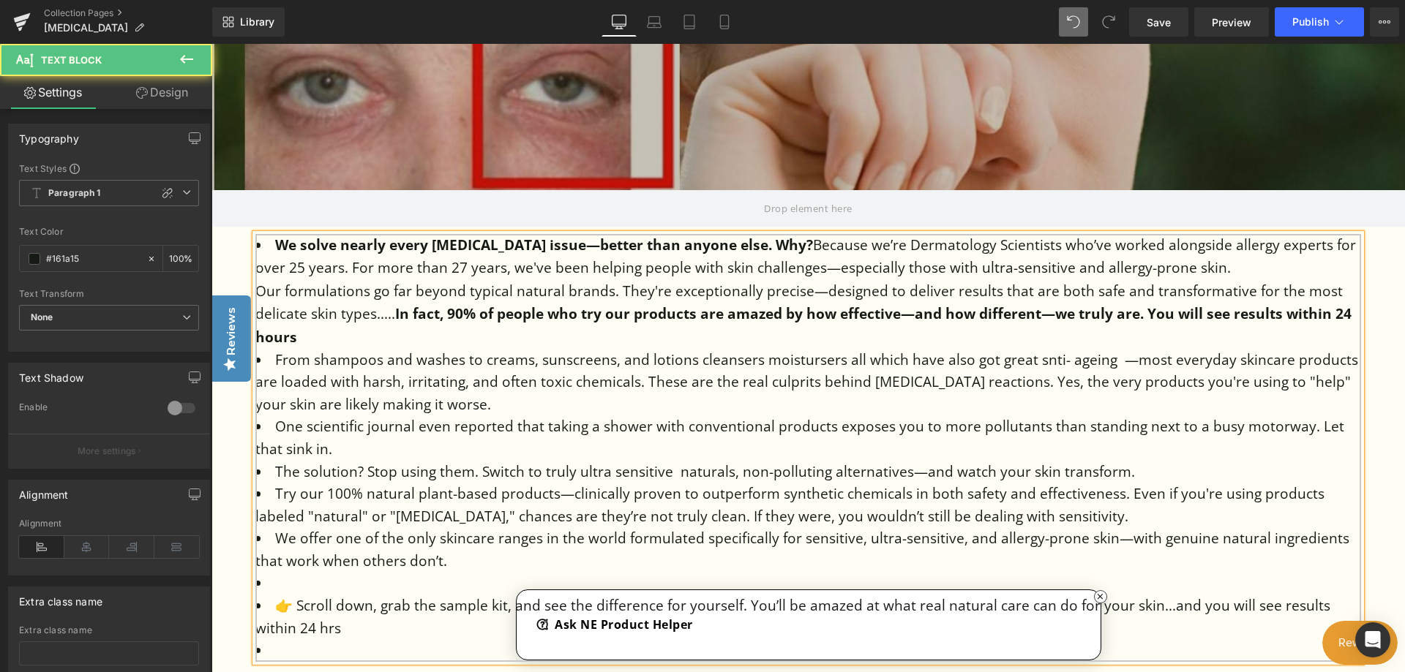
click at [1038, 381] on li "From shampoos and washes to creams, sunscreens, and lotions cleansers moisturse…" at bounding box center [808, 382] width 1106 height 67
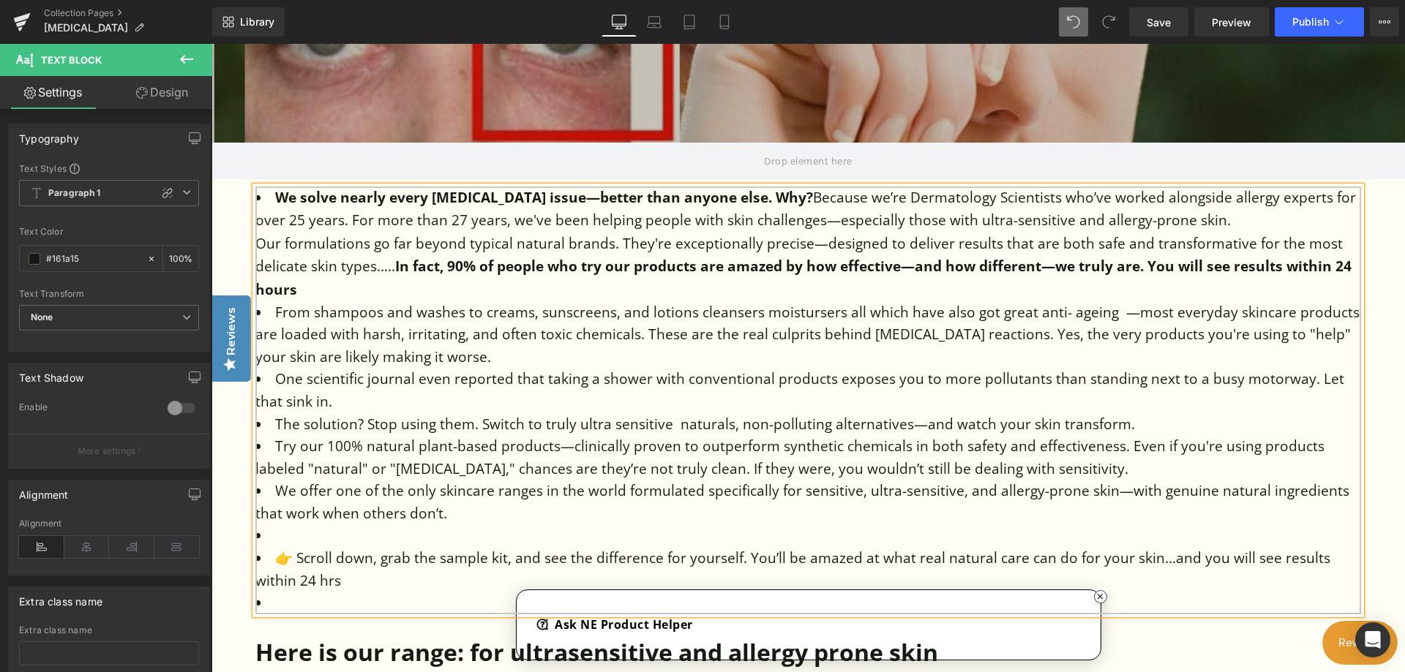
scroll to position [585, 0]
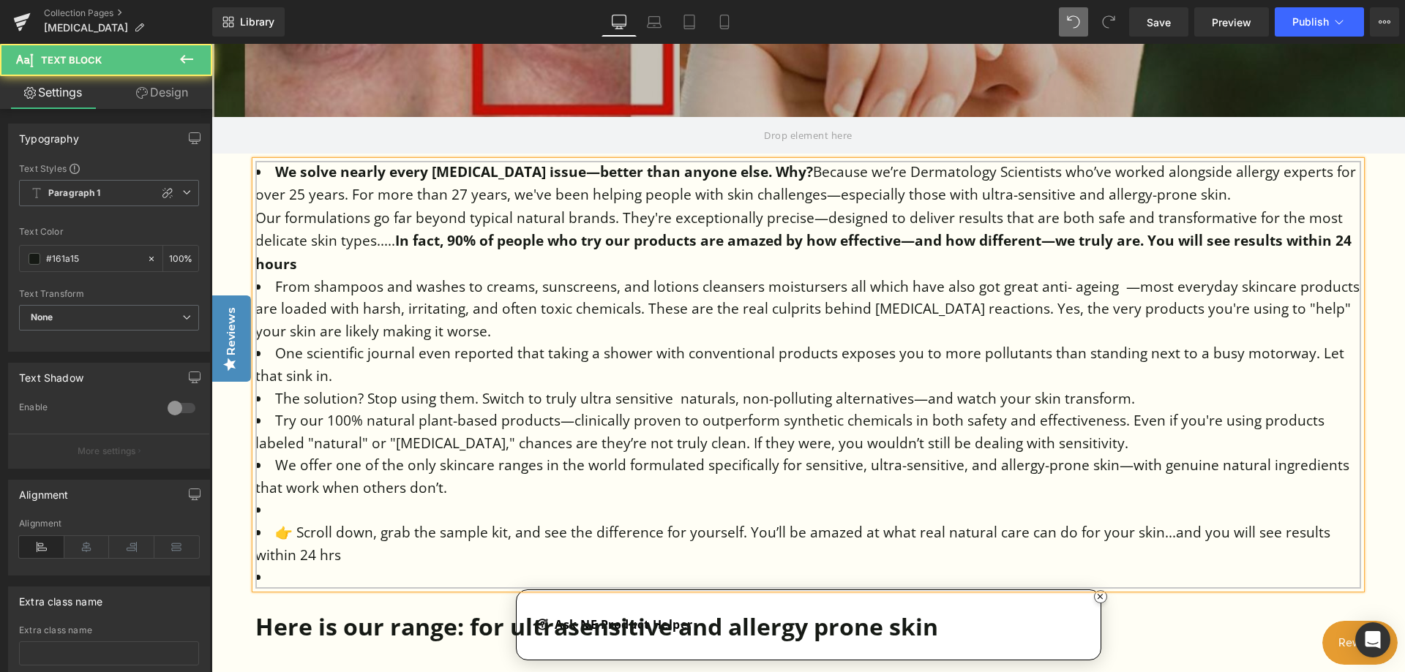
click at [944, 552] on li "👉 Scroll down, grab the sample kit, and see the difference for yourself. You’ll…" at bounding box center [808, 544] width 1106 height 45
click at [1073, 555] on li "👉 Scroll down, grab the sample kit, and see the difference for yourself. You’ll…" at bounding box center [808, 544] width 1106 height 45
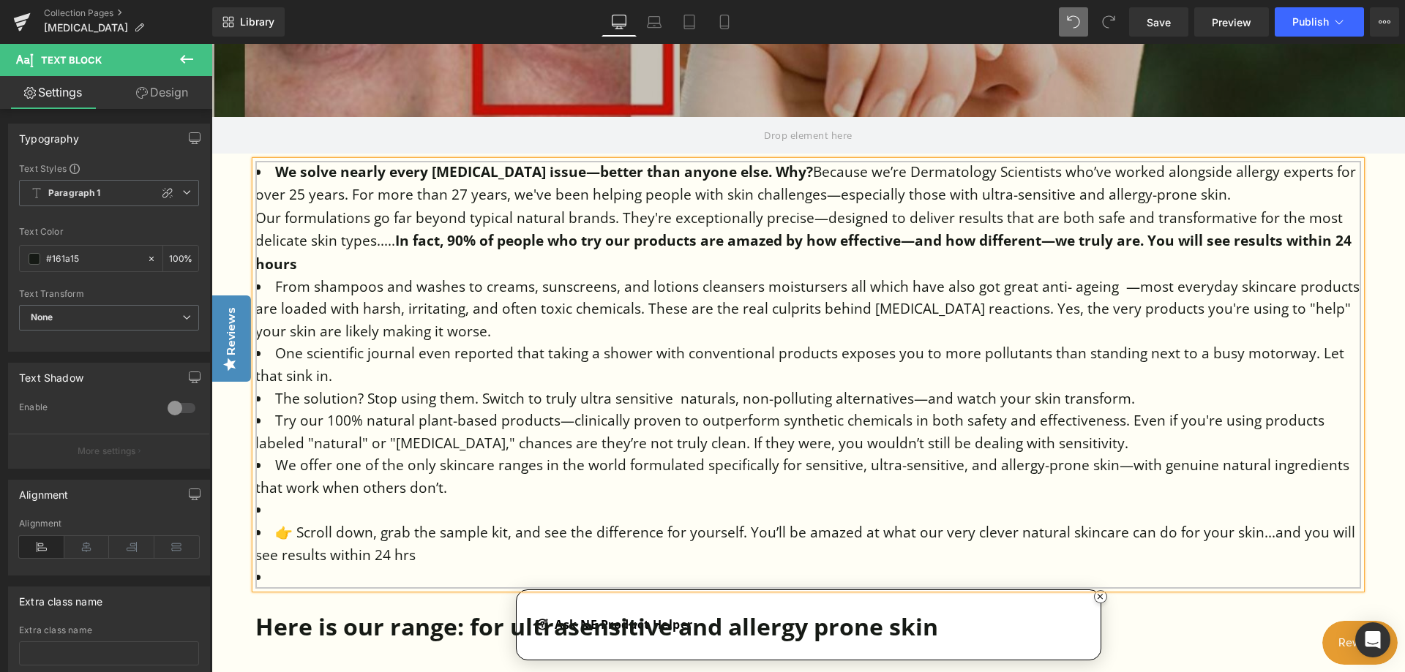
click at [430, 566] on li "👉 Scroll down, grab the sample kit, and see the difference for yourself. You’ll…" at bounding box center [808, 544] width 1106 height 45
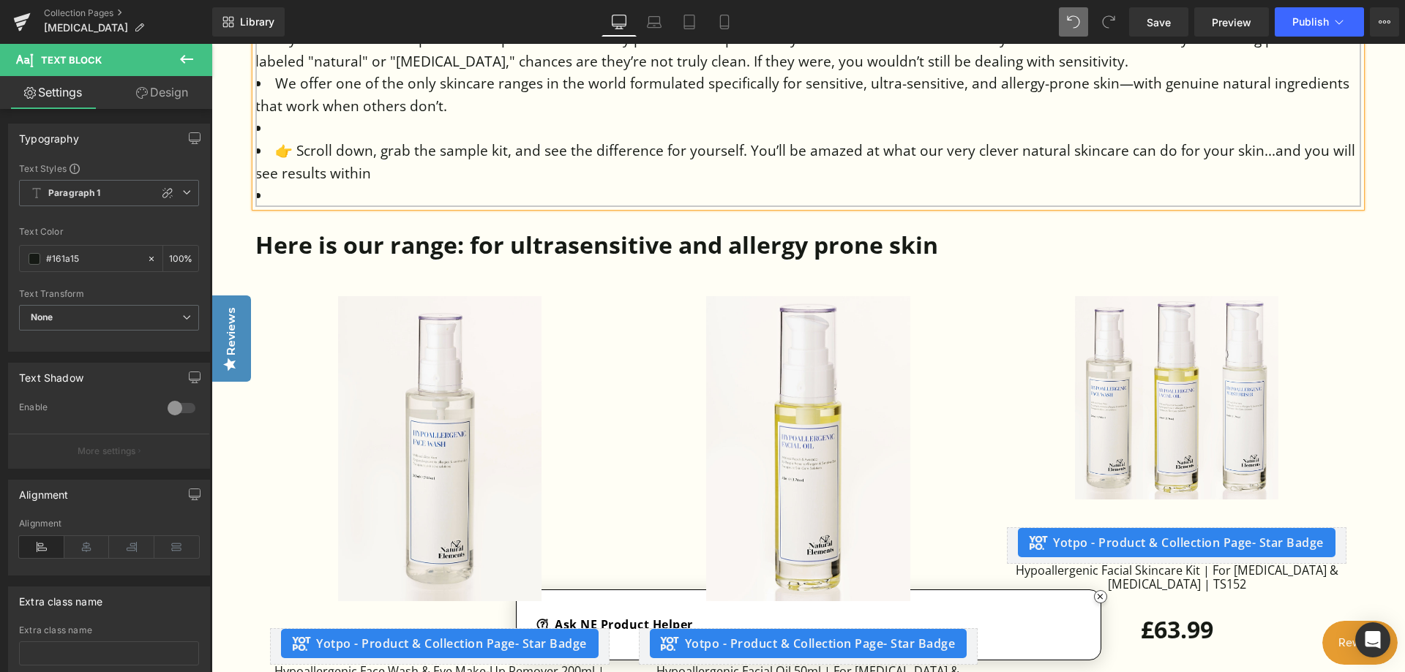
scroll to position [951, 0]
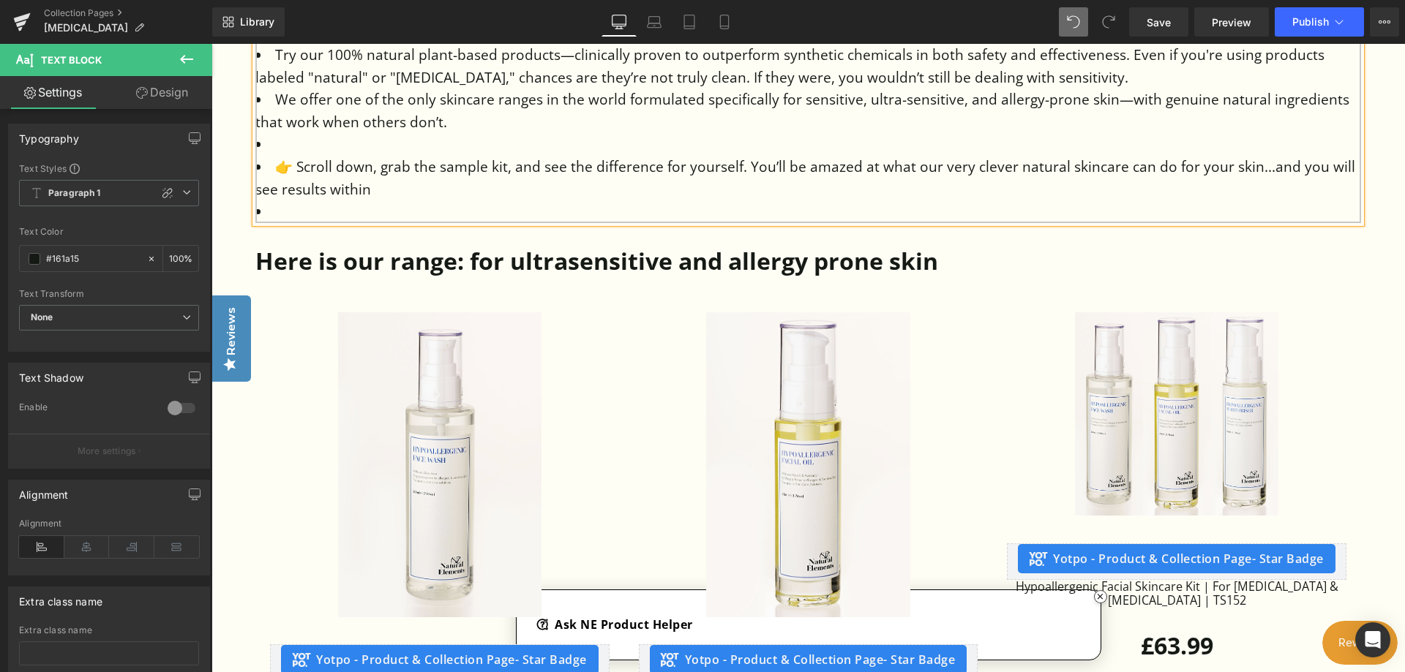
click at [506, 187] on li "👉 Scroll down, grab the sample kit, and see the difference for yourself. You’ll…" at bounding box center [808, 178] width 1106 height 45
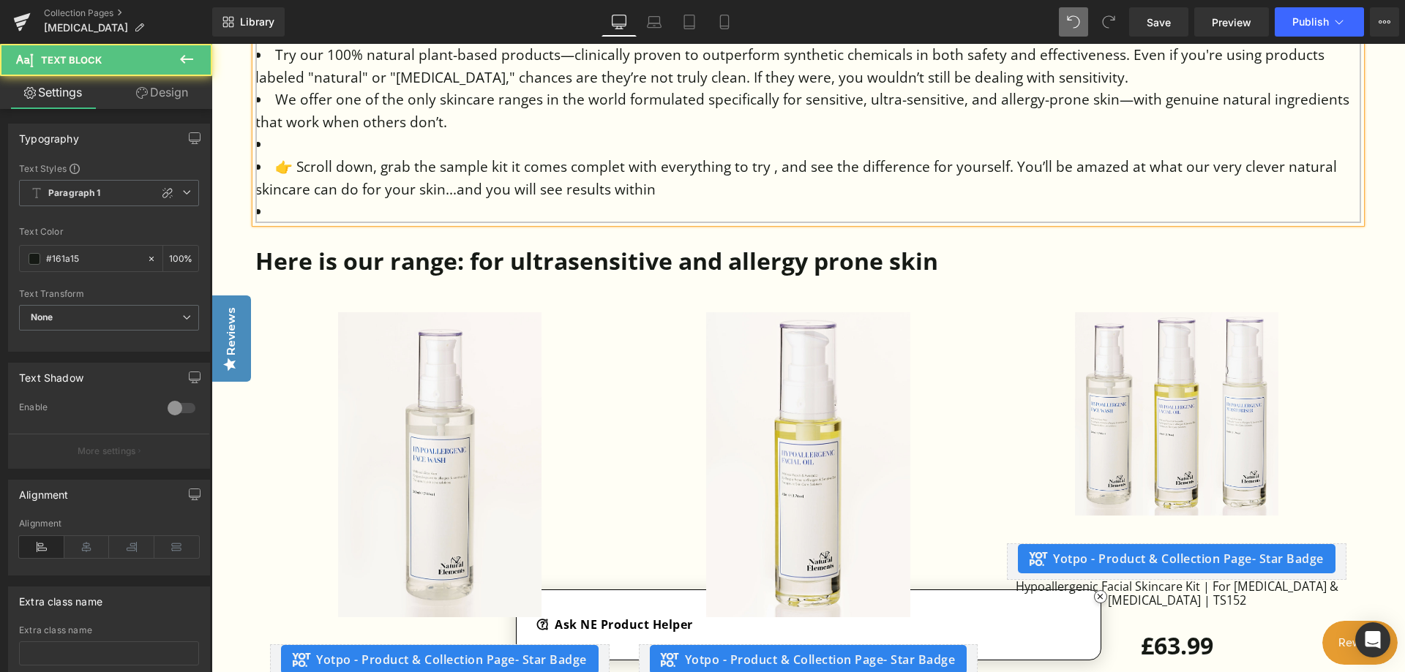
click at [620, 190] on li "👉 Scroll down, grab the sample kit it comes complet with everything to try , an…" at bounding box center [808, 178] width 1106 height 45
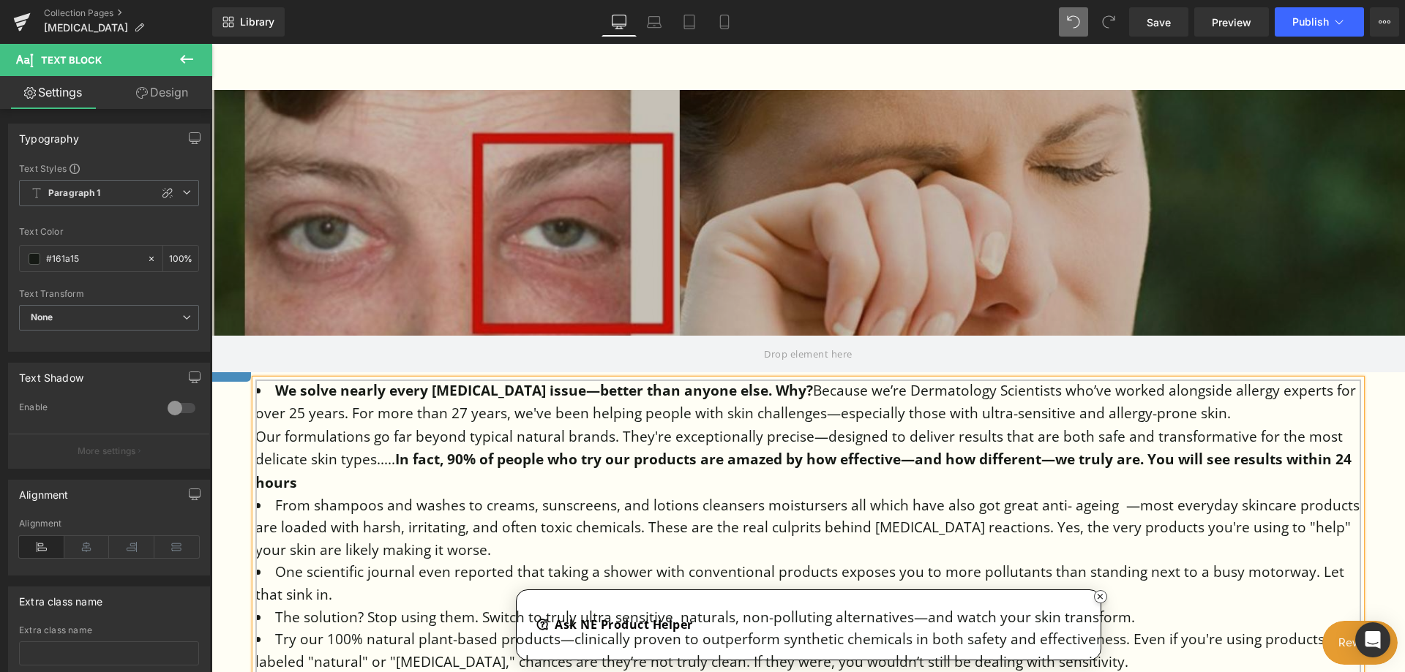
scroll to position [366, 0]
click at [813, 389] on strong "We solve nearly every sensitive skin issue—better than anyone else. Why?" at bounding box center [544, 391] width 538 height 19
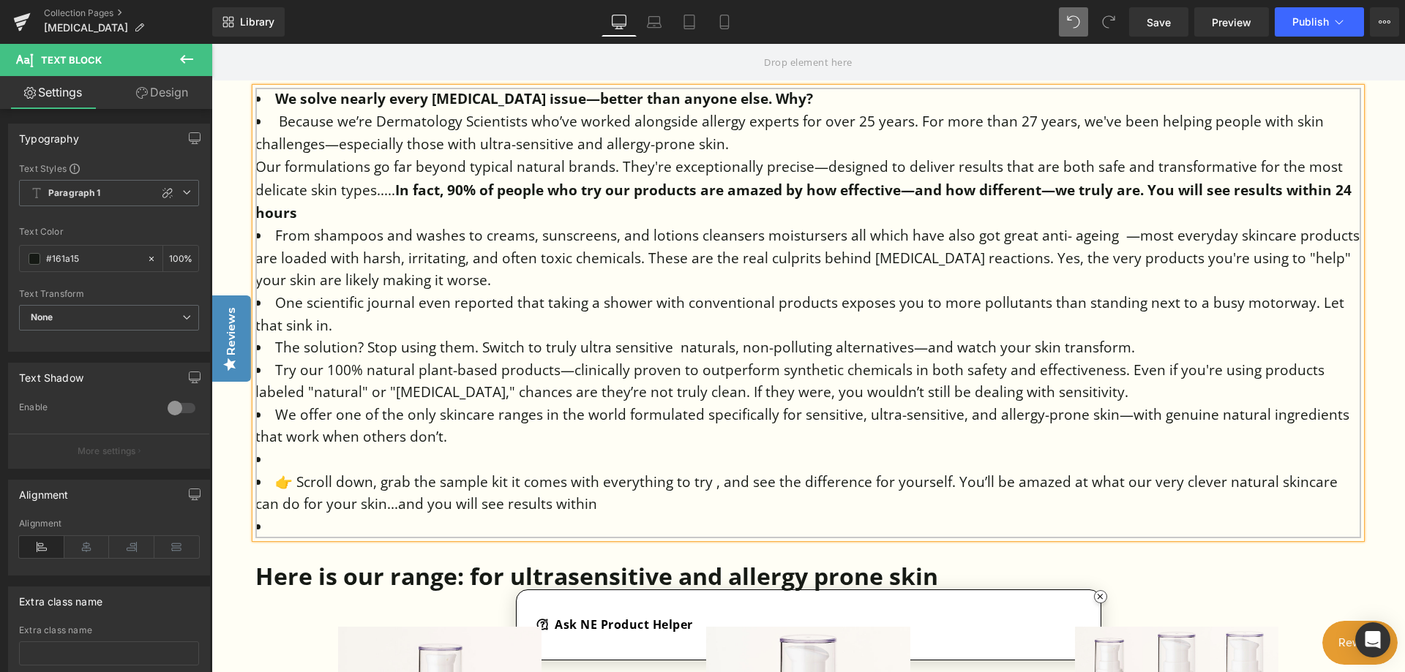
scroll to position [732, 0]
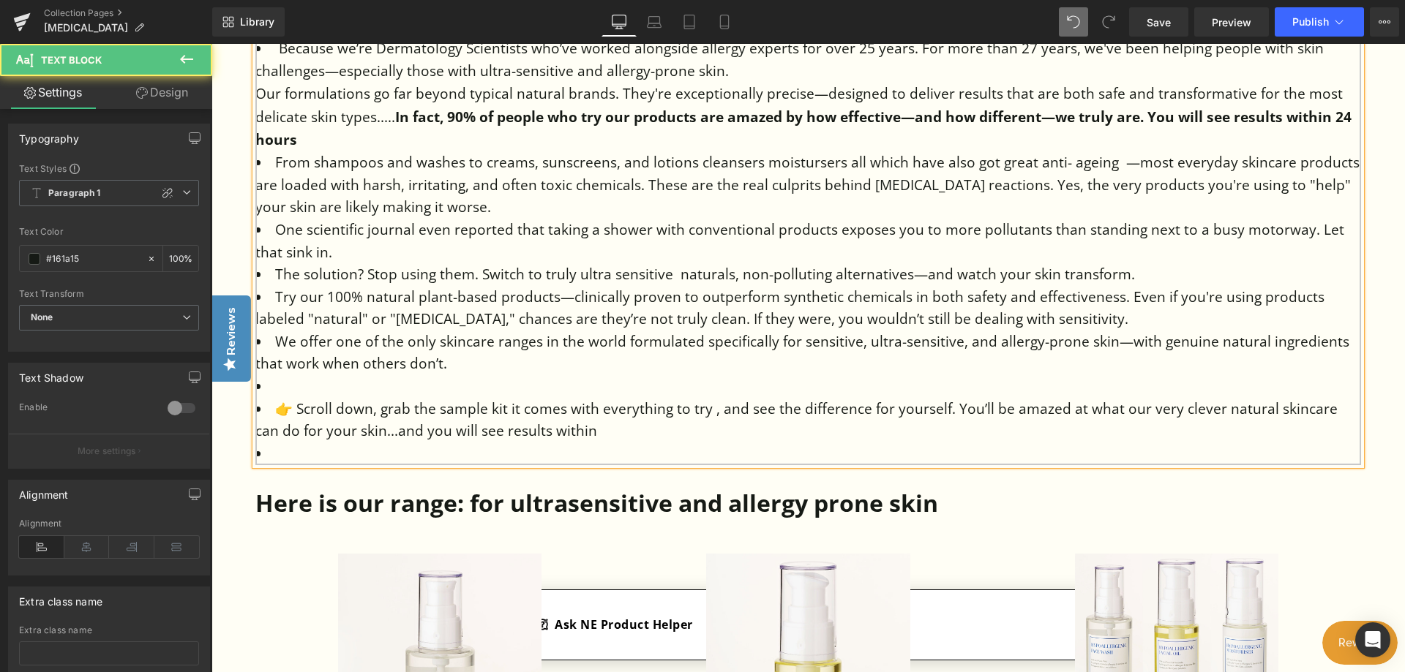
click at [574, 432] on li "👉 Scroll down, grab the sample kit it comes with everything to try , and see th…" at bounding box center [808, 420] width 1106 height 45
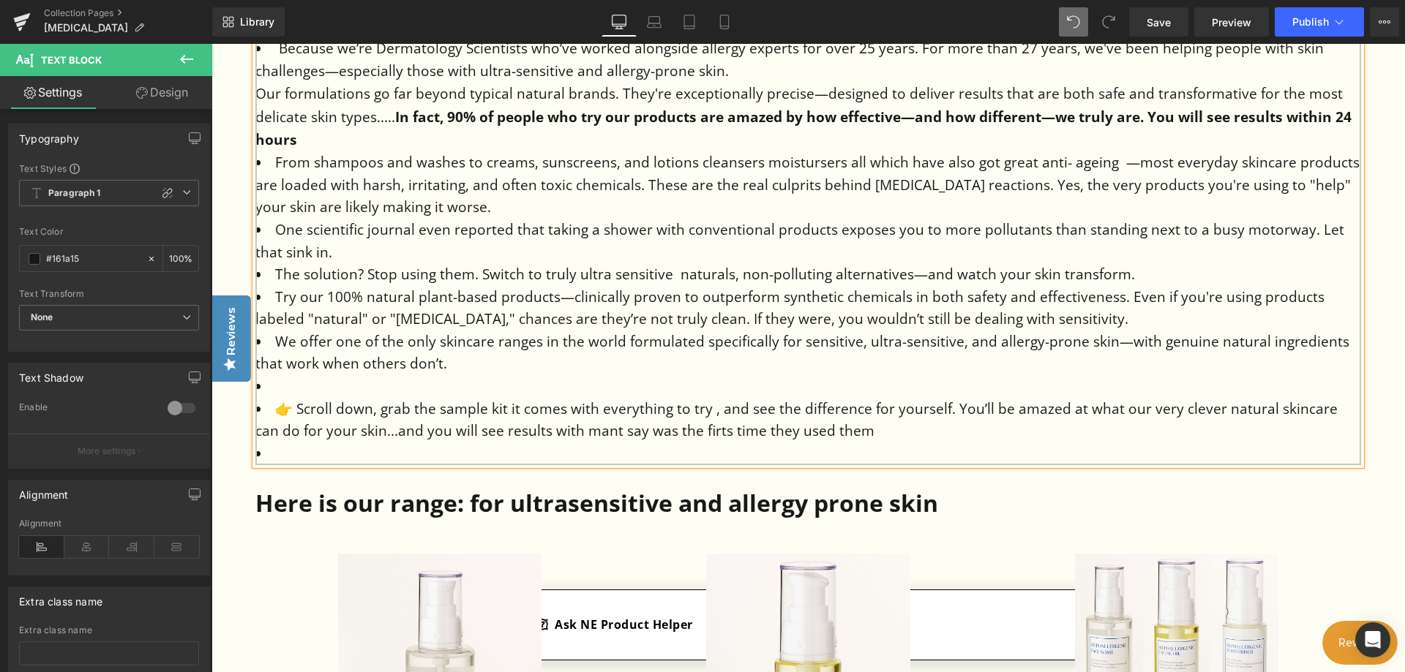
click at [592, 429] on li "👉 Scroll down, grab the sample kit it comes with everything to try , and see th…" at bounding box center [808, 420] width 1106 height 45
click at [705, 433] on li "👉 Scroll down, grab the sample kit it comes with everything to try , and see th…" at bounding box center [808, 420] width 1106 height 45
click at [882, 429] on li "👉 Scroll down, grab the sample kit it comes with everything to try , and see th…" at bounding box center [808, 420] width 1106 height 45
click at [923, 433] on li "👉 Scroll down, grab the sample kit it comes with everything to try , and see th…" at bounding box center [808, 420] width 1106 height 45
click at [977, 430] on li "👉 Scroll down, grab the sample kit it comes with everything to try , and see th…" at bounding box center [808, 420] width 1106 height 45
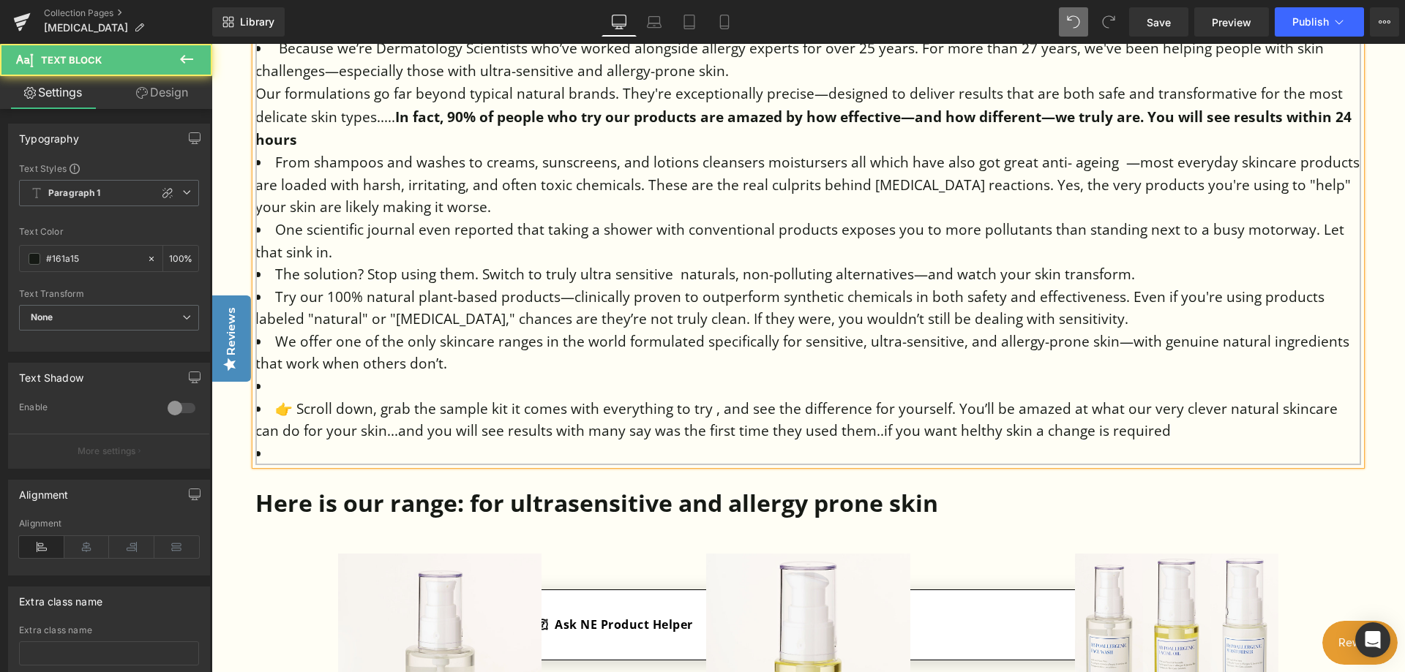
click at [944, 432] on li "👉 Scroll down, grab the sample kit it comes with everything to try , and see th…" at bounding box center [808, 420] width 1106 height 45
click at [1152, 427] on li "👉 Scroll down, grab the sample kit it comes with everything to try , and see th…" at bounding box center [808, 420] width 1106 height 45
click at [282, 383] on li at bounding box center [808, 386] width 1106 height 23
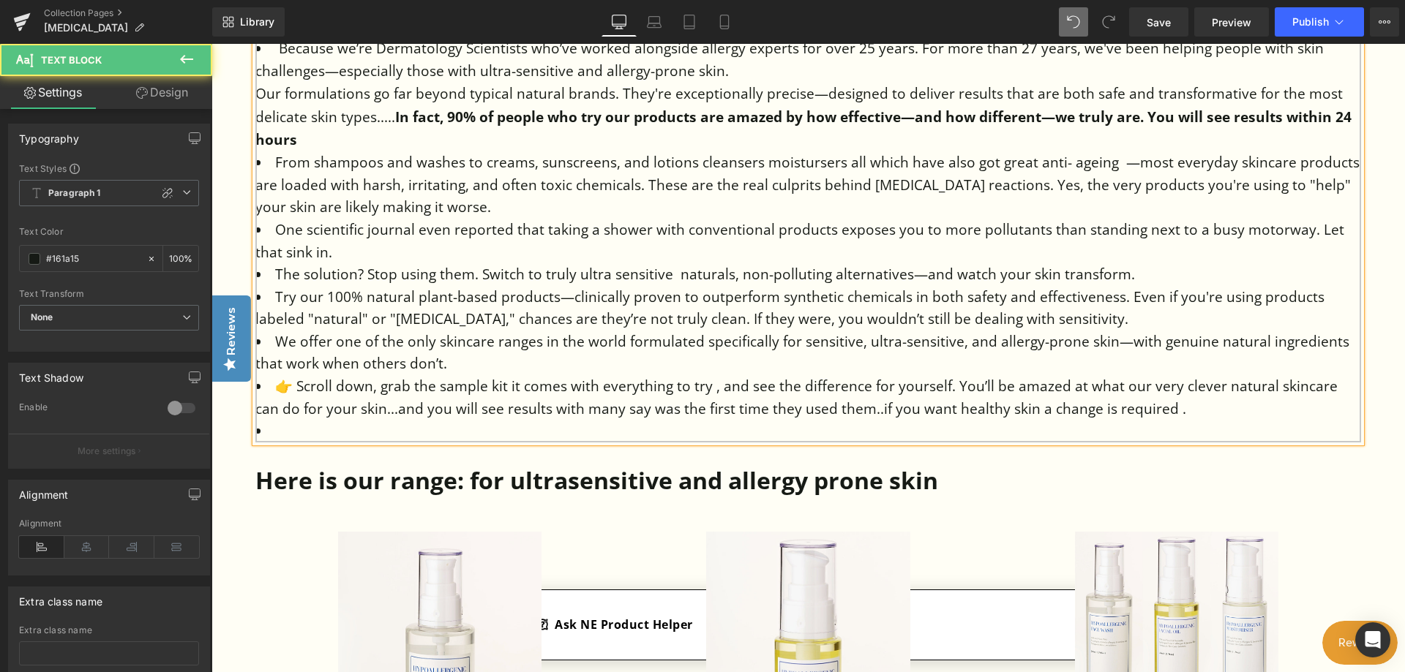
click at [271, 432] on li at bounding box center [808, 431] width 1106 height 23
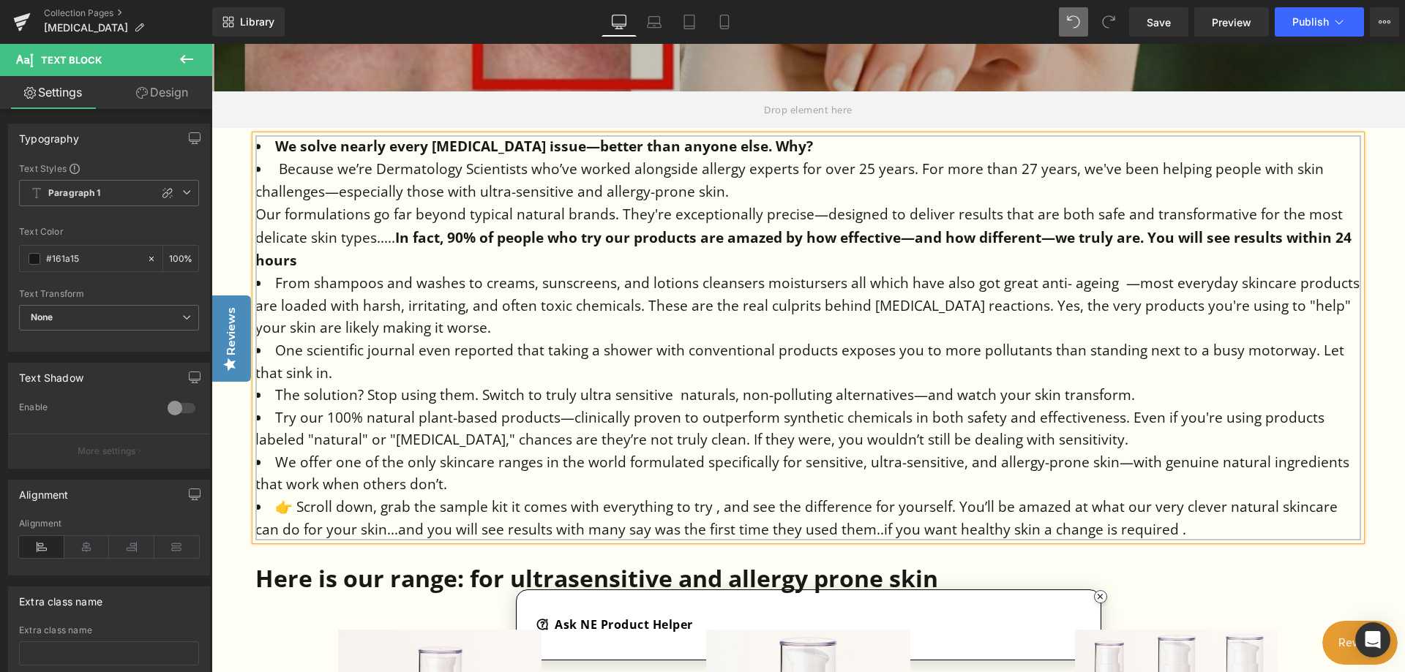
scroll to position [585, 0]
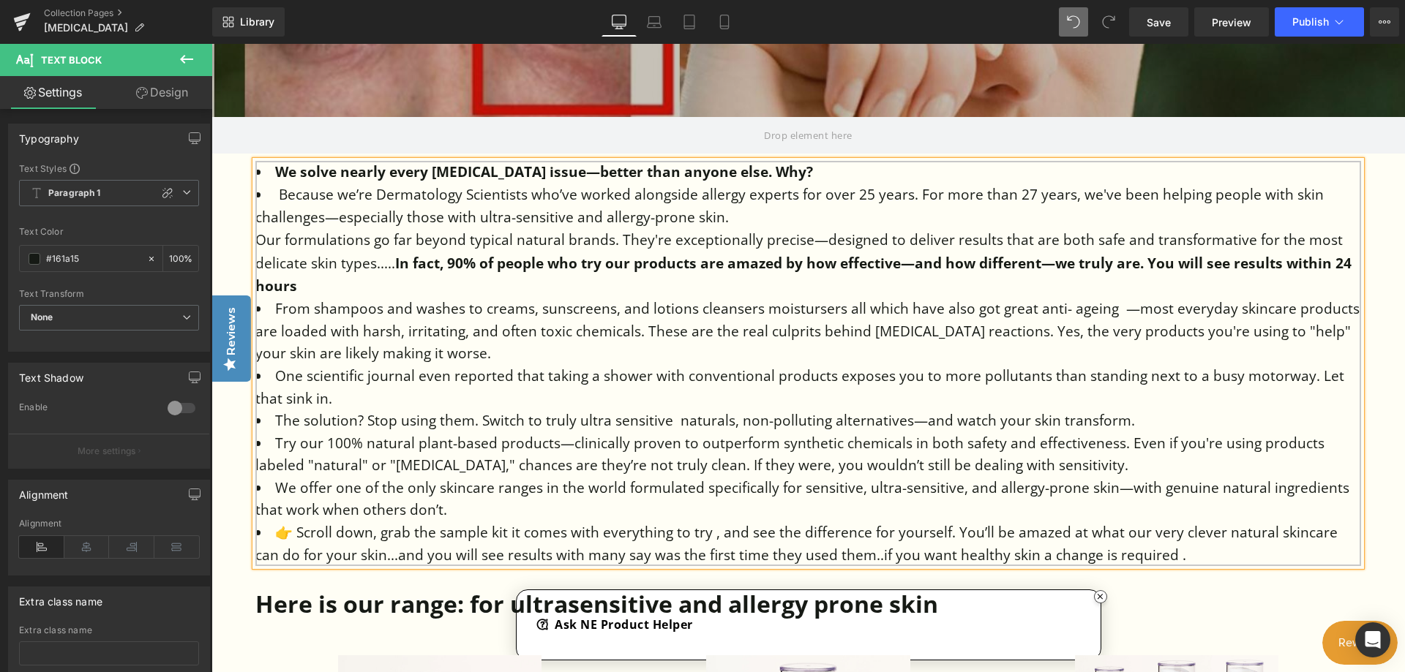
click at [293, 167] on strong "We solve nearly every sensitive skin issue—better than anyone else. Why?" at bounding box center [544, 171] width 538 height 19
click at [288, 170] on strong "We solve nearly every sensitive skin issue—better than anyone else. Why?" at bounding box center [544, 171] width 538 height 19
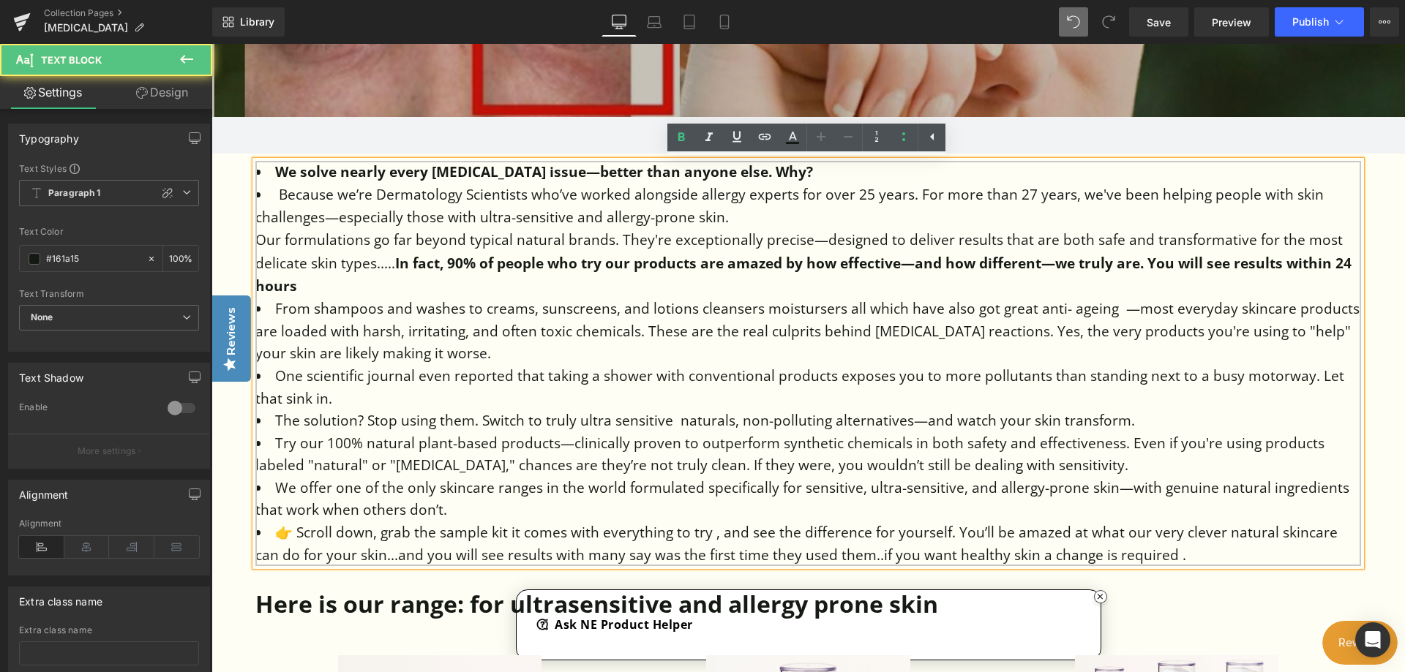
drag, startPoint x: 262, startPoint y: 169, endPoint x: 249, endPoint y: 168, distance: 13.3
click at [413, 305] on li "From shampoos and washes to creams, sunscreens, and lotions cleansers moisturse…" at bounding box center [808, 331] width 1106 height 67
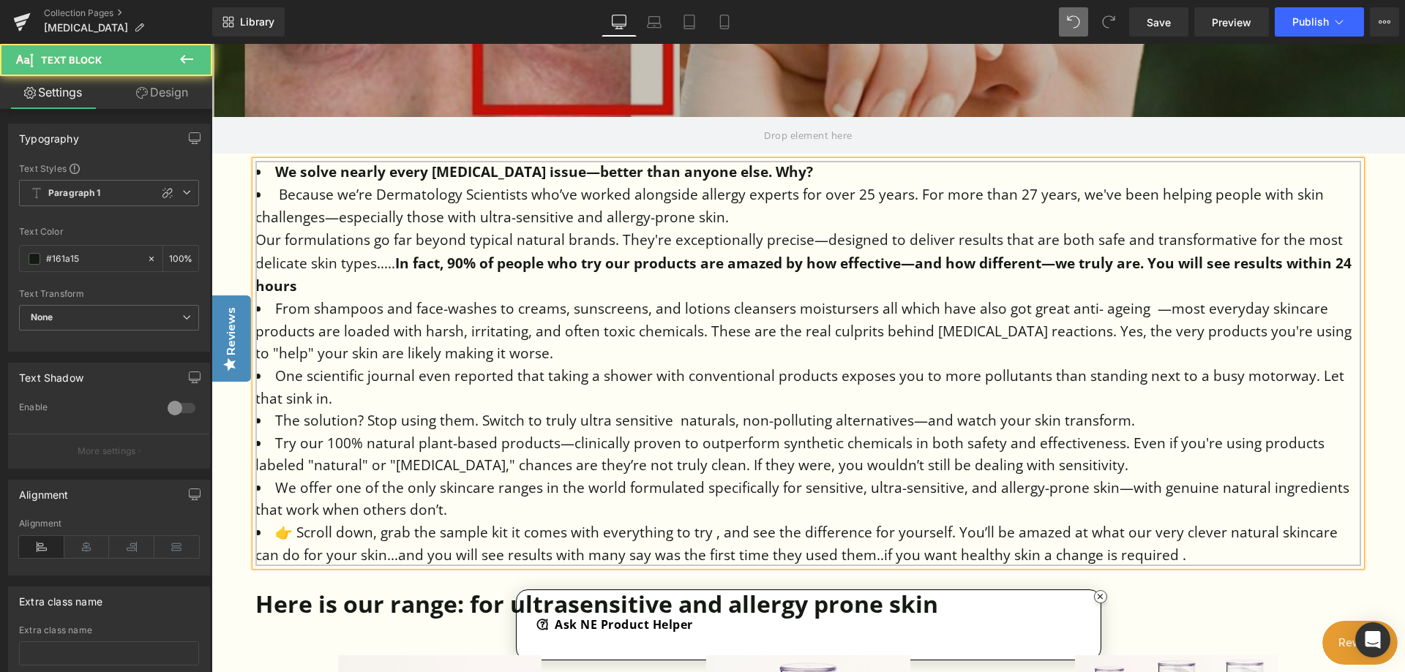
click at [875, 307] on li "From shampoos and face-washes to creams, sunscreens, and lotions cleansers mois…" at bounding box center [808, 331] width 1106 height 67
click at [1171, 308] on li "From shampoos and face-washes to creams, sunscreens, and lotions cleansers mois…" at bounding box center [808, 331] width 1106 height 67
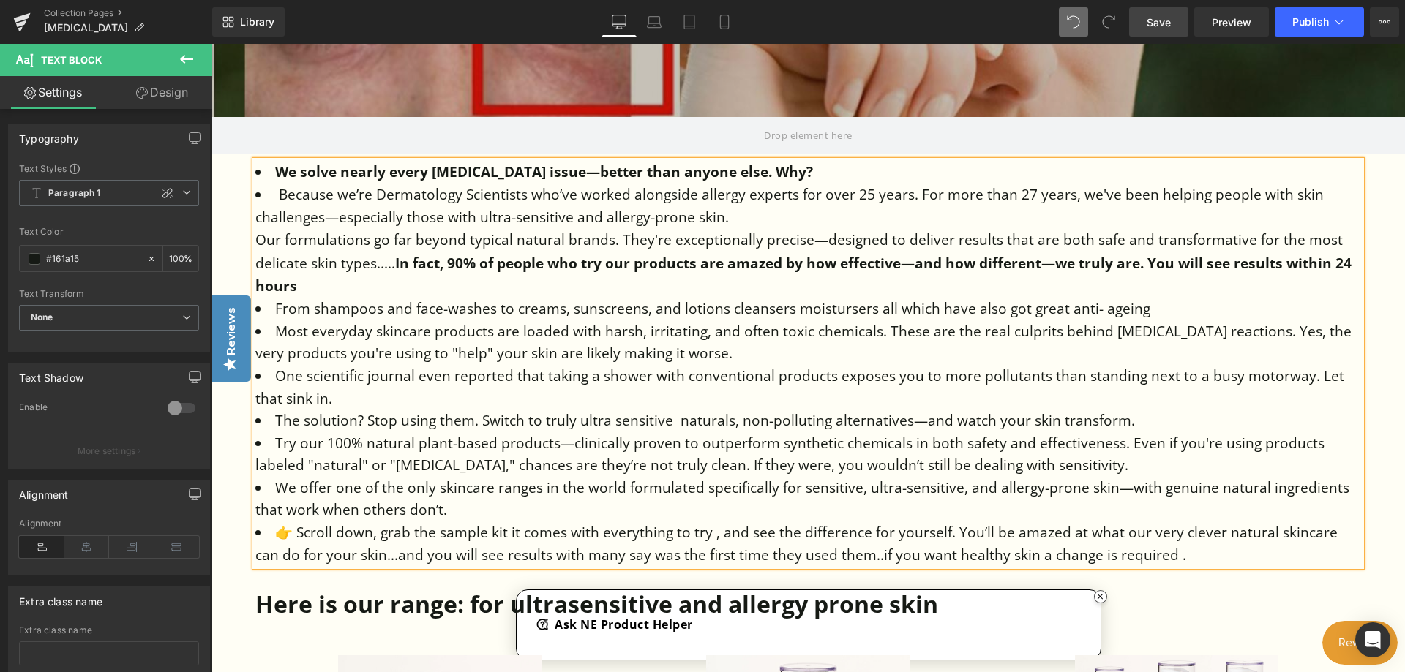
click at [1166, 22] on span "Save" at bounding box center [1159, 22] width 24 height 15
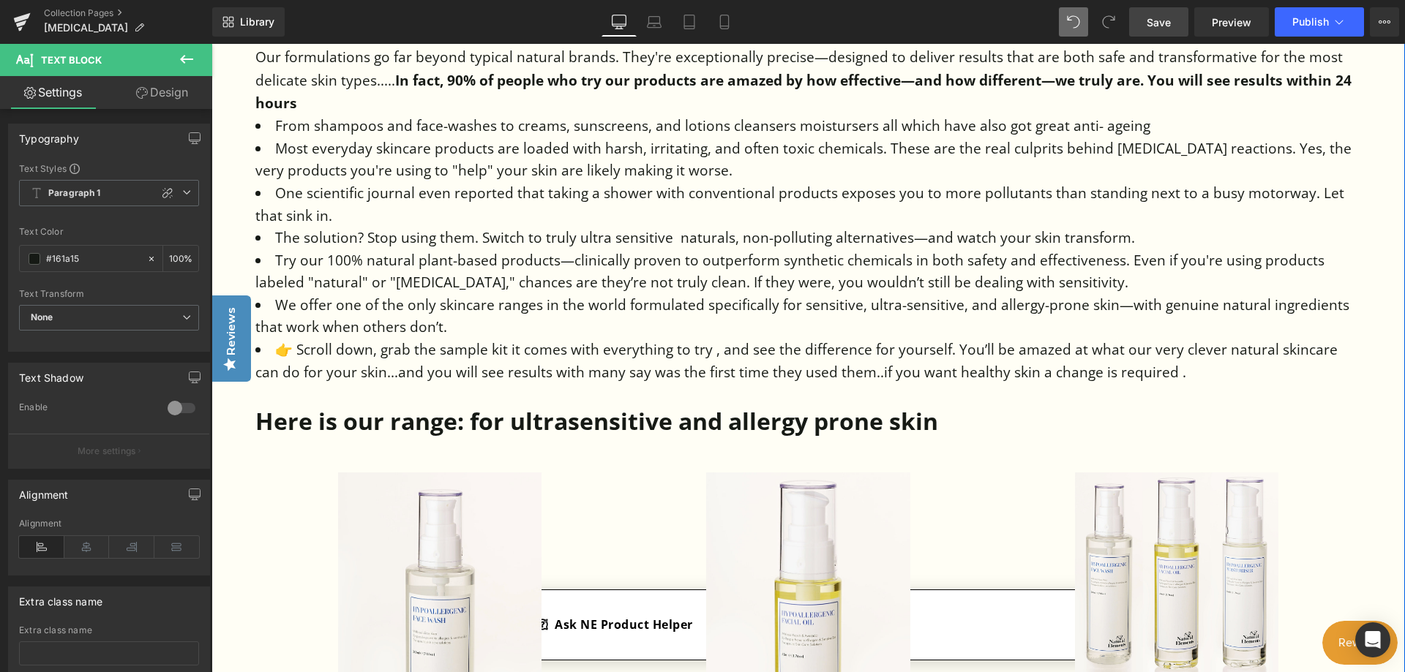
scroll to position [732, 0]
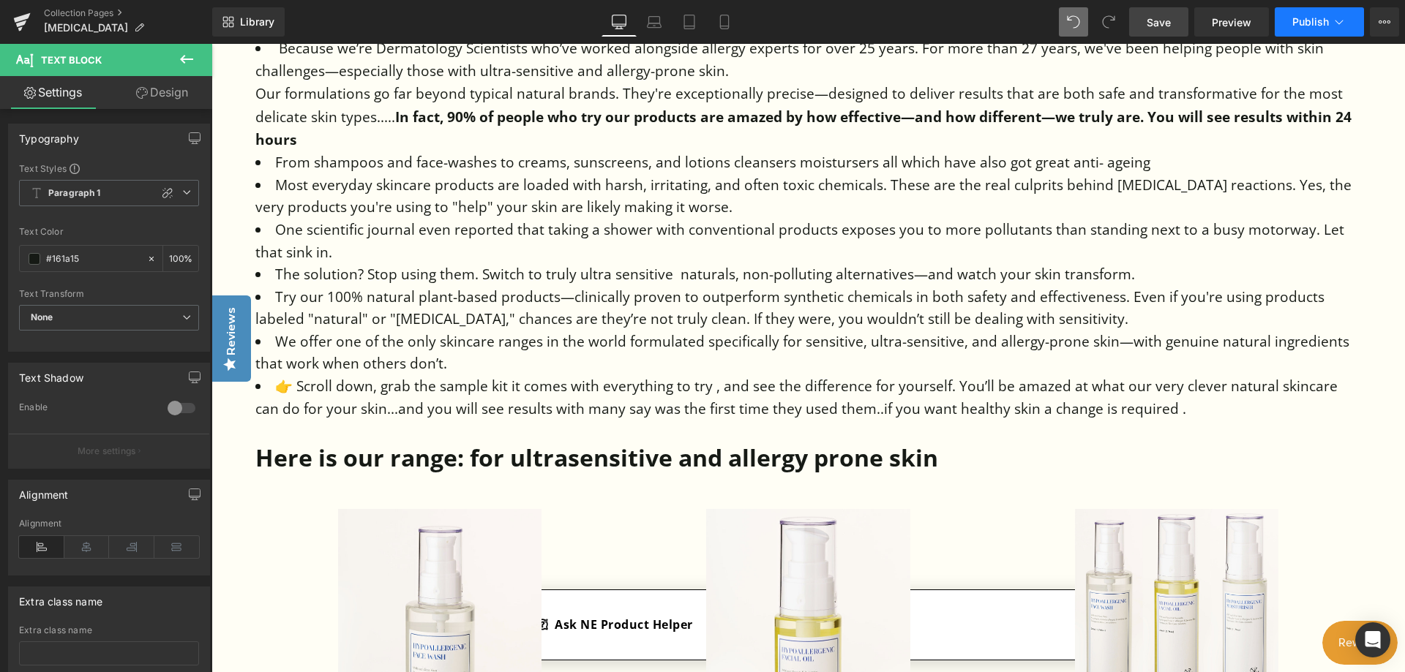
click at [1305, 14] on button "Publish" at bounding box center [1319, 21] width 89 height 29
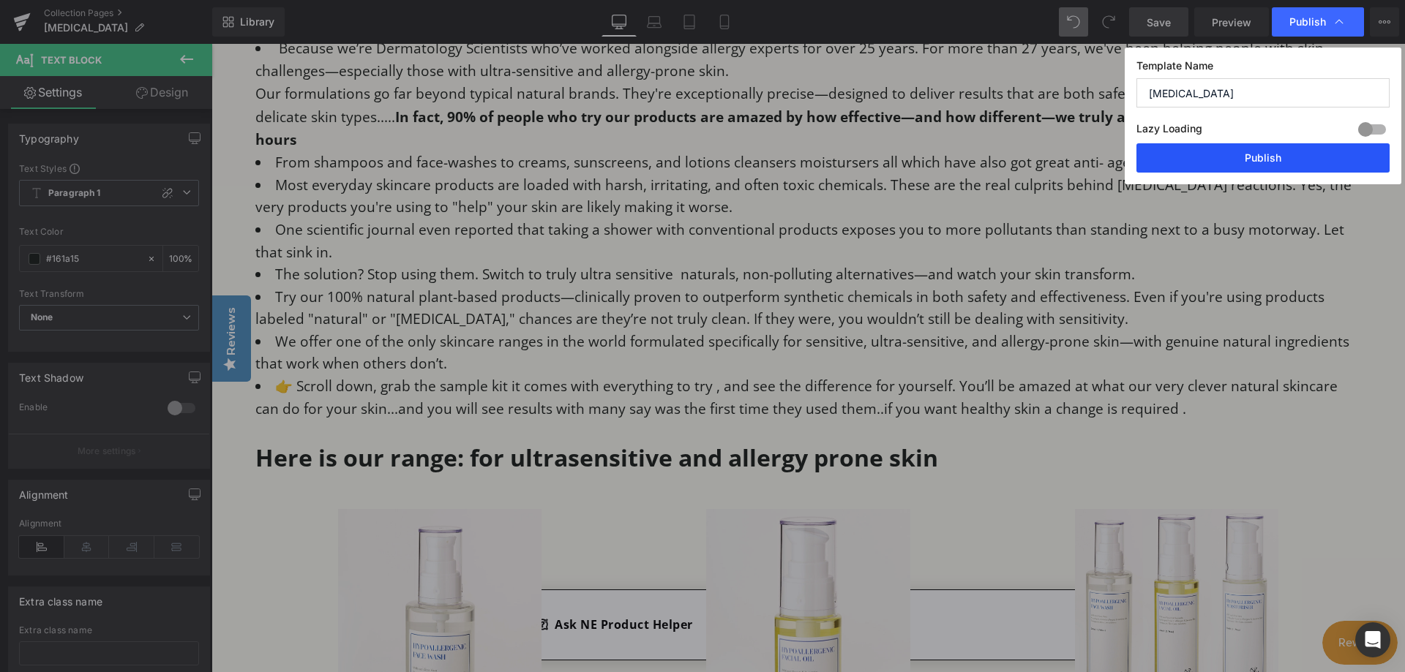
click at [1269, 156] on button "Publish" at bounding box center [1262, 157] width 253 height 29
